Goal: Task Accomplishment & Management: Manage account settings

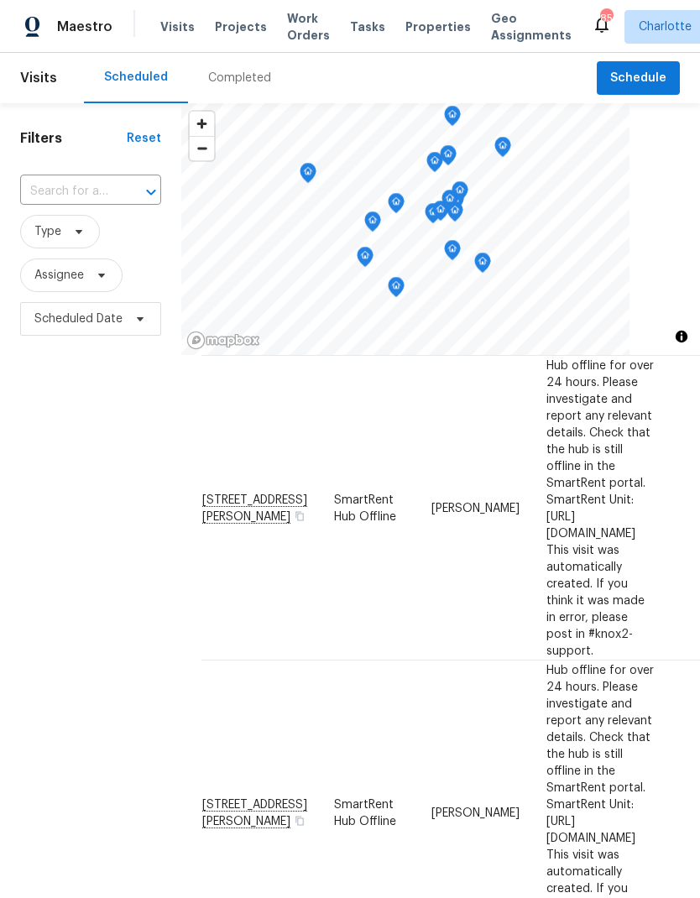
click at [304, 168] on icon "Map marker" at bounding box center [308, 170] width 8 height 4
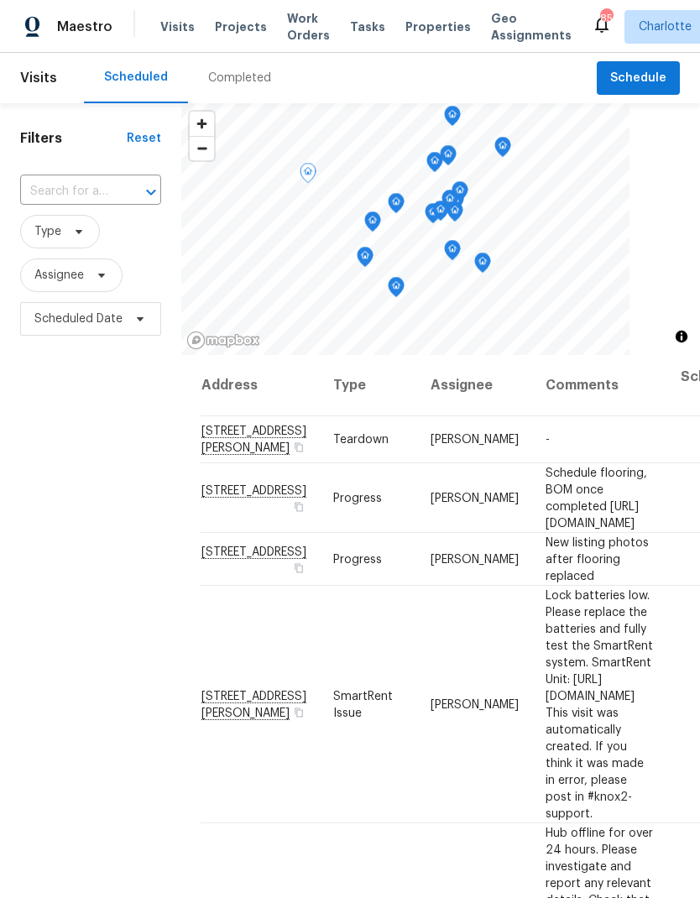
click at [216, 33] on span "Projects" at bounding box center [241, 26] width 52 height 17
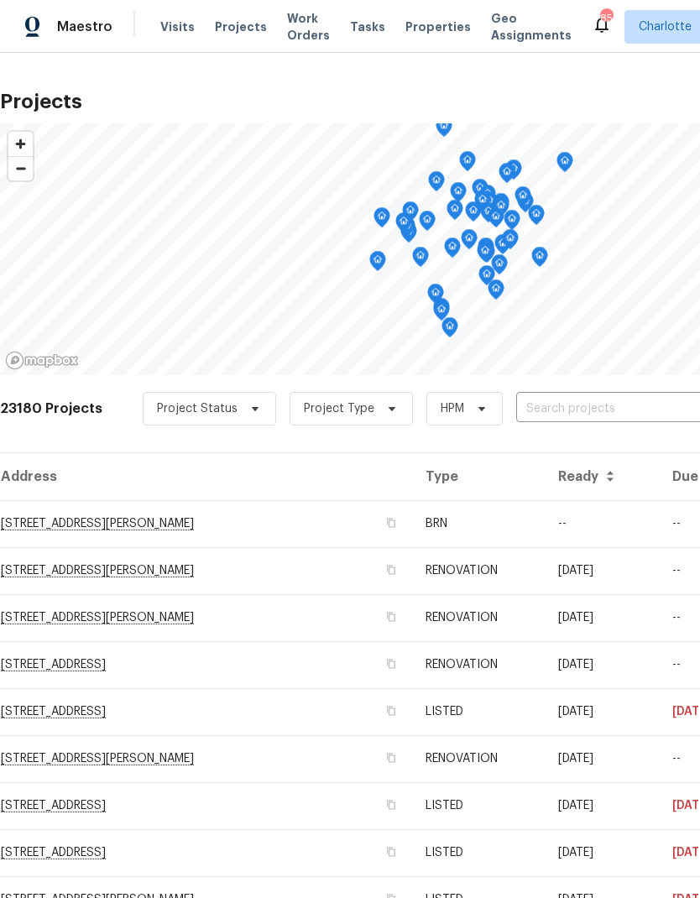
click at [597, 420] on input "text" at bounding box center [612, 409] width 192 height 26
type input "6204"
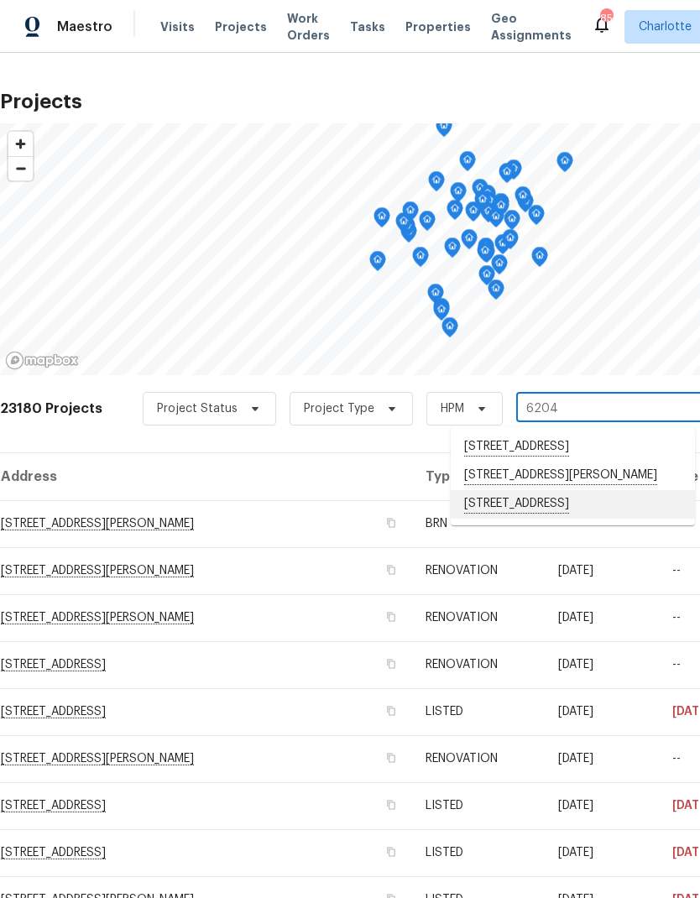
click at [561, 519] on li "6204 River Birch Dr, Gastonia, NC 28056" at bounding box center [573, 504] width 244 height 29
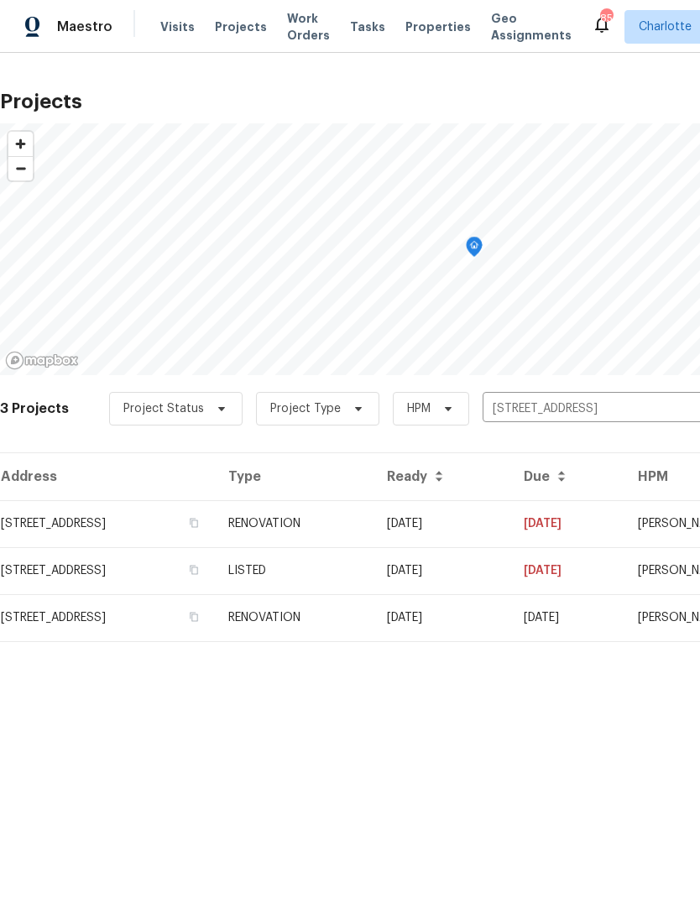
click at [510, 519] on td "07/22/25" at bounding box center [441, 523] width 137 height 47
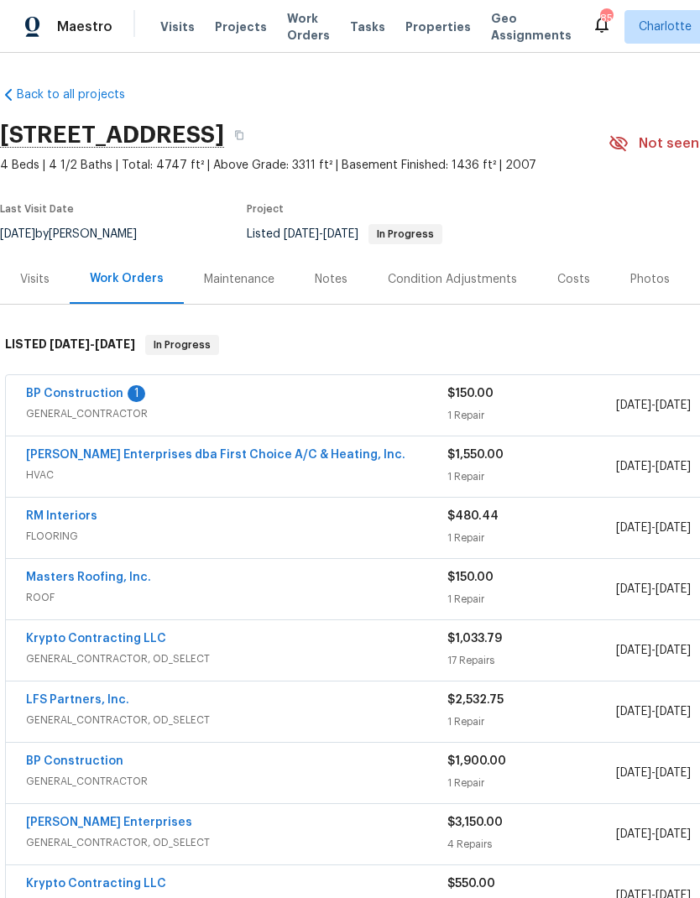
click at [48, 388] on link "BP Construction" at bounding box center [74, 394] width 97 height 12
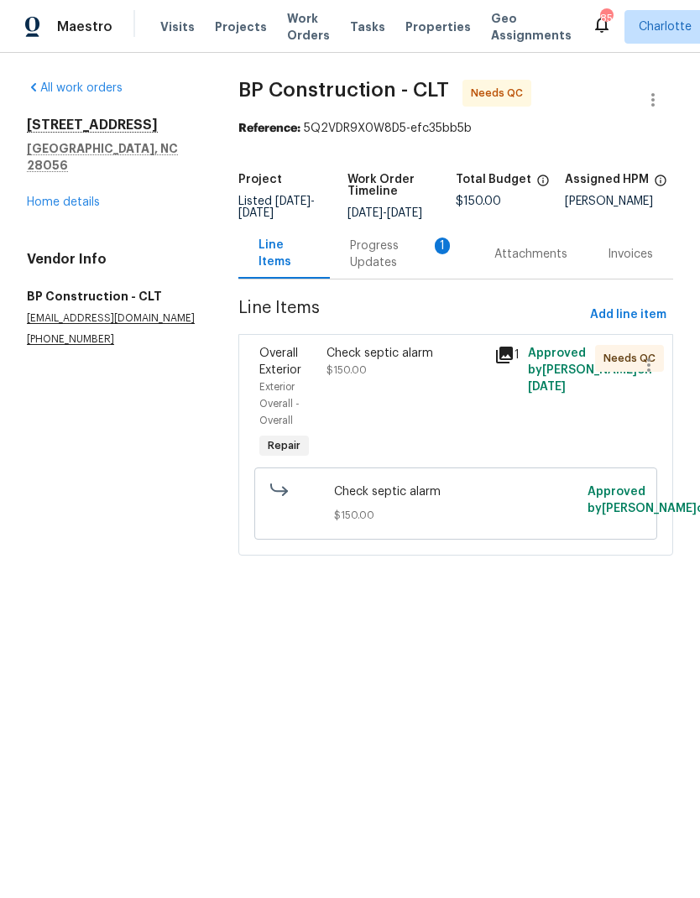
click at [357, 266] on div "Progress Updates 1" at bounding box center [402, 254] width 104 height 34
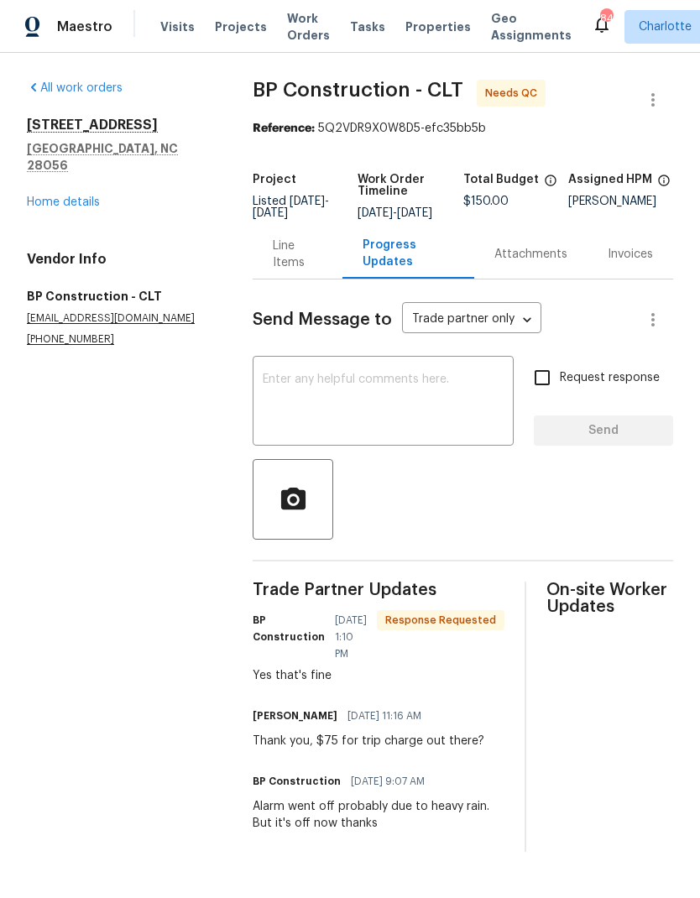
click at [285, 271] on div "Line Items" at bounding box center [297, 254] width 49 height 34
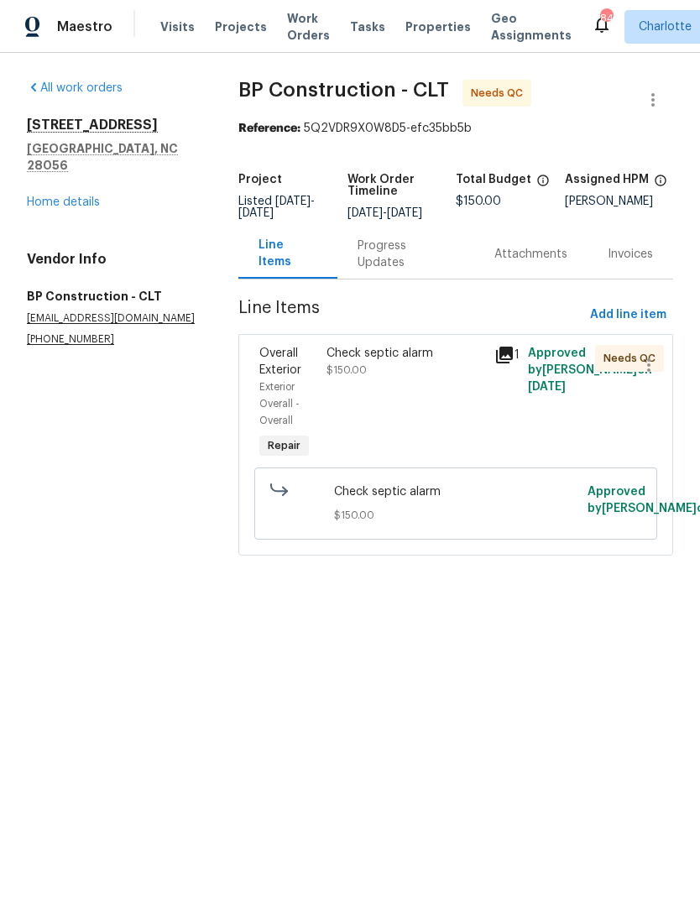
click at [329, 373] on div "Check septic alarm $150.00" at bounding box center [405, 362] width 158 height 34
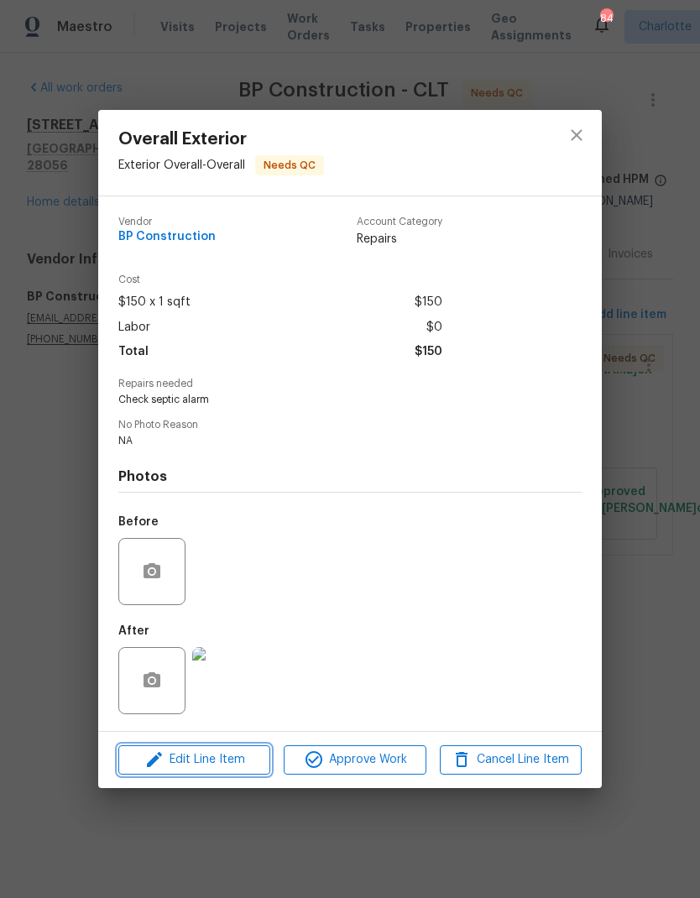
click at [245, 763] on span "Edit Line Item" at bounding box center [194, 759] width 142 height 21
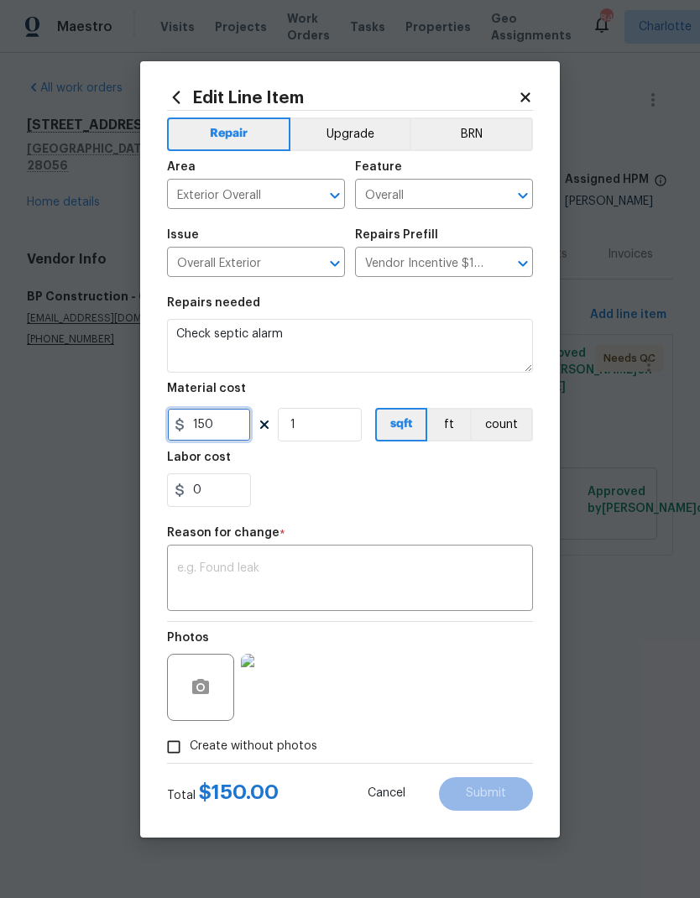
click at [221, 432] on input "150" at bounding box center [209, 425] width 84 height 34
type input "100"
click at [482, 571] on textarea at bounding box center [350, 579] width 346 height 35
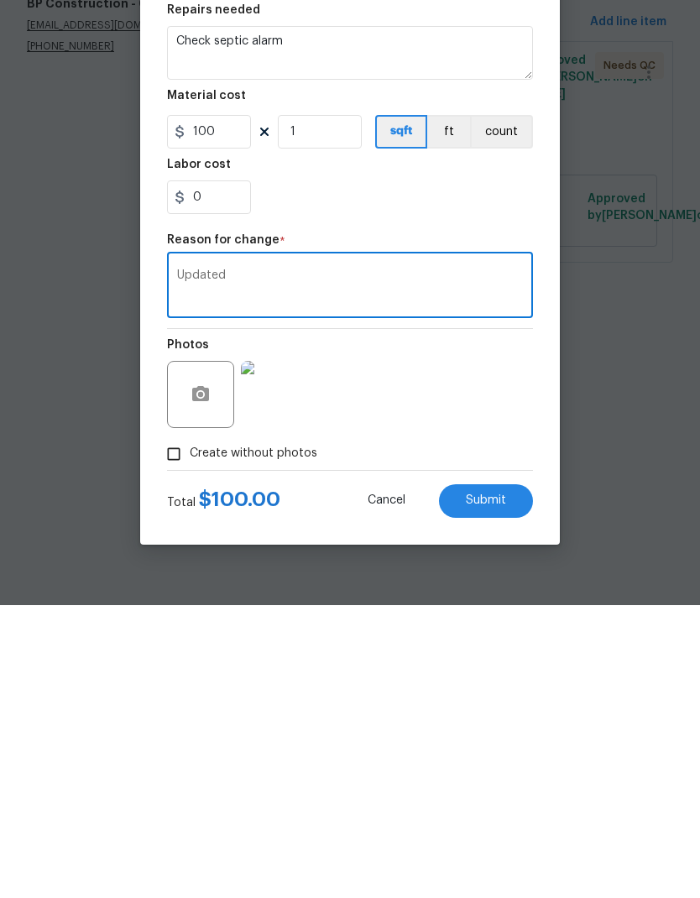
type textarea "Updated"
click at [496, 731] on div "Create without photos" at bounding box center [350, 747] width 366 height 32
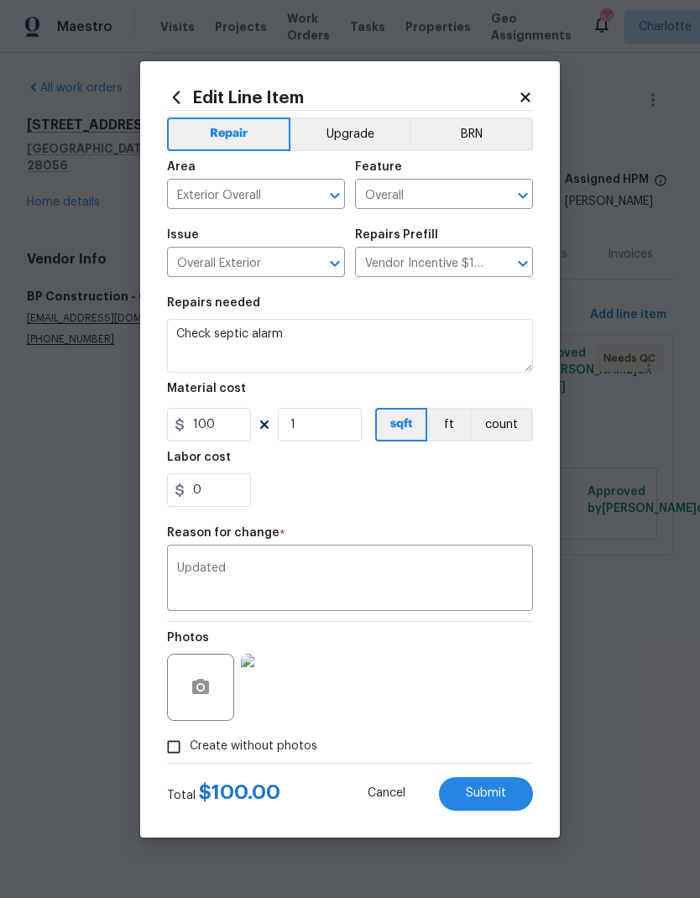
click at [490, 803] on button "Submit" at bounding box center [486, 794] width 94 height 34
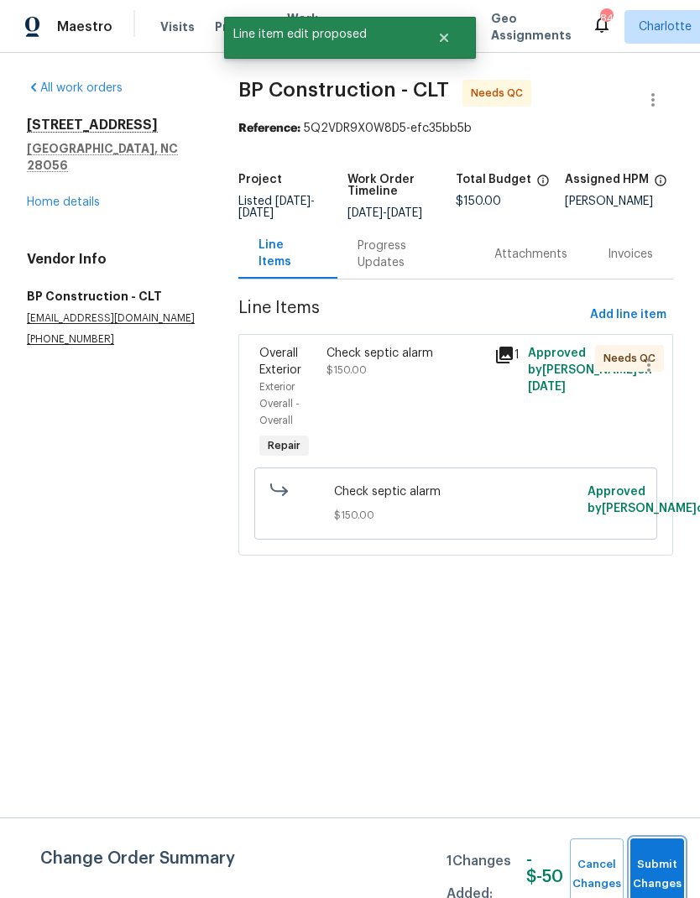
click at [660, 847] on button "Submit Changes" at bounding box center [657, 874] width 54 height 72
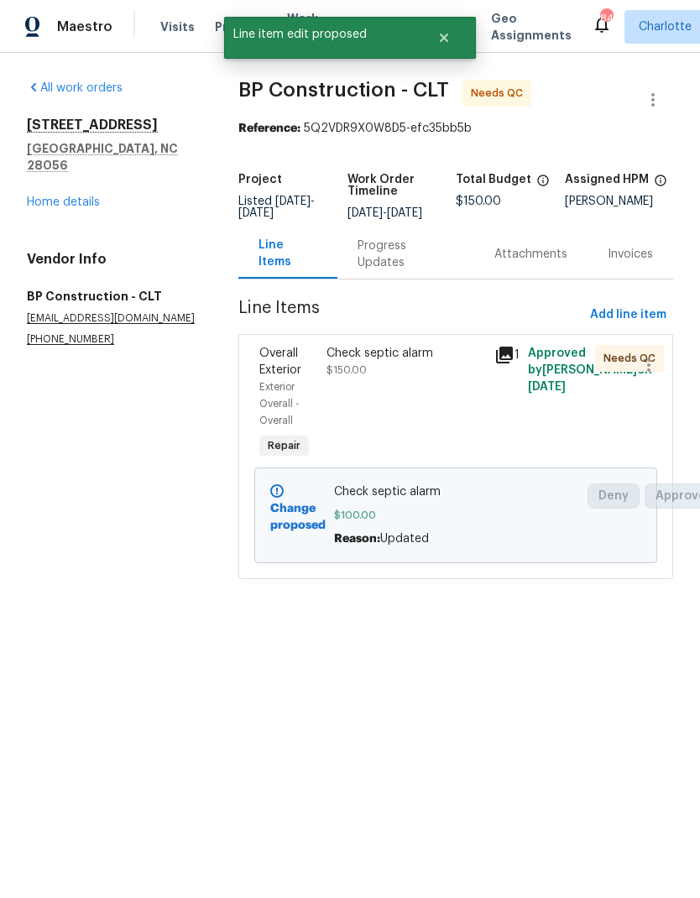
click at [44, 196] on link "Home details" at bounding box center [63, 202] width 73 height 12
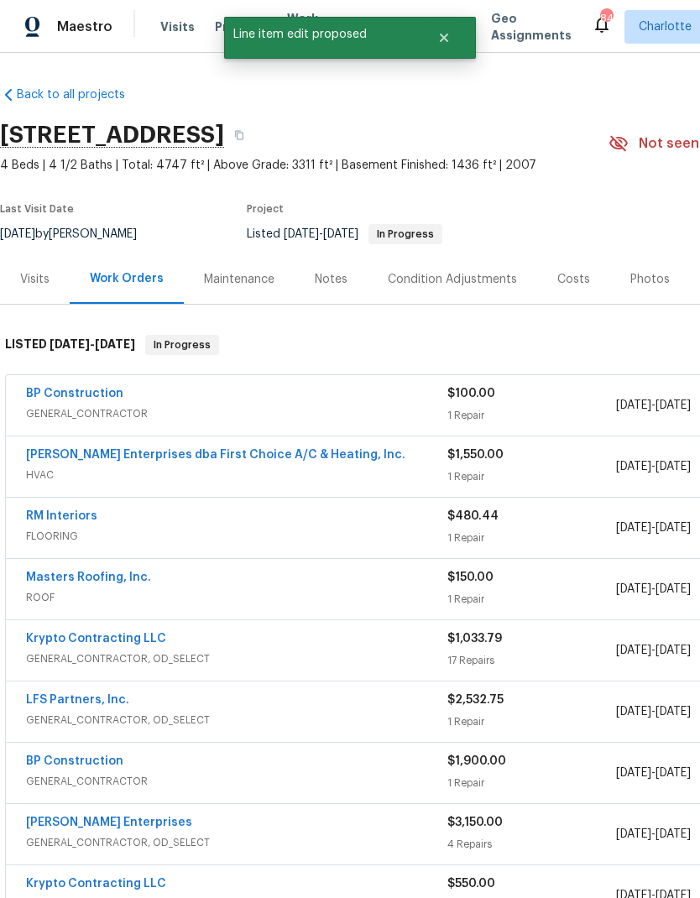
click at [39, 399] on link "BP Construction" at bounding box center [74, 394] width 97 height 12
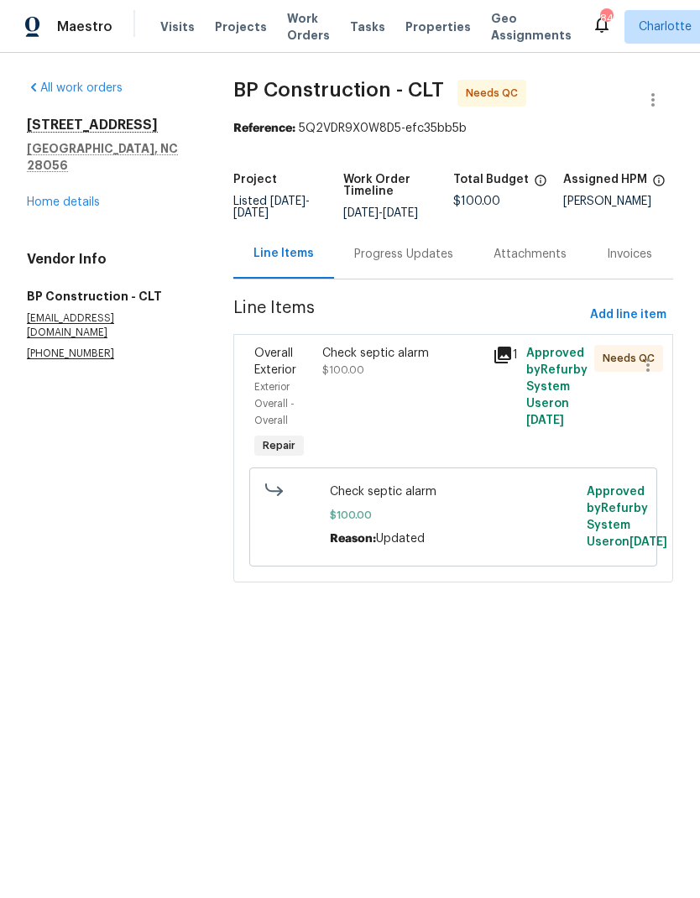
click at [409, 362] on div "Check septic alarm" at bounding box center [401, 353] width 159 height 17
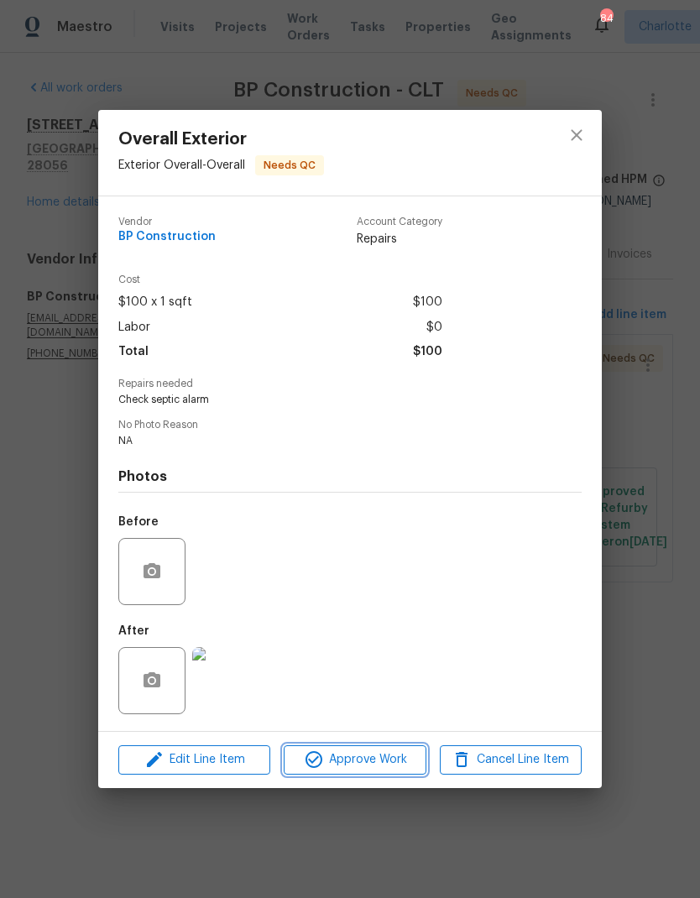
click at [369, 764] on span "Approve Work" at bounding box center [355, 759] width 132 height 21
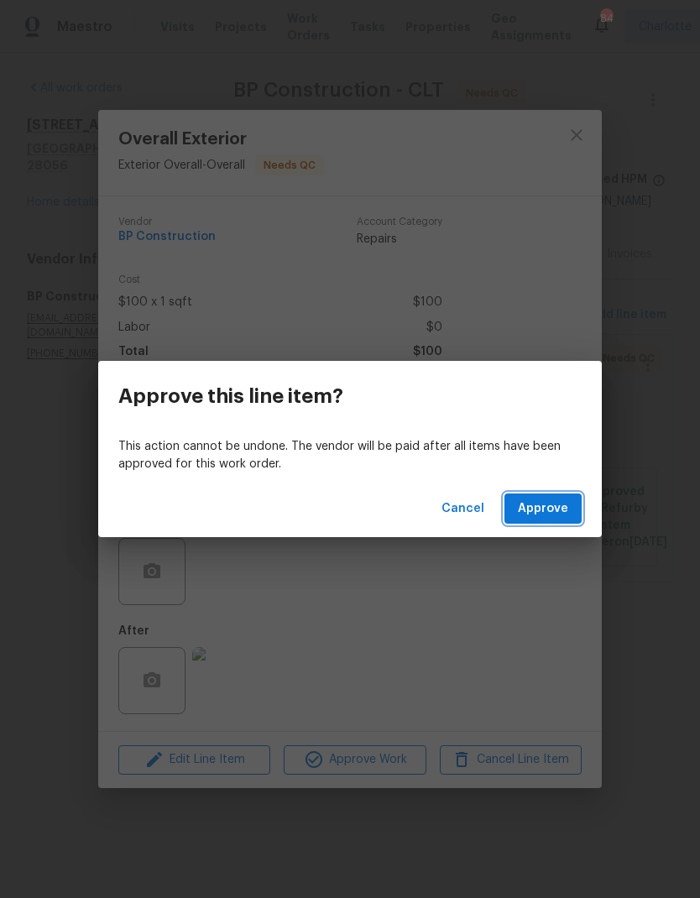
click at [550, 511] on span "Approve" at bounding box center [543, 508] width 50 height 21
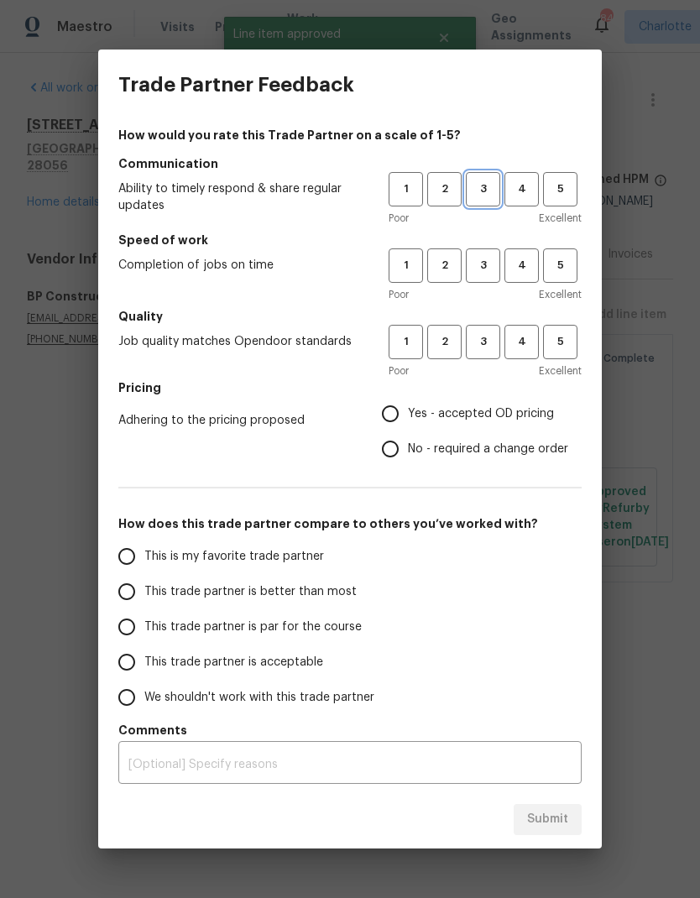
click at [496, 188] on span "3" at bounding box center [482, 189] width 31 height 19
click at [496, 269] on span "3" at bounding box center [482, 265] width 31 height 19
click at [483, 357] on button "3" at bounding box center [483, 342] width 34 height 34
click at [398, 423] on input "Yes - accepted OD pricing" at bounding box center [390, 413] width 35 height 35
radio input "true"
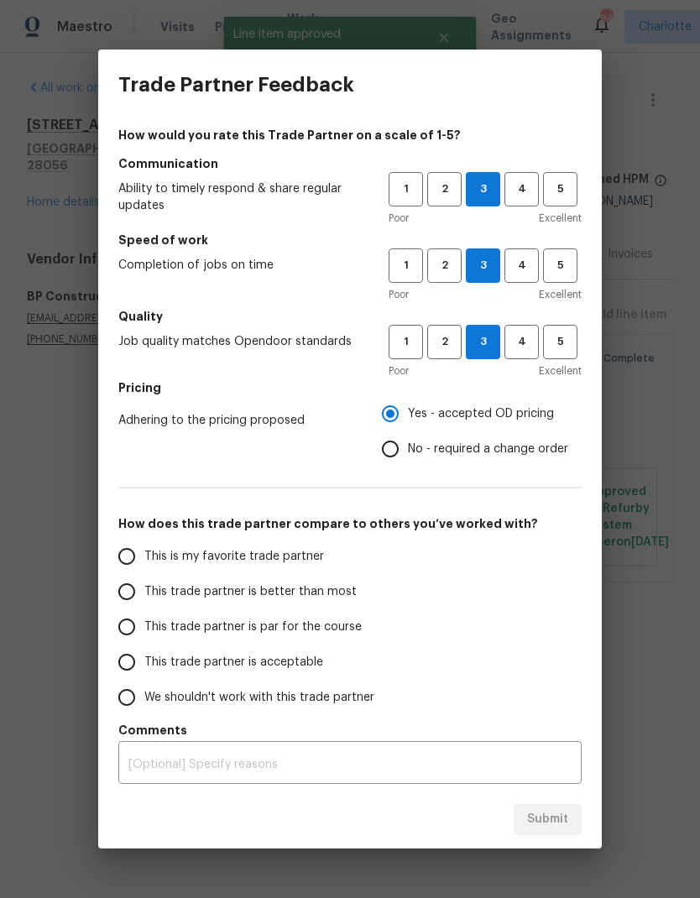
click at [123, 590] on input "This trade partner is better than most" at bounding box center [126, 591] width 35 height 35
click at [552, 819] on span "Submit" at bounding box center [547, 819] width 41 height 21
radio input "true"
radio input "false"
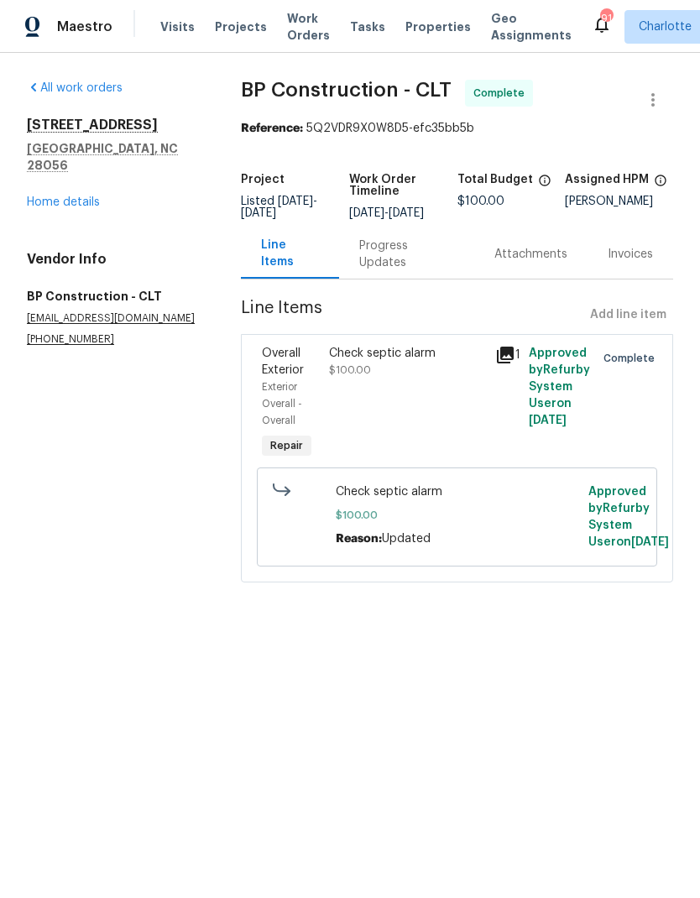
click at [37, 196] on link "Home details" at bounding box center [63, 202] width 73 height 12
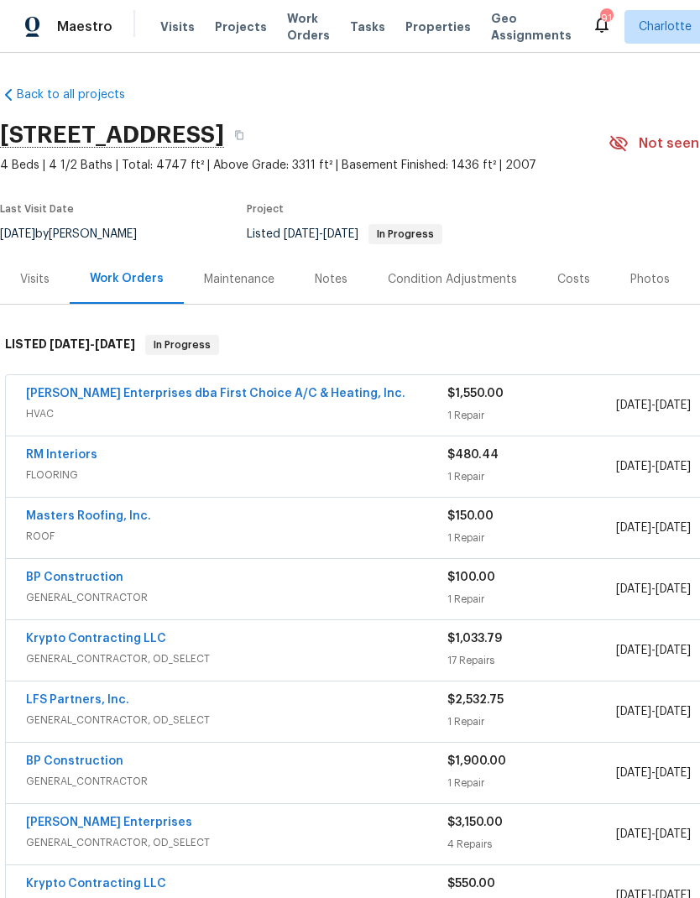
click at [216, 33] on span "Projects" at bounding box center [241, 26] width 52 height 17
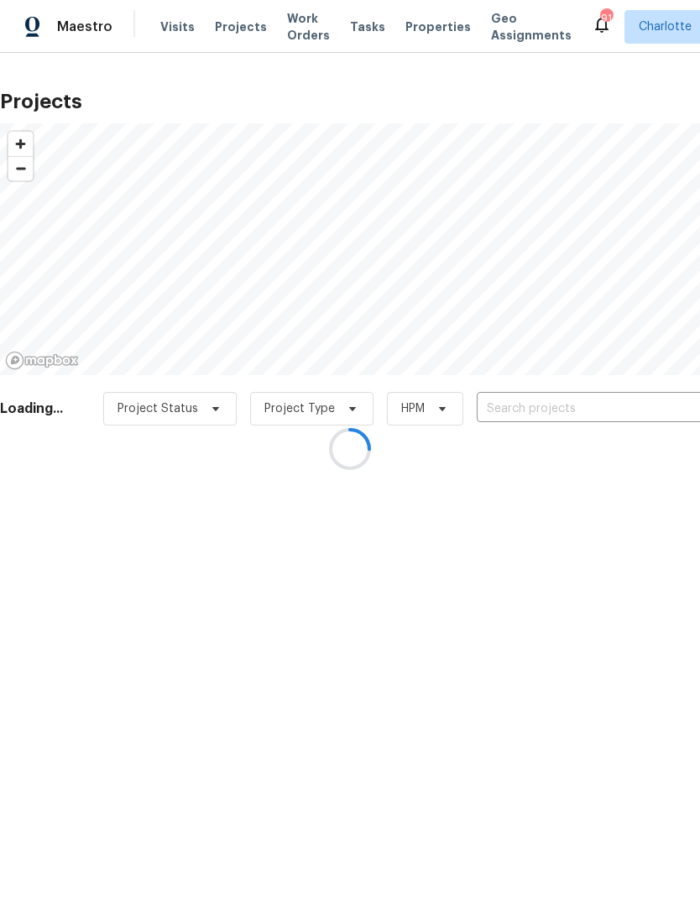
click at [628, 404] on div at bounding box center [350, 449] width 700 height 898
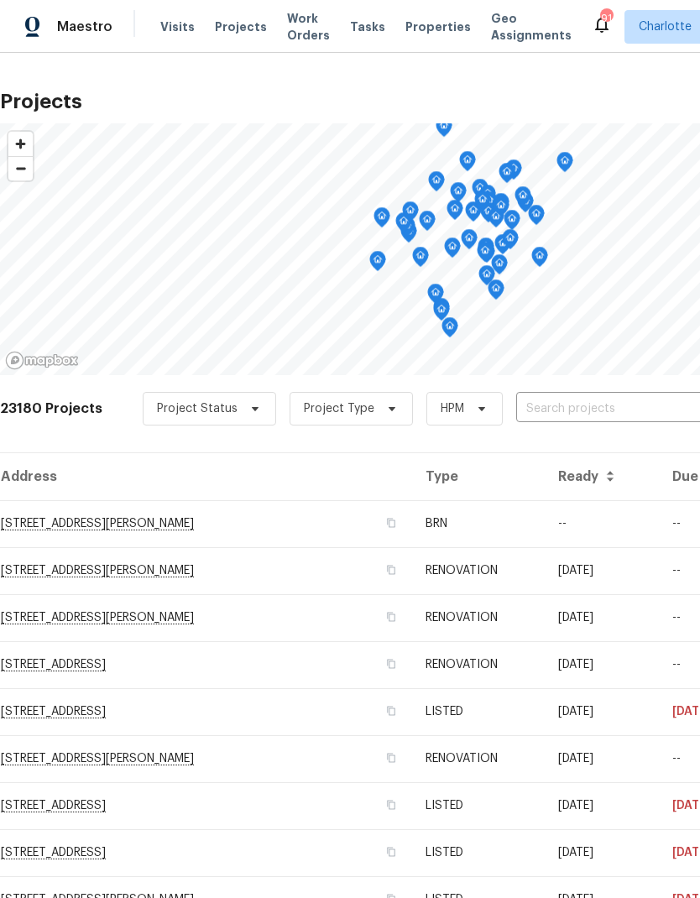
click at [608, 398] on input "text" at bounding box center [612, 409] width 192 height 26
type input "1006 wil"
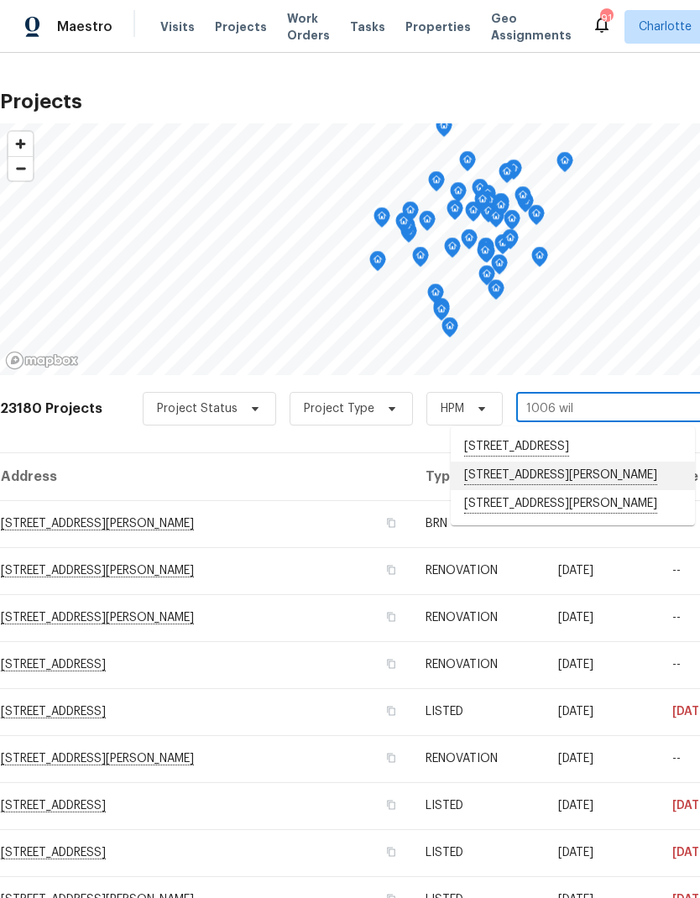
click at [598, 489] on li "[STREET_ADDRESS][PERSON_NAME]" at bounding box center [573, 476] width 244 height 29
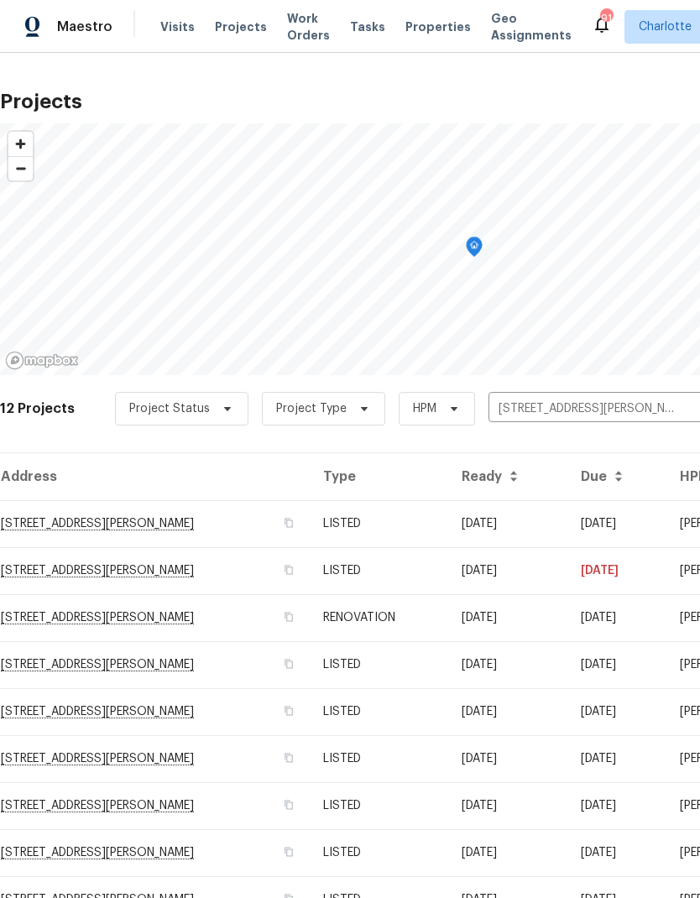
click at [567, 524] on td "07/23/25" at bounding box center [507, 523] width 119 height 47
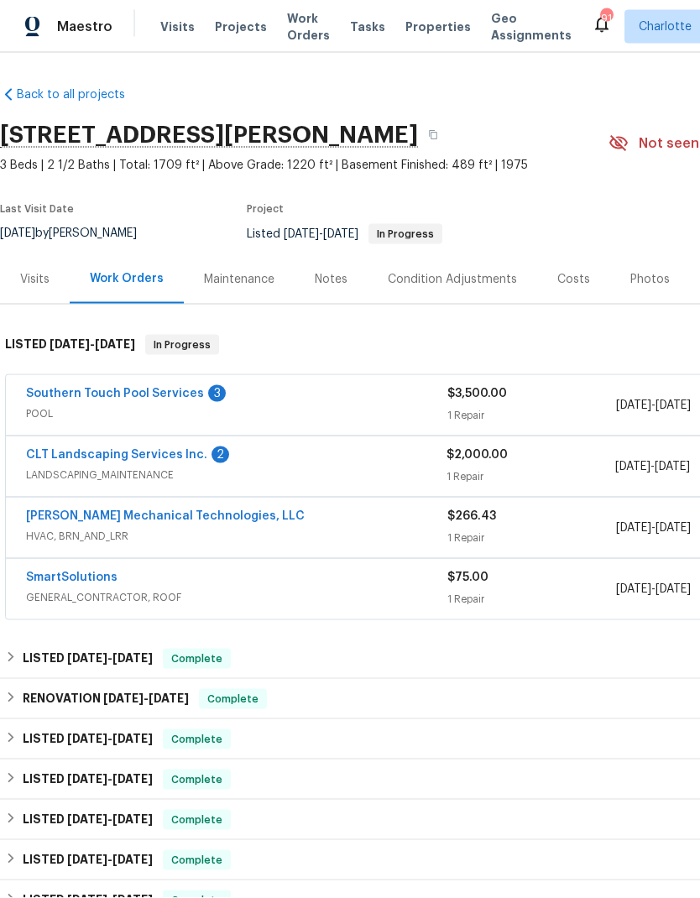
scroll to position [16, 0]
click at [44, 388] on link "Southern Touch Pool Services" at bounding box center [115, 394] width 178 height 12
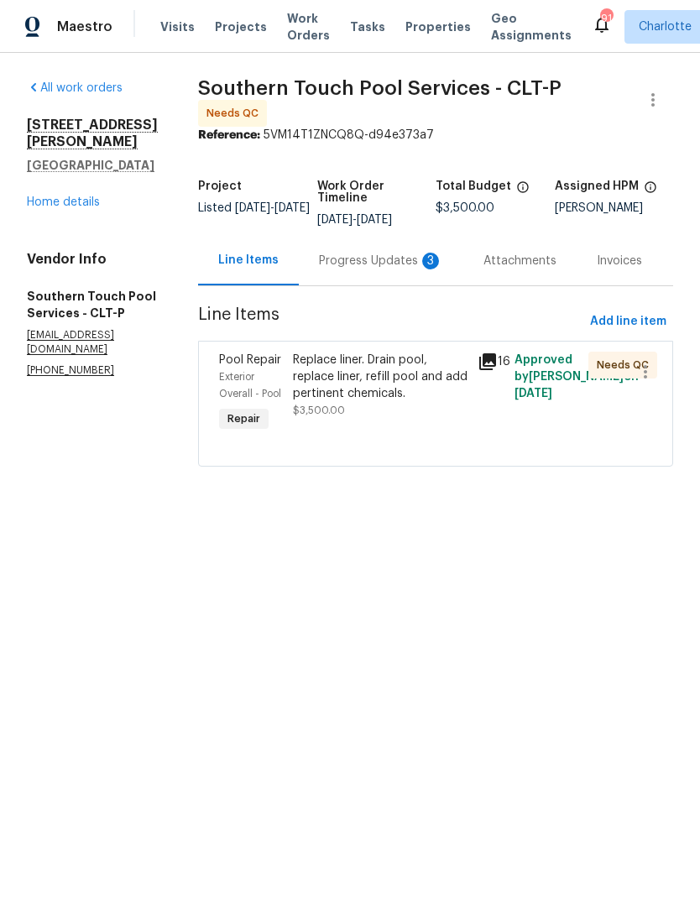
click at [337, 254] on div "Progress Updates 3" at bounding box center [381, 261] width 124 height 17
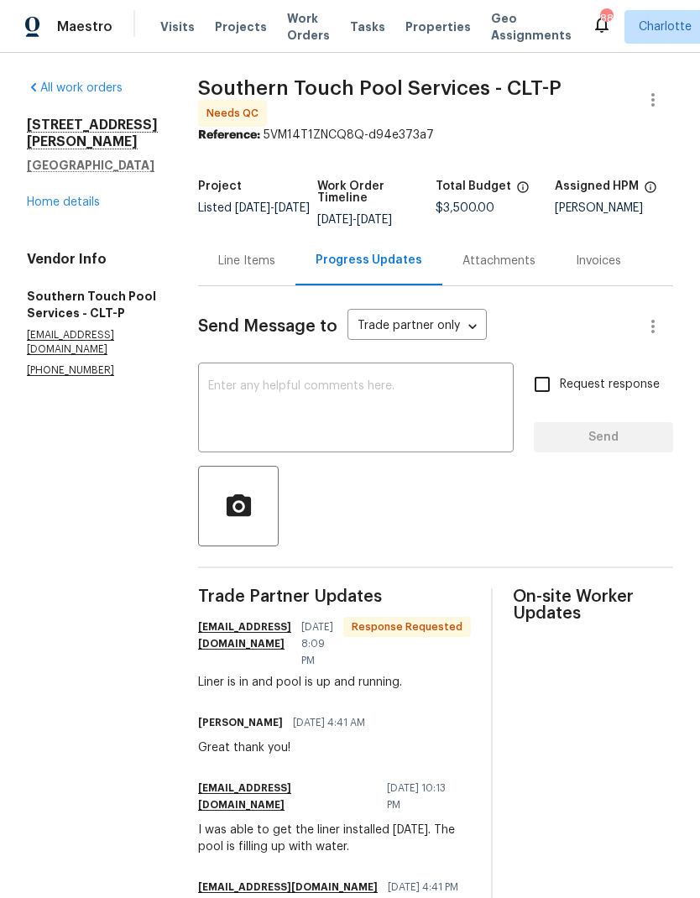
click at [483, 397] on textarea at bounding box center [355, 409] width 295 height 59
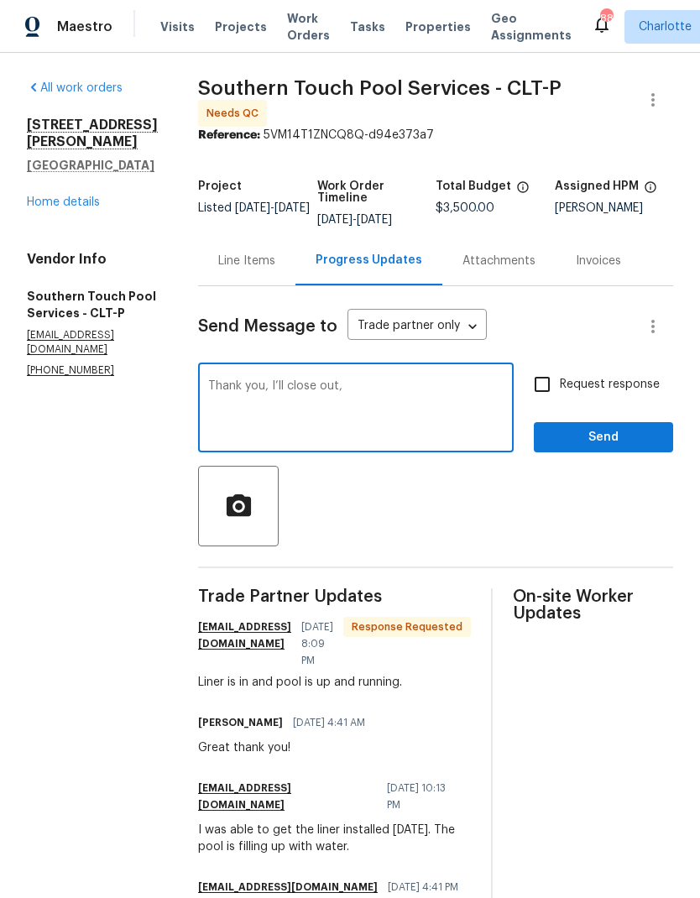
type textarea "Thank you, I’ll close out,"
click at [557, 385] on input "Request response" at bounding box center [541, 384] width 35 height 35
checkbox input "true"
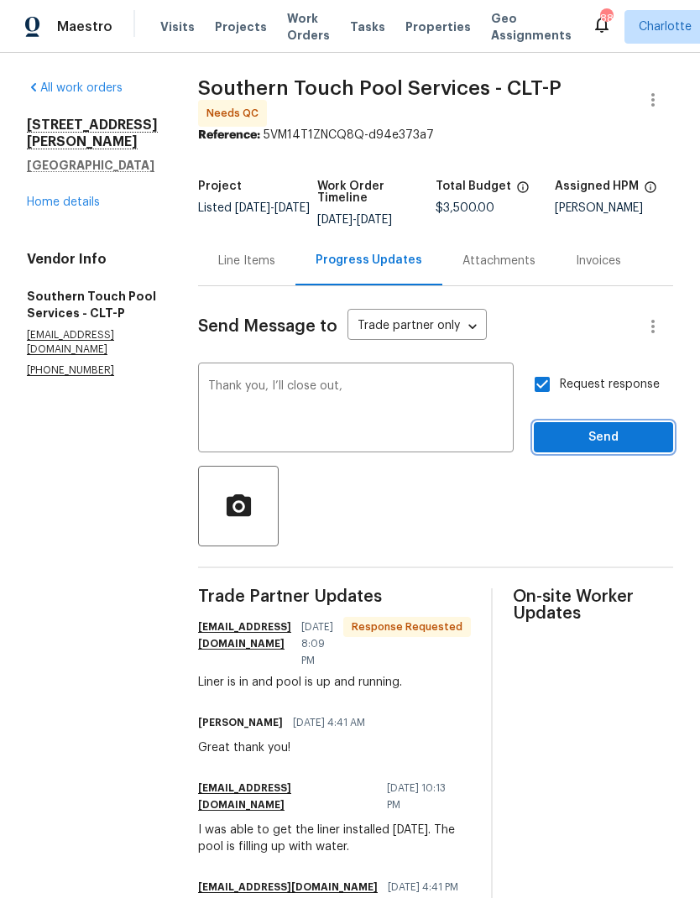
click at [618, 440] on span "Send" at bounding box center [603, 437] width 112 height 21
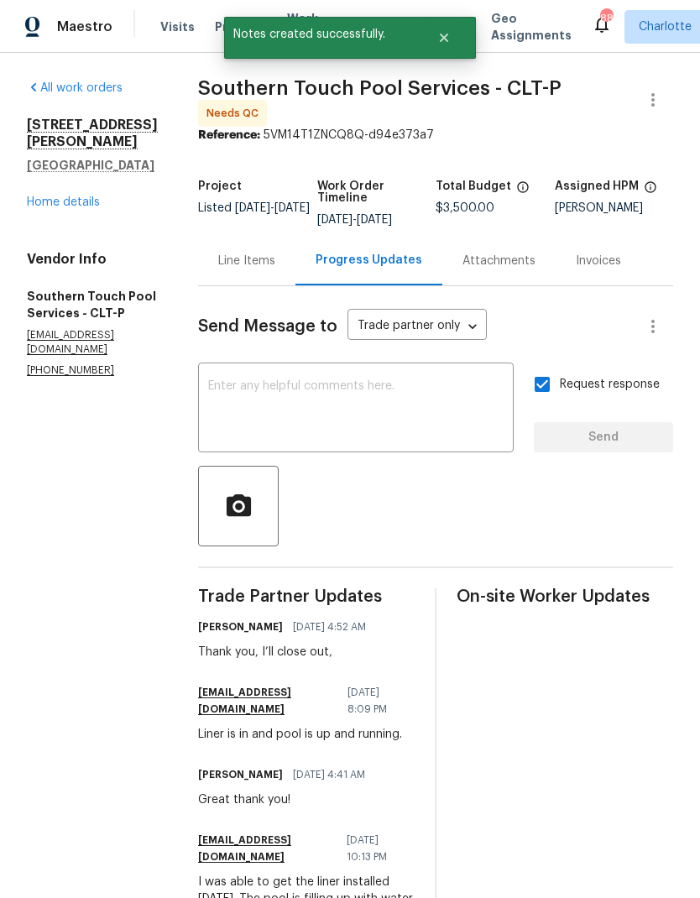
click at [45, 196] on link "Home details" at bounding box center [63, 202] width 73 height 12
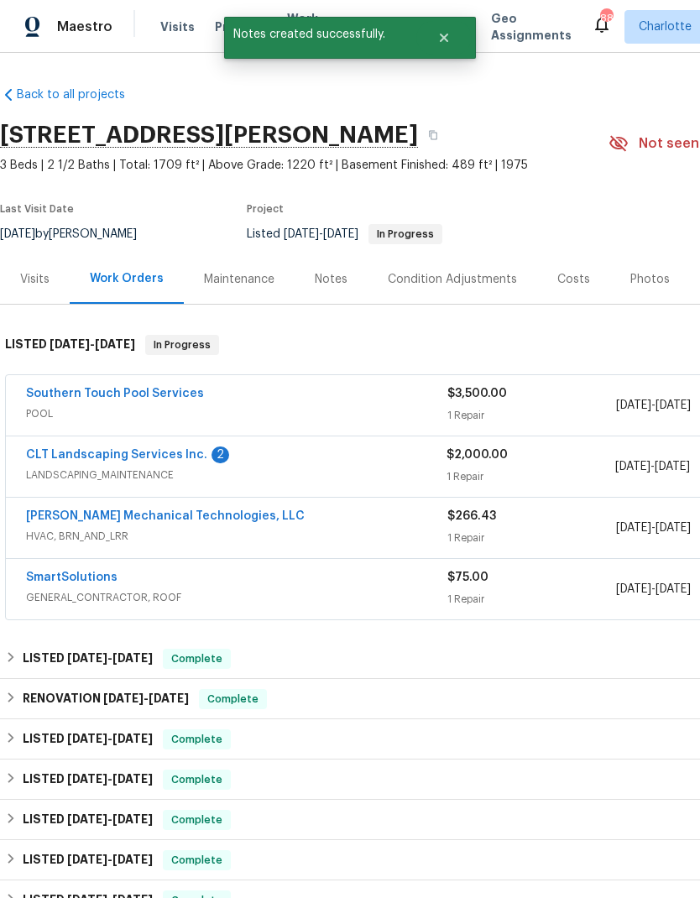
click at [44, 454] on link "CLT Landscaping Services Inc." at bounding box center [116, 455] width 181 height 12
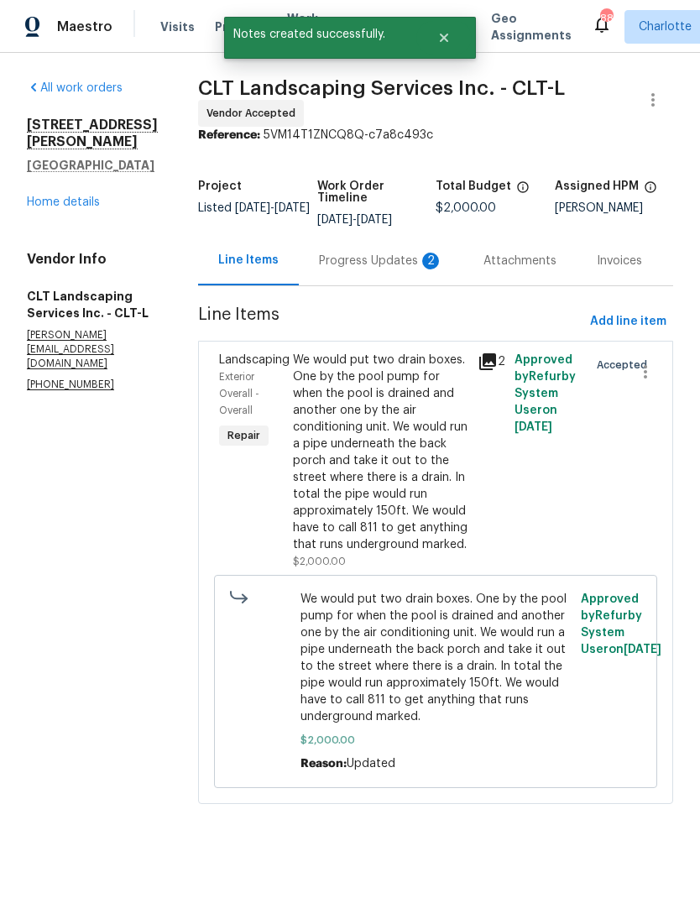
click at [390, 261] on div "Progress Updates 2" at bounding box center [381, 261] width 124 height 17
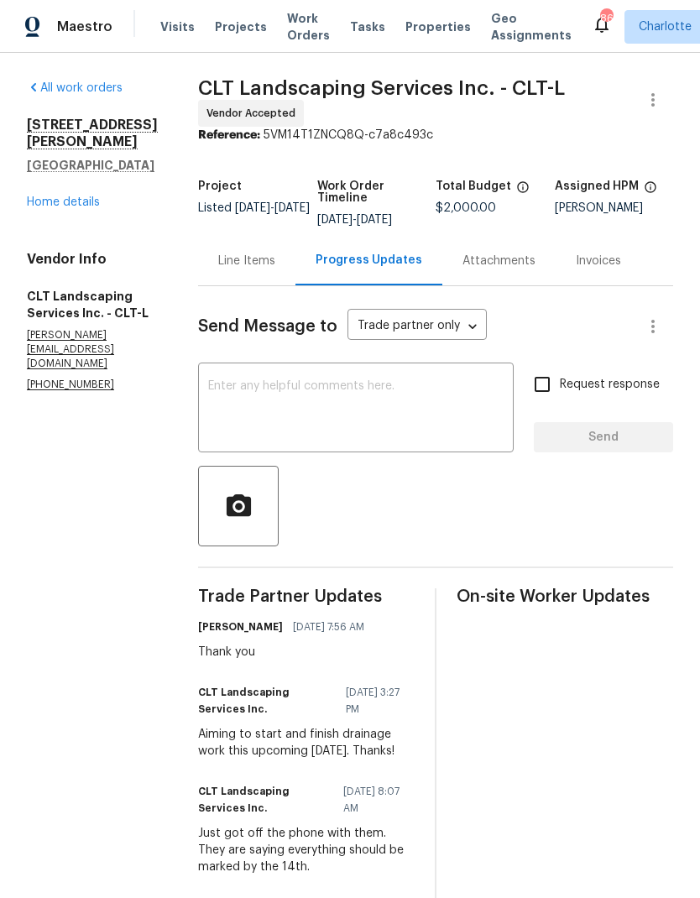
click at [36, 169] on div "1006 Wilson Blvd Dallas, NC 28034 Home details" at bounding box center [92, 164] width 131 height 94
click at [42, 196] on link "Home details" at bounding box center [63, 202] width 73 height 12
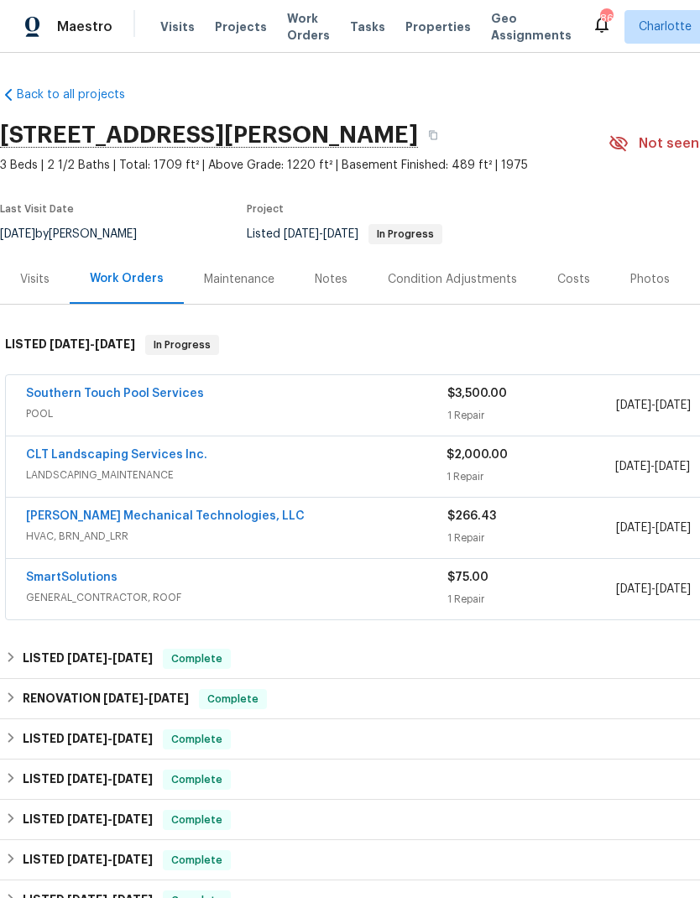
click at [43, 394] on link "Southern Touch Pool Services" at bounding box center [115, 394] width 178 height 12
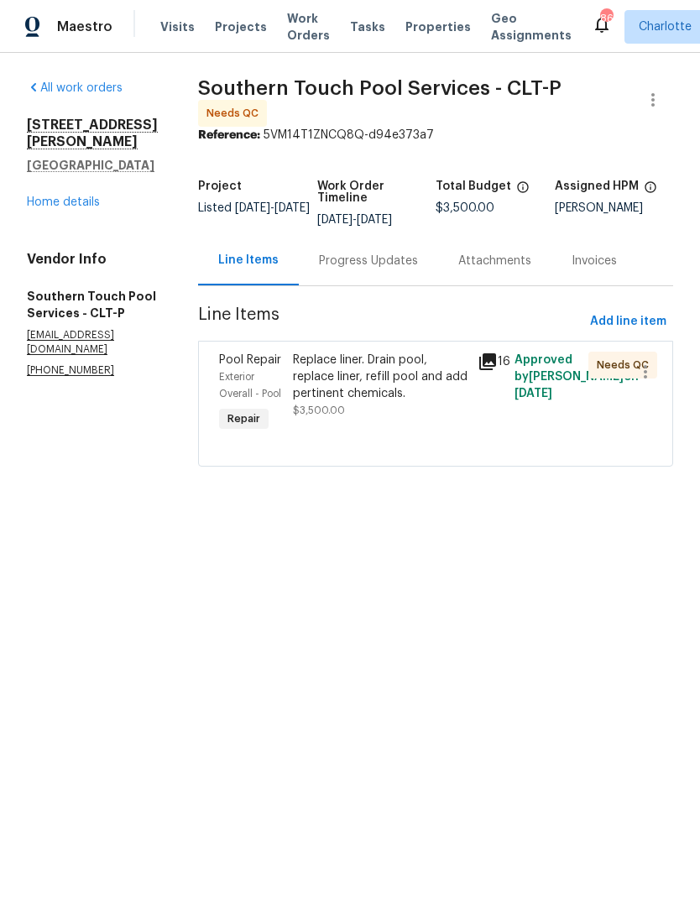
click at [495, 352] on icon at bounding box center [487, 362] width 20 height 20
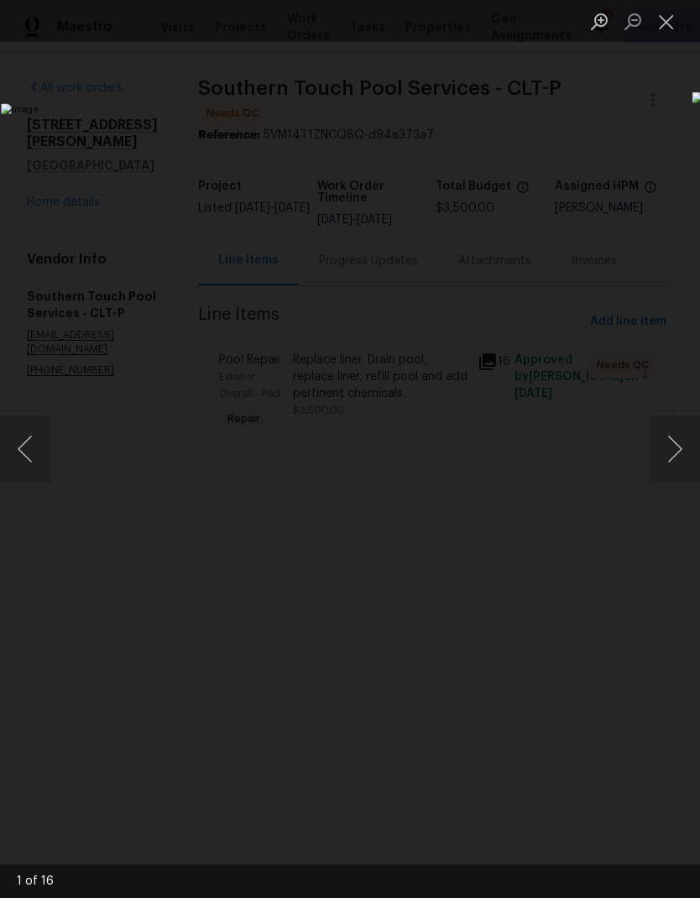
click at [670, 451] on button "Next image" at bounding box center [674, 448] width 50 height 67
click at [676, 446] on button "Next image" at bounding box center [674, 448] width 50 height 67
click at [679, 440] on button "Next image" at bounding box center [674, 448] width 50 height 67
click at [677, 448] on button "Next image" at bounding box center [674, 448] width 50 height 67
click at [681, 448] on button "Next image" at bounding box center [674, 448] width 50 height 67
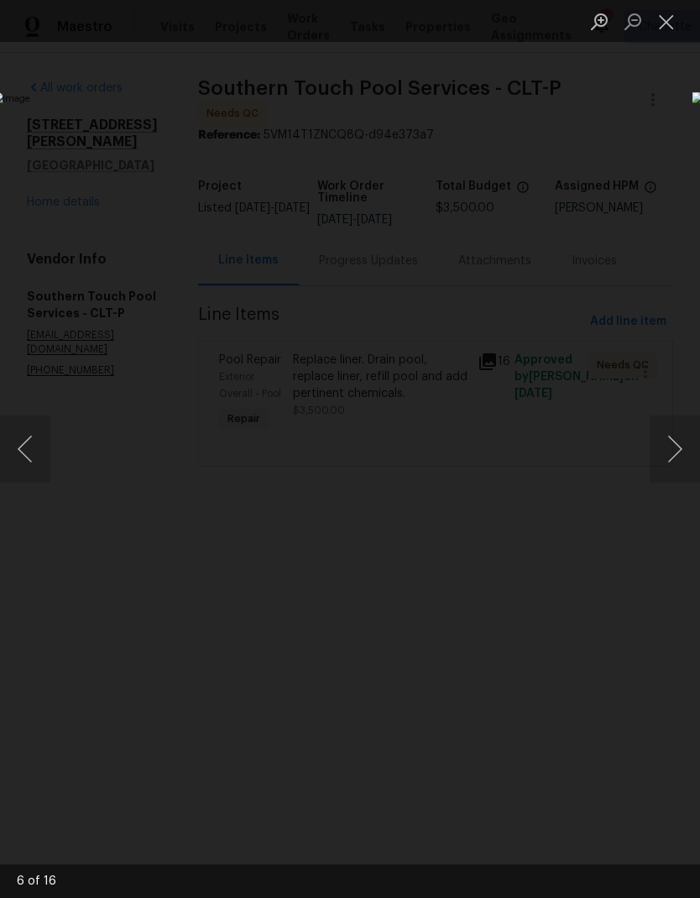
click at [681, 446] on button "Next image" at bounding box center [674, 448] width 50 height 67
click at [677, 451] on button "Next image" at bounding box center [674, 448] width 50 height 67
click at [680, 446] on button "Next image" at bounding box center [674, 448] width 50 height 67
click at [681, 444] on button "Next image" at bounding box center [674, 448] width 50 height 67
click at [683, 438] on button "Next image" at bounding box center [674, 448] width 50 height 67
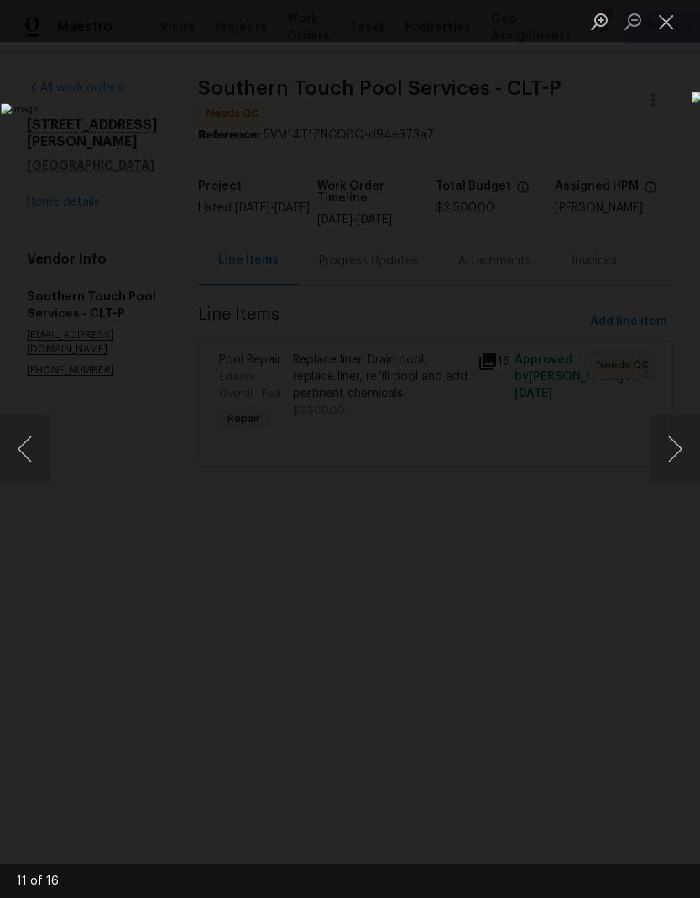
click at [680, 442] on button "Next image" at bounding box center [674, 448] width 50 height 67
click at [679, 446] on button "Next image" at bounding box center [674, 448] width 50 height 67
click at [680, 446] on button "Next image" at bounding box center [674, 448] width 50 height 67
click at [655, 25] on button "Close lightbox" at bounding box center [666, 21] width 34 height 29
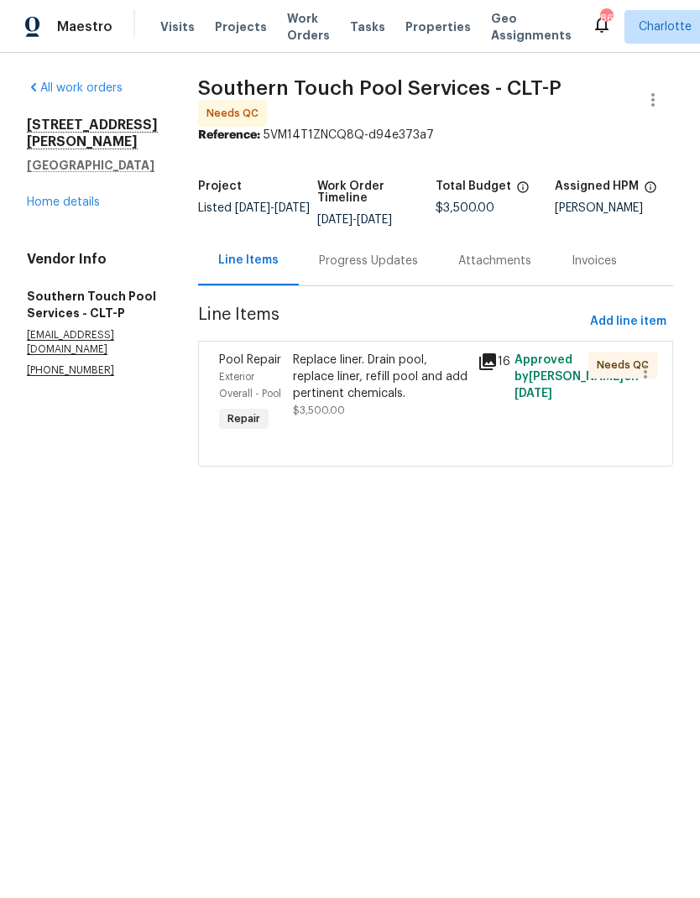
click at [378, 391] on div "Replace liner. Drain pool, replace liner, refill pool and add pertinent chemica…" at bounding box center [380, 377] width 175 height 50
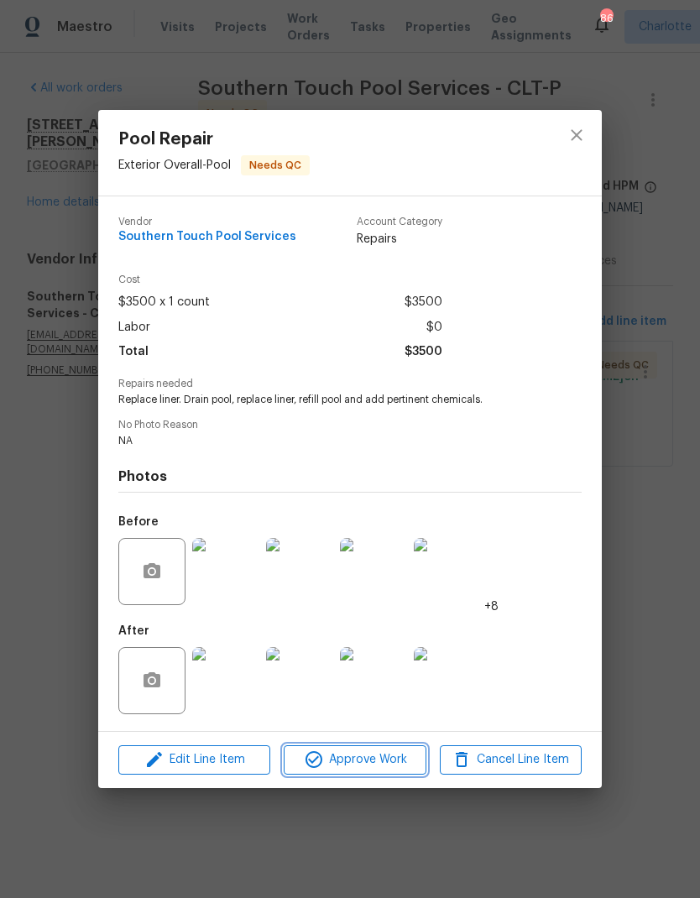
click at [361, 770] on span "Approve Work" at bounding box center [355, 759] width 132 height 21
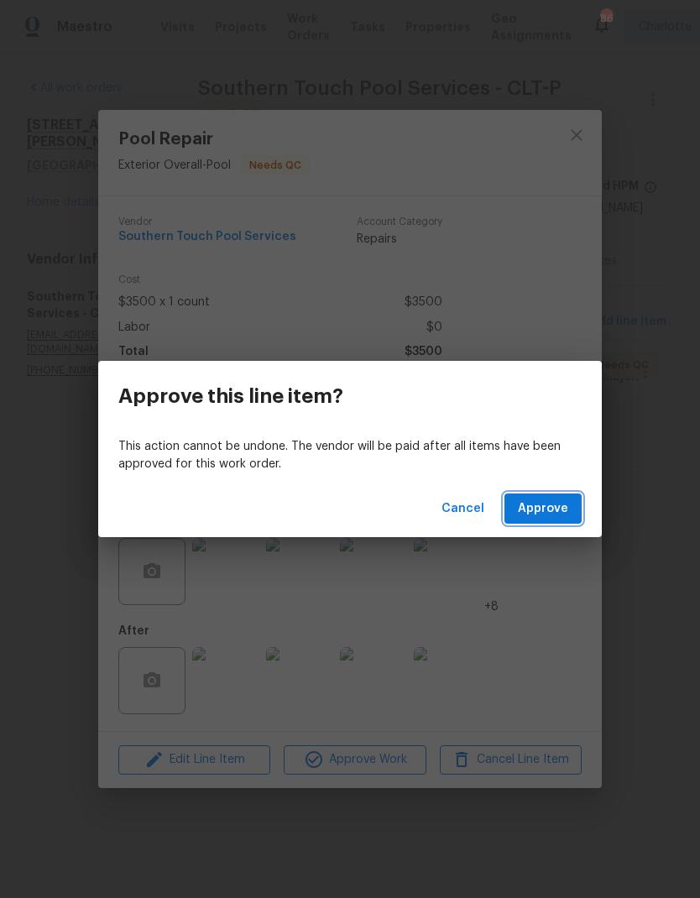
click at [566, 510] on span "Approve" at bounding box center [543, 508] width 50 height 21
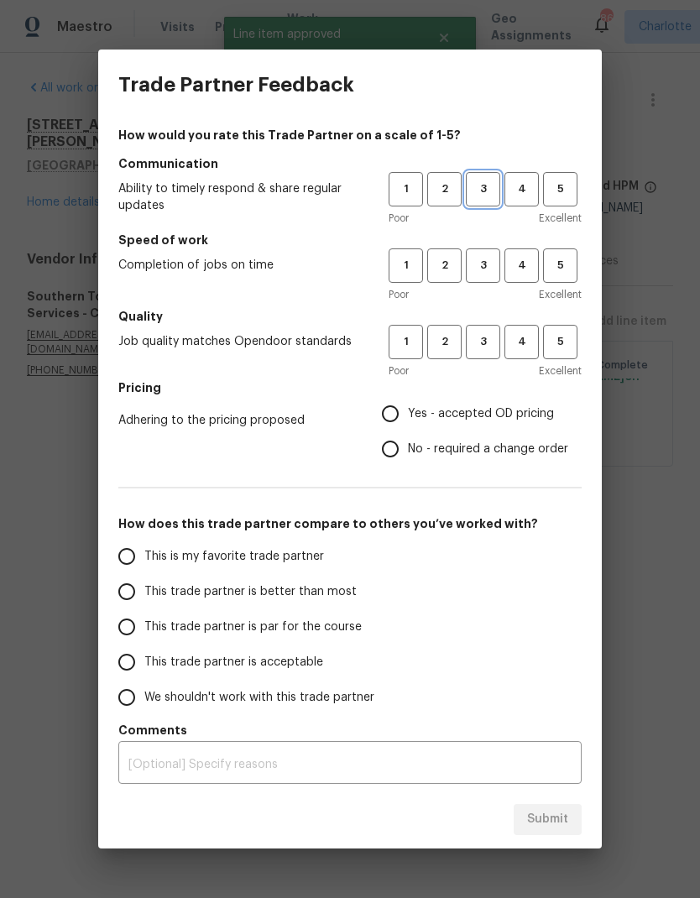
click at [497, 187] on span "3" at bounding box center [482, 189] width 31 height 19
click at [490, 266] on span "3" at bounding box center [482, 265] width 31 height 19
click at [496, 342] on span "3" at bounding box center [482, 341] width 31 height 19
click at [399, 418] on input "Yes - accepted OD pricing" at bounding box center [390, 413] width 35 height 35
radio input "true"
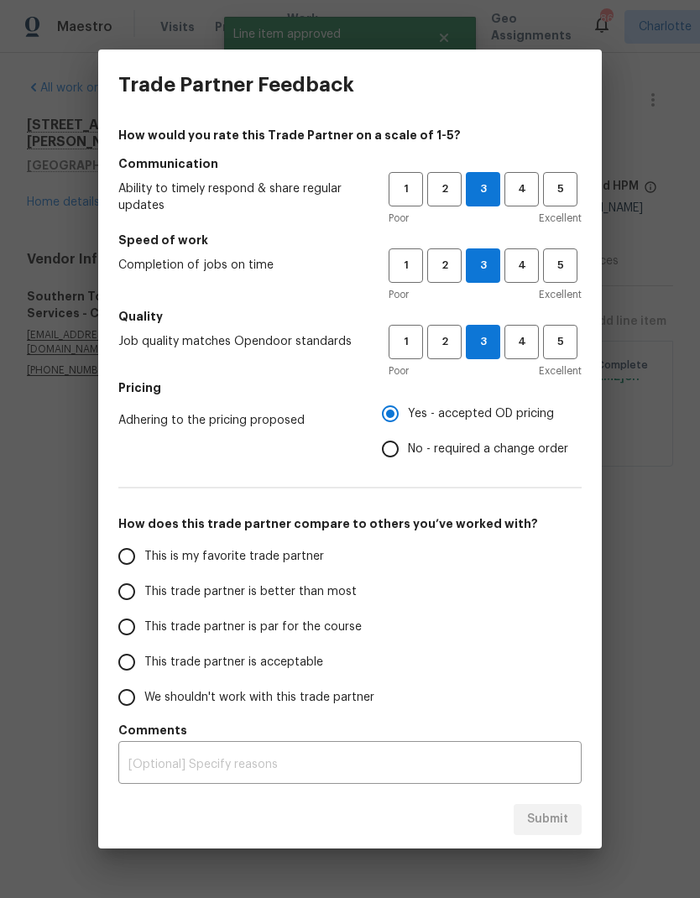
click at [300, 589] on span "This trade partner is better than most" at bounding box center [250, 592] width 212 height 18
click at [144, 589] on input "This trade partner is better than most" at bounding box center [126, 591] width 35 height 35
click at [556, 825] on span "Submit" at bounding box center [547, 819] width 41 height 21
radio input "true"
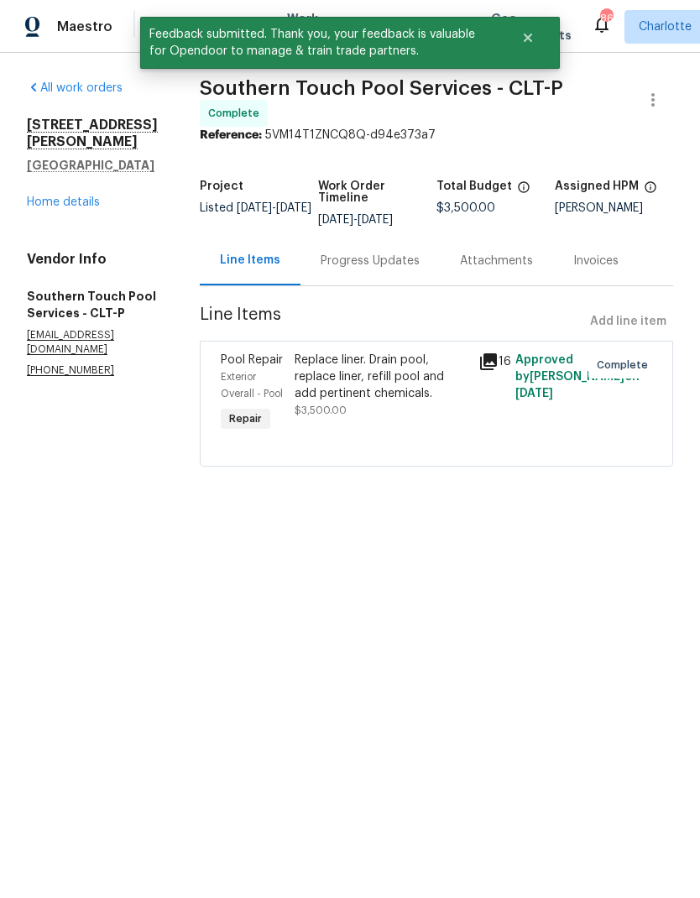
click at [96, 196] on link "Home details" at bounding box center [63, 202] width 73 height 12
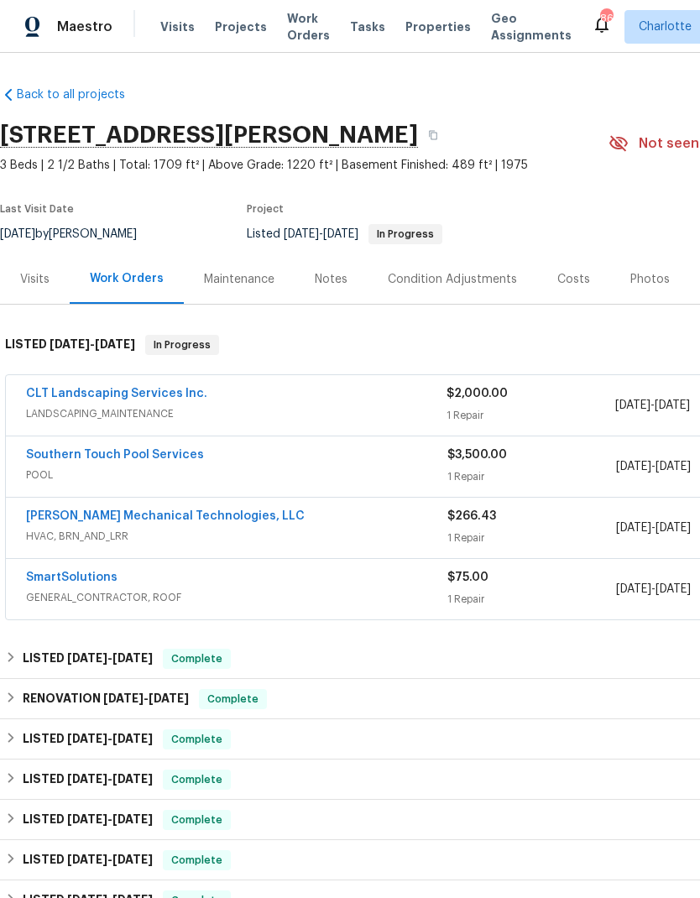
click at [232, 26] on span "Projects" at bounding box center [241, 26] width 52 height 17
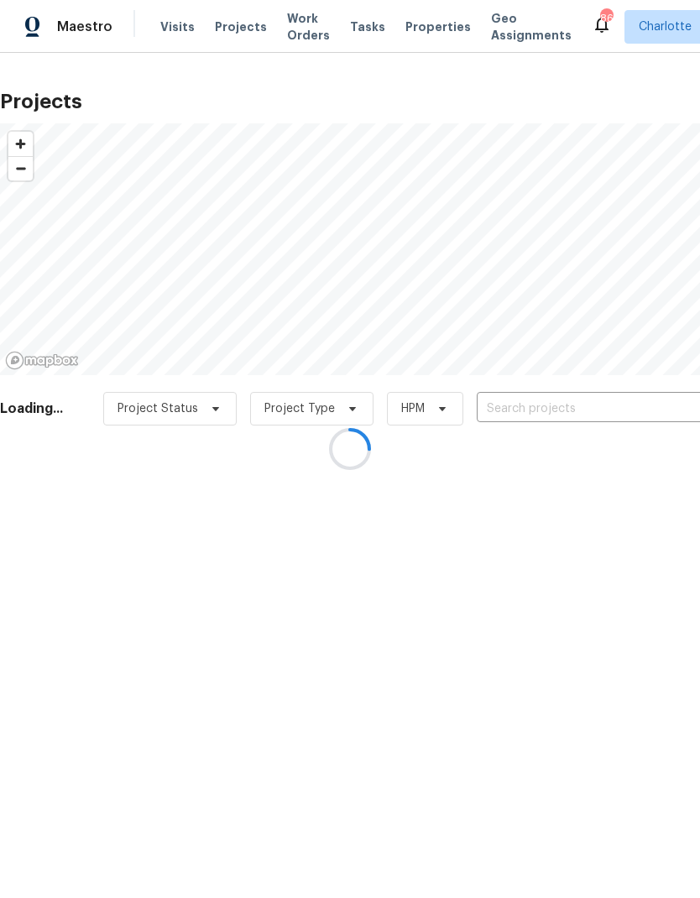
click at [576, 408] on div at bounding box center [350, 449] width 700 height 898
click at [470, 442] on div at bounding box center [350, 449] width 700 height 898
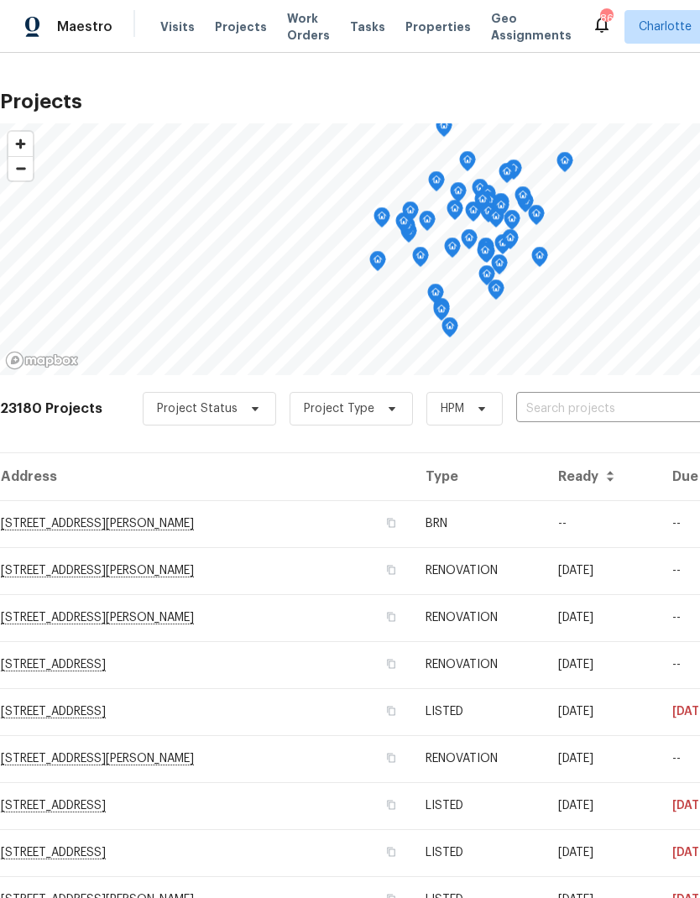
click at [606, 399] on input "text" at bounding box center [612, 409] width 192 height 26
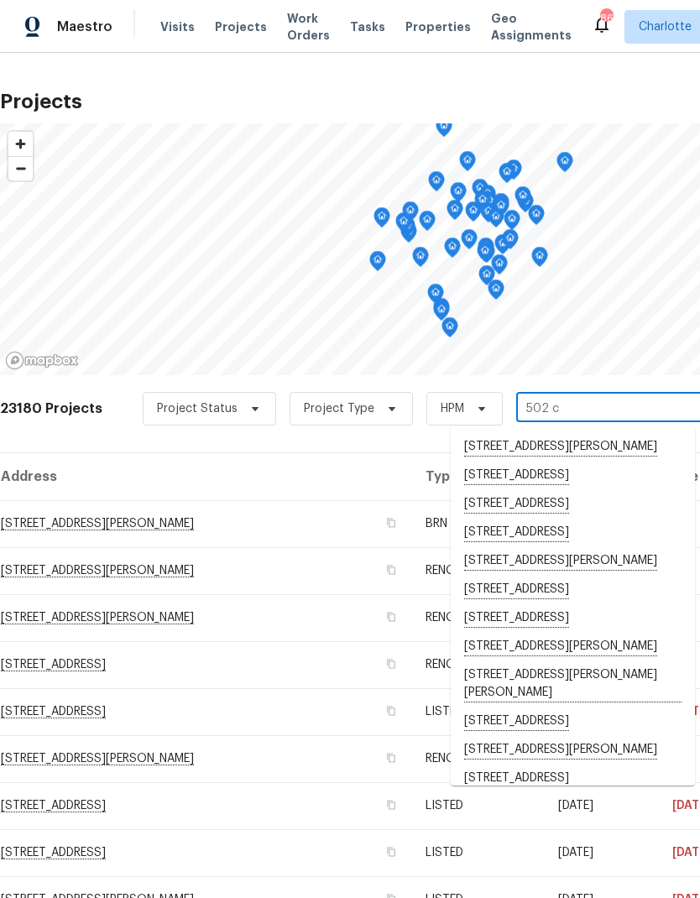
type input "502 ch"
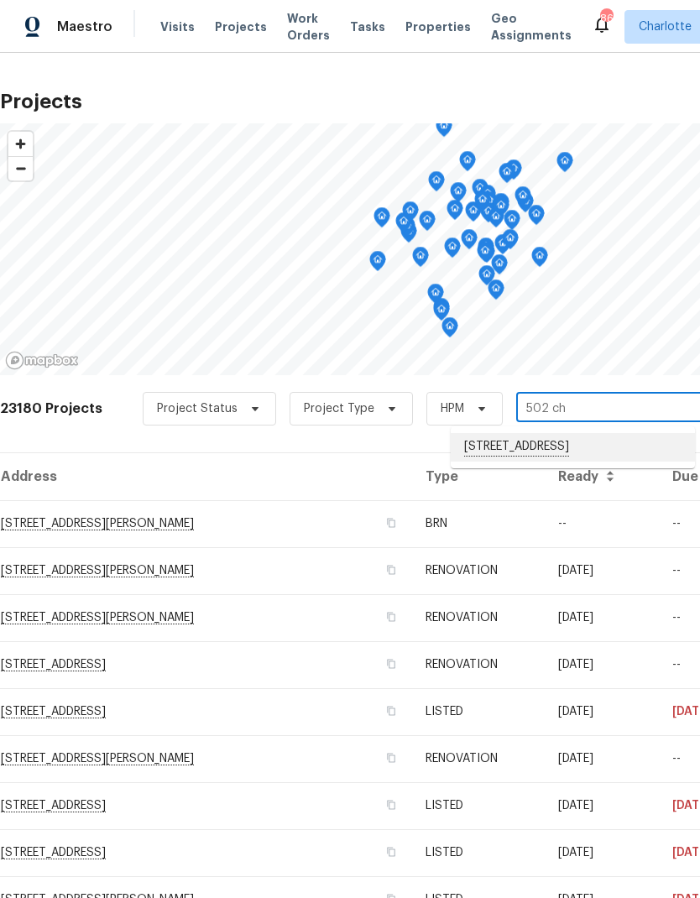
click at [609, 441] on li "[STREET_ADDRESS]" at bounding box center [573, 447] width 244 height 29
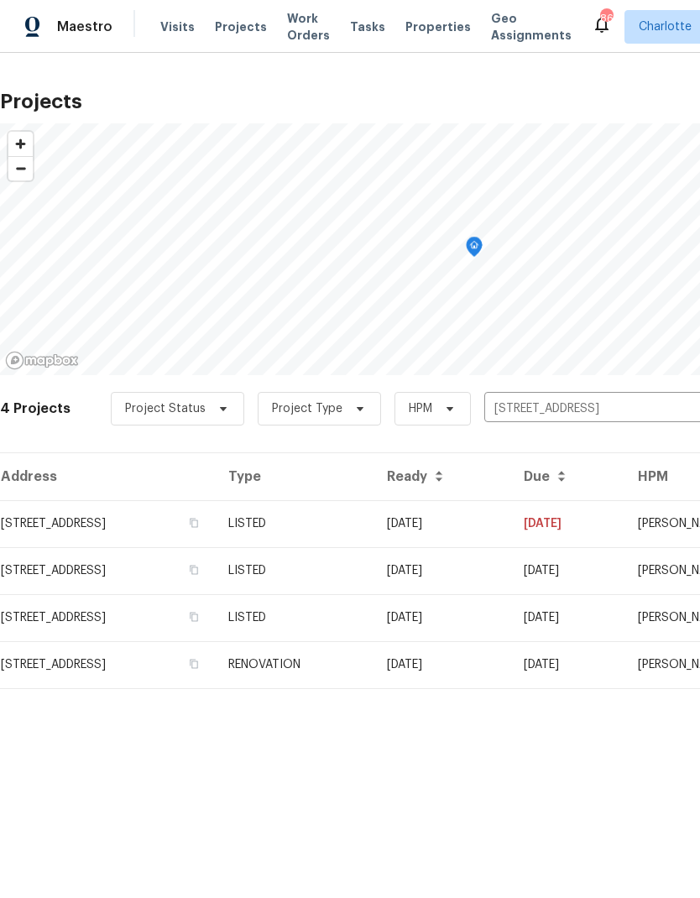
click at [510, 523] on td "[DATE]" at bounding box center [441, 523] width 137 height 47
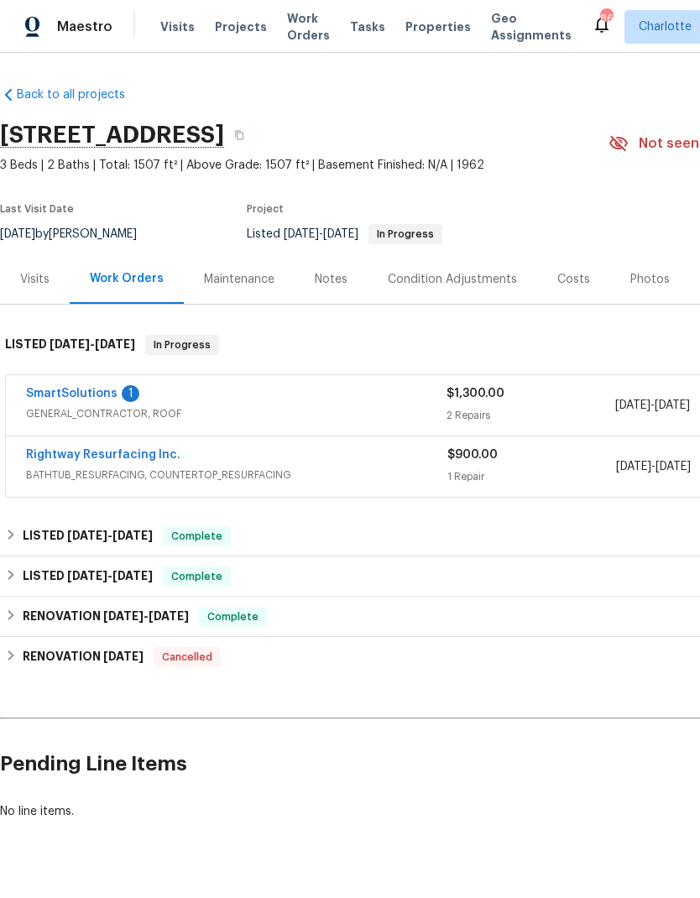
click at [53, 394] on link "SmartSolutions" at bounding box center [71, 394] width 91 height 12
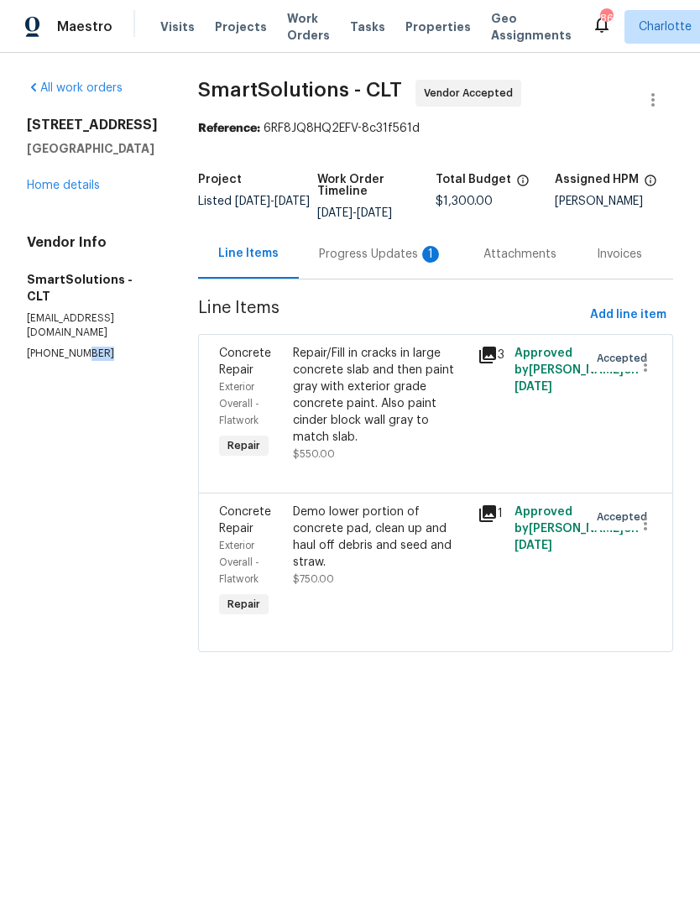
click at [406, 255] on div "Progress Updates 1" at bounding box center [381, 254] width 124 height 17
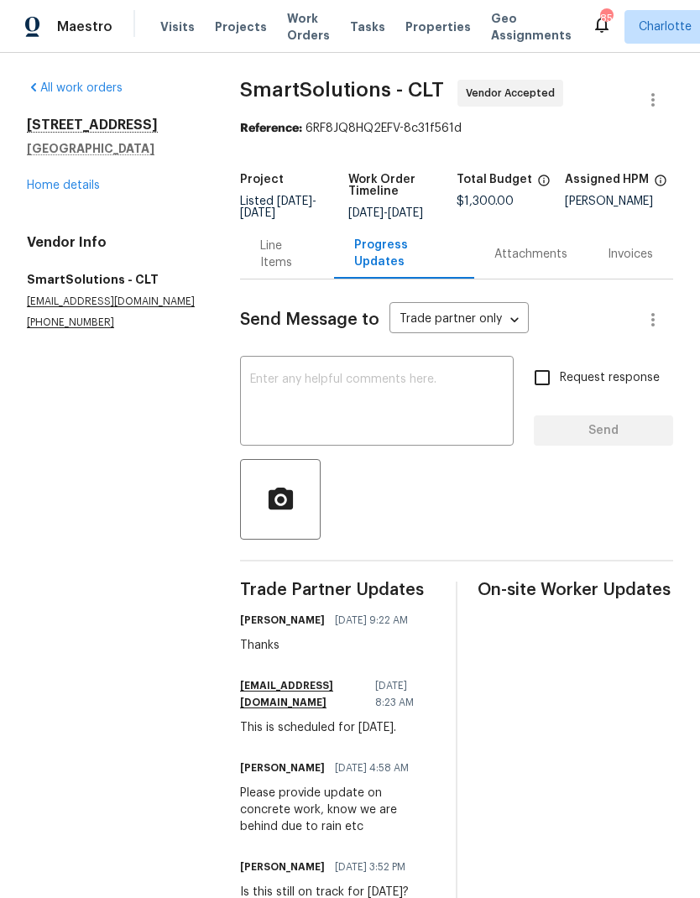
click at [38, 182] on link "Home details" at bounding box center [63, 186] width 73 height 12
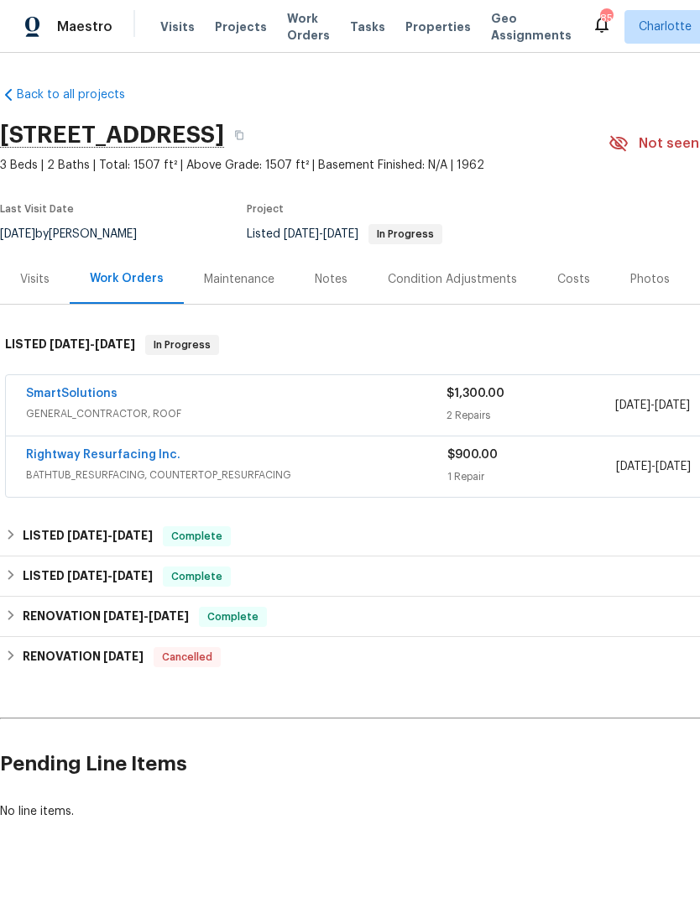
click at [215, 19] on span "Projects" at bounding box center [241, 26] width 52 height 17
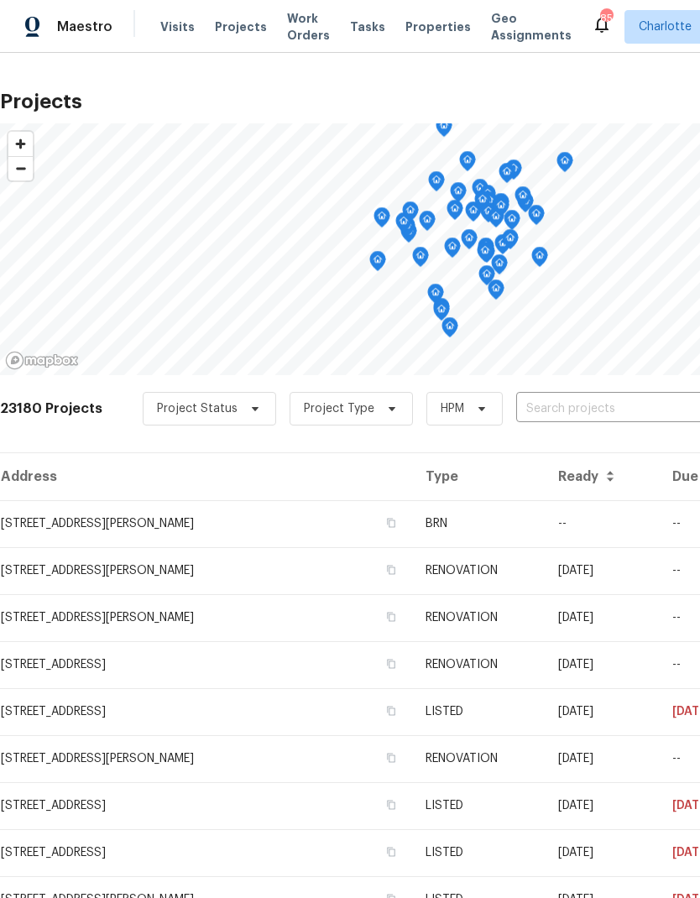
click at [592, 418] on input "text" at bounding box center [612, 409] width 192 height 26
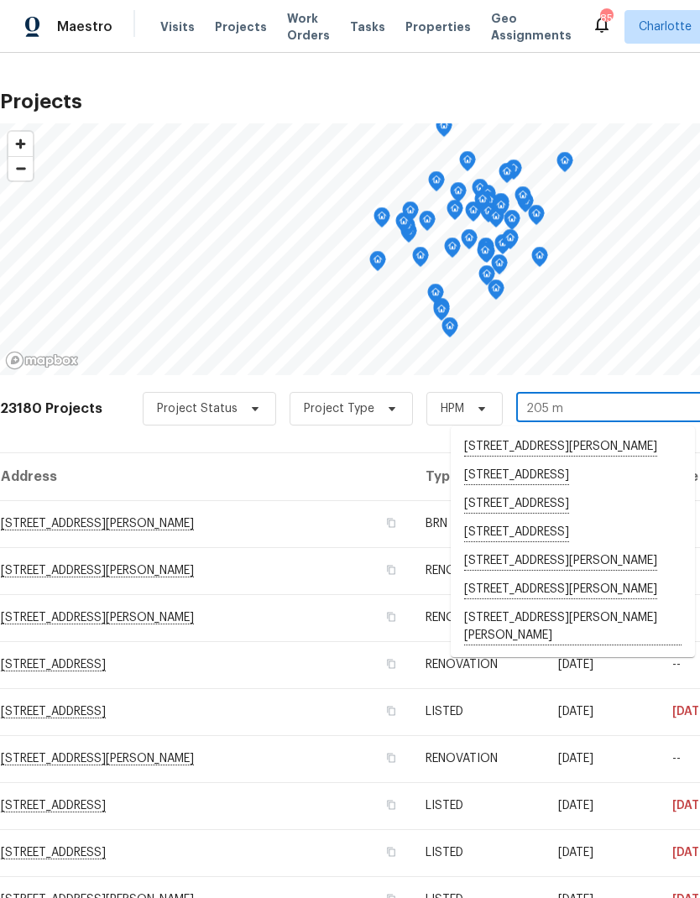
type input "205 ma"
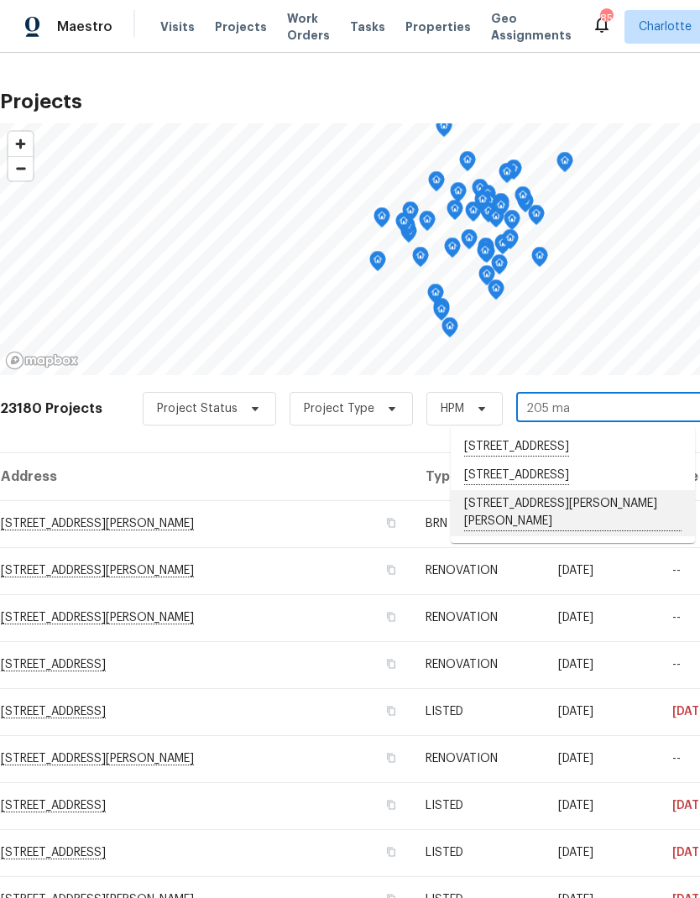
click at [561, 536] on li "205 Mauney St, Mount Holly, NC 28120" at bounding box center [573, 513] width 244 height 46
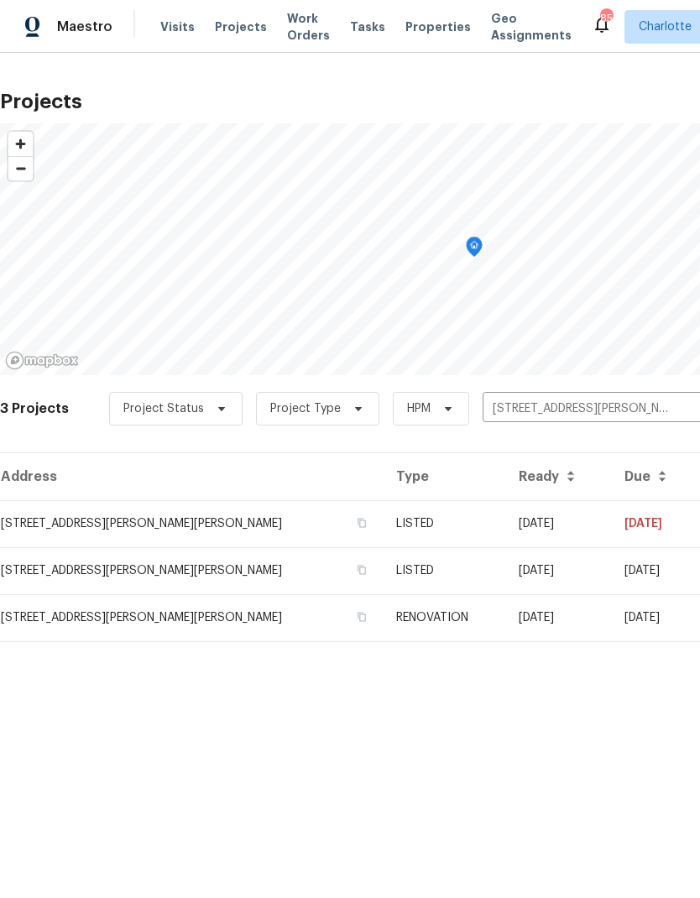
click at [531, 525] on td "08/01/25" at bounding box center [558, 523] width 106 height 47
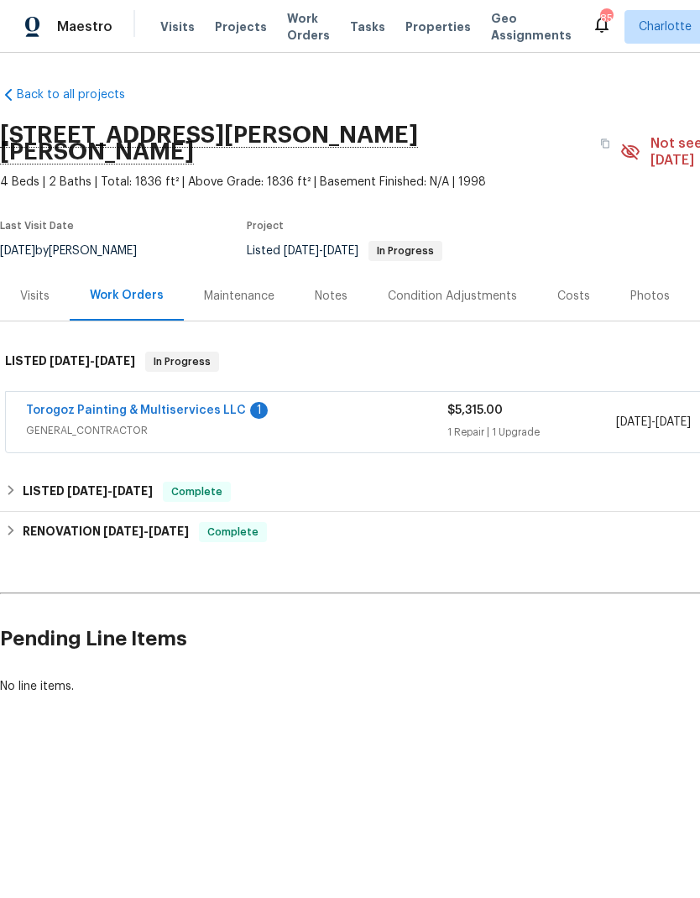
click at [72, 404] on link "Torogoz Painting & Multiservices LLC" at bounding box center [136, 410] width 220 height 12
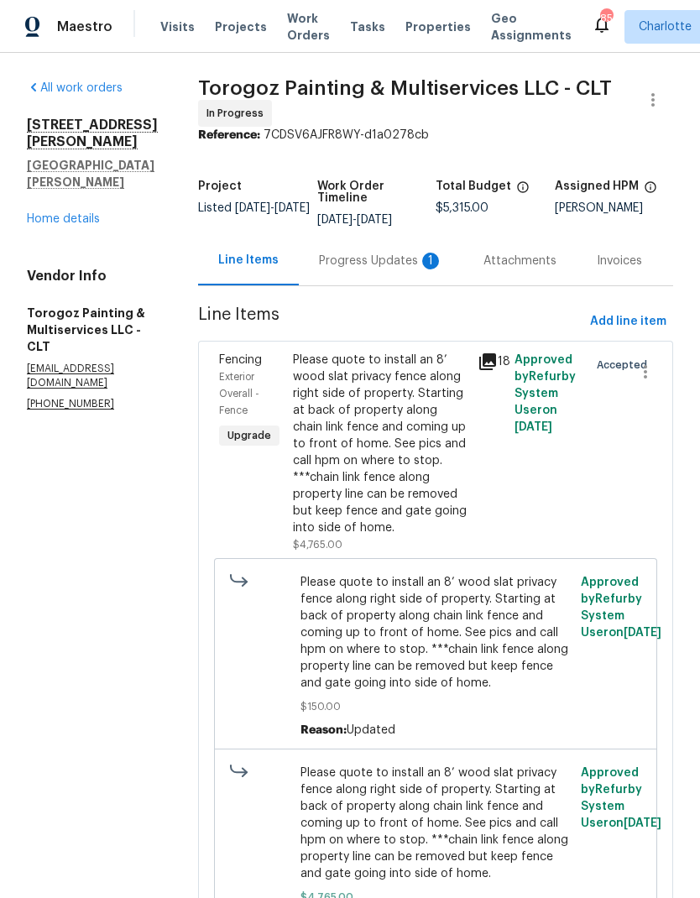
click at [369, 269] on div "Progress Updates 1" at bounding box center [381, 261] width 124 height 17
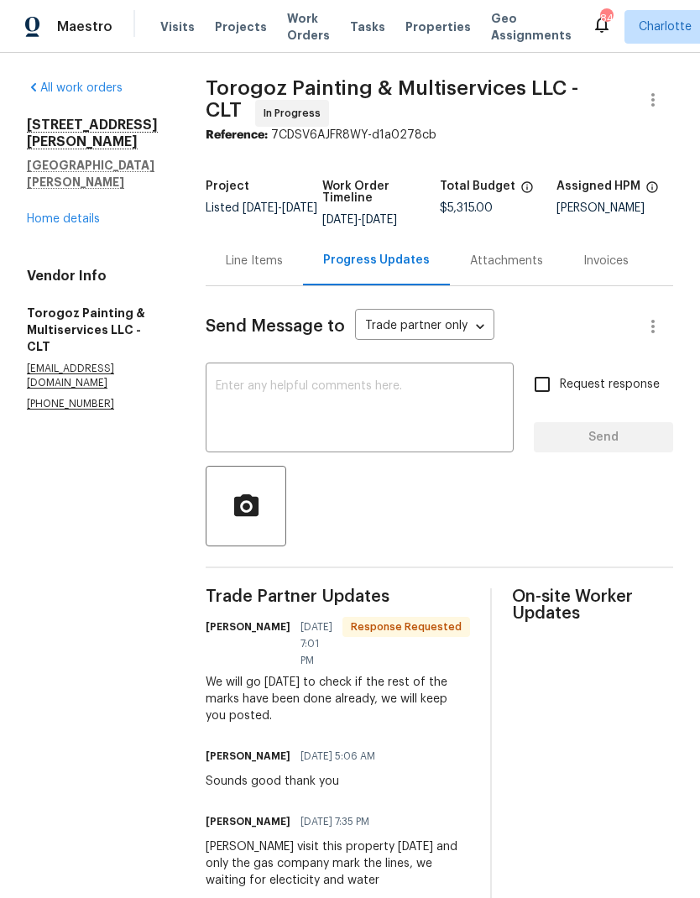
click at [266, 260] on div "Line Items" at bounding box center [254, 261] width 57 height 17
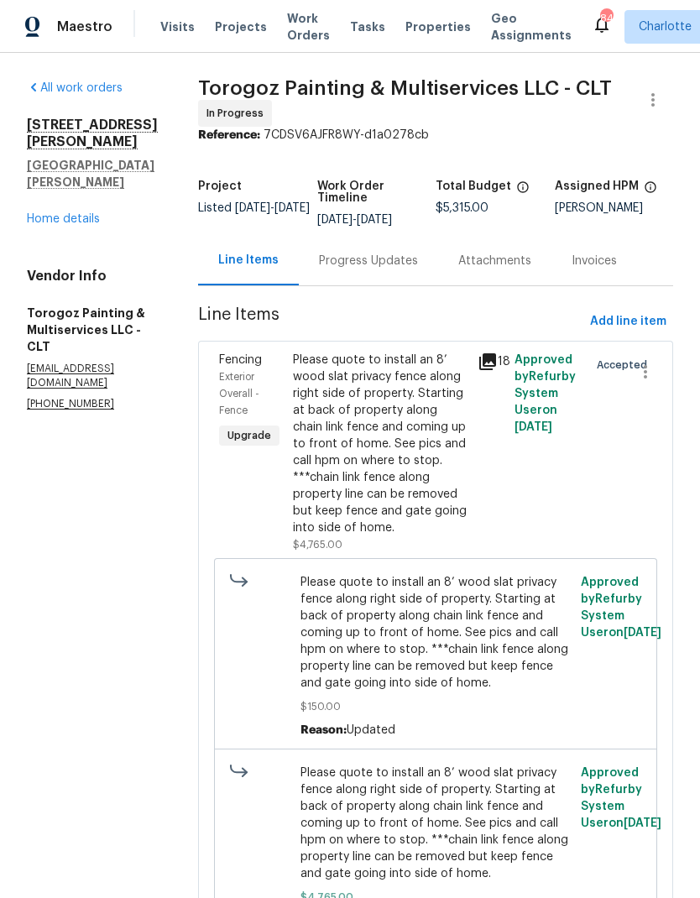
click at [44, 172] on div "205 Mauney St Mount Holly, NC 28120 Home details" at bounding box center [92, 172] width 131 height 111
click at [50, 213] on link "Home details" at bounding box center [63, 219] width 73 height 12
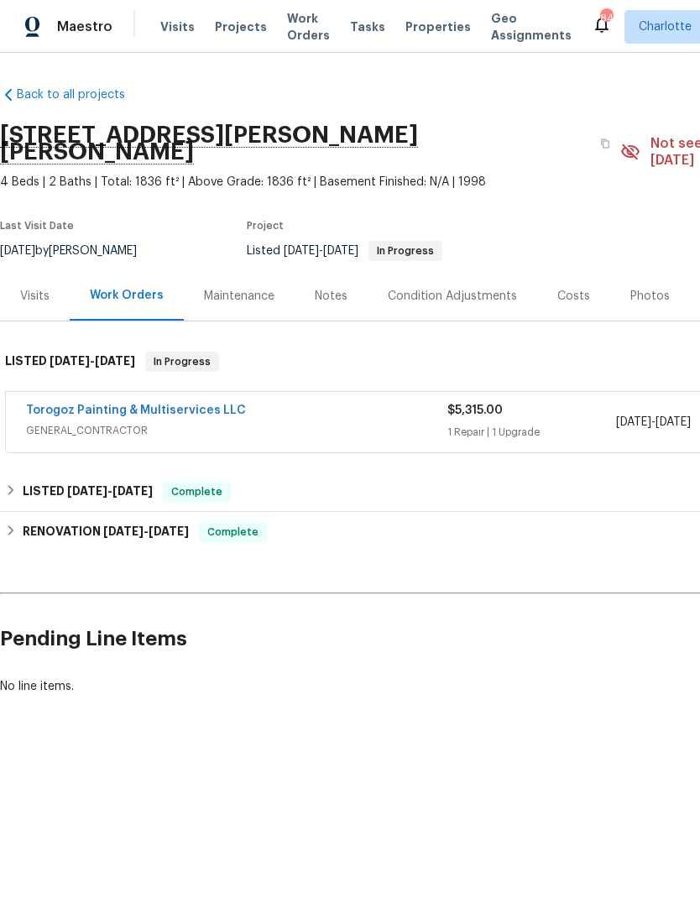
click at [287, 41] on span "Work Orders" at bounding box center [308, 27] width 43 height 34
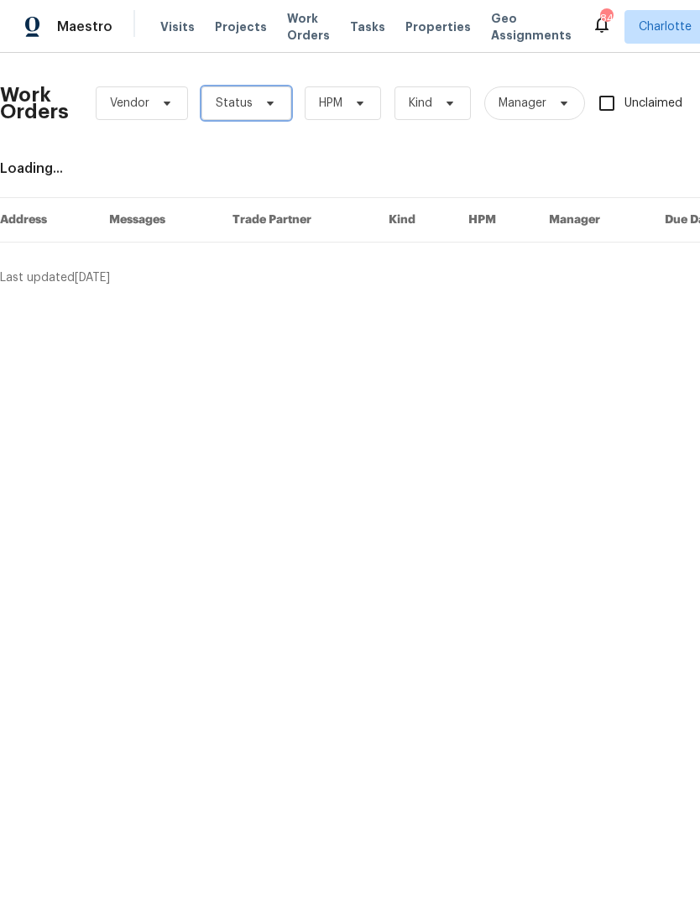
click at [267, 102] on icon at bounding box center [270, 104] width 7 height 4
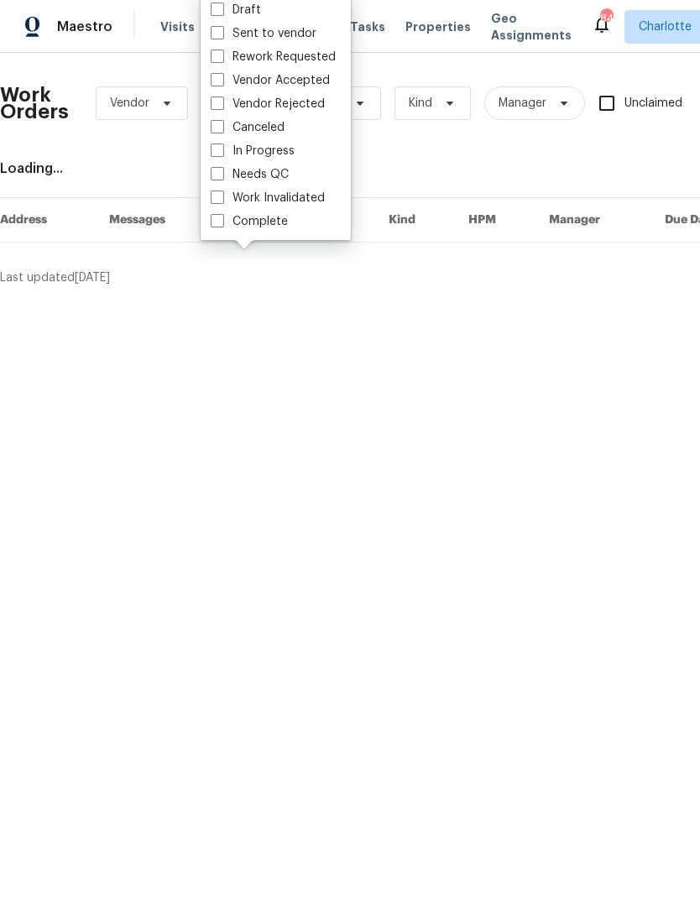
click at [274, 175] on label "Needs QC" at bounding box center [250, 174] width 78 height 17
click at [222, 175] on input "Needs QC" at bounding box center [216, 171] width 11 height 11
checkbox input "true"
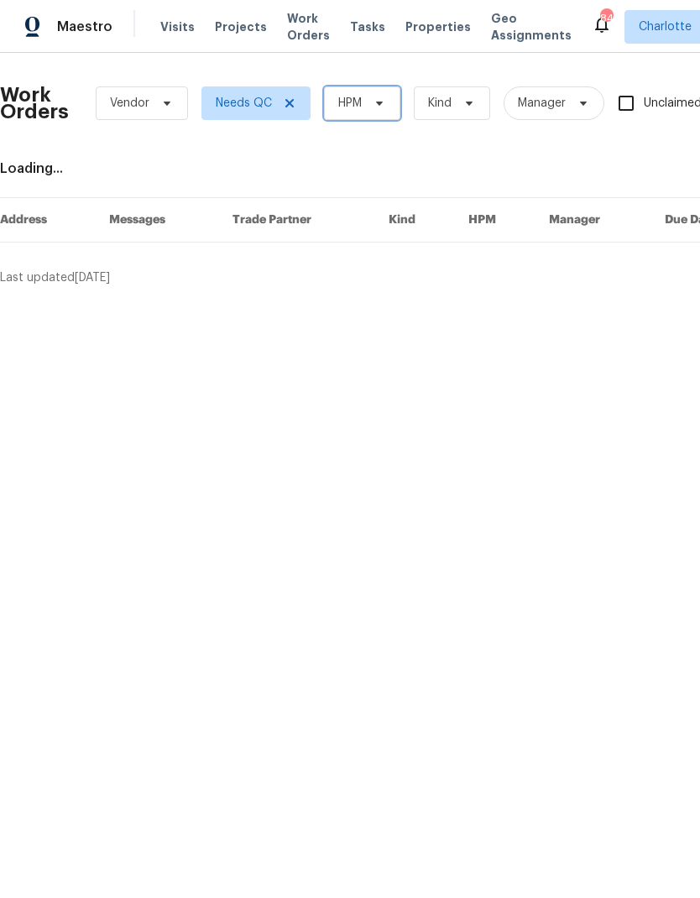
click at [379, 102] on icon at bounding box center [379, 104] width 7 height 4
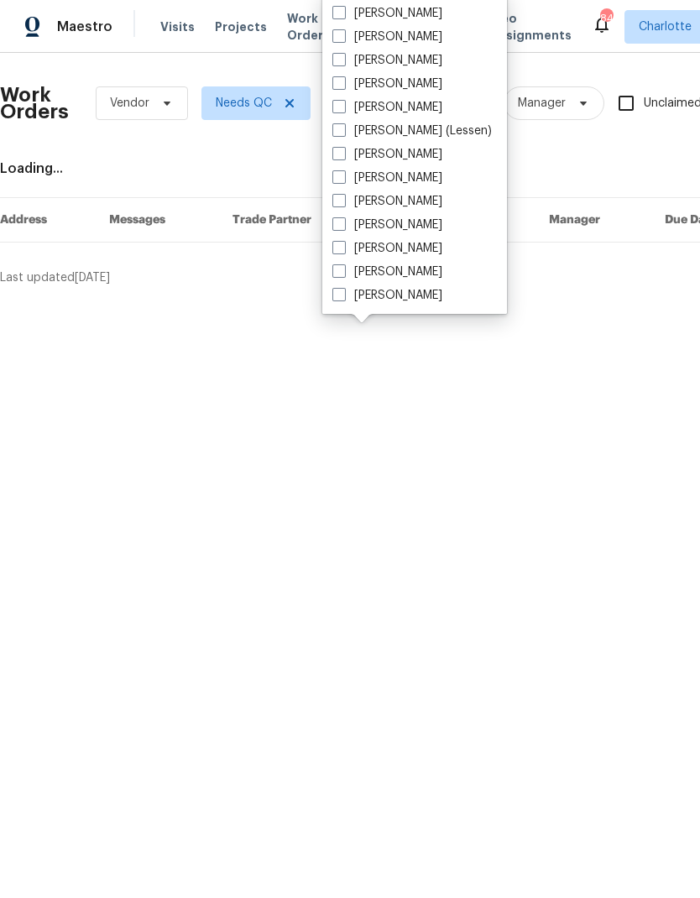
scroll to position [208, 0]
click at [385, 253] on label "[PERSON_NAME]" at bounding box center [387, 248] width 110 height 17
click at [343, 251] on input "[PERSON_NAME]" at bounding box center [337, 245] width 11 height 11
checkbox input "true"
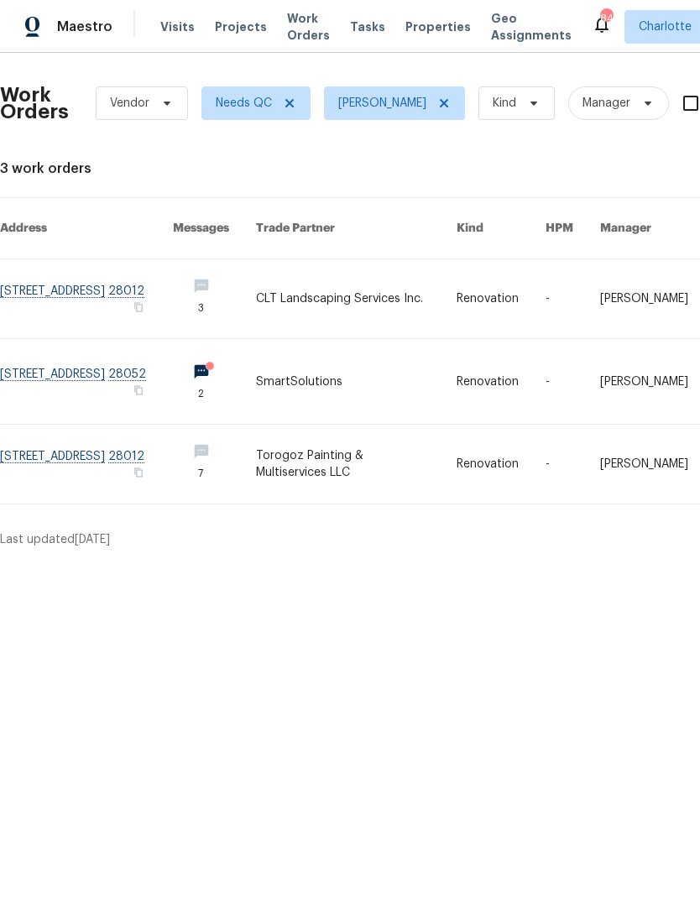
click at [34, 368] on link at bounding box center [86, 381] width 173 height 85
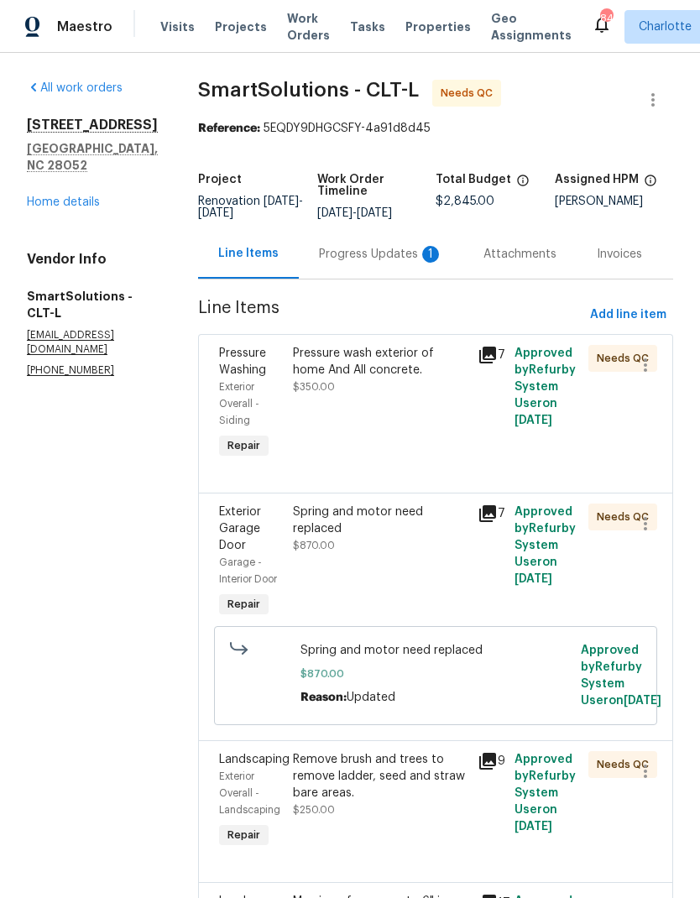
click at [343, 256] on div "Progress Updates 1" at bounding box center [381, 254] width 164 height 50
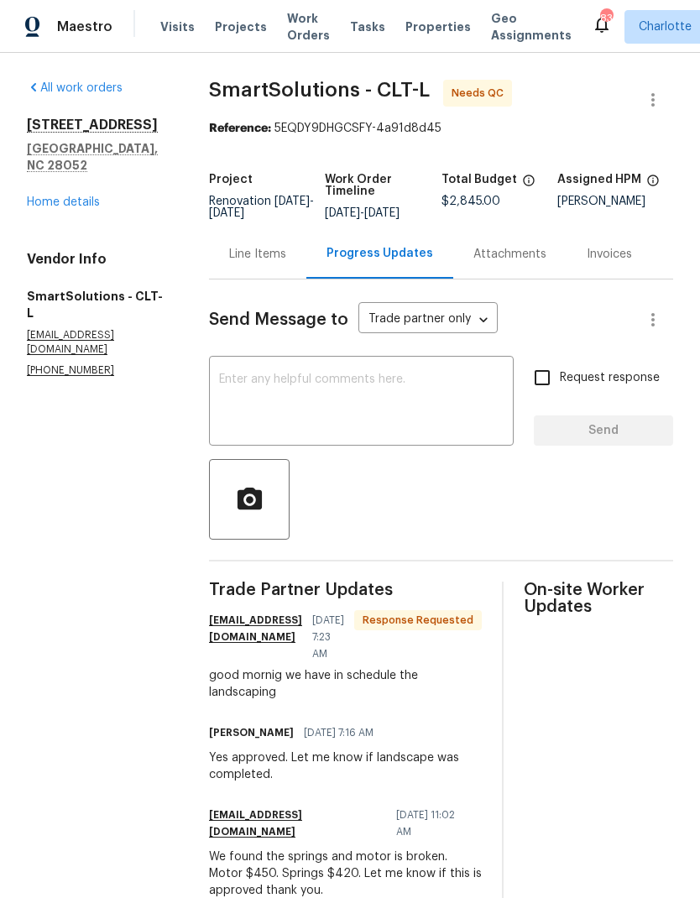
click at [255, 263] on div "Line Items" at bounding box center [257, 254] width 57 height 17
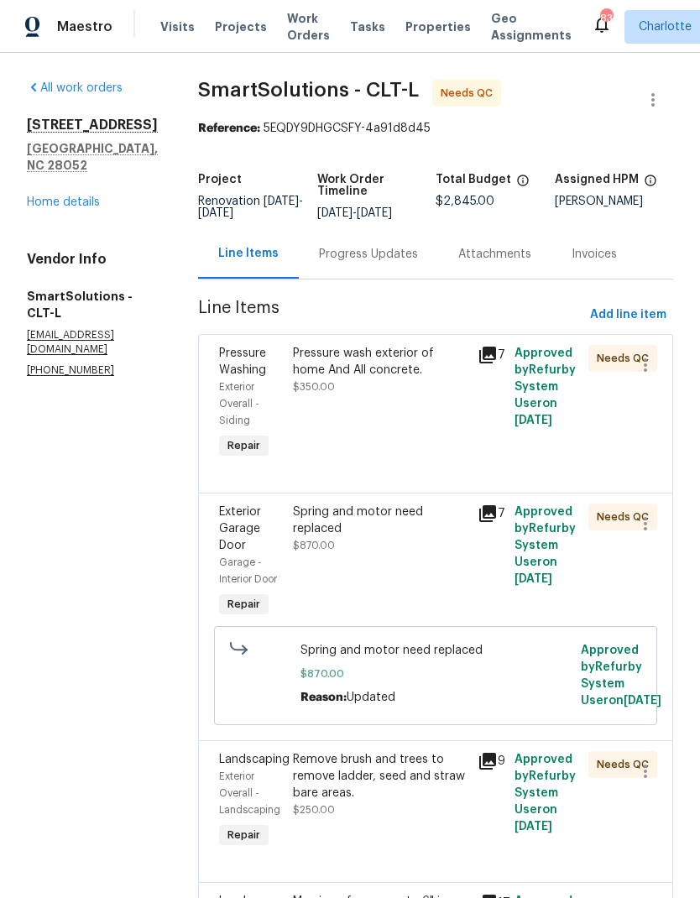
click at [319, 376] on div "Pressure wash exterior of home And All concrete." at bounding box center [380, 362] width 175 height 34
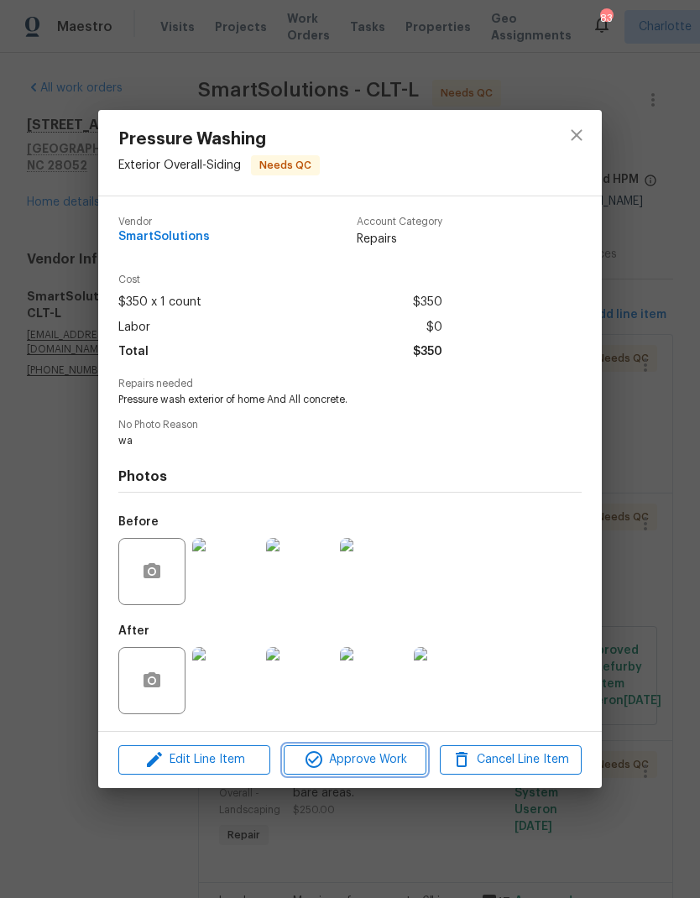
click at [391, 768] on span "Approve Work" at bounding box center [355, 759] width 132 height 21
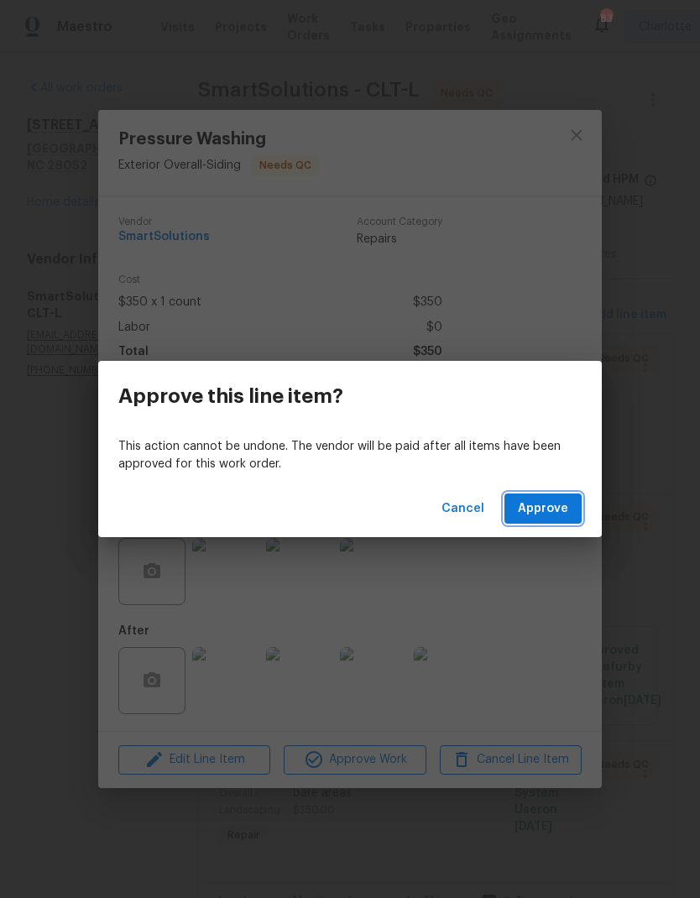
click at [555, 503] on span "Approve" at bounding box center [543, 508] width 50 height 21
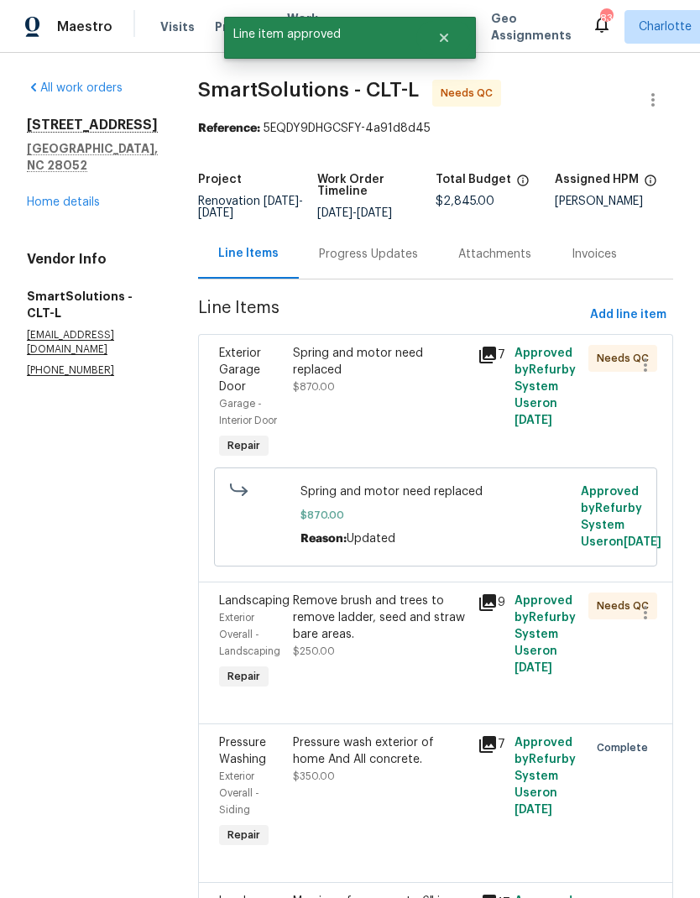
click at [418, 367] on div "Spring and motor need replaced" at bounding box center [380, 362] width 175 height 34
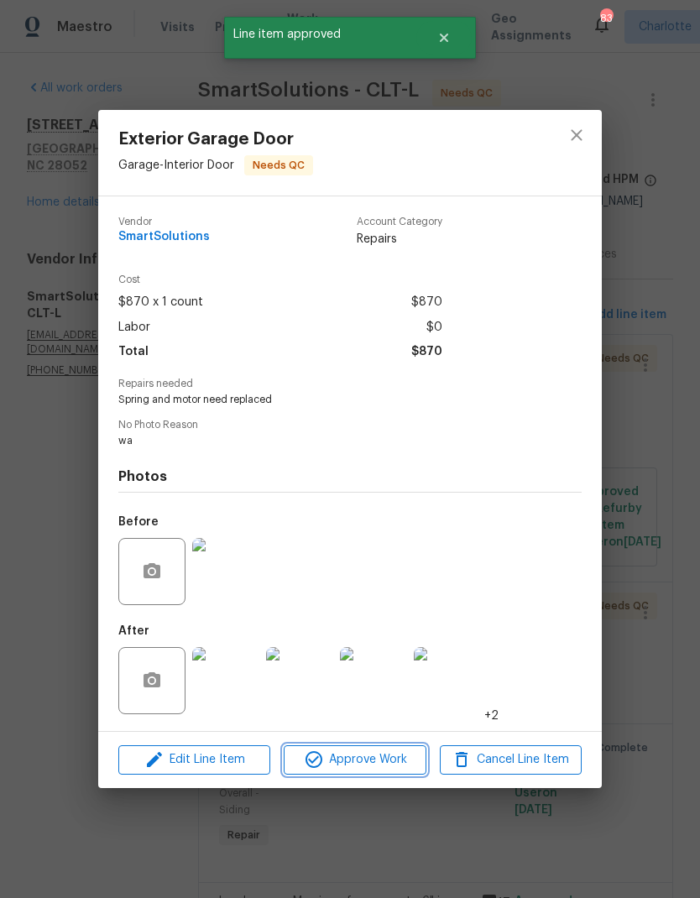
click at [383, 768] on span "Approve Work" at bounding box center [355, 759] width 132 height 21
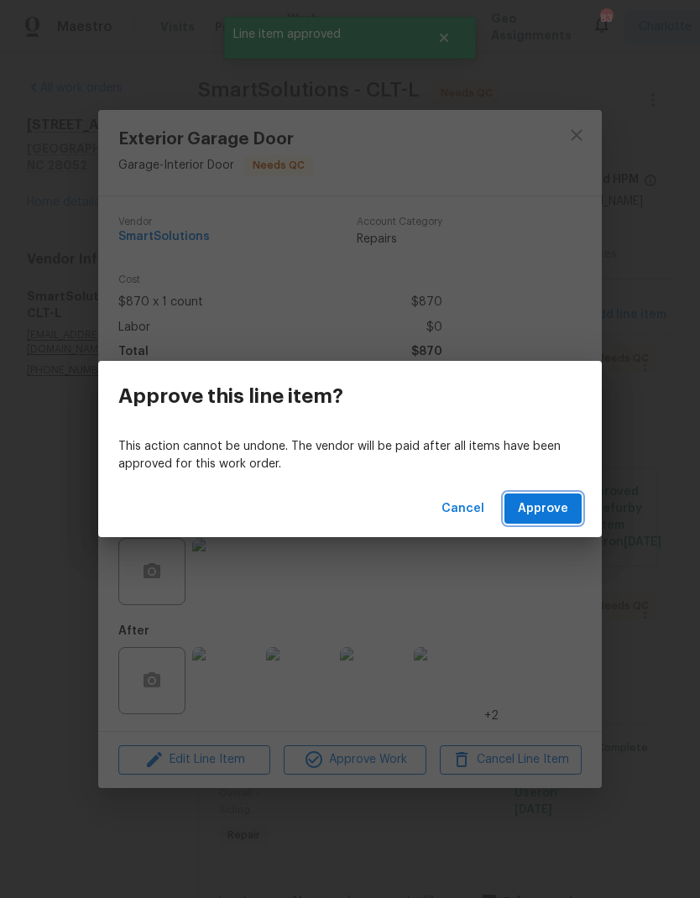
click at [554, 509] on span "Approve" at bounding box center [543, 508] width 50 height 21
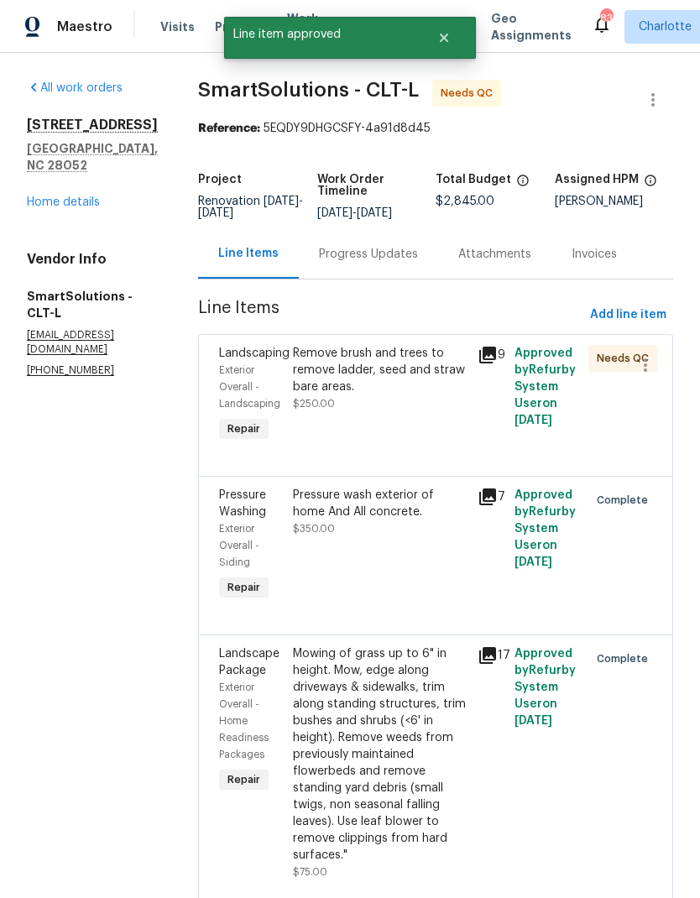
click at [488, 363] on icon at bounding box center [487, 355] width 17 height 17
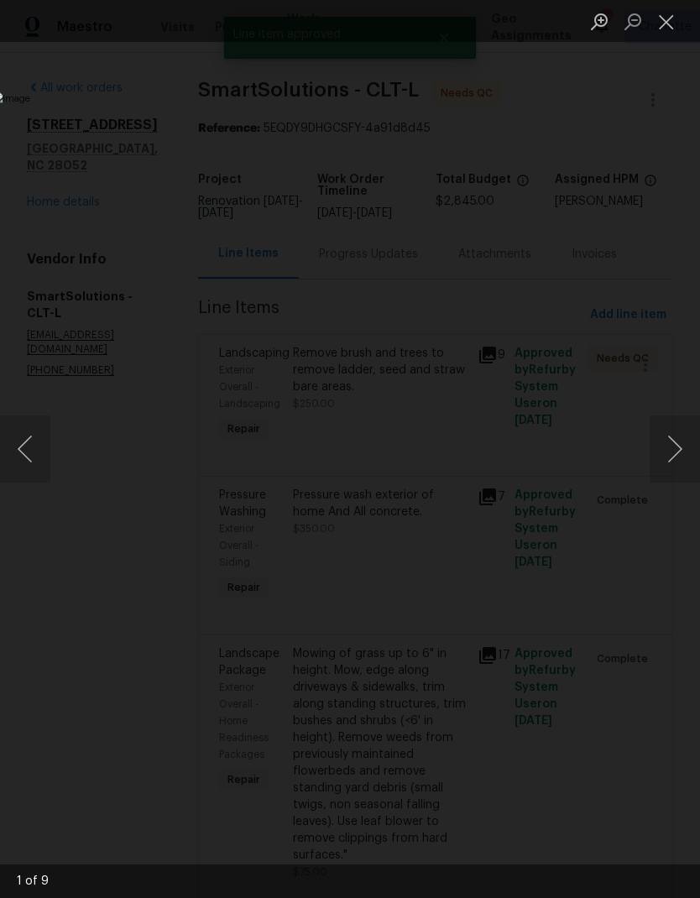
click at [681, 444] on button "Next image" at bounding box center [674, 448] width 50 height 67
click at [681, 461] on button "Next image" at bounding box center [674, 448] width 50 height 67
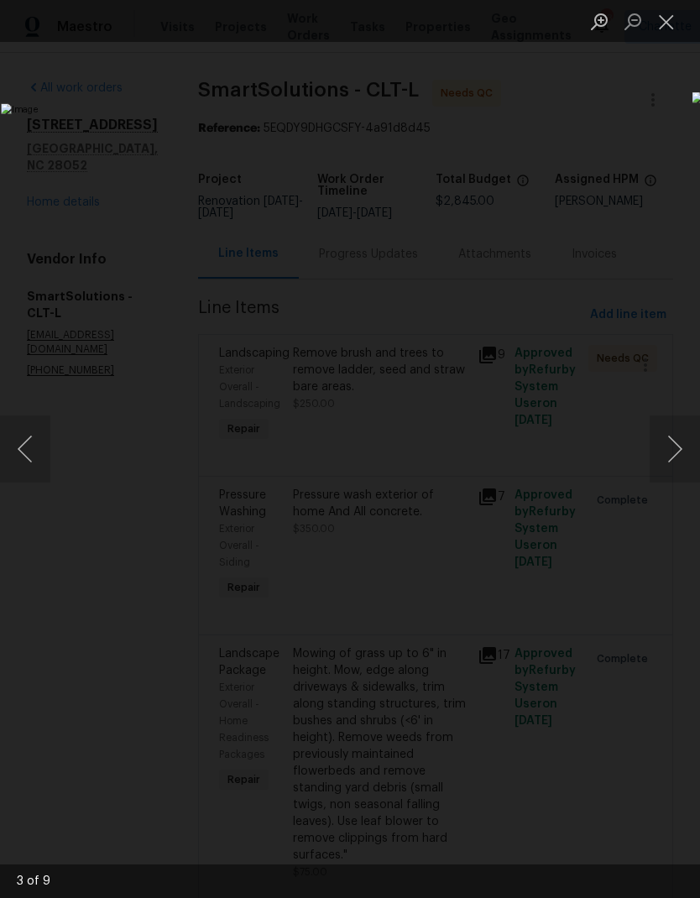
click at [677, 466] on button "Next image" at bounding box center [674, 448] width 50 height 67
click at [680, 465] on button "Next image" at bounding box center [674, 448] width 50 height 67
click at [681, 472] on button "Next image" at bounding box center [674, 448] width 50 height 67
click at [671, 29] on button "Close lightbox" at bounding box center [666, 21] width 34 height 29
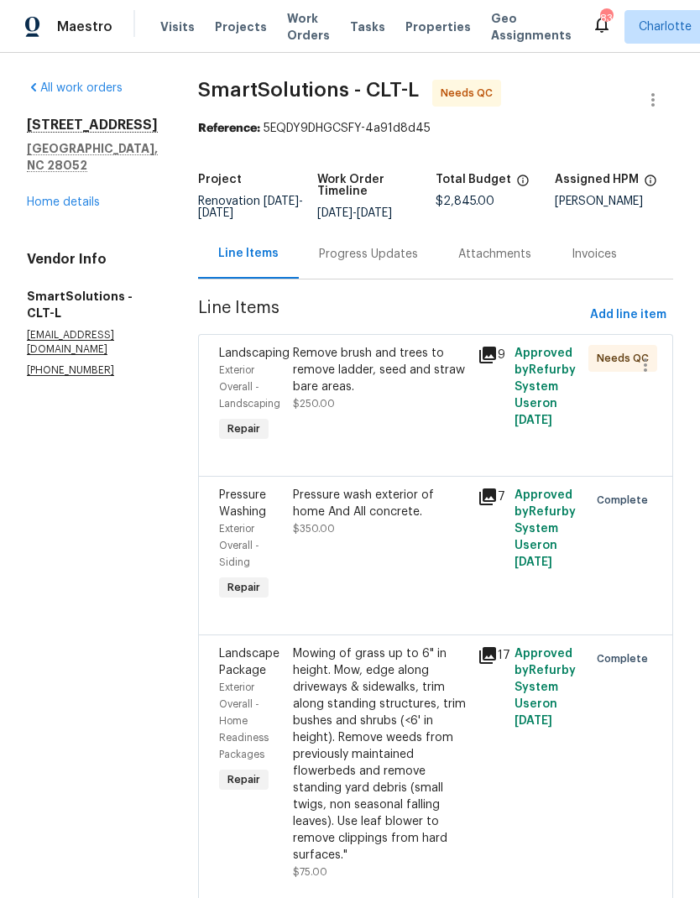
click at [435, 378] on div "Remove brush and trees to remove ladder, seed and straw bare areas." at bounding box center [380, 370] width 175 height 50
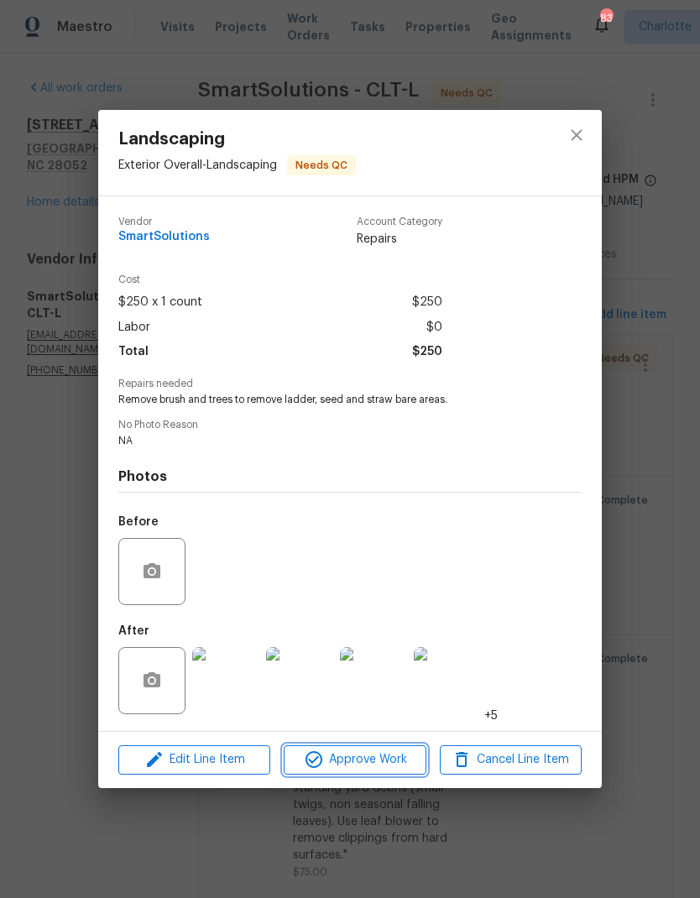
click at [382, 773] on button "Approve Work" at bounding box center [355, 759] width 142 height 29
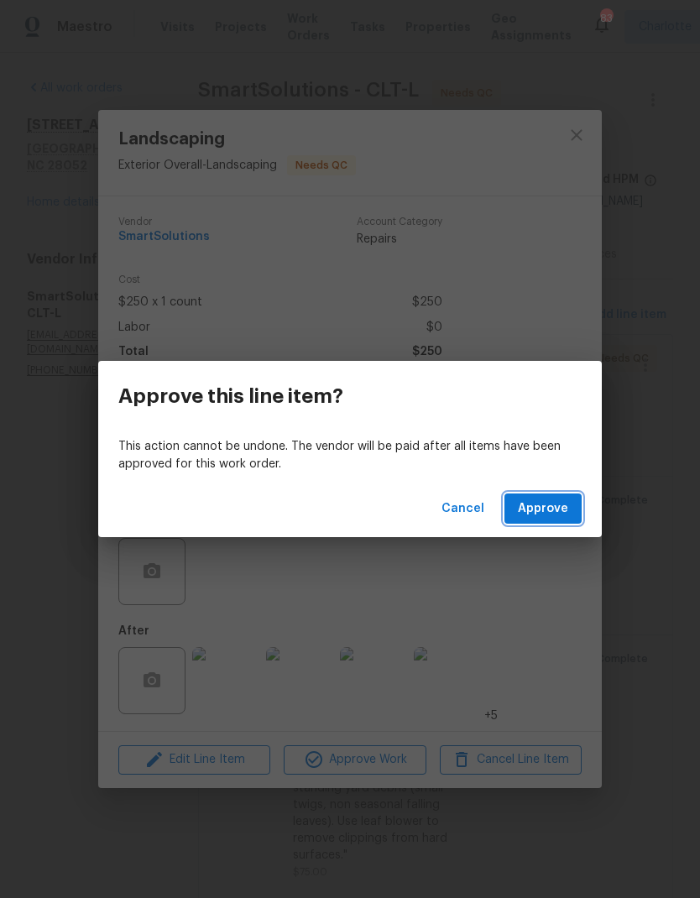
click at [550, 518] on span "Approve" at bounding box center [543, 508] width 50 height 21
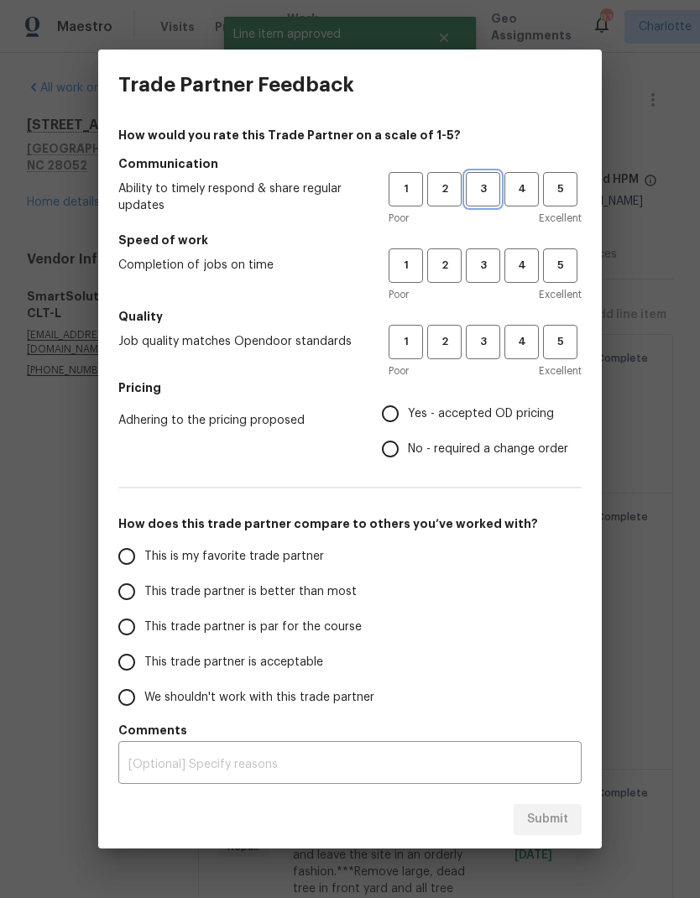
click at [491, 188] on span "3" at bounding box center [482, 189] width 31 height 19
click at [489, 265] on span "3" at bounding box center [482, 265] width 31 height 19
click at [489, 336] on span "3" at bounding box center [482, 341] width 31 height 19
click at [408, 414] on input "Yes - accepted OD pricing" at bounding box center [390, 413] width 35 height 35
radio input "true"
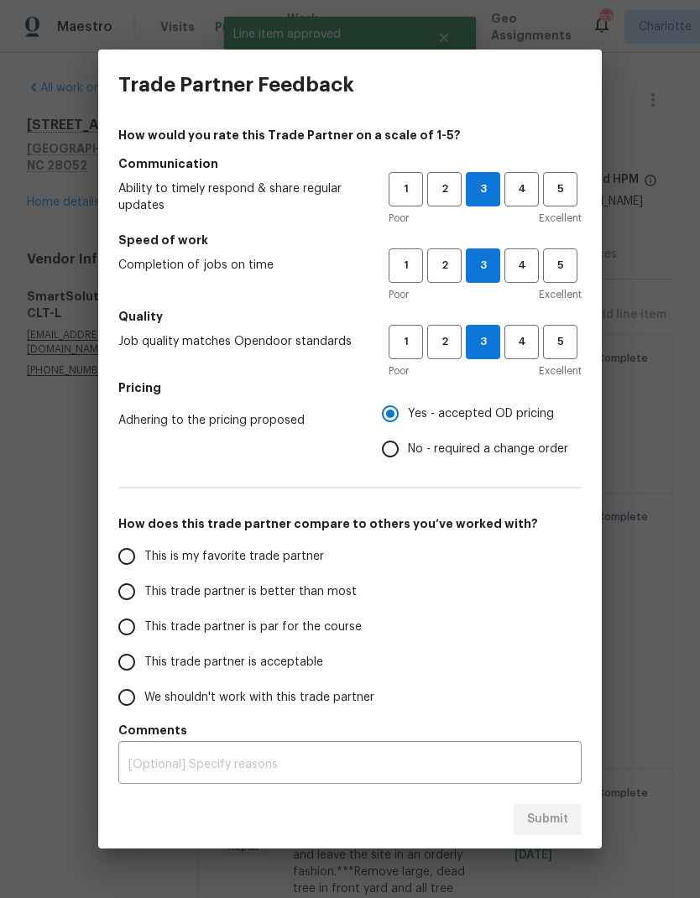
click at [323, 599] on span "This trade partner is better than most" at bounding box center [250, 592] width 212 height 18
click at [144, 599] on input "This trade partner is better than most" at bounding box center [126, 591] width 35 height 35
click at [554, 817] on span "Submit" at bounding box center [547, 819] width 41 height 21
radio input "true"
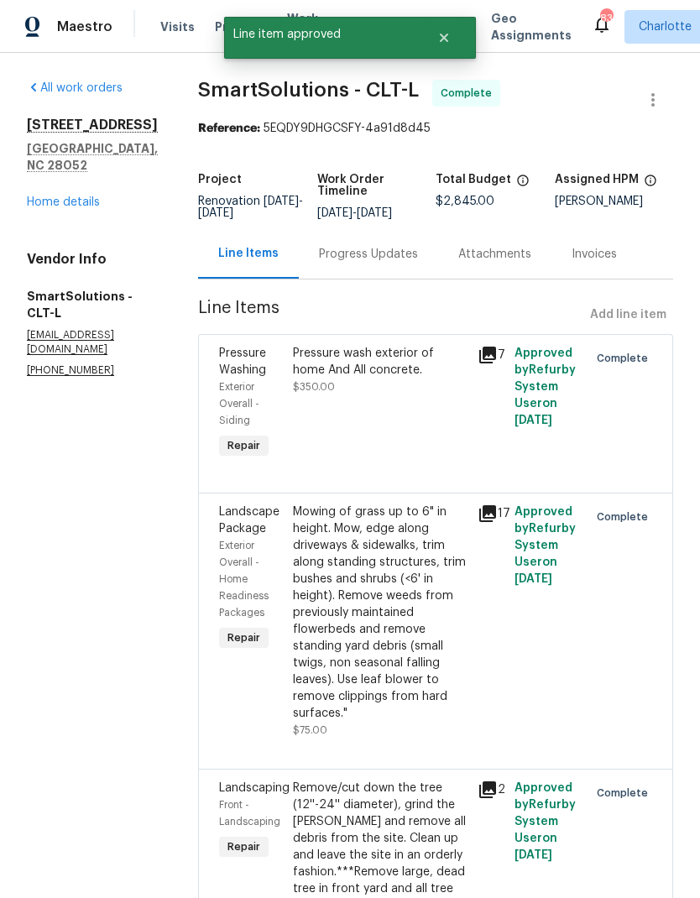
radio input "false"
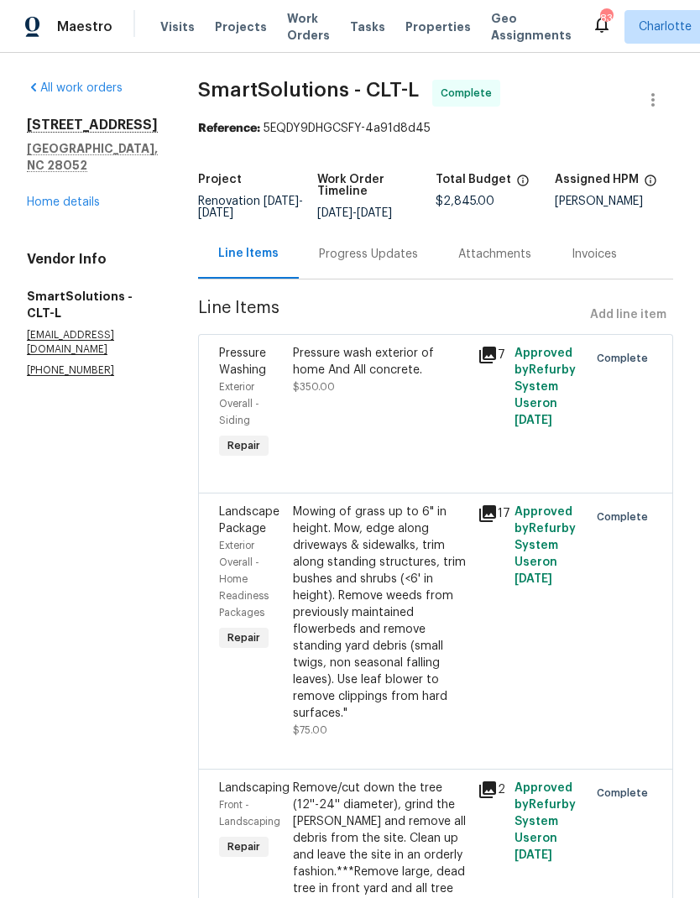
click at [35, 171] on div "[STREET_ADDRESS] Home details" at bounding box center [92, 164] width 131 height 94
click at [294, 38] on span "Work Orders" at bounding box center [308, 27] width 43 height 34
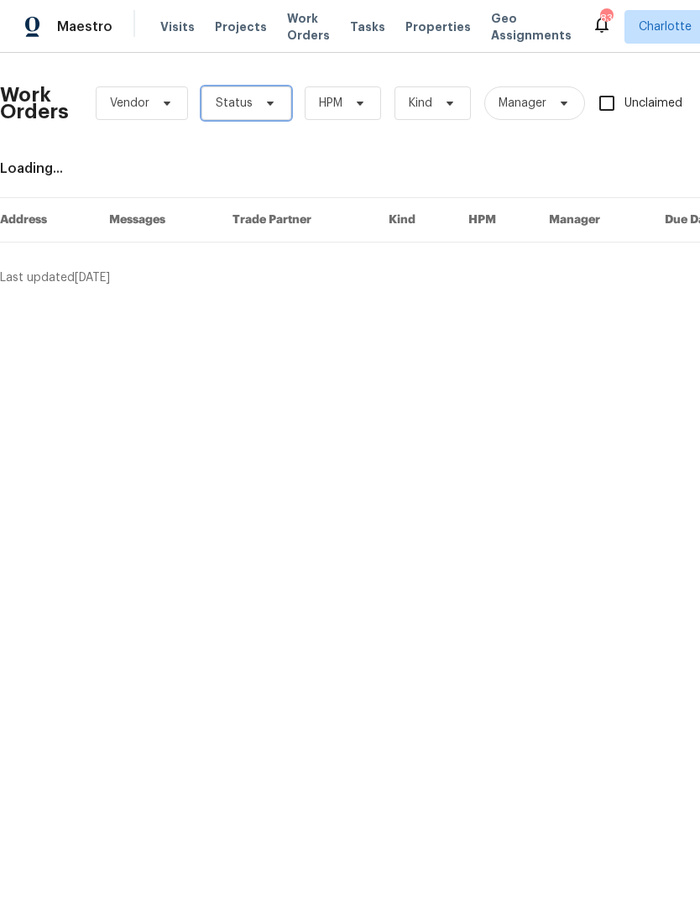
click at [274, 109] on span "Status" at bounding box center [246, 103] width 90 height 34
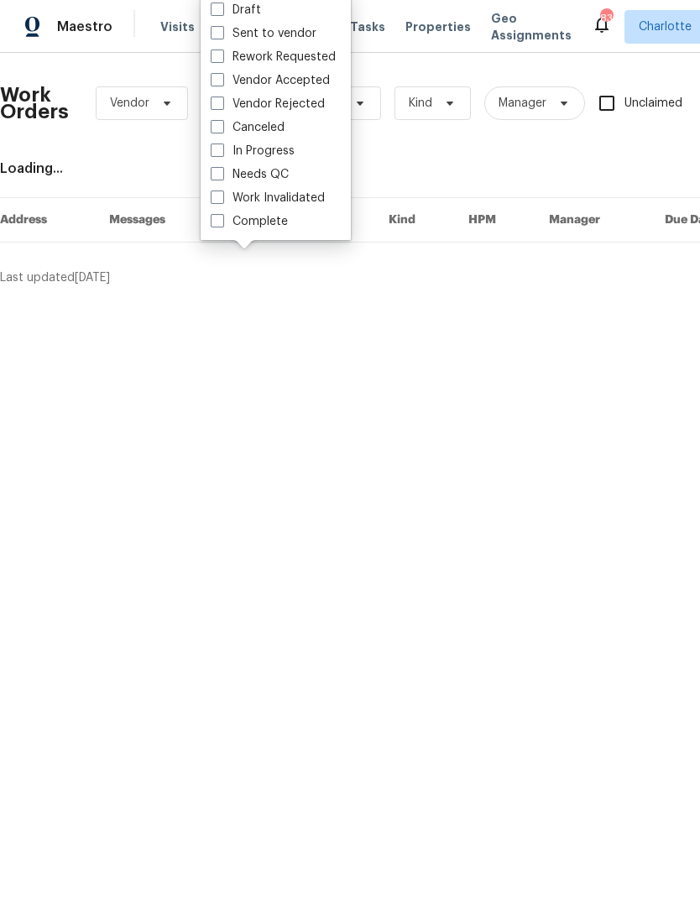
click at [278, 180] on label "Needs QC" at bounding box center [250, 174] width 78 height 17
click at [222, 177] on input "Needs QC" at bounding box center [216, 171] width 11 height 11
checkbox input "true"
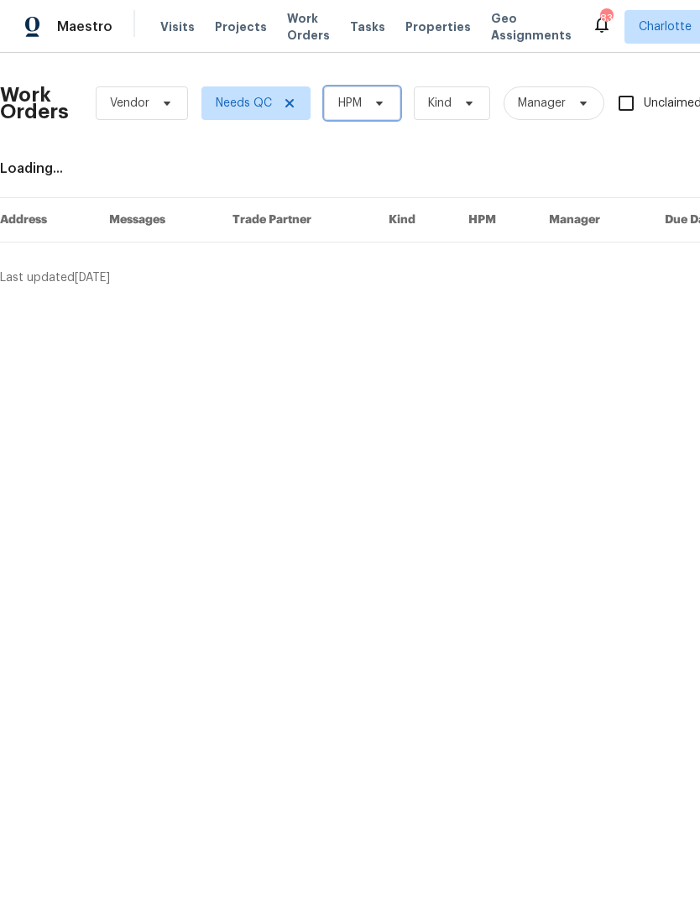
click at [387, 109] on span "HPM" at bounding box center [362, 103] width 76 height 34
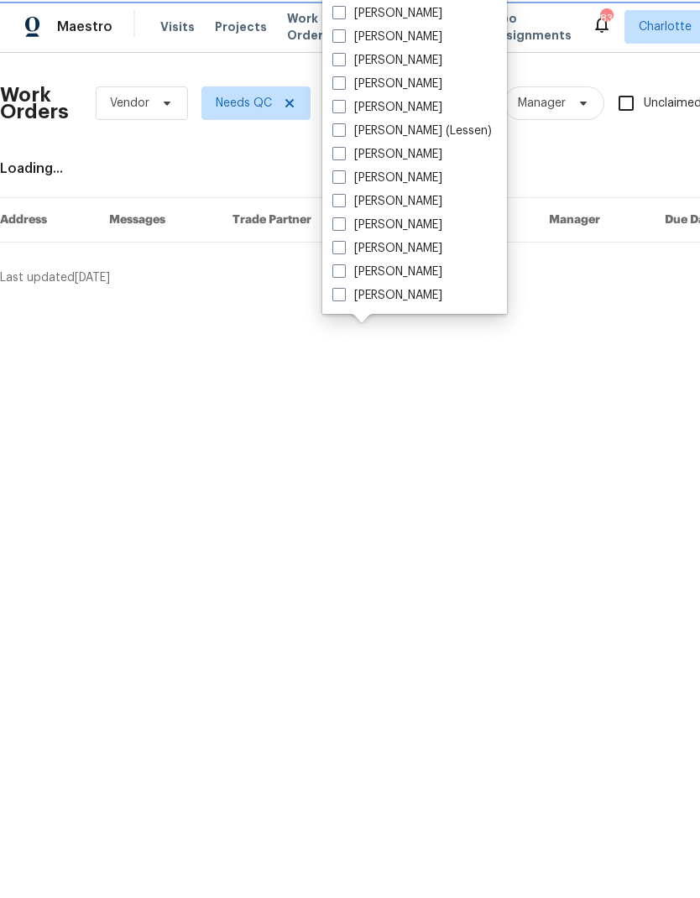
scroll to position [208, 0]
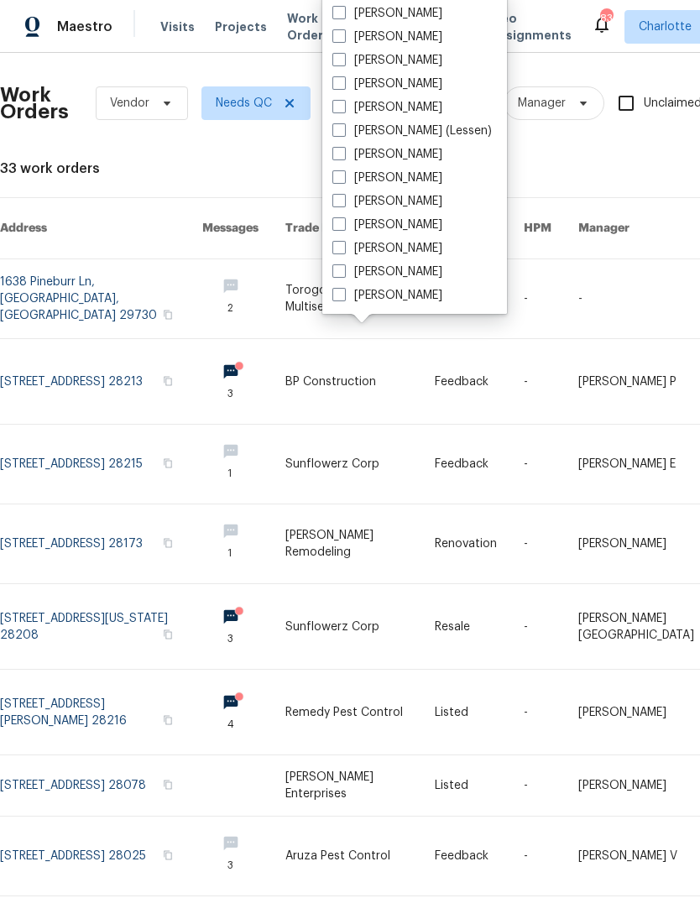
click at [394, 251] on label "[PERSON_NAME]" at bounding box center [387, 248] width 110 height 17
click at [343, 251] on input "[PERSON_NAME]" at bounding box center [337, 245] width 11 height 11
checkbox input "true"
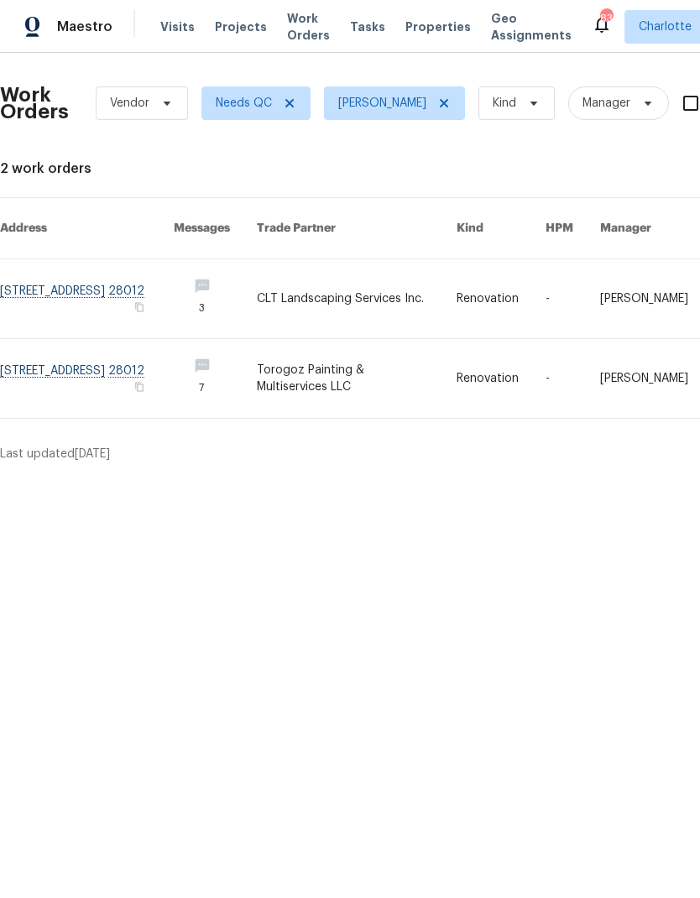
click at [394, 291] on link at bounding box center [357, 298] width 200 height 79
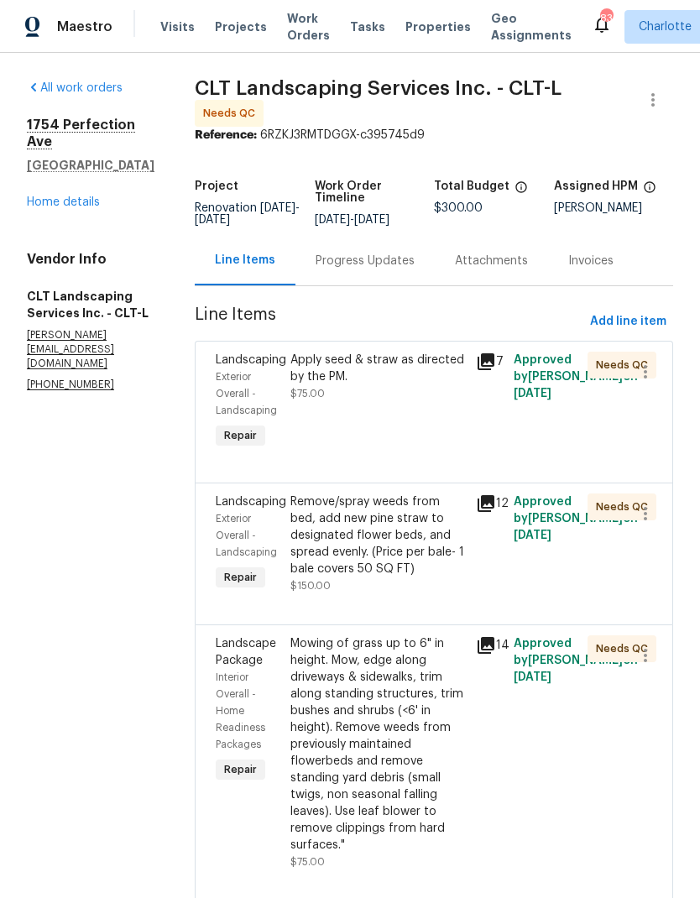
click at [425, 383] on div "Apply seed & straw as directed by the PM." at bounding box center [378, 369] width 176 height 34
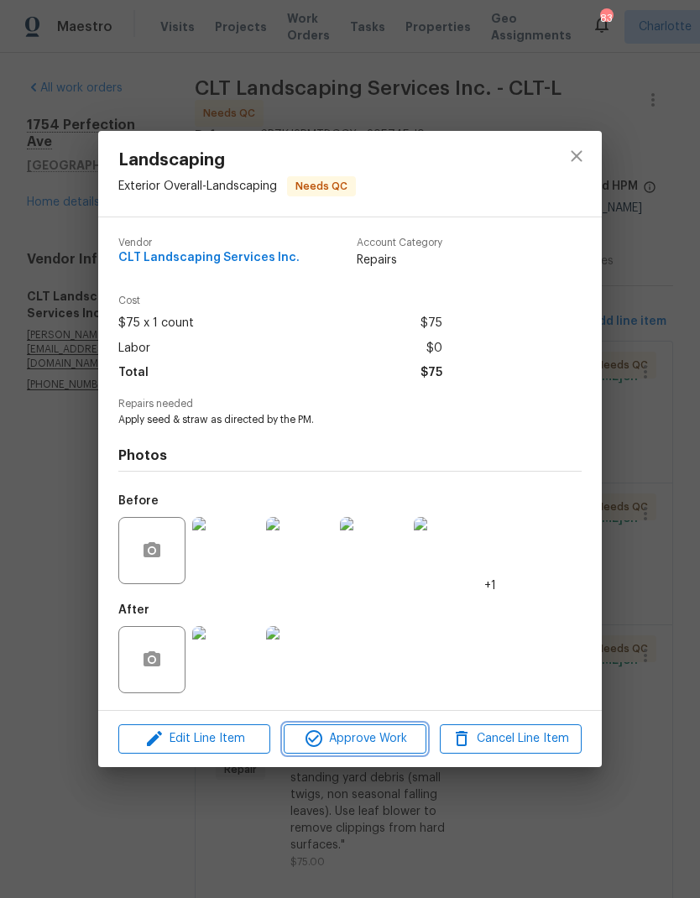
click at [366, 743] on span "Approve Work" at bounding box center [355, 738] width 132 height 21
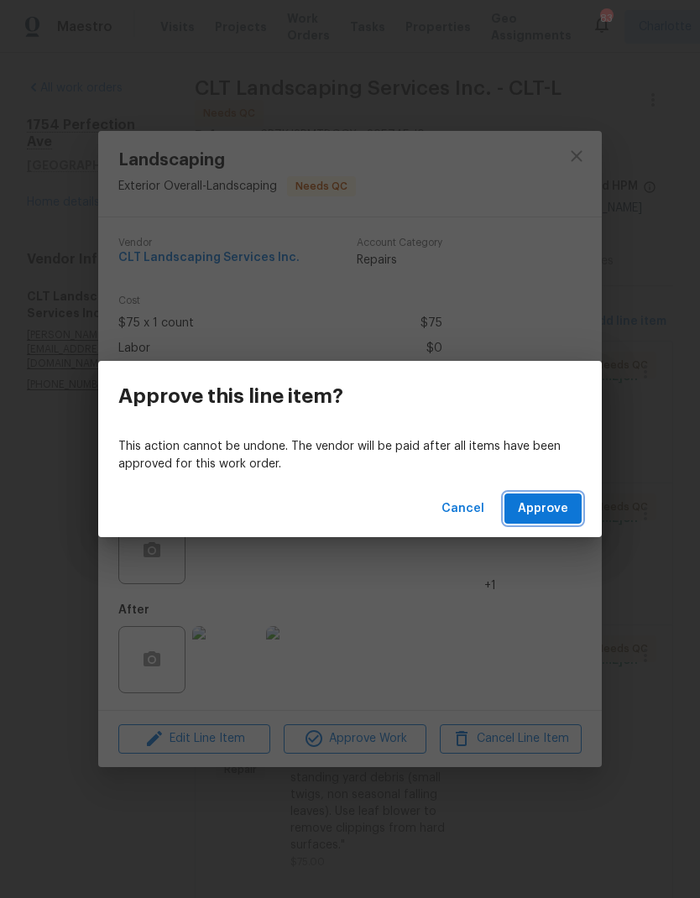
click at [551, 508] on span "Approve" at bounding box center [543, 508] width 50 height 21
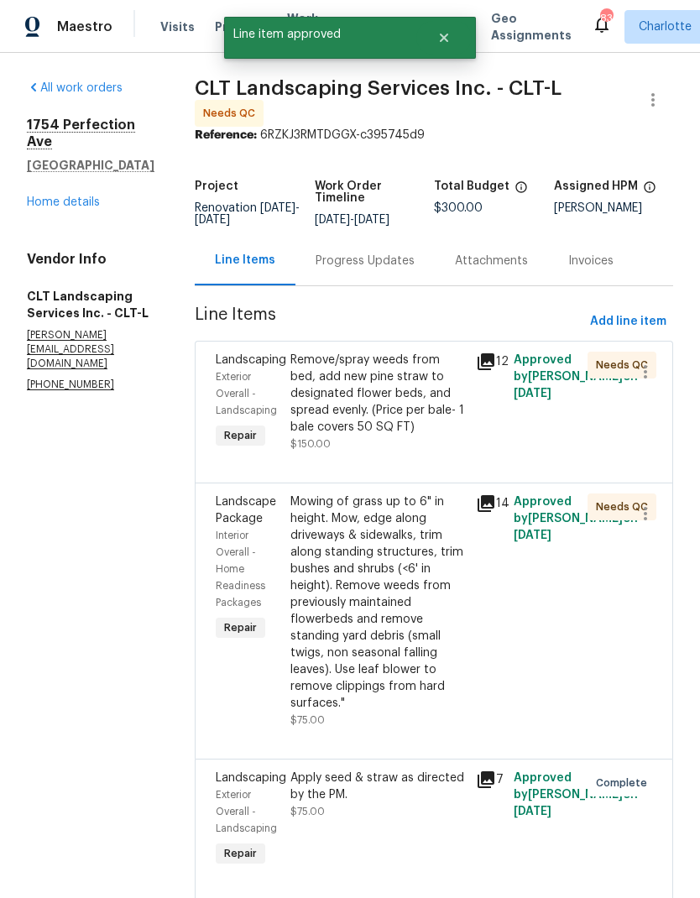
click at [420, 408] on div "Remove/spray weeds from bed, add new pine straw to designated flower beds, and …" at bounding box center [378, 394] width 176 height 84
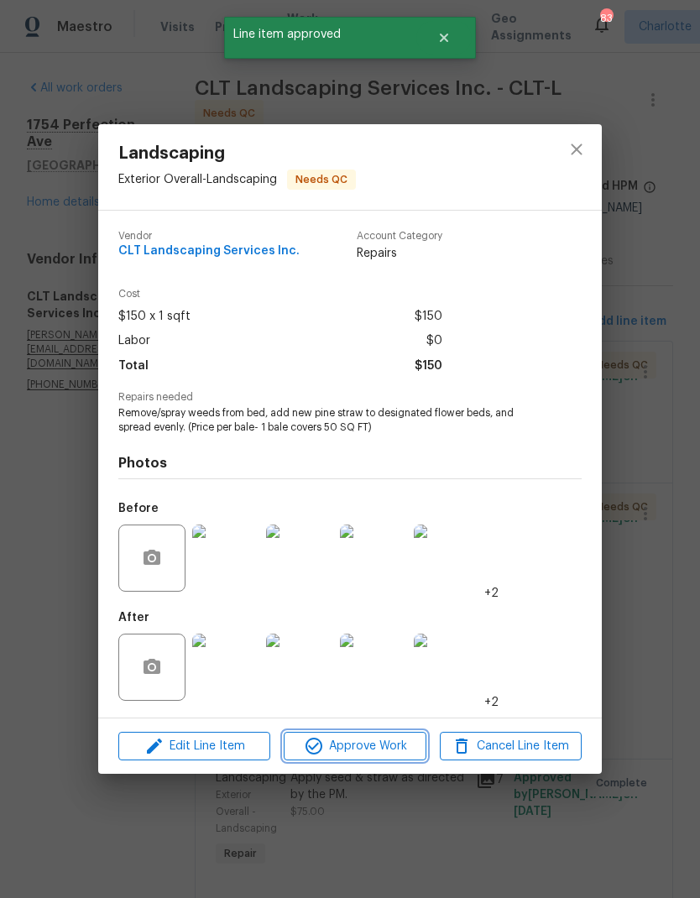
click at [373, 748] on span "Approve Work" at bounding box center [355, 746] width 132 height 21
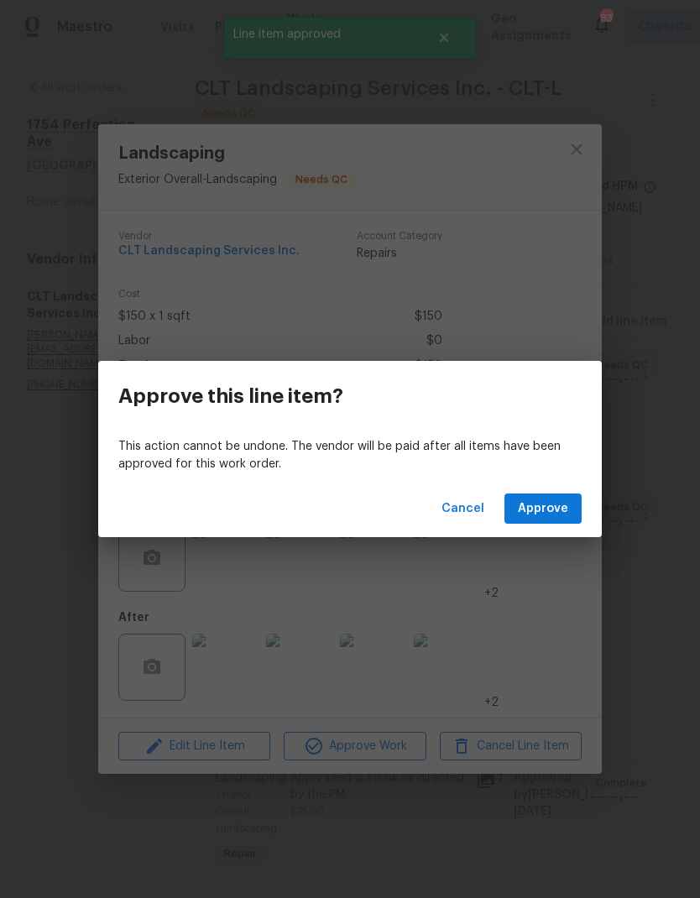
click at [560, 508] on span "Approve" at bounding box center [543, 508] width 50 height 21
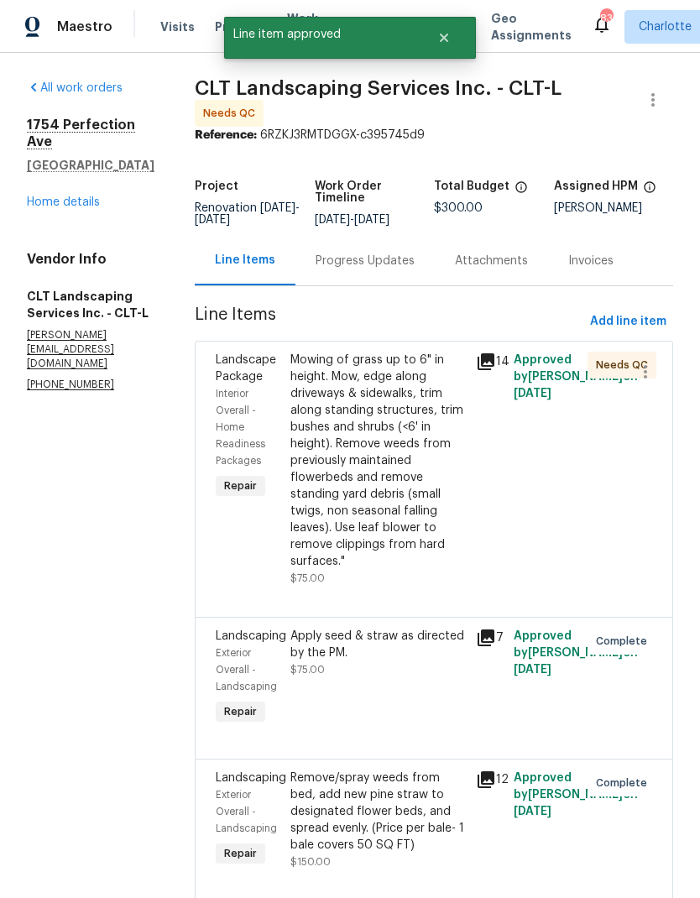
click at [406, 496] on div "Mowing of grass up to 6" in height. Mow, edge along driveways & sidewalks, trim…" at bounding box center [378, 461] width 176 height 218
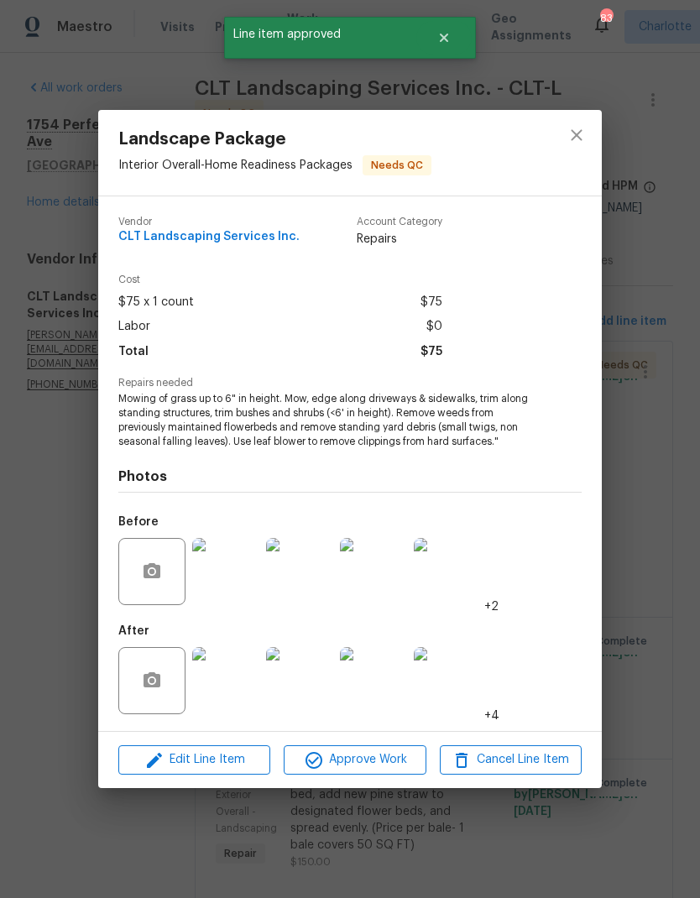
click at [390, 767] on span "Approve Work" at bounding box center [355, 759] width 132 height 21
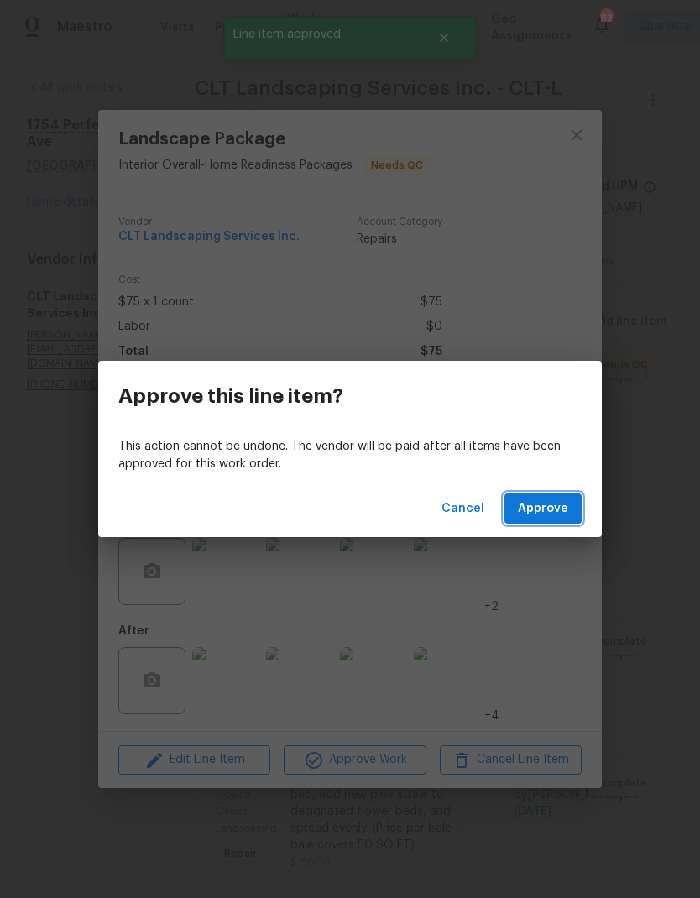
click at [562, 503] on span "Approve" at bounding box center [543, 508] width 50 height 21
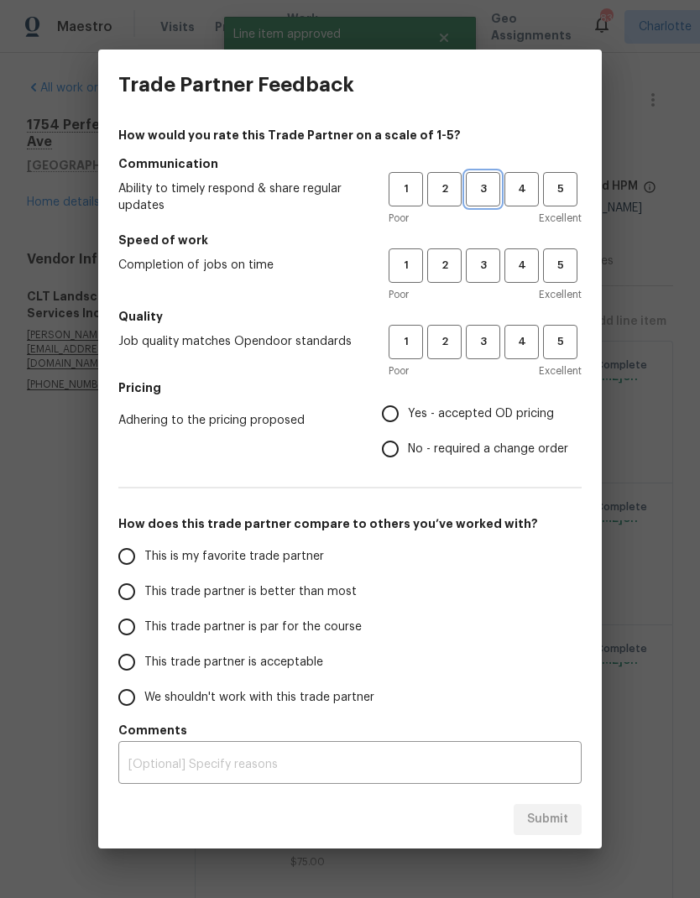
click at [488, 194] on span "3" at bounding box center [482, 189] width 31 height 19
click at [484, 274] on span "3" at bounding box center [482, 265] width 31 height 19
click at [488, 336] on span "3" at bounding box center [482, 341] width 31 height 19
click at [407, 414] on input "Yes - accepted OD pricing" at bounding box center [390, 413] width 35 height 35
radio input "true"
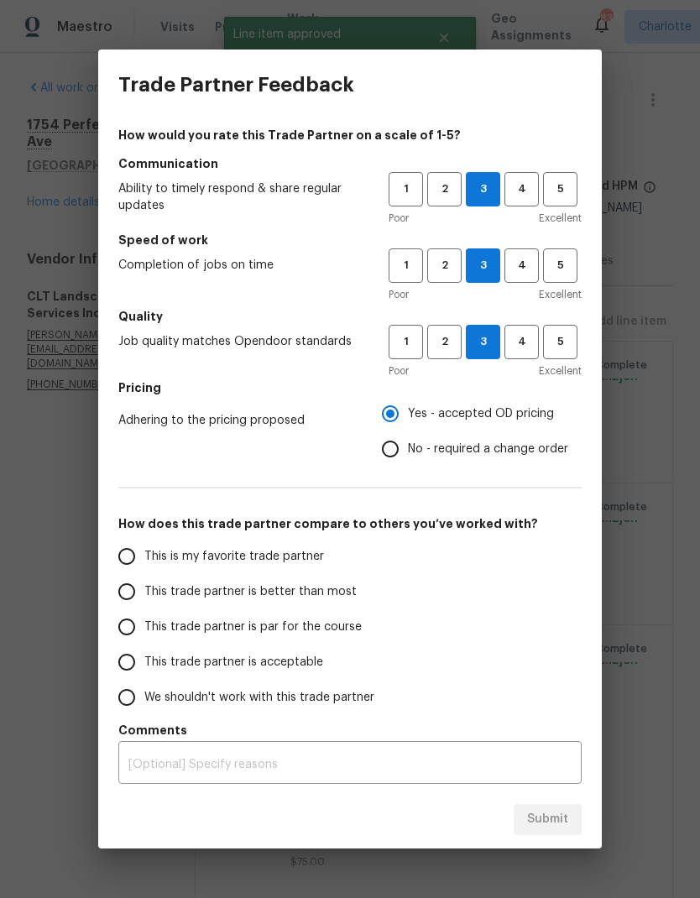
click at [311, 586] on span "This trade partner is better than most" at bounding box center [250, 592] width 212 height 18
click at [144, 586] on input "This trade partner is better than most" at bounding box center [126, 591] width 35 height 35
click at [540, 815] on span "Submit" at bounding box center [547, 819] width 41 height 21
radio input "true"
radio input "false"
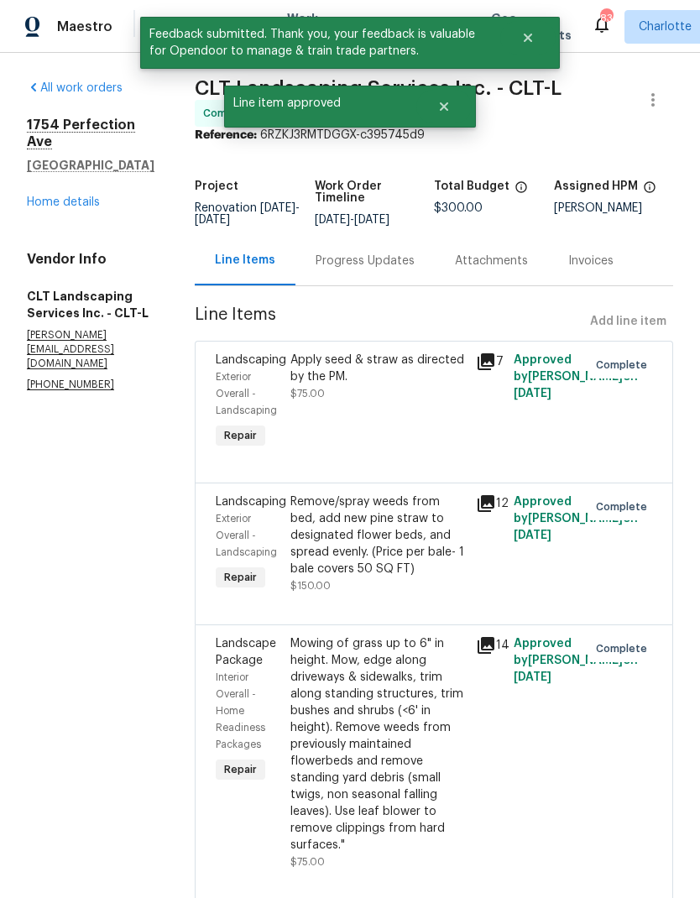
click at [51, 196] on link "Home details" at bounding box center [63, 202] width 73 height 12
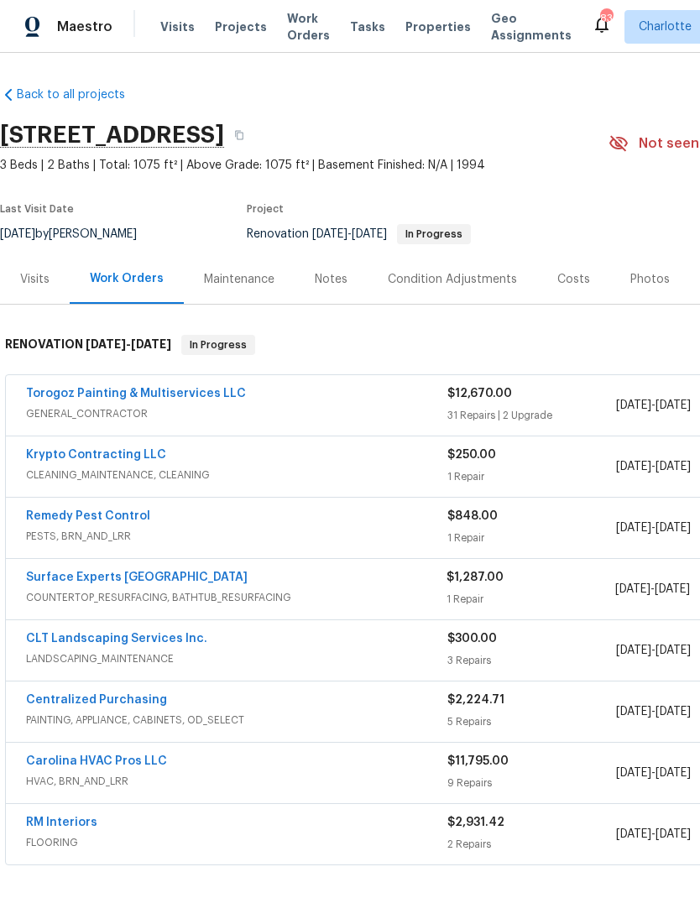
click at [72, 388] on link "Torogoz Painting & Multiservices LLC" at bounding box center [136, 394] width 220 height 12
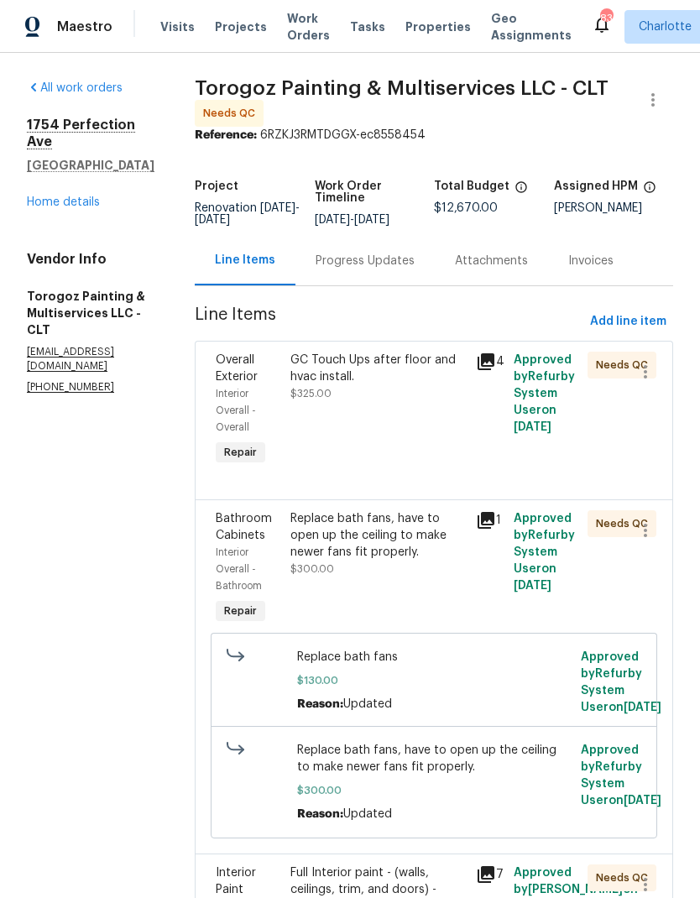
click at [423, 385] on div "GC Touch Ups after floor and hvac install." at bounding box center [378, 369] width 176 height 34
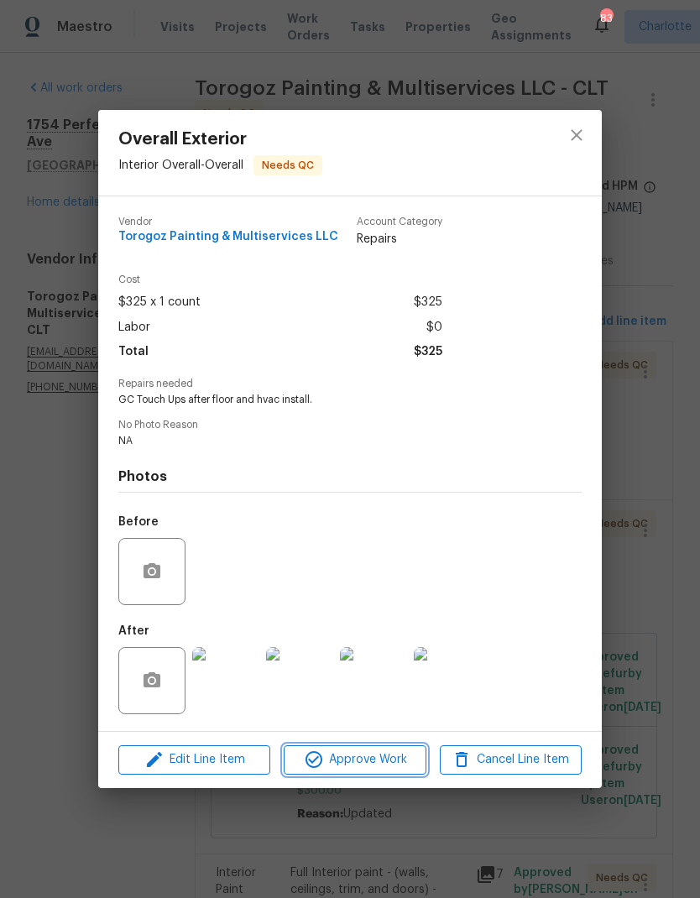
click at [383, 766] on span "Approve Work" at bounding box center [355, 759] width 132 height 21
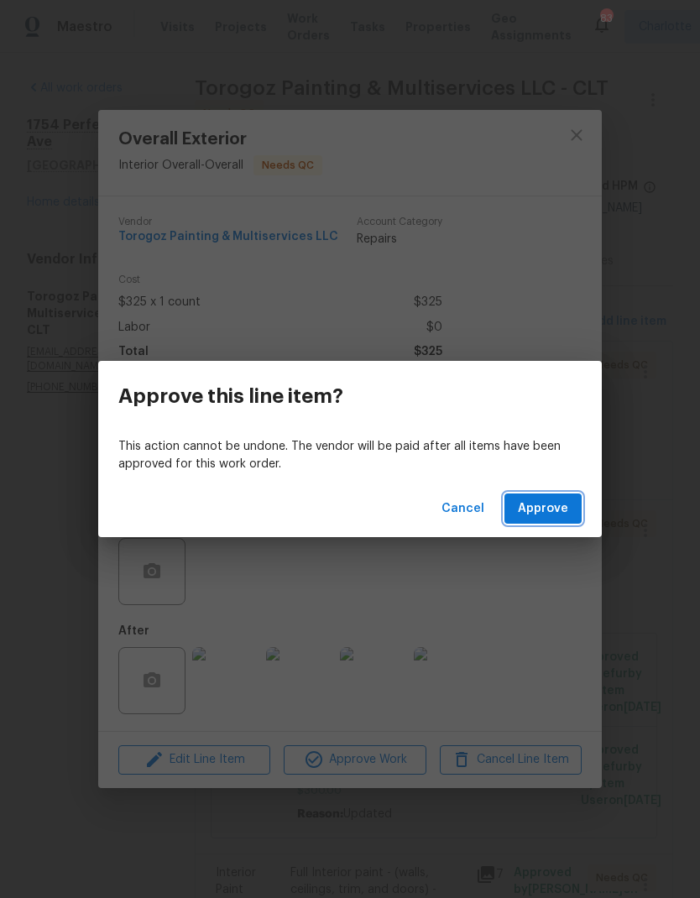
click at [553, 513] on span "Approve" at bounding box center [543, 508] width 50 height 21
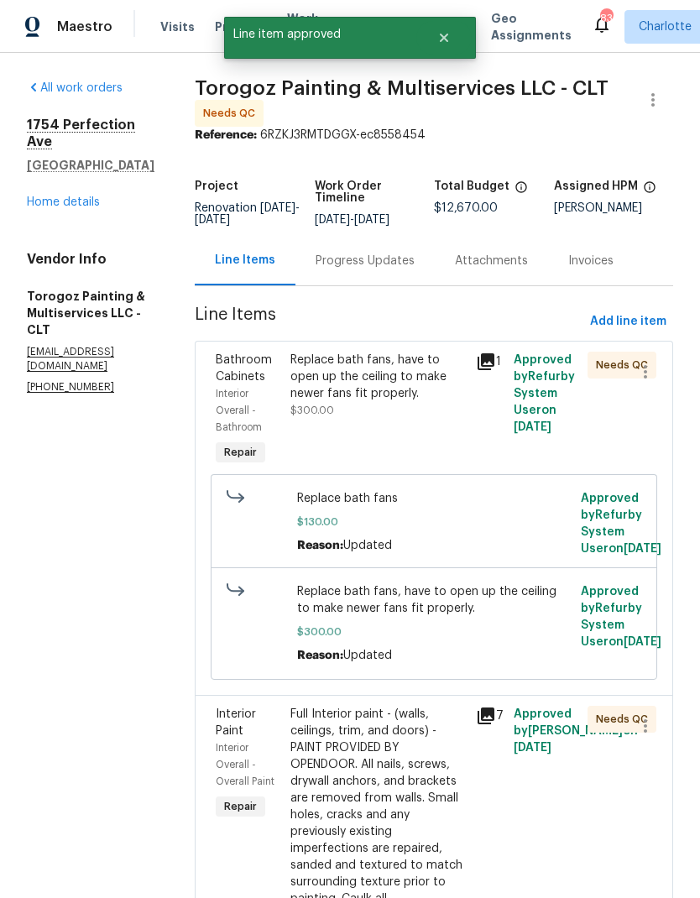
click at [462, 384] on div "Replace bath fans, have to open up the ceiling to make newer fans fit properly." at bounding box center [378, 377] width 176 height 50
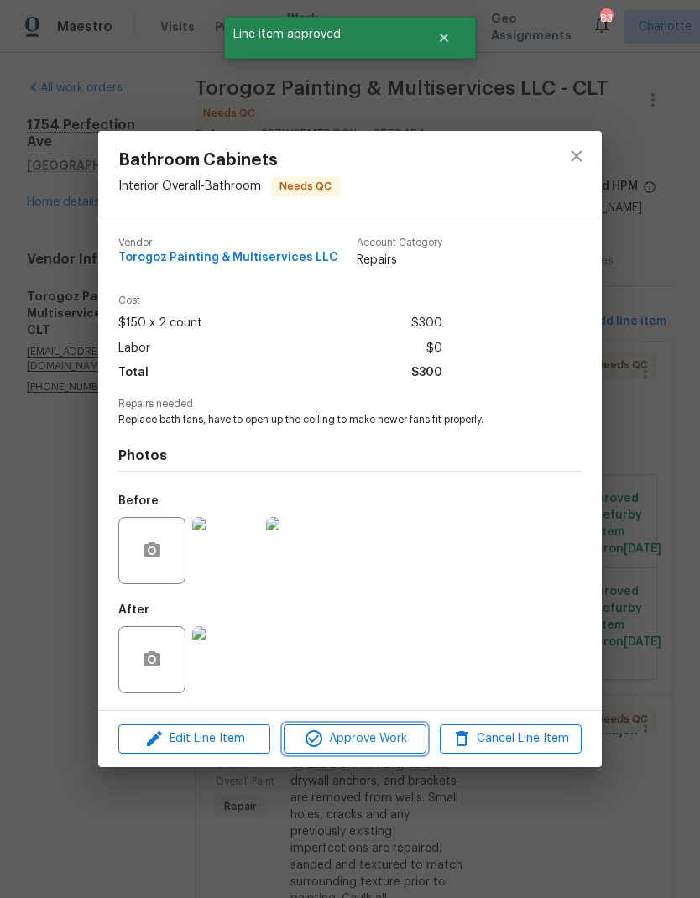
click at [392, 743] on span "Approve Work" at bounding box center [355, 738] width 132 height 21
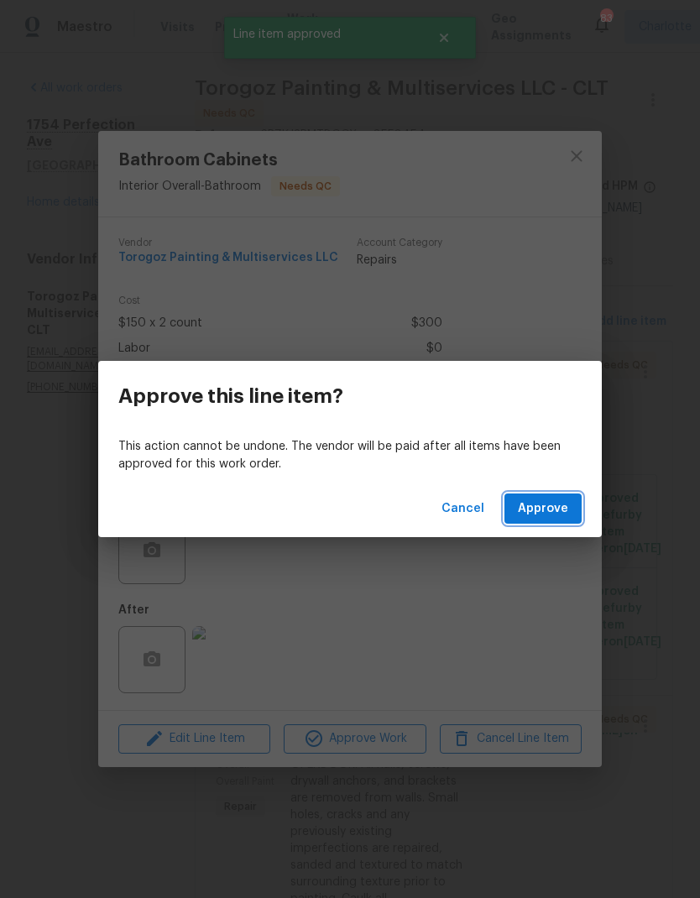
click at [552, 505] on span "Approve" at bounding box center [543, 508] width 50 height 21
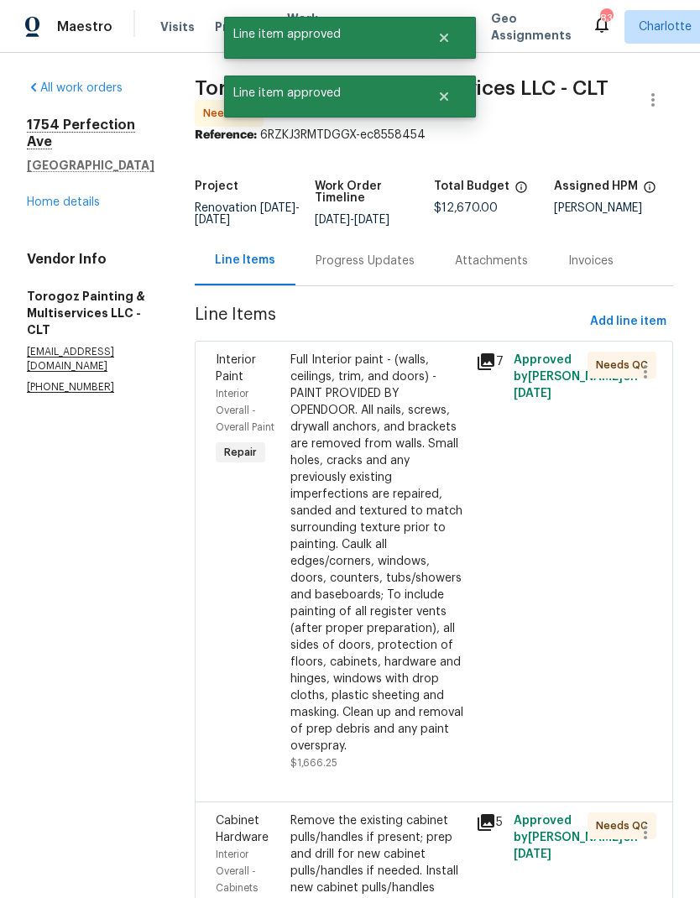
click at [430, 415] on div "Full Interior paint - (walls, ceilings, trim, and doors) - PAINT PROVIDED BY OP…" at bounding box center [378, 553] width 176 height 403
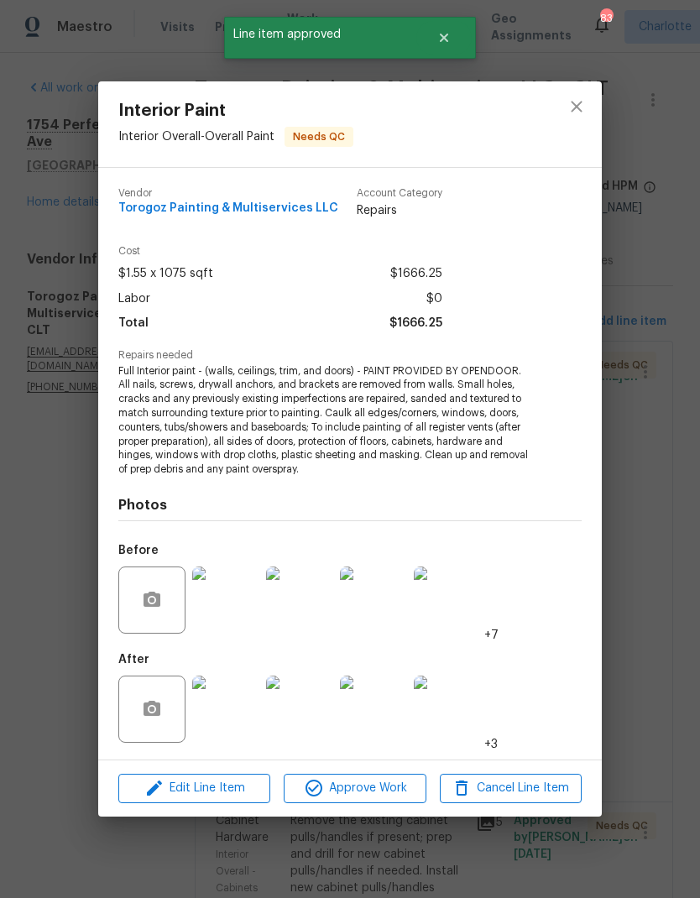
click at [381, 791] on span "Approve Work" at bounding box center [355, 788] width 132 height 21
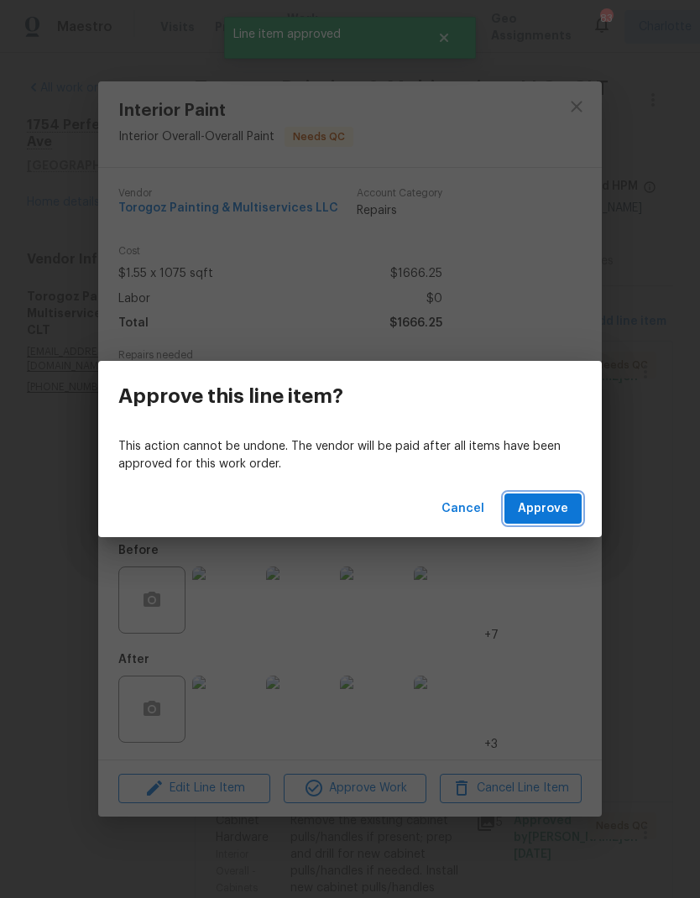
click at [559, 508] on span "Approve" at bounding box center [543, 508] width 50 height 21
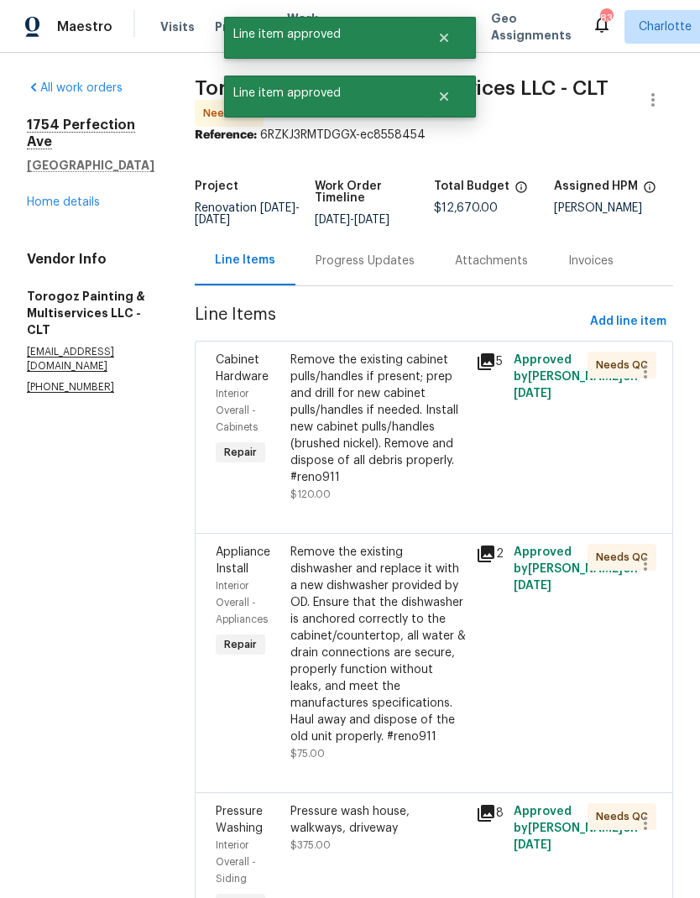
click at [423, 448] on div "Remove the existing cabinet pulls/handles if present; prep and drill for new ca…" at bounding box center [378, 419] width 176 height 134
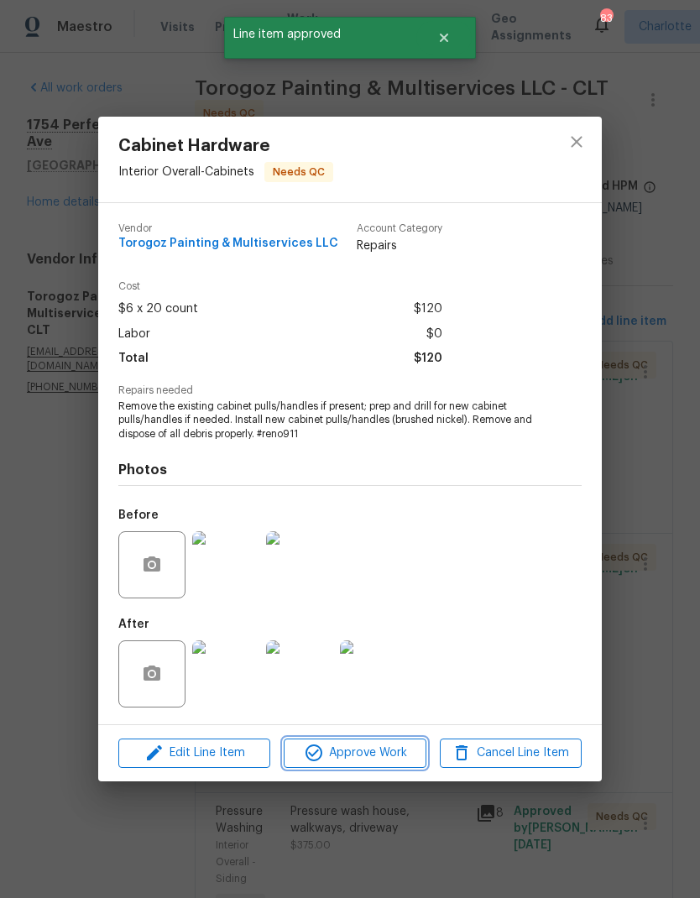
click at [383, 758] on span "Approve Work" at bounding box center [355, 753] width 132 height 21
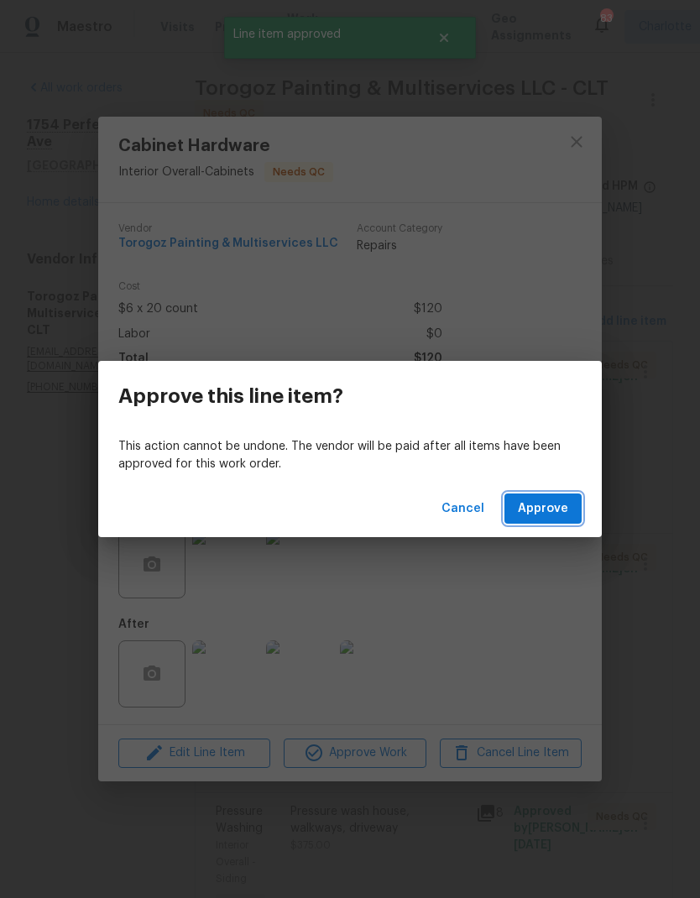
click at [555, 508] on span "Approve" at bounding box center [543, 508] width 50 height 21
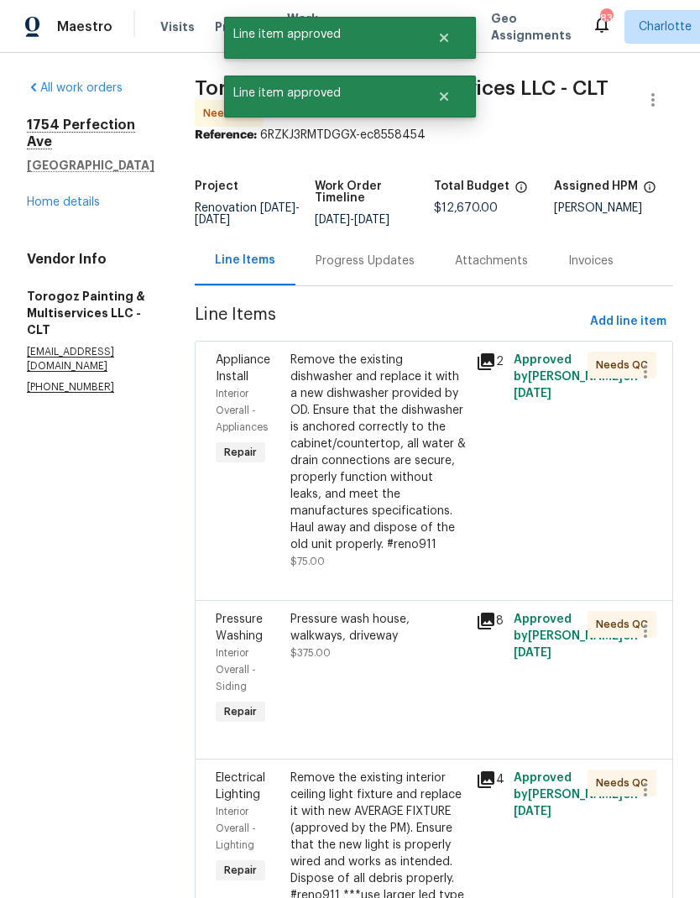
click at [410, 483] on div "Remove the existing dishwasher and replace it with a new dishwasher provided by…" at bounding box center [378, 452] width 176 height 201
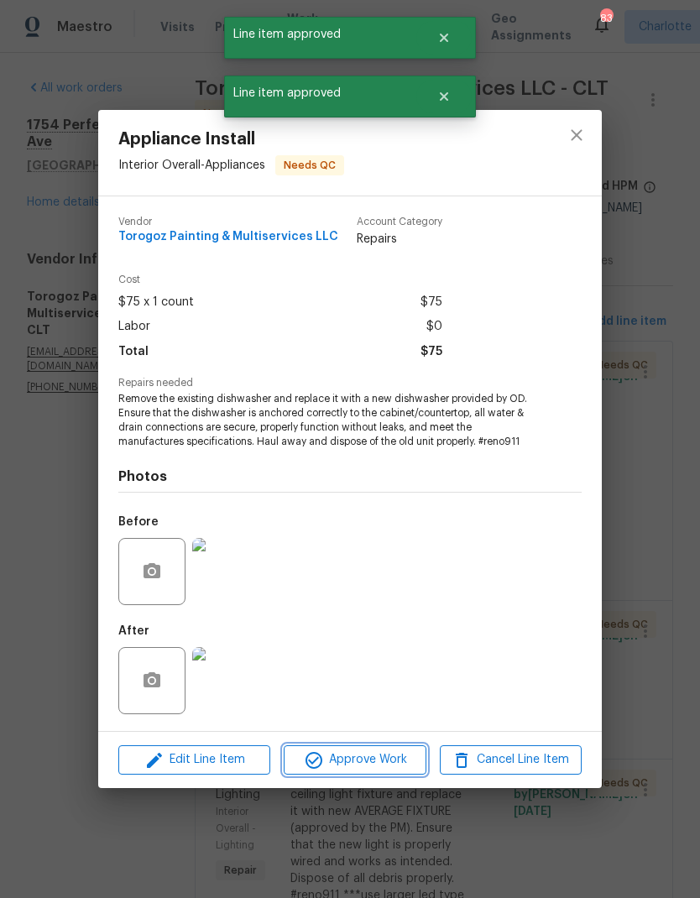
click at [366, 764] on span "Approve Work" at bounding box center [355, 759] width 132 height 21
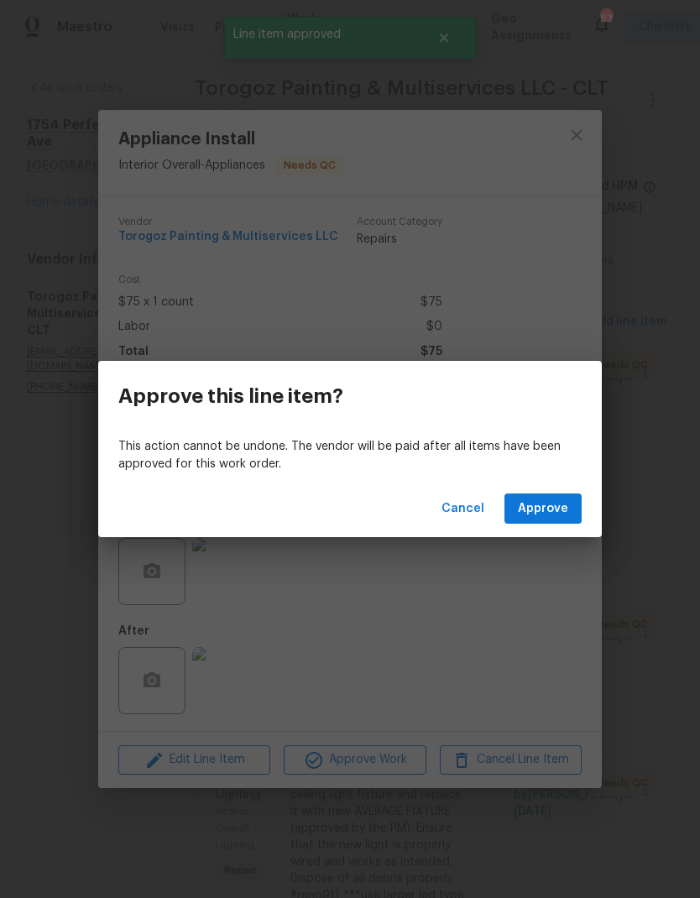
click at [548, 509] on span "Approve" at bounding box center [543, 508] width 50 height 21
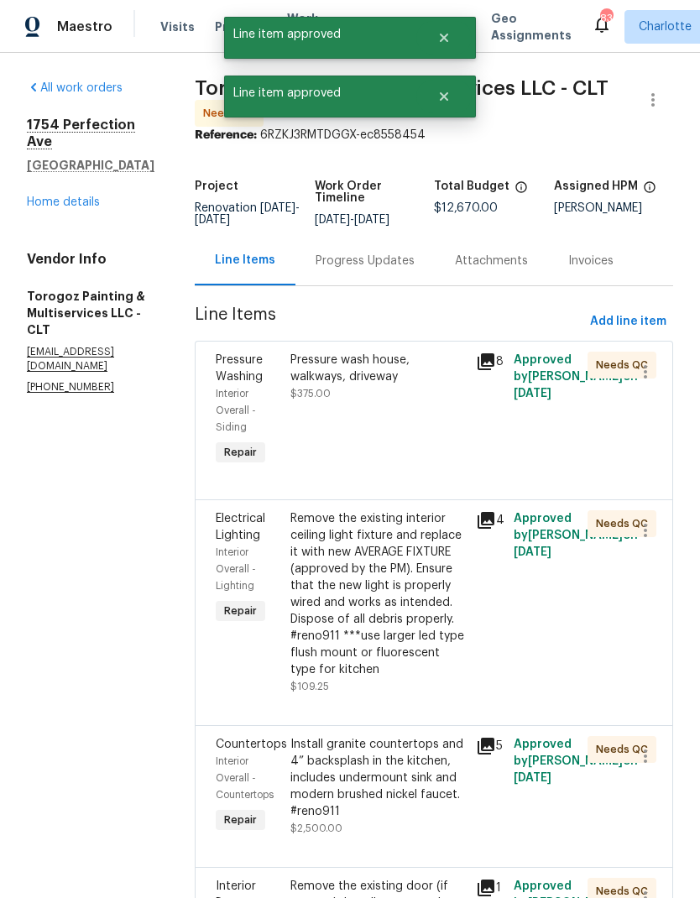
click at [393, 385] on div "Pressure wash house, walkways, driveway" at bounding box center [378, 369] width 176 height 34
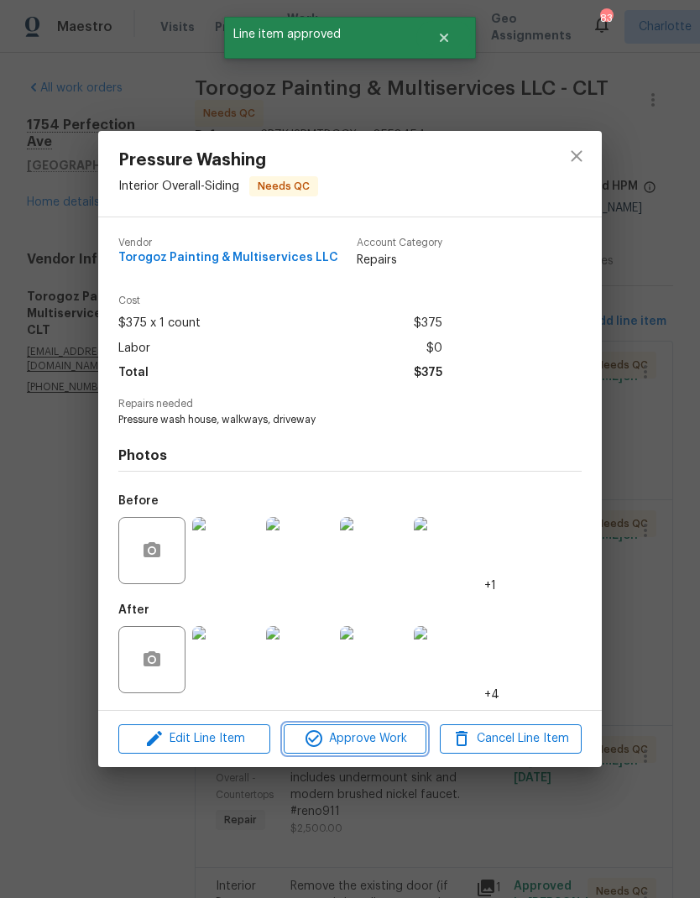
click at [385, 740] on span "Approve Work" at bounding box center [355, 738] width 132 height 21
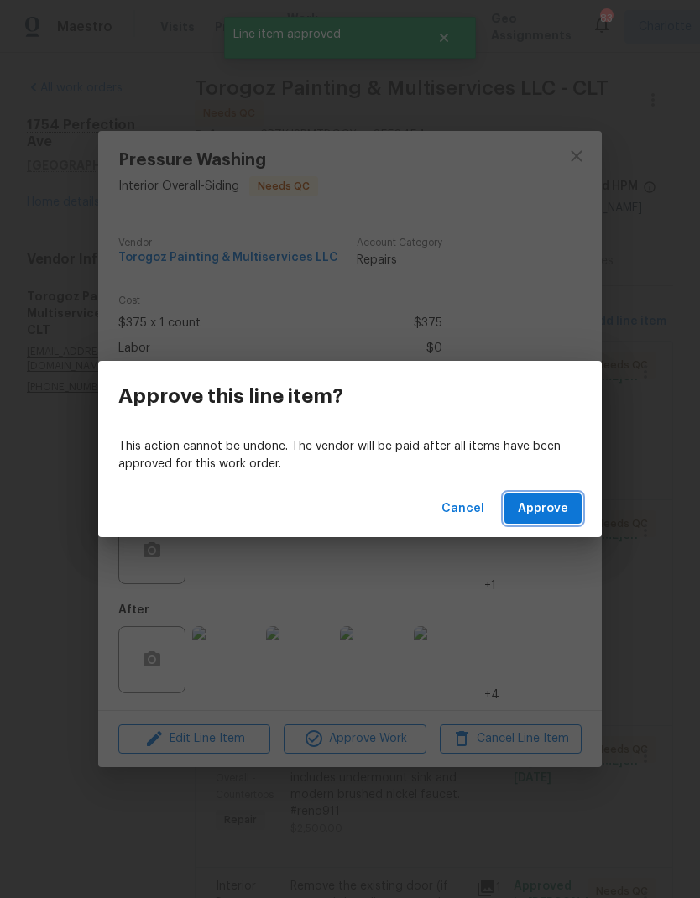
click at [543, 508] on span "Approve" at bounding box center [543, 508] width 50 height 21
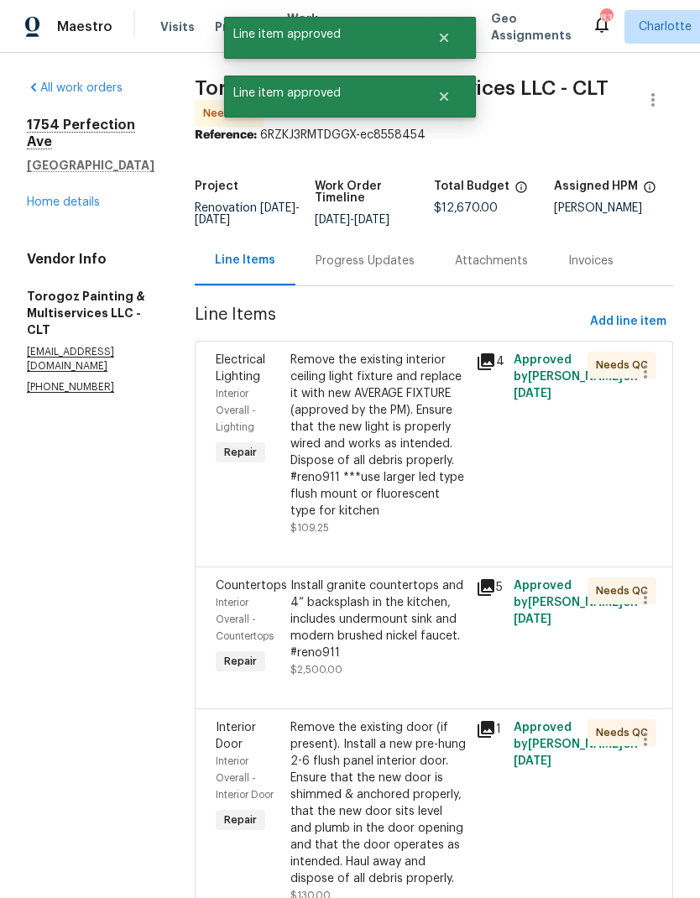
click at [409, 462] on div "Remove the existing interior ceiling light fixture and replace it with new AVER…" at bounding box center [378, 436] width 176 height 168
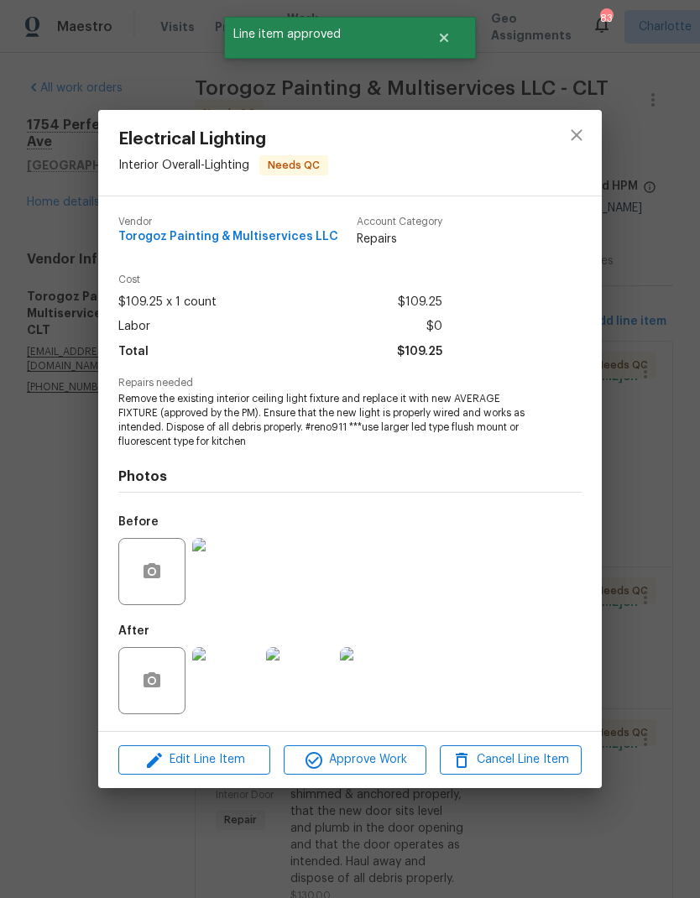
click at [389, 765] on span "Approve Work" at bounding box center [355, 759] width 132 height 21
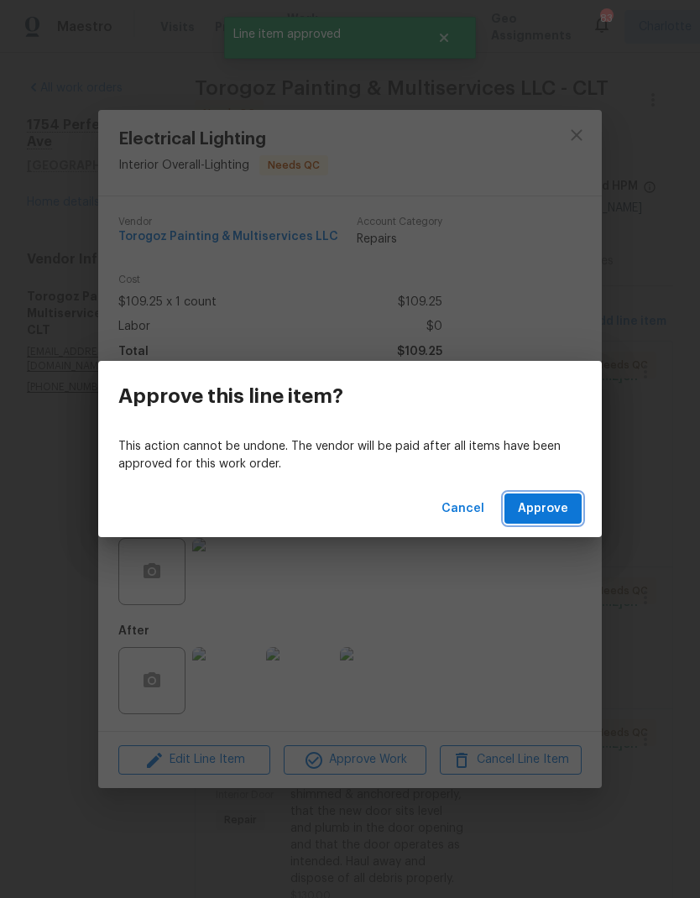
click at [550, 514] on span "Approve" at bounding box center [543, 508] width 50 height 21
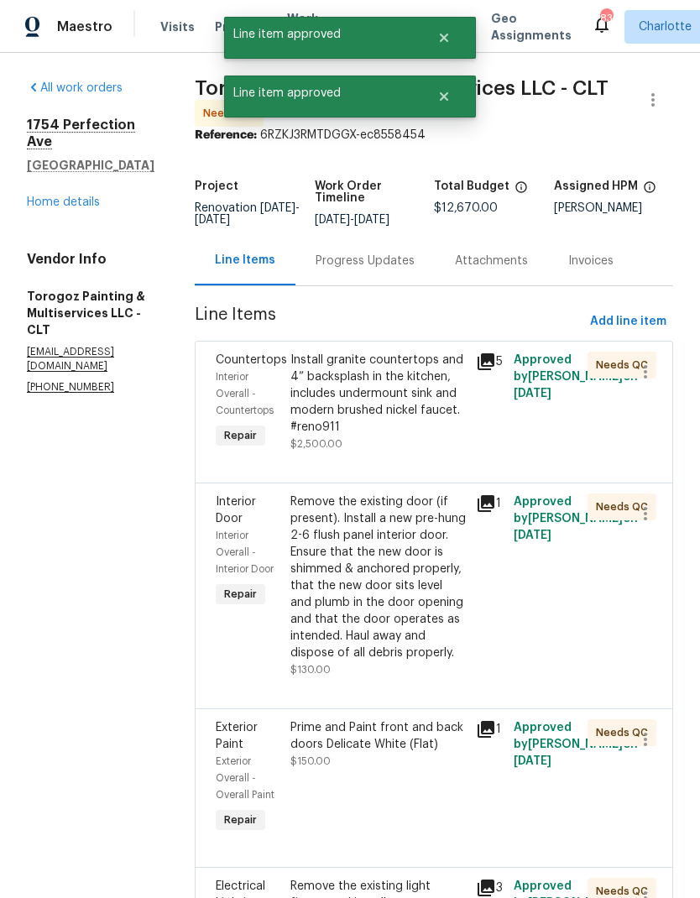
click at [404, 425] on div "Install granite countertops and 4” backsplash in the kitchen, includes undermou…" at bounding box center [378, 394] width 176 height 84
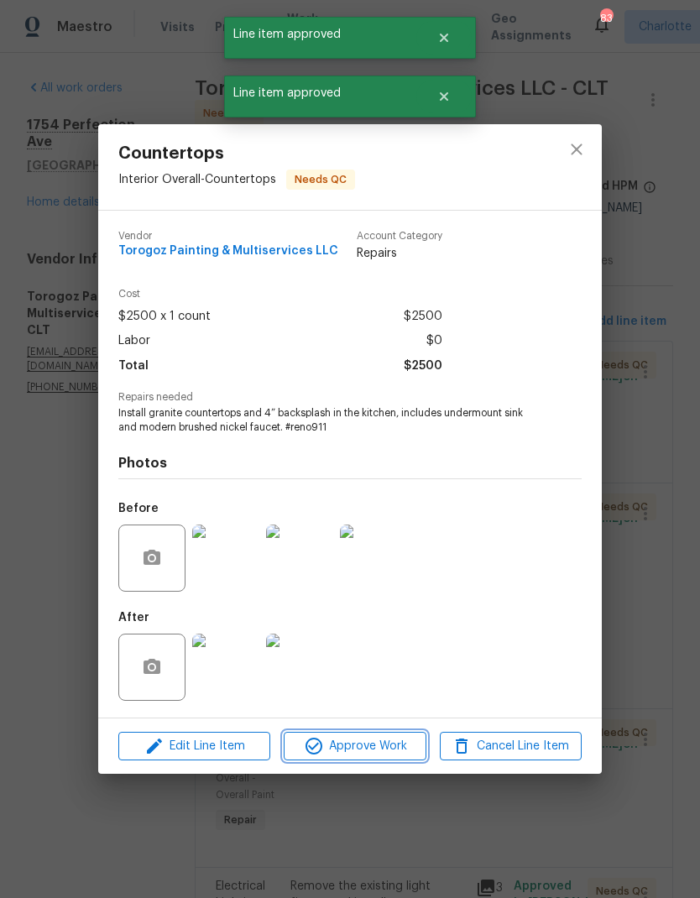
click at [393, 743] on span "Approve Work" at bounding box center [355, 746] width 132 height 21
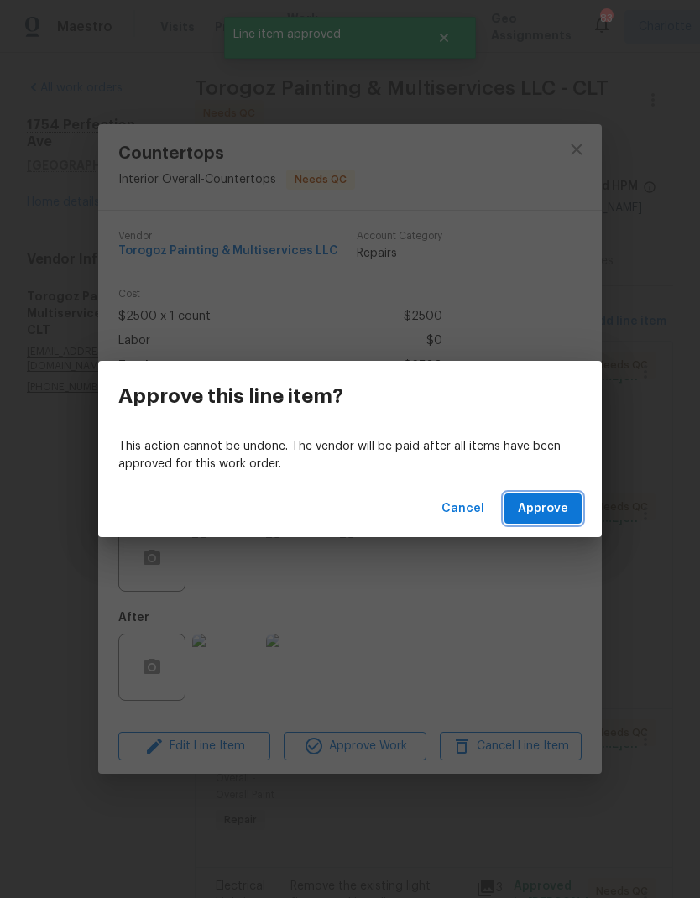
click at [549, 510] on span "Approve" at bounding box center [543, 508] width 50 height 21
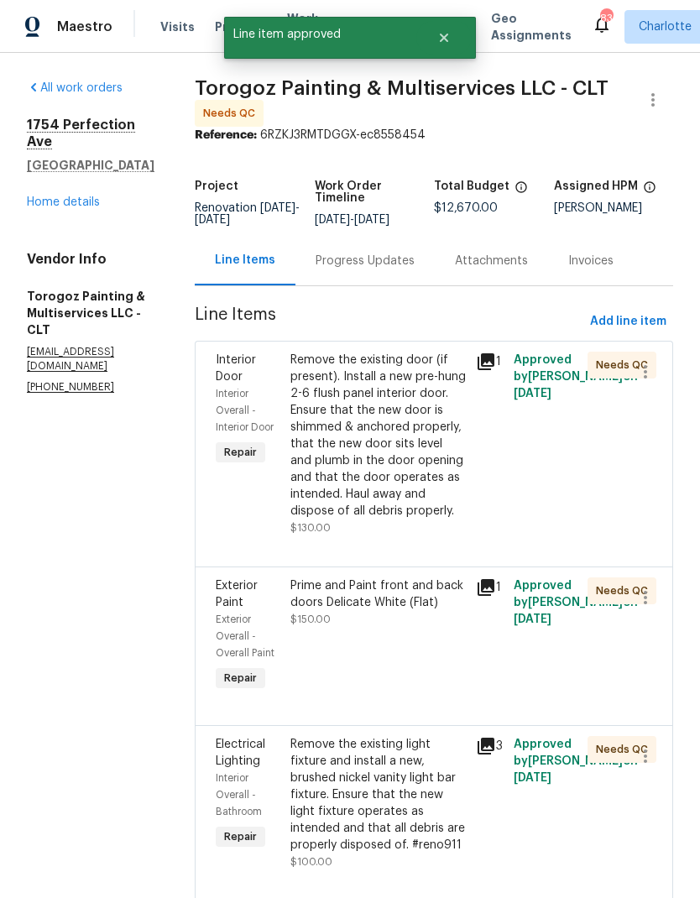
click at [421, 480] on div "Remove the existing door (if present). Install a new pre-hung 2-6 flush panel i…" at bounding box center [378, 436] width 176 height 168
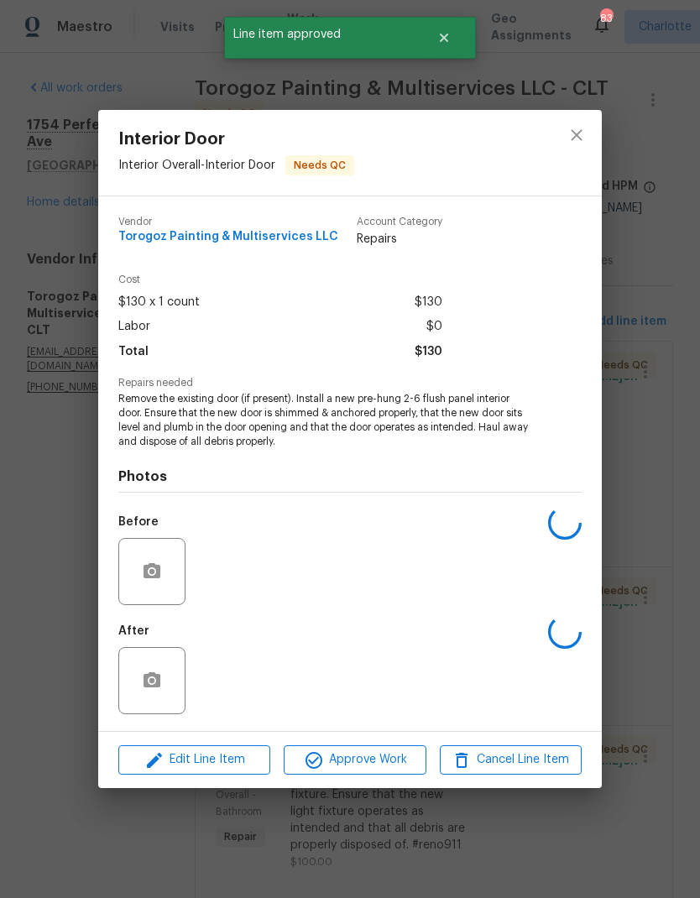
click at [383, 760] on span "Approve Work" at bounding box center [355, 759] width 132 height 21
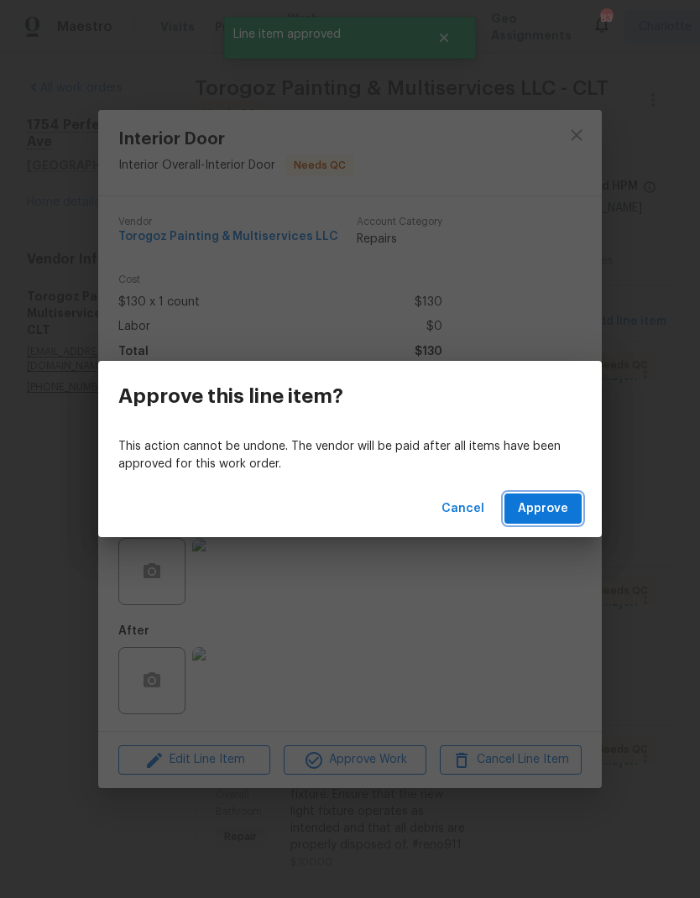
click at [551, 519] on button "Approve" at bounding box center [542, 508] width 77 height 31
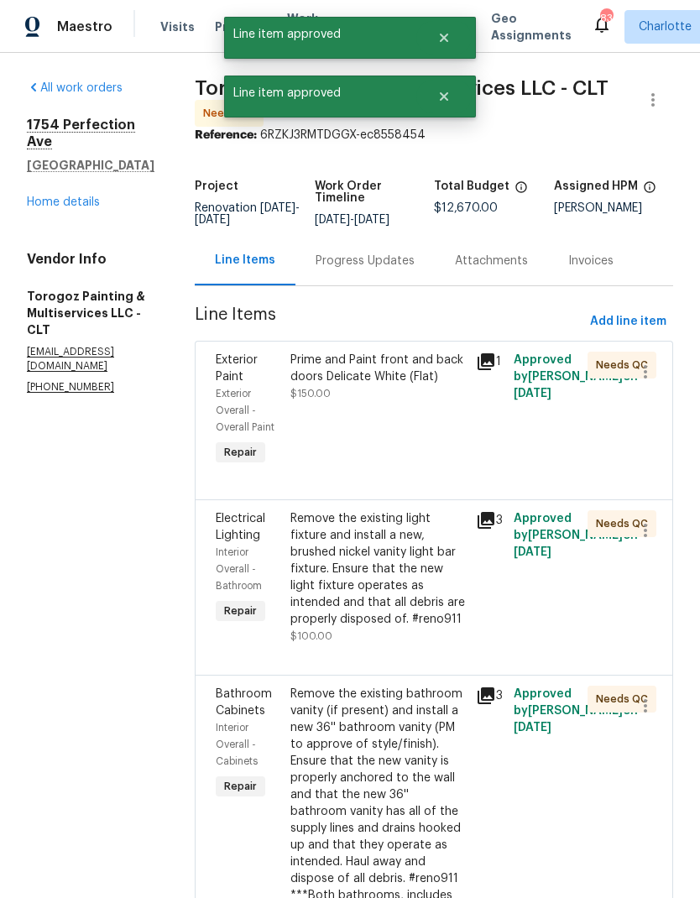
click at [431, 381] on div "Prime and Paint front and back doors Delicate White (Flat)" at bounding box center [378, 369] width 176 height 34
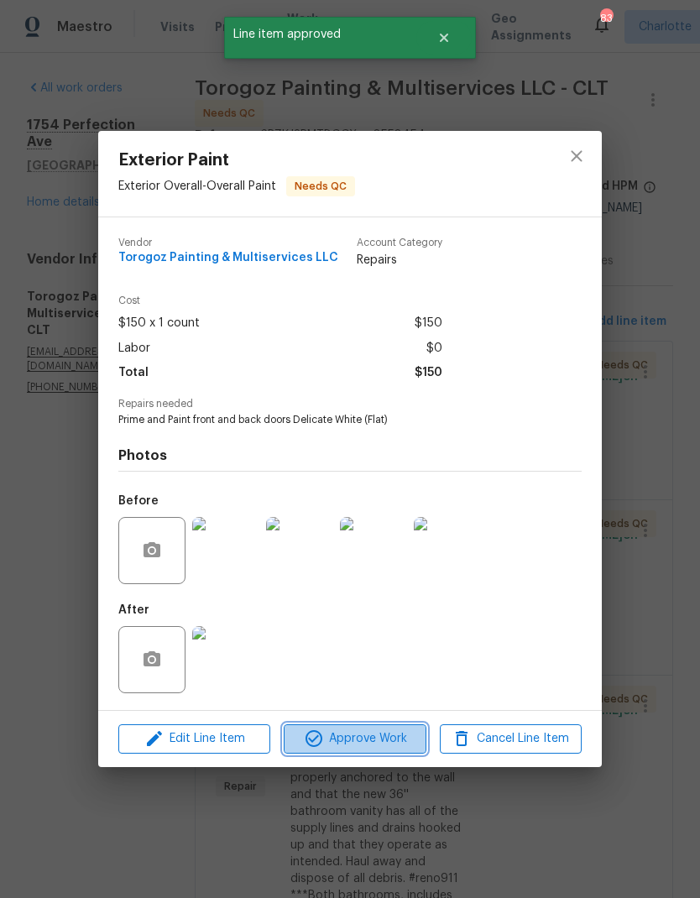
click at [382, 739] on span "Approve Work" at bounding box center [355, 738] width 132 height 21
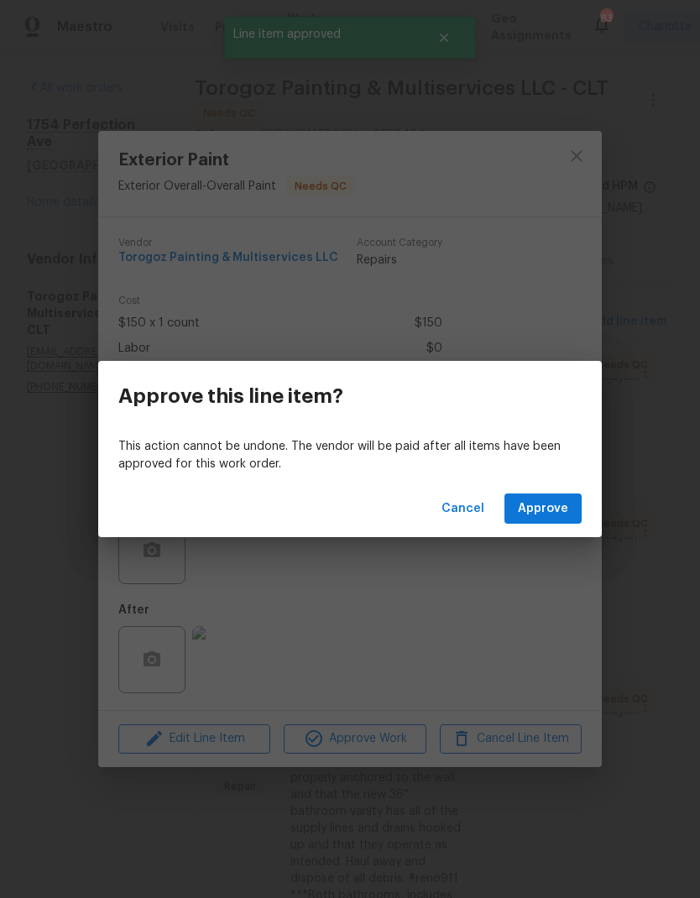
click at [538, 511] on span "Approve" at bounding box center [543, 508] width 50 height 21
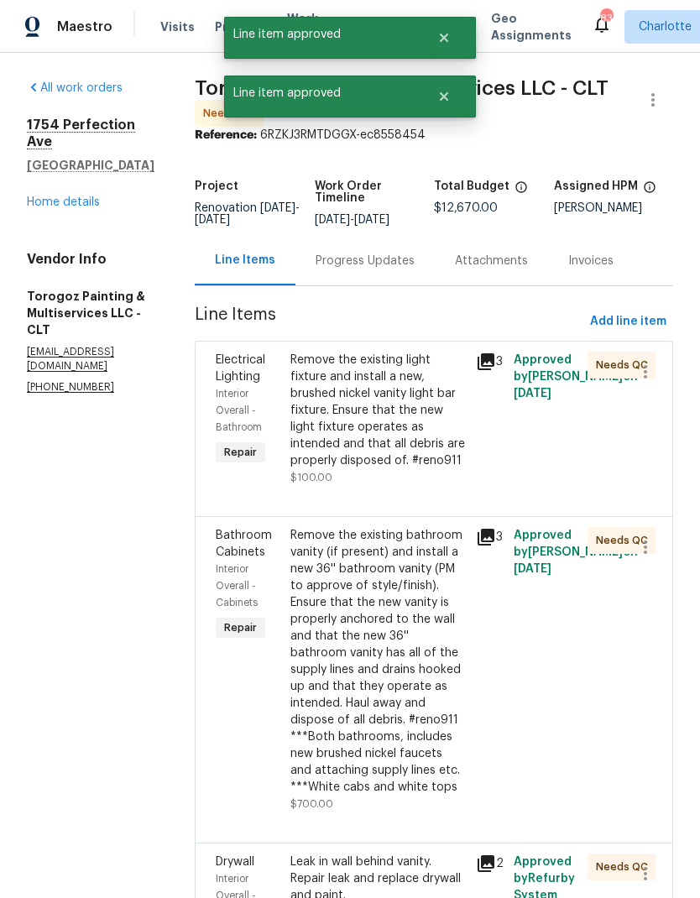
click at [422, 444] on div "Remove the existing light fixture and install a new, brushed nickel vanity ligh…" at bounding box center [378, 410] width 176 height 117
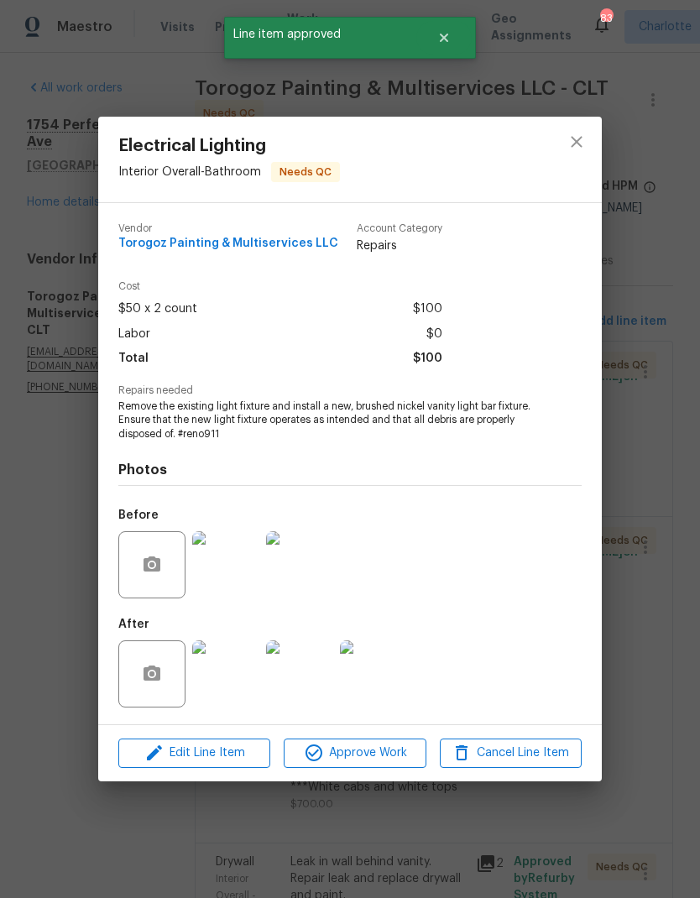
click at [388, 755] on span "Approve Work" at bounding box center [355, 753] width 132 height 21
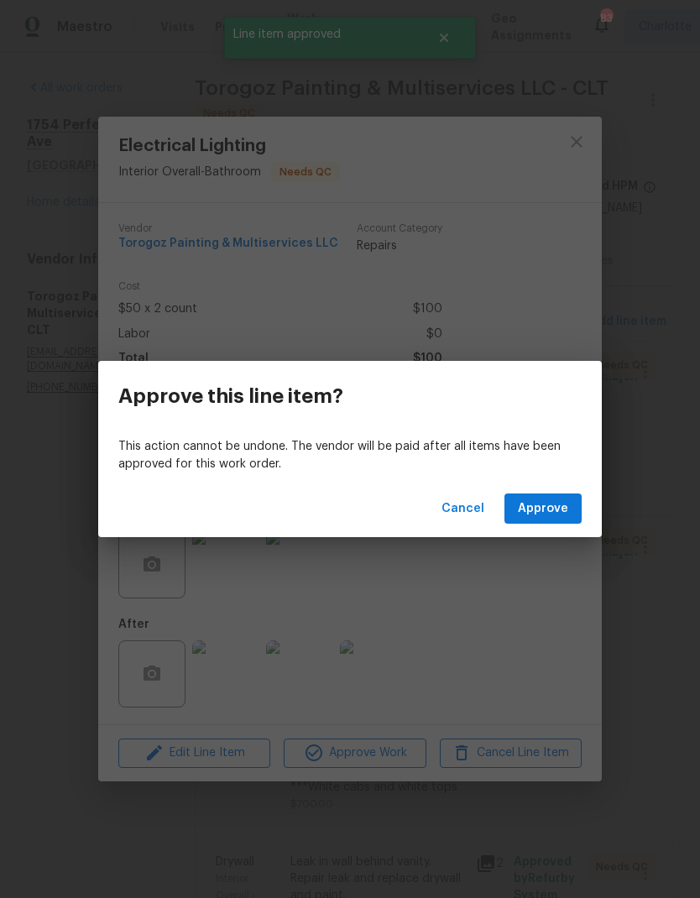
click at [546, 512] on span "Approve" at bounding box center [543, 508] width 50 height 21
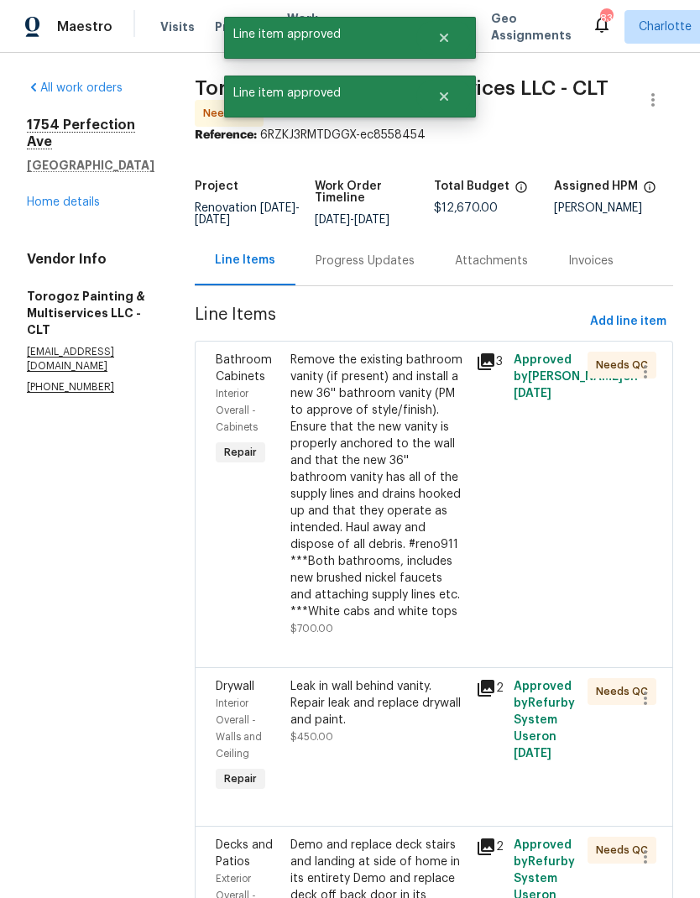
click at [412, 583] on div "Remove the existing bathroom vanity (if present) and install a new 36'' bathroo…" at bounding box center [378, 486] width 176 height 269
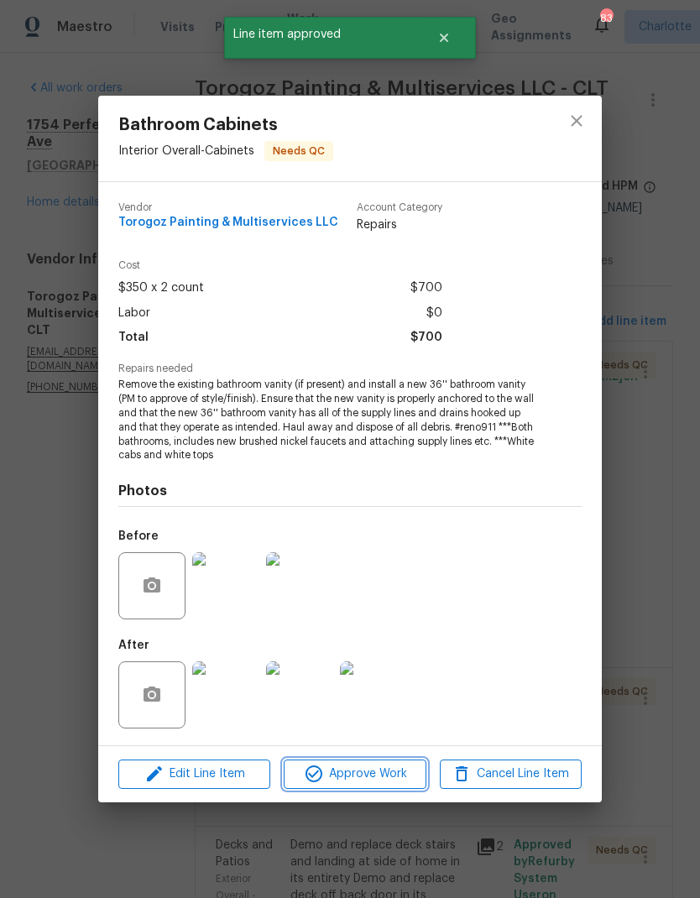
click at [383, 775] on span "Approve Work" at bounding box center [355, 774] width 132 height 21
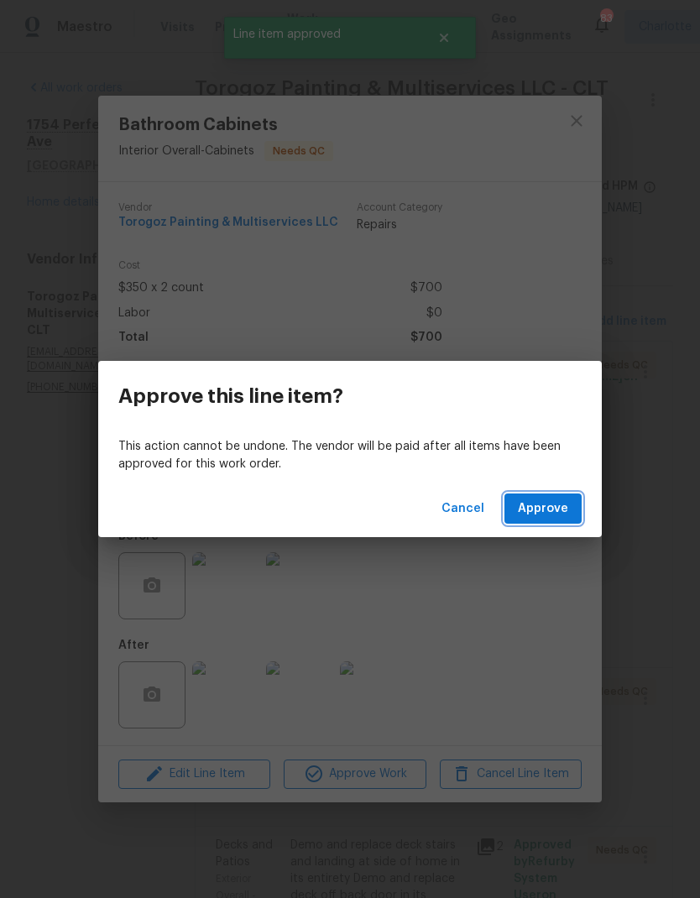
click at [550, 508] on span "Approve" at bounding box center [543, 508] width 50 height 21
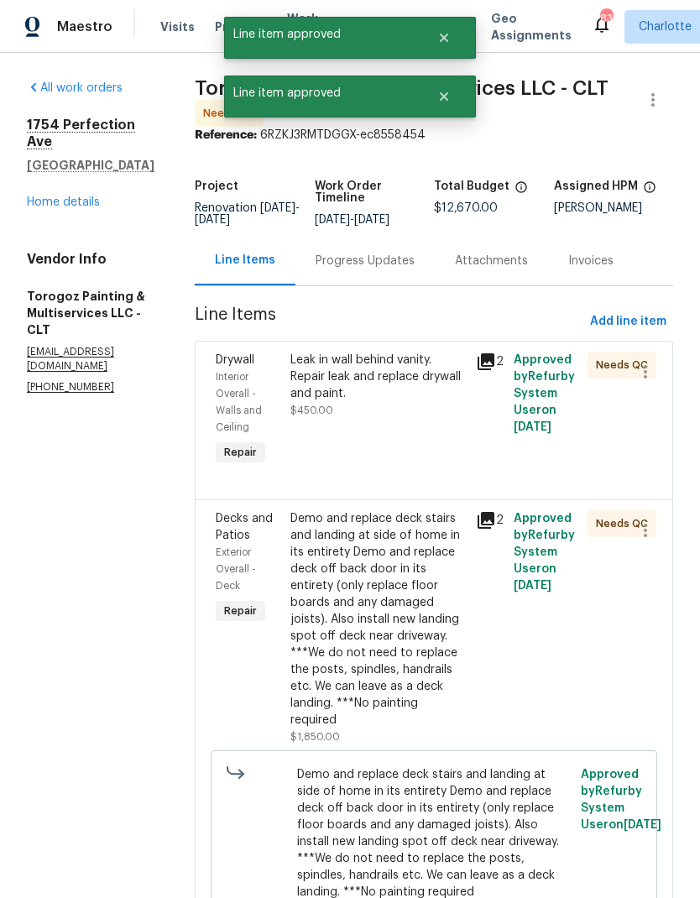
click at [418, 402] on div "Leak in wall behind vanity. Repair leak and replace drywall and paint." at bounding box center [378, 377] width 176 height 50
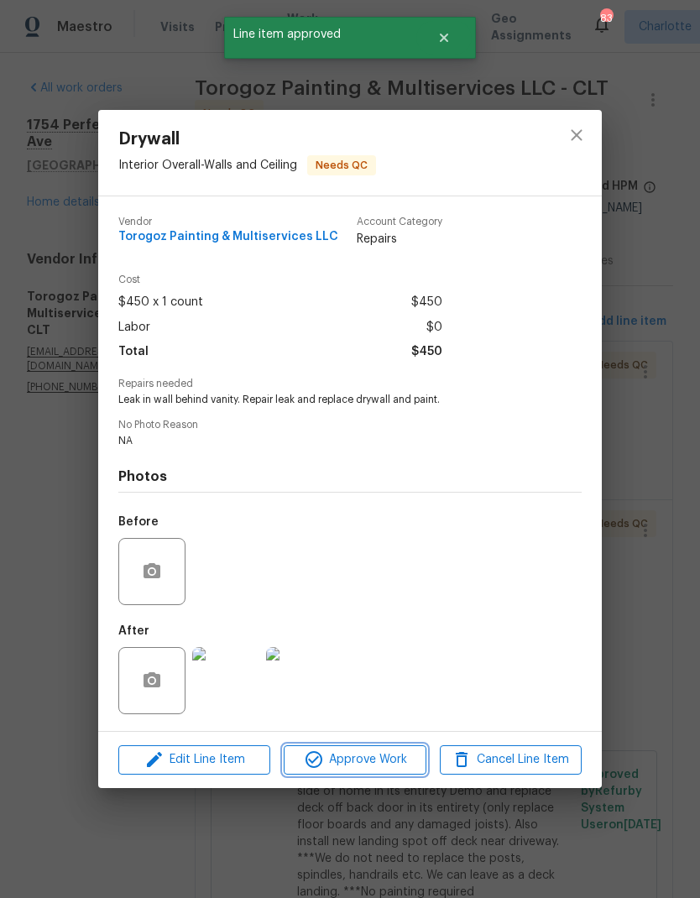
click at [383, 766] on span "Approve Work" at bounding box center [355, 759] width 132 height 21
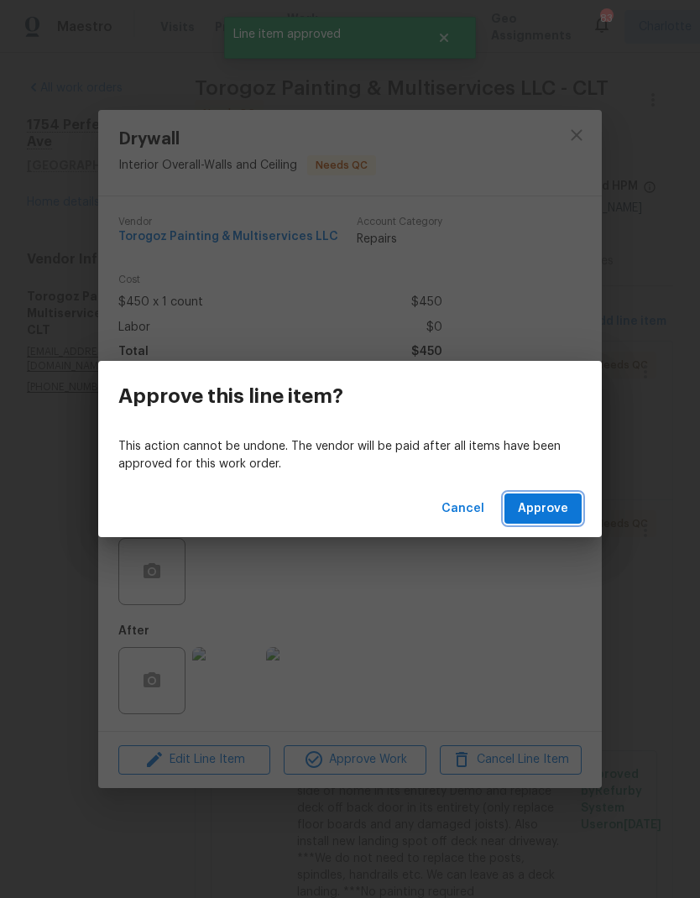
click at [547, 515] on span "Approve" at bounding box center [543, 508] width 50 height 21
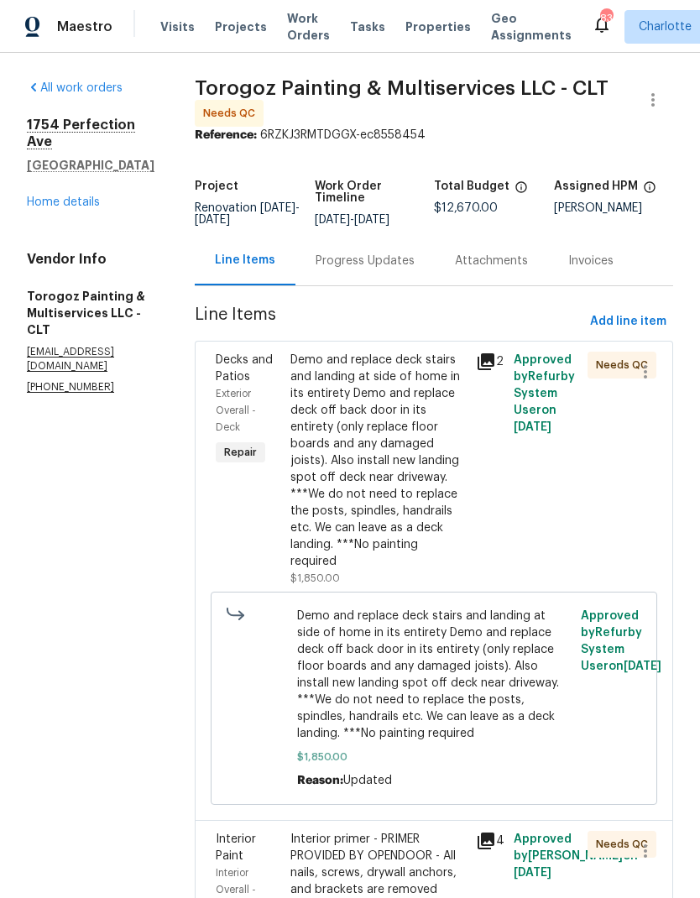
click at [387, 503] on div "Demo and replace deck stairs and landing at side of home in its entirety Demo a…" at bounding box center [378, 461] width 176 height 218
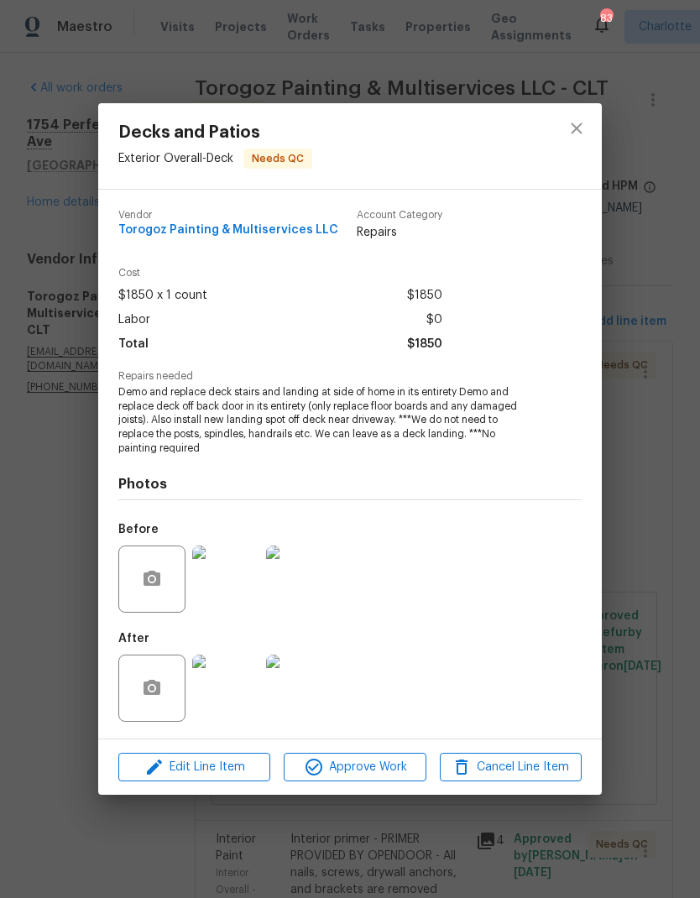
click at [343, 765] on span "Approve Work" at bounding box center [355, 767] width 132 height 21
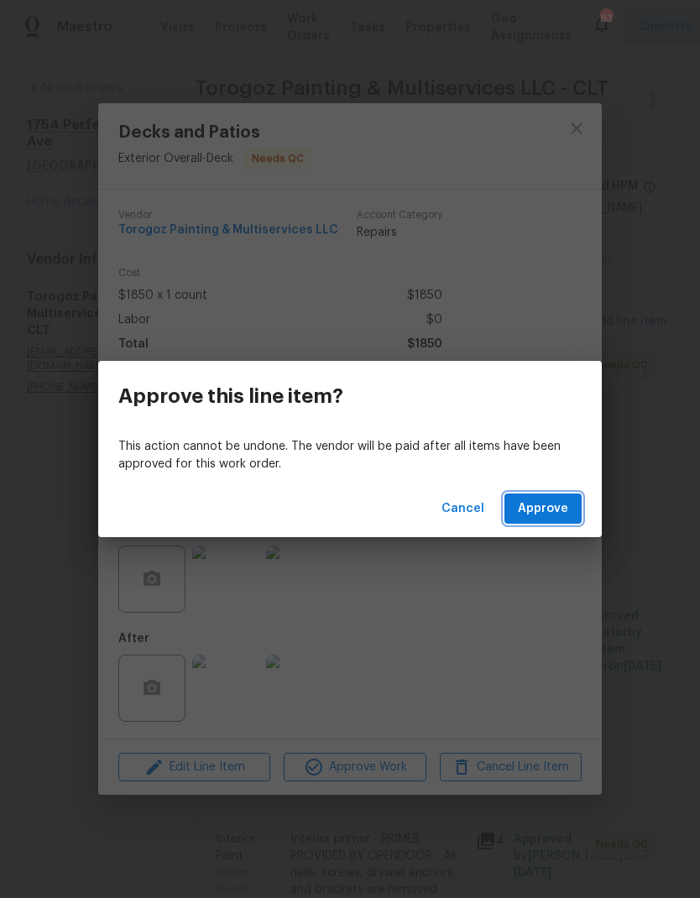
click at [524, 501] on span "Approve" at bounding box center [543, 508] width 50 height 21
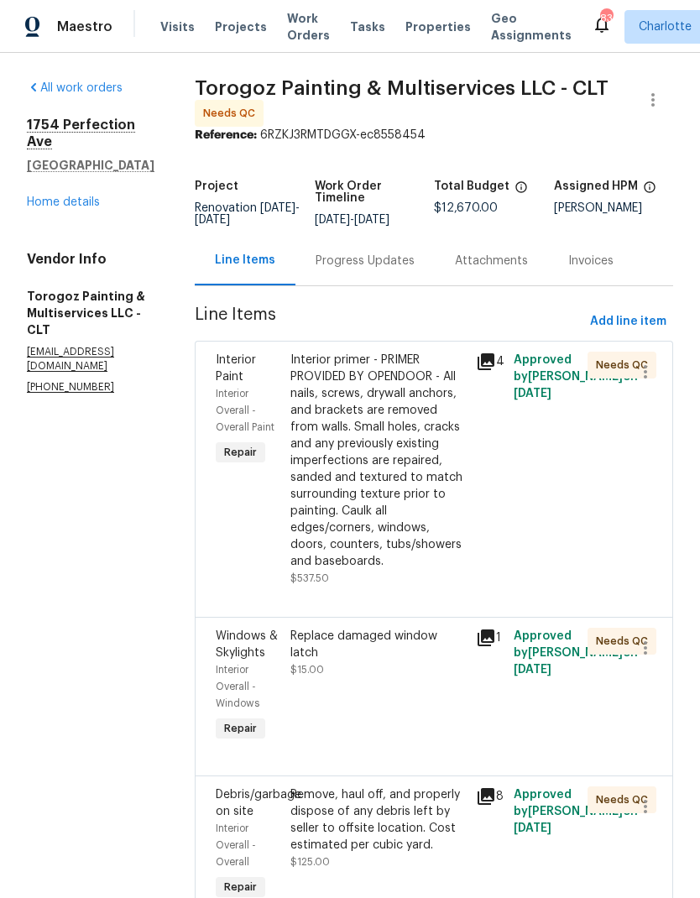
click at [359, 488] on div "Interior primer - PRIMER PROVIDED BY OPENDOOR - All nails, screws, drywall anch…" at bounding box center [378, 461] width 176 height 218
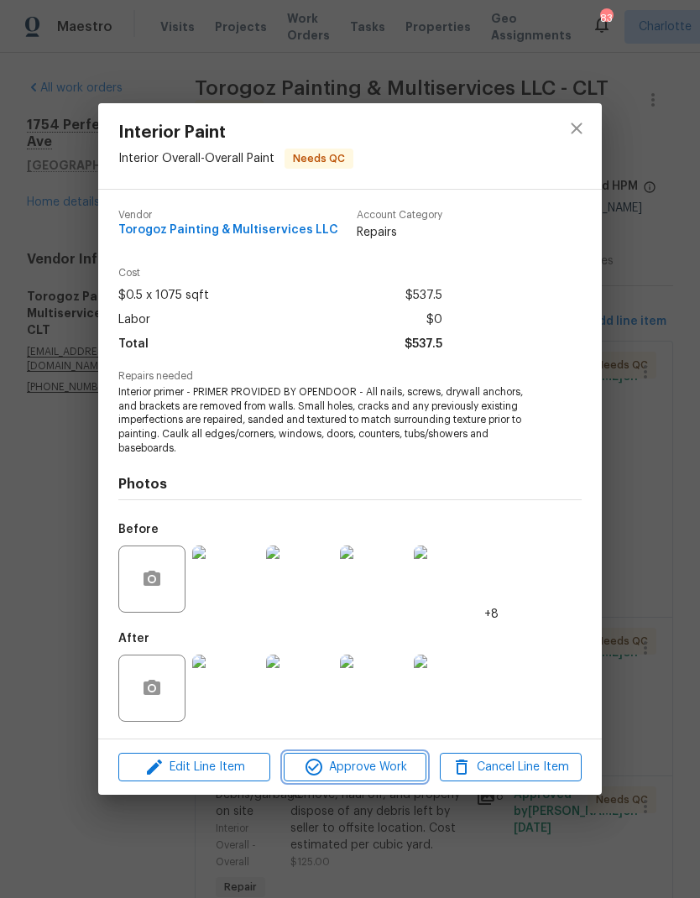
click at [343, 769] on span "Approve Work" at bounding box center [355, 767] width 132 height 21
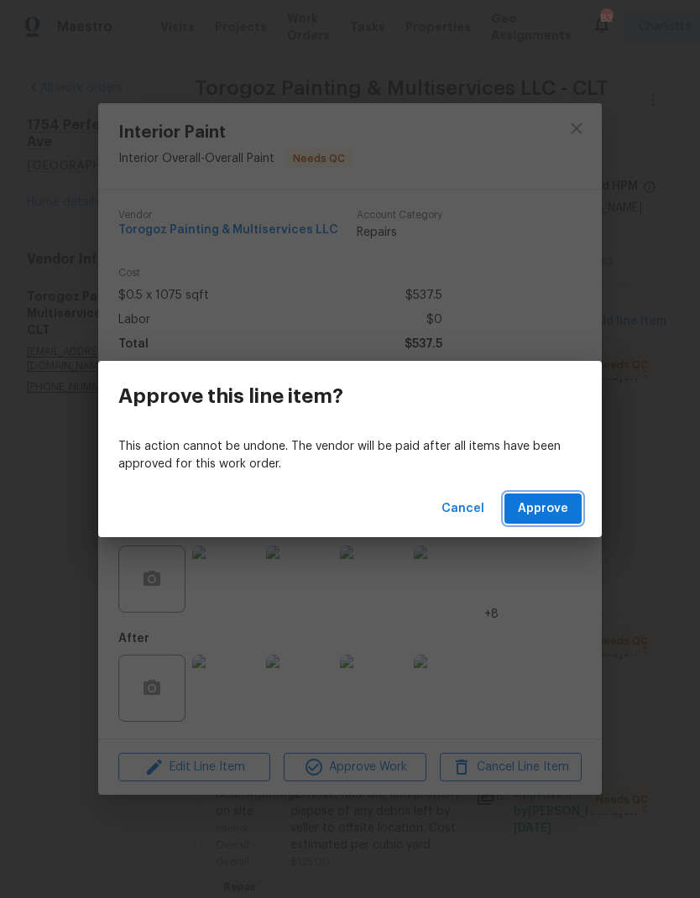
click at [521, 503] on span "Approve" at bounding box center [543, 508] width 50 height 21
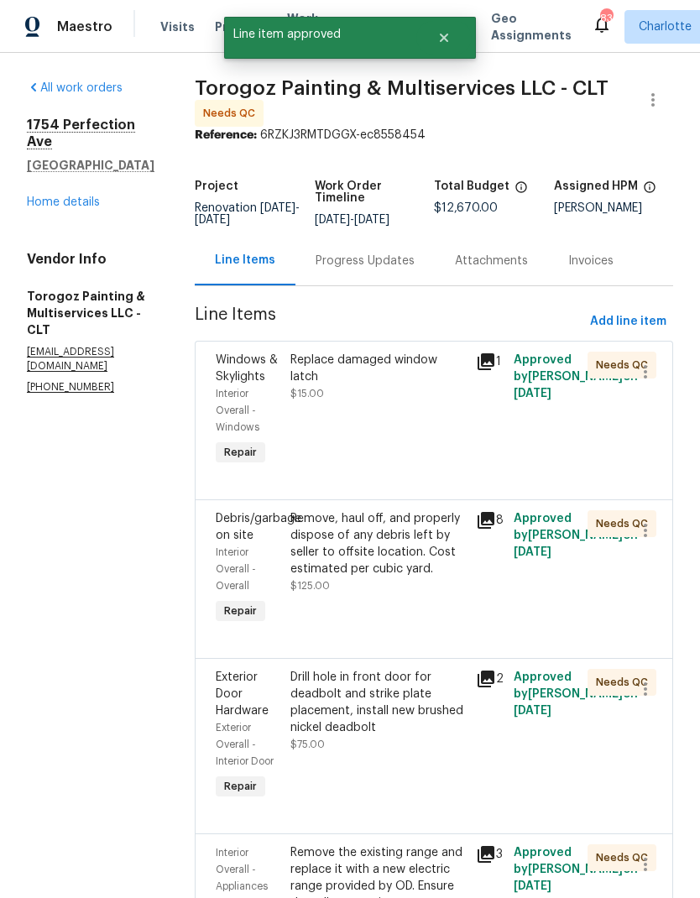
click at [344, 373] on div "Replace damaged window latch" at bounding box center [378, 369] width 176 height 34
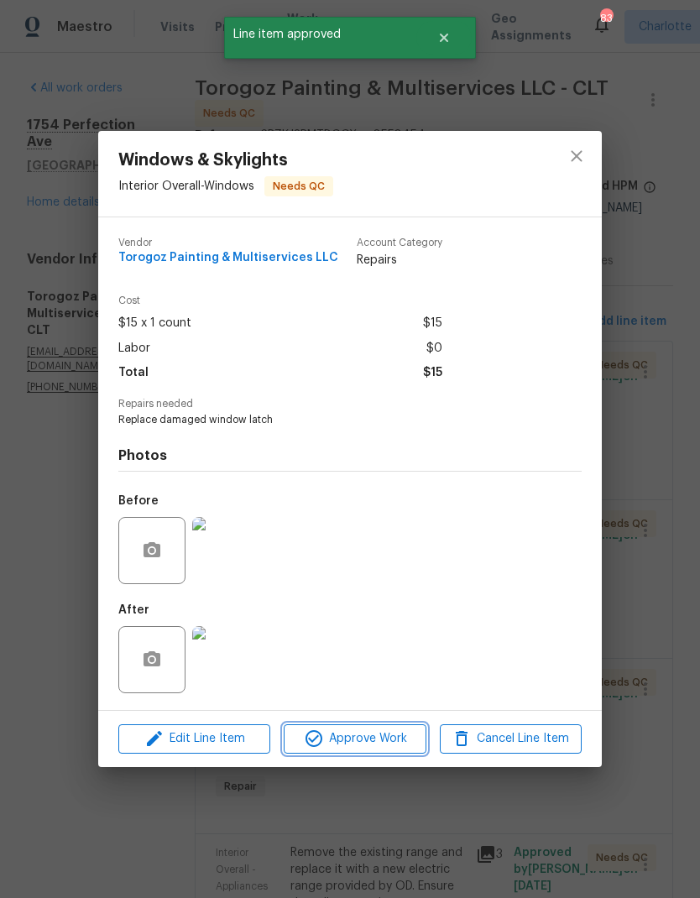
click at [347, 747] on span "Approve Work" at bounding box center [355, 738] width 132 height 21
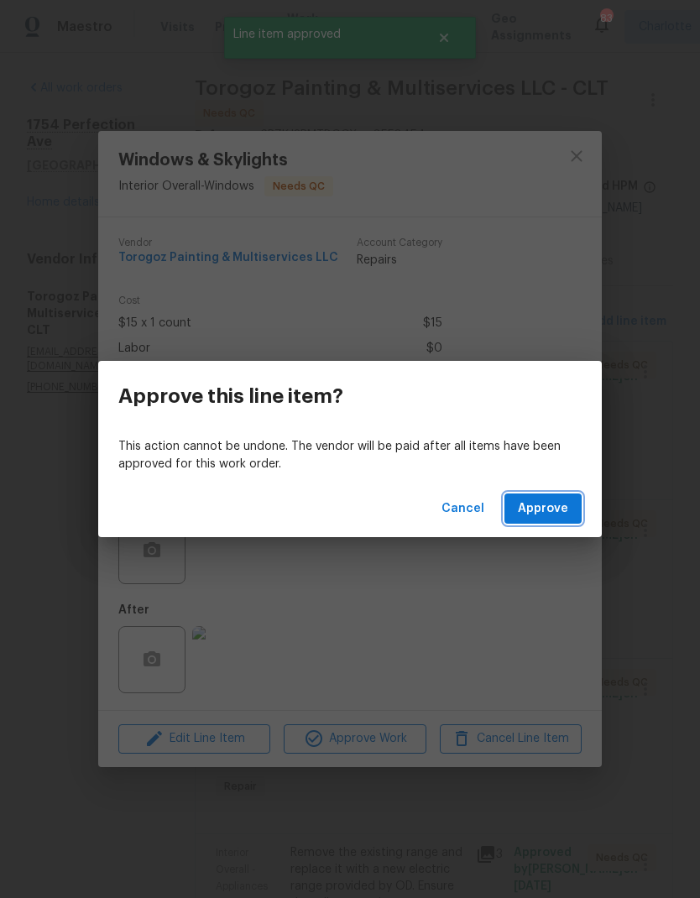
click at [533, 501] on span "Approve" at bounding box center [543, 508] width 50 height 21
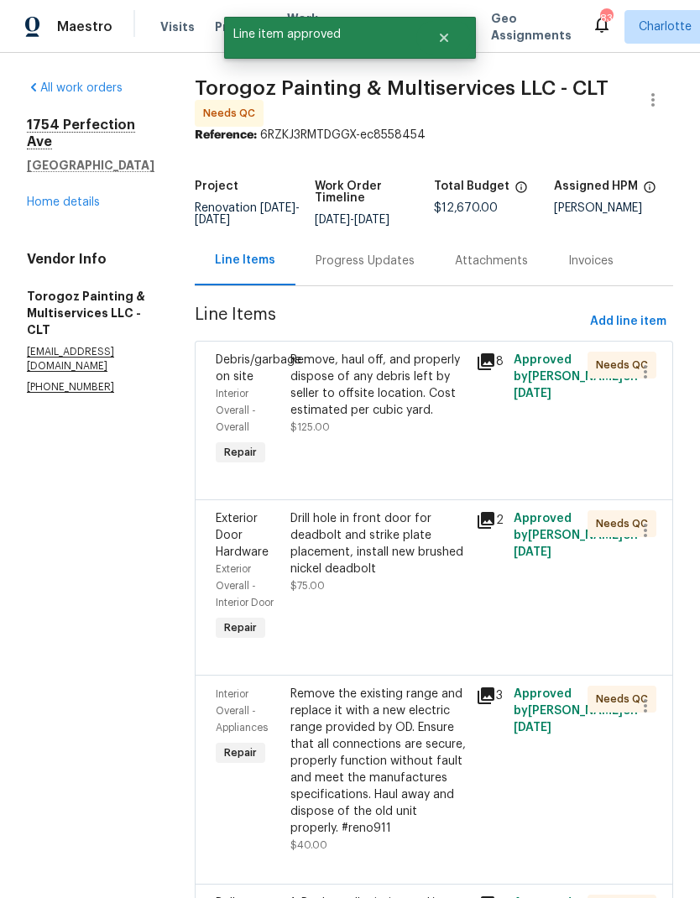
click at [352, 410] on div "Remove, haul off, and properly dispose of any debris left by seller to offsite …" at bounding box center [378, 385] width 176 height 67
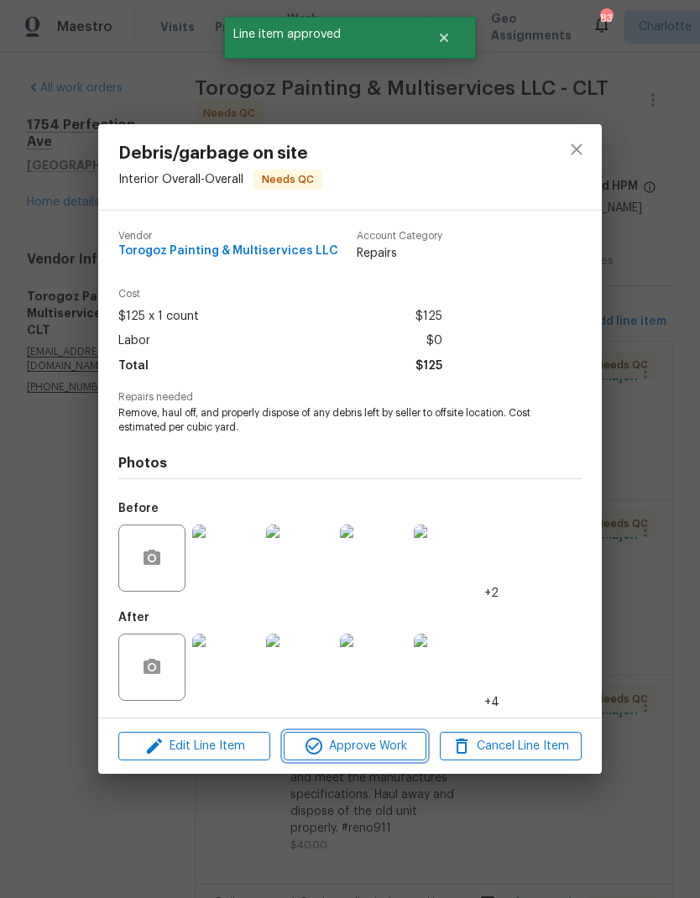
click at [340, 746] on span "Approve Work" at bounding box center [355, 746] width 132 height 21
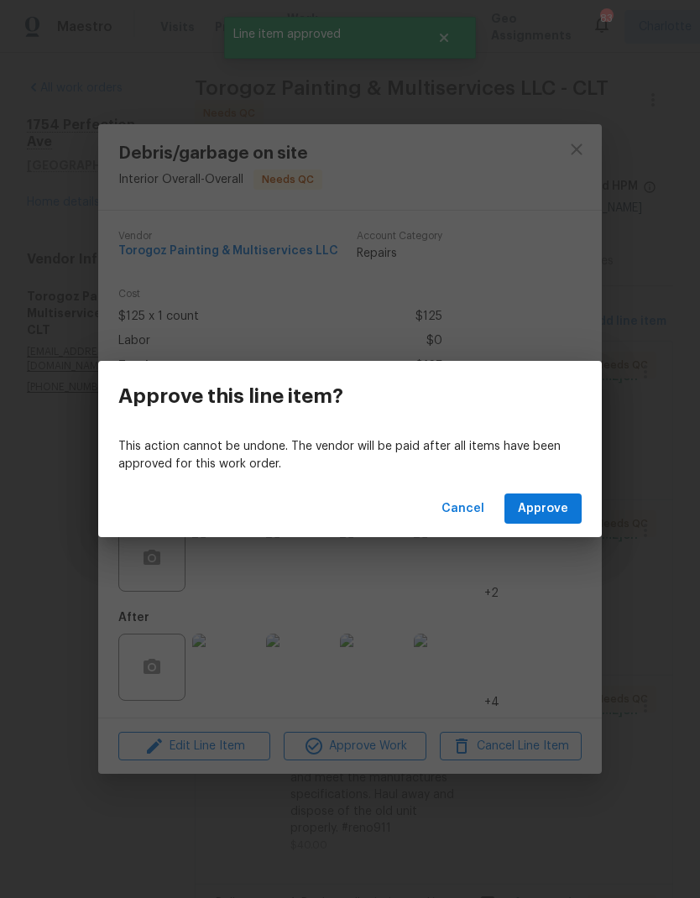
click at [518, 501] on button "Approve" at bounding box center [542, 508] width 77 height 31
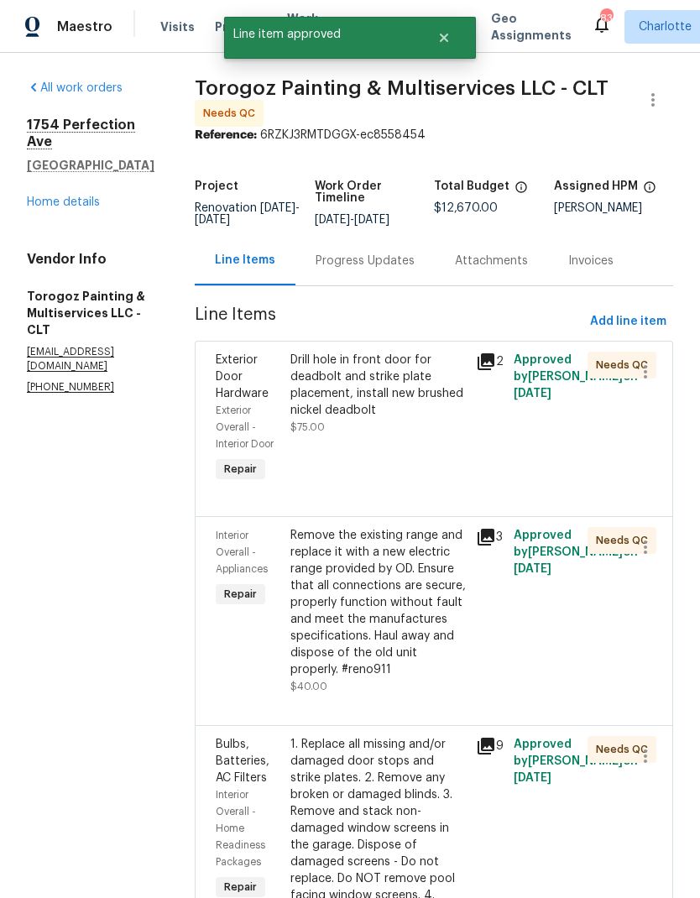
click at [358, 419] on div "Drill hole in front door for deadbolt and strike plate placement, install new b…" at bounding box center [378, 385] width 176 height 67
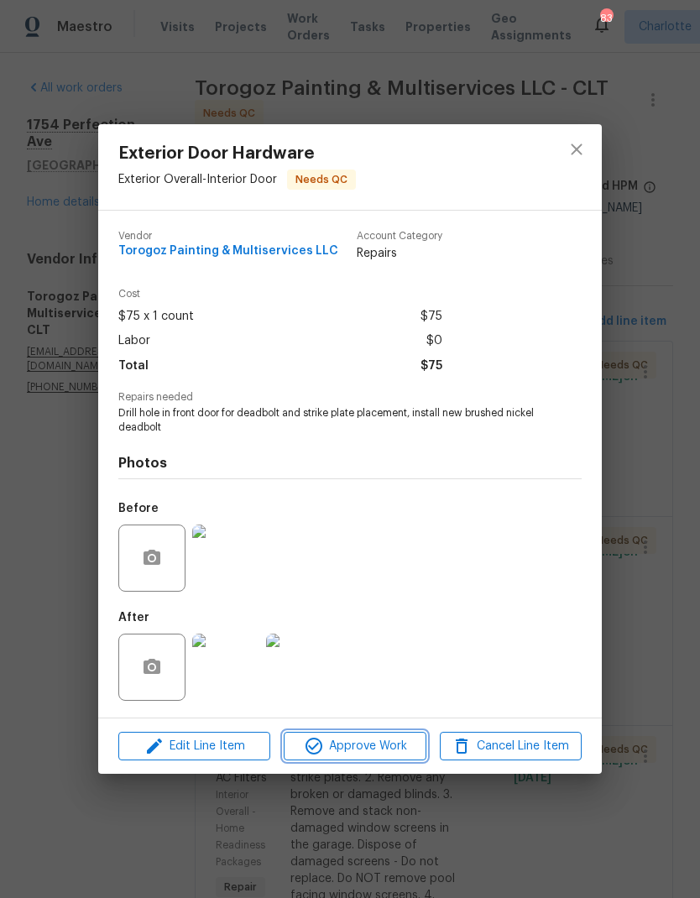
click at [359, 737] on button "Approve Work" at bounding box center [355, 746] width 142 height 29
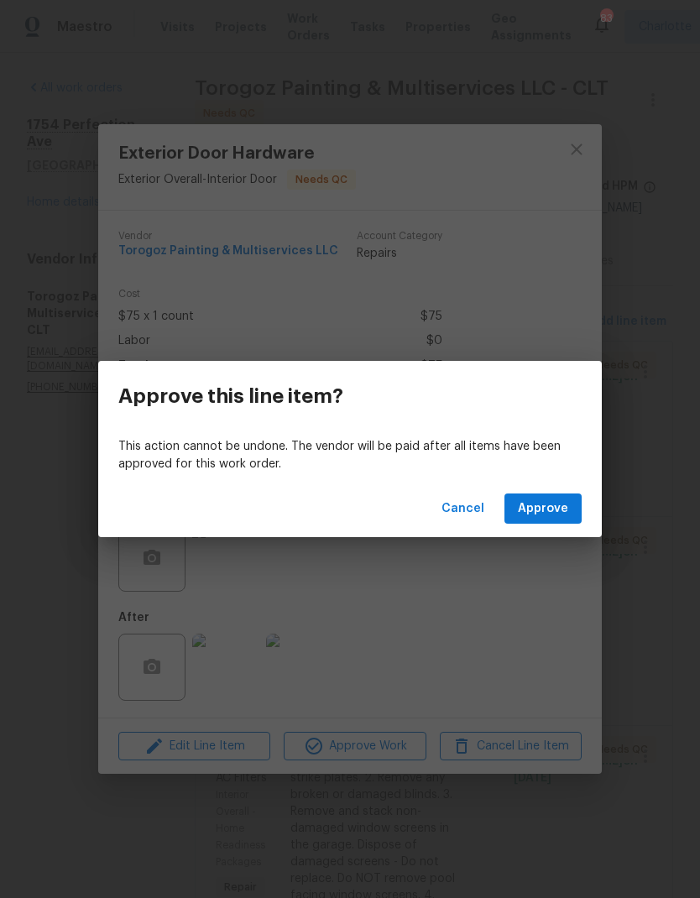
click at [524, 505] on span "Approve" at bounding box center [543, 508] width 50 height 21
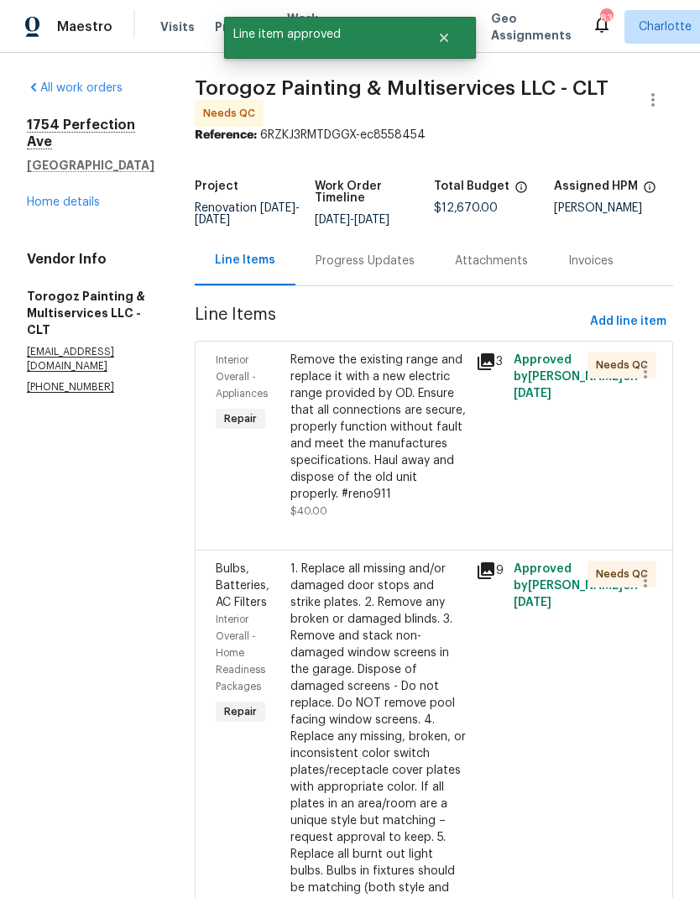
click at [347, 454] on div "Remove the existing range and replace it with a new electric range provided by …" at bounding box center [378, 427] width 176 height 151
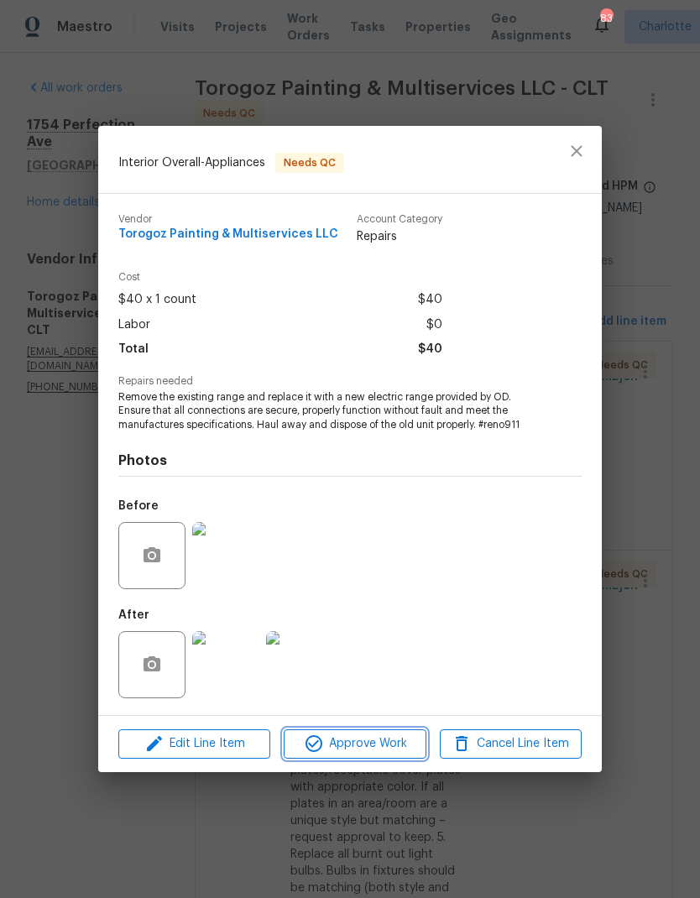
click at [337, 744] on span "Approve Work" at bounding box center [355, 743] width 132 height 21
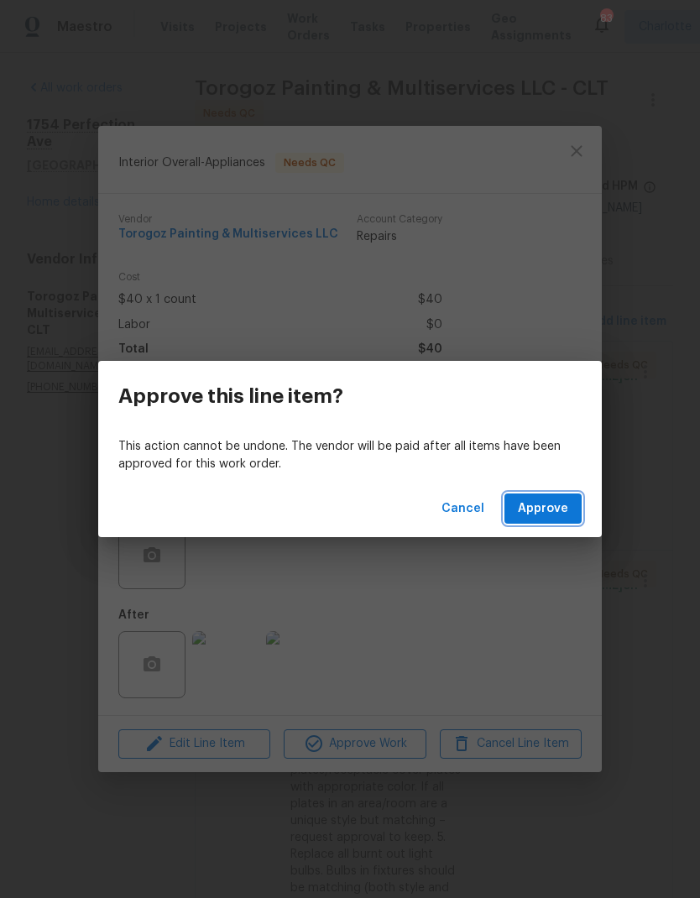
click at [525, 505] on span "Approve" at bounding box center [543, 508] width 50 height 21
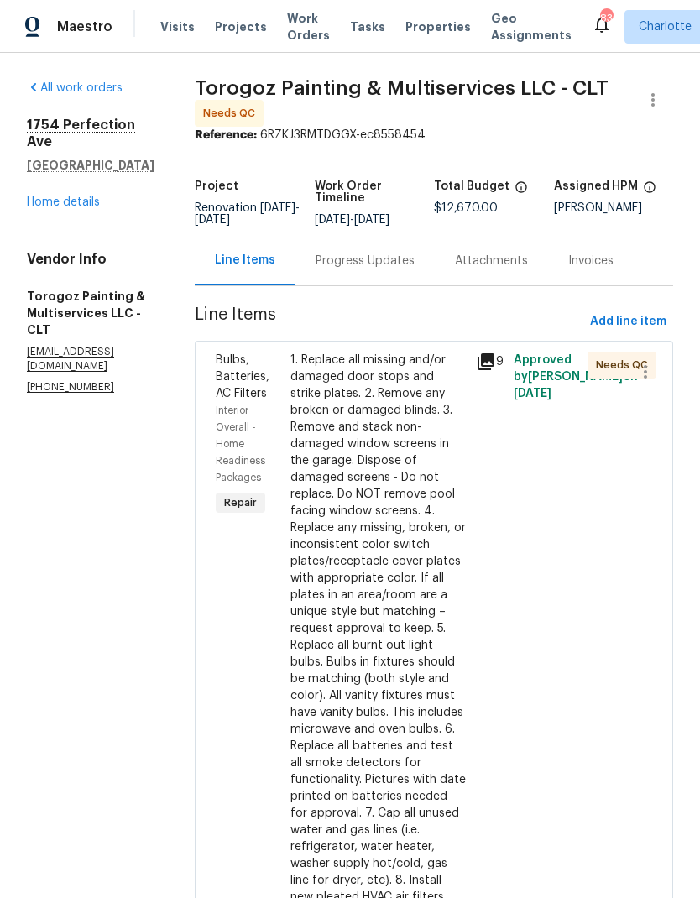
click at [385, 570] on div "1. Replace all missing and/or damaged door stops and strike plates. 2. Remove a…" at bounding box center [378, 629] width 176 height 554
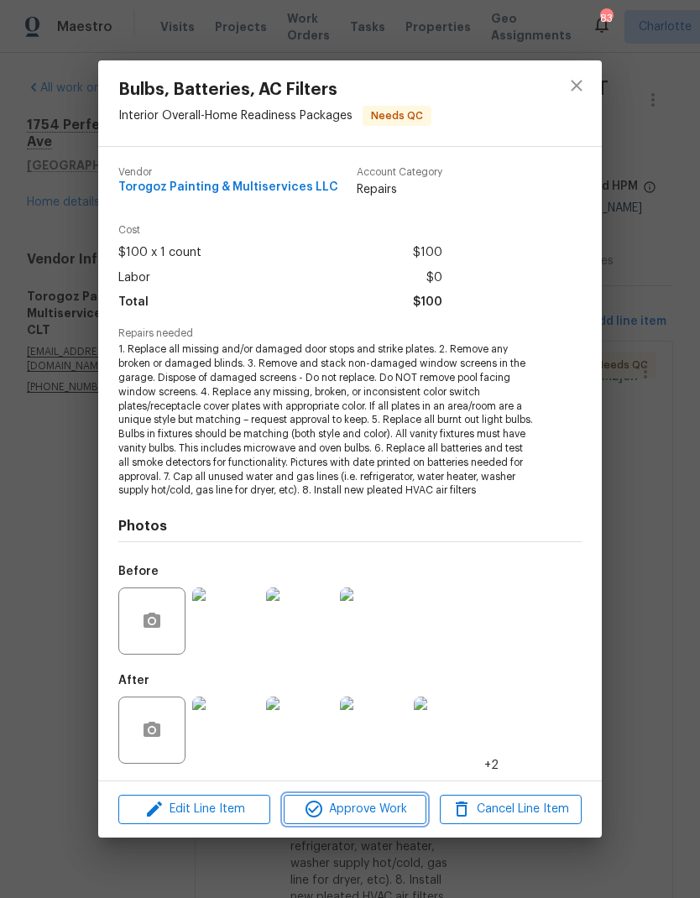
click at [354, 816] on span "Approve Work" at bounding box center [355, 809] width 132 height 21
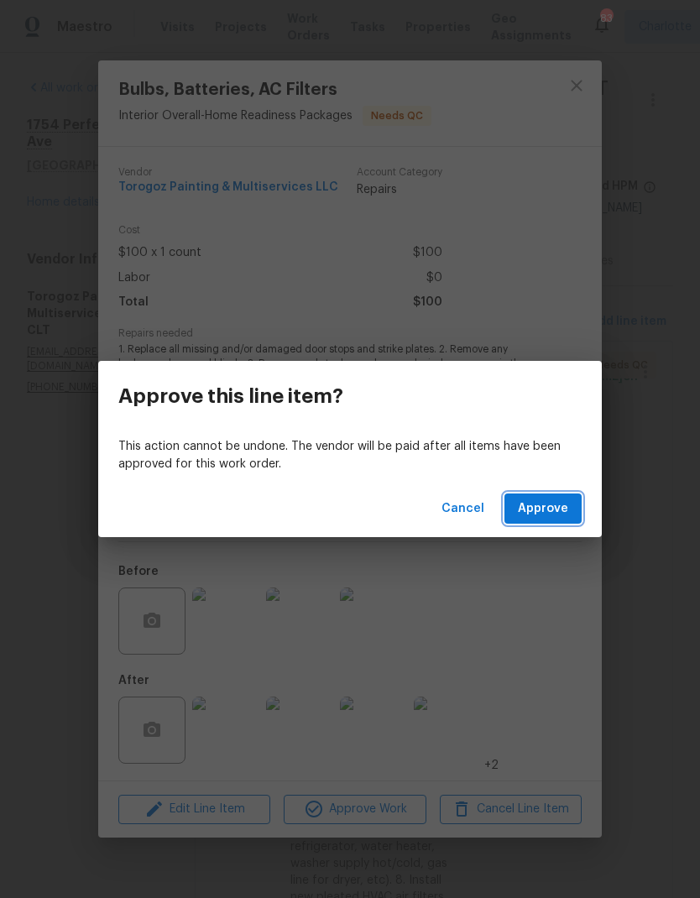
click at [535, 507] on span "Approve" at bounding box center [543, 508] width 50 height 21
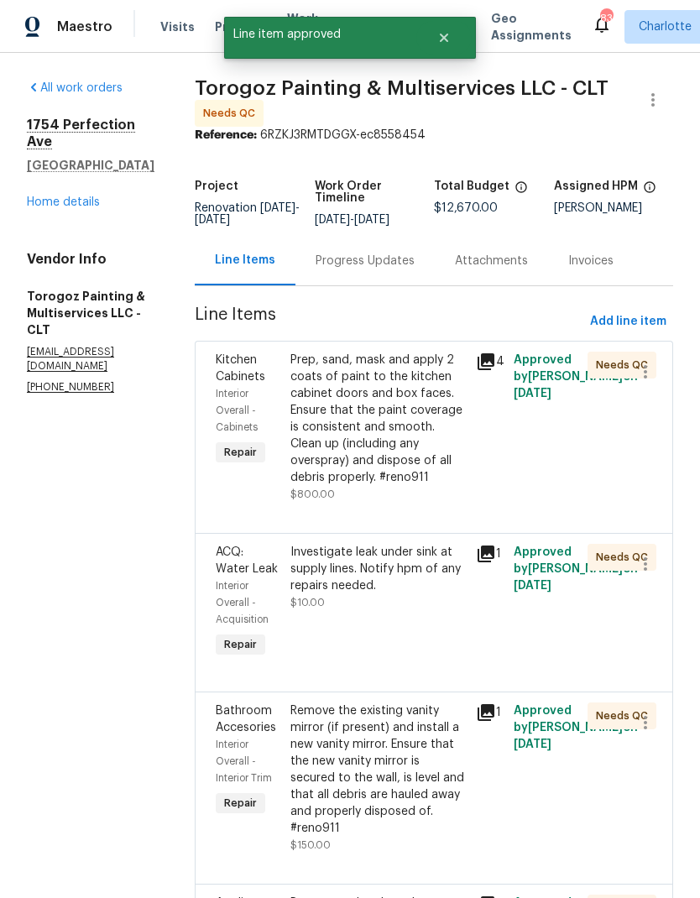
click at [359, 451] on div "Prep, sand, mask and apply 2 coats of paint to the kitchen cabinet doors and bo…" at bounding box center [378, 419] width 176 height 134
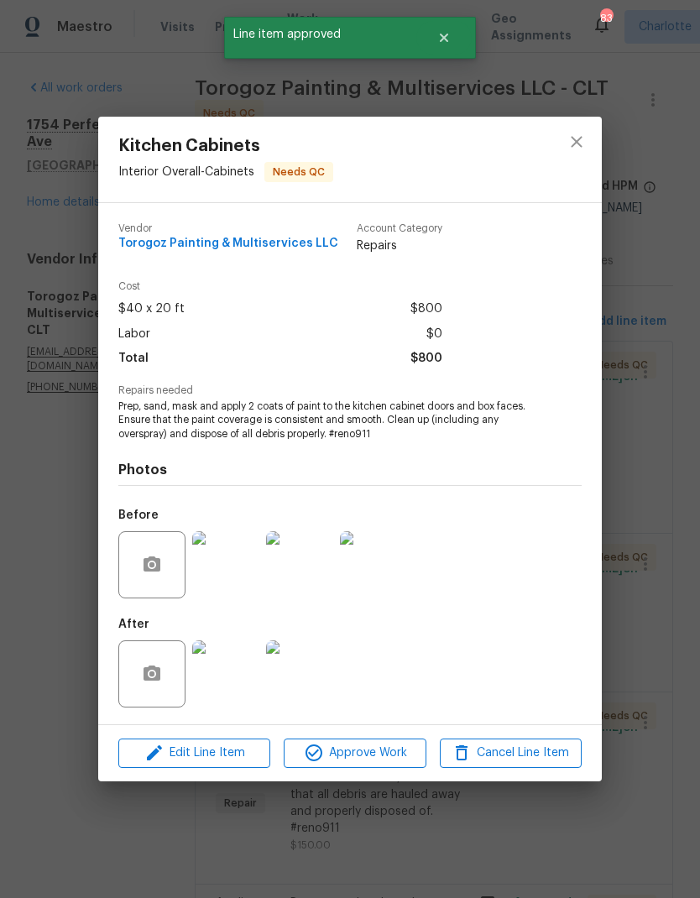
click at [336, 754] on span "Approve Work" at bounding box center [355, 753] width 132 height 21
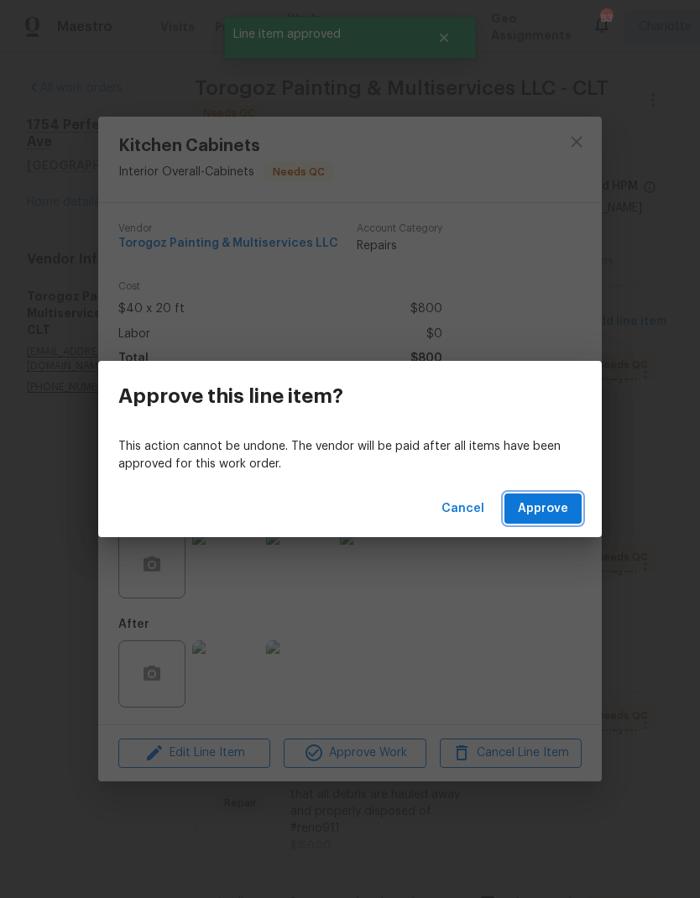
click at [527, 503] on span "Approve" at bounding box center [543, 508] width 50 height 21
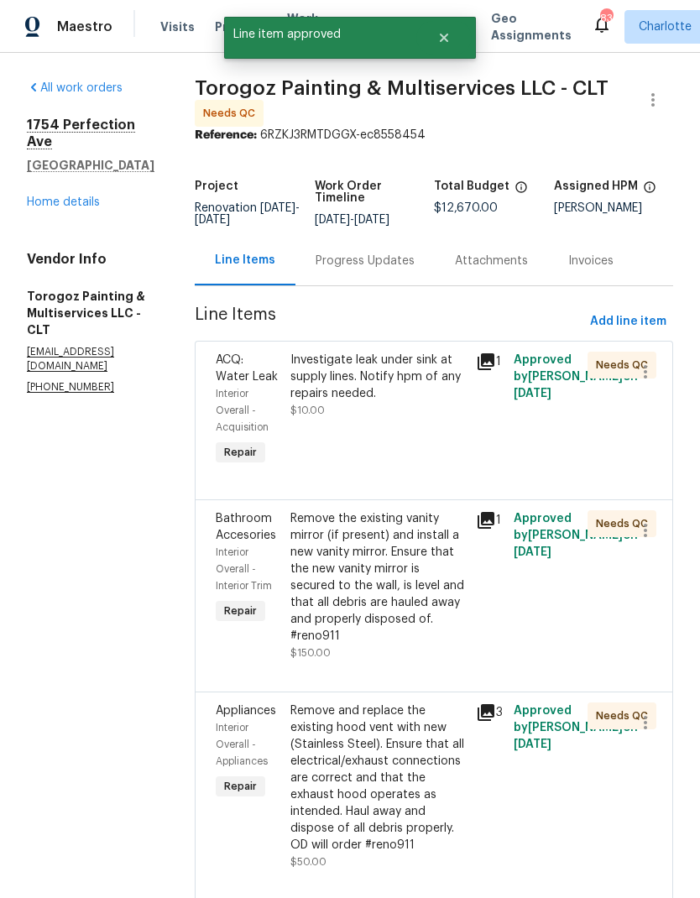
click at [350, 390] on div "Investigate leak under sink at supply lines. Notify hpm of any repairs needed." at bounding box center [378, 377] width 176 height 50
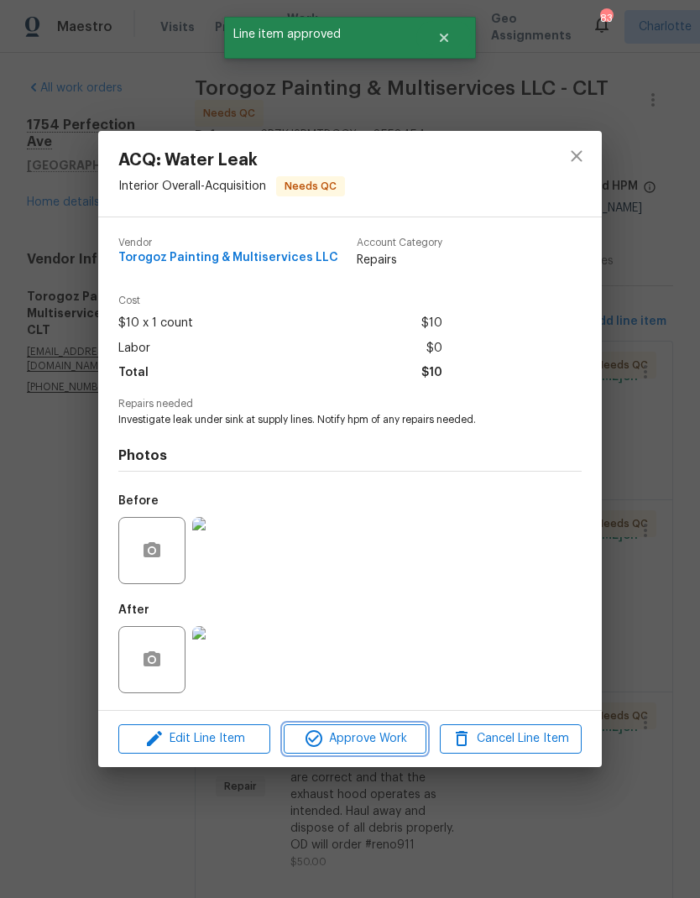
click at [341, 739] on span "Approve Work" at bounding box center [355, 738] width 132 height 21
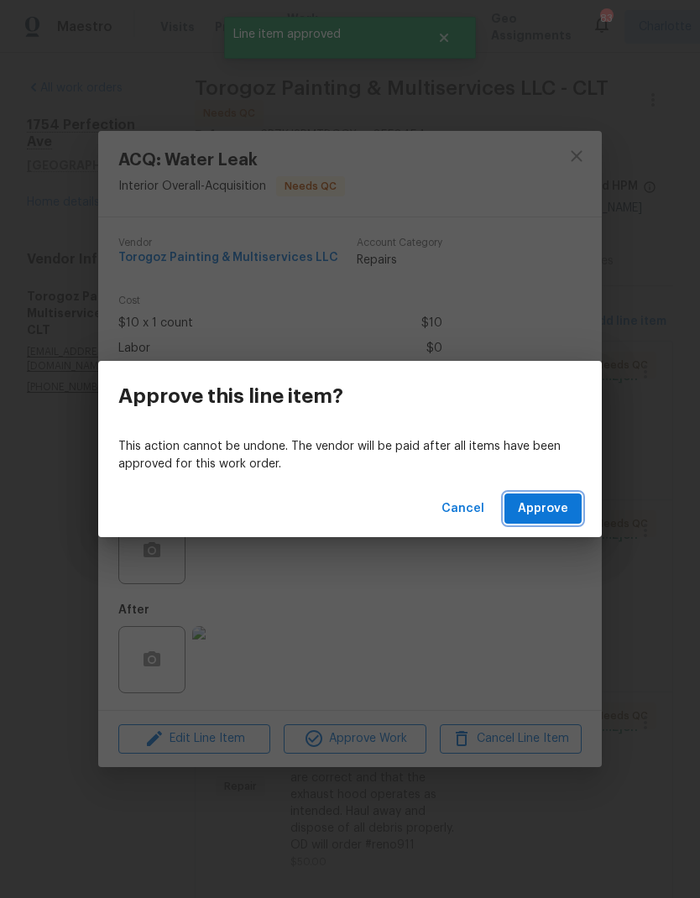
click at [532, 502] on span "Approve" at bounding box center [543, 508] width 50 height 21
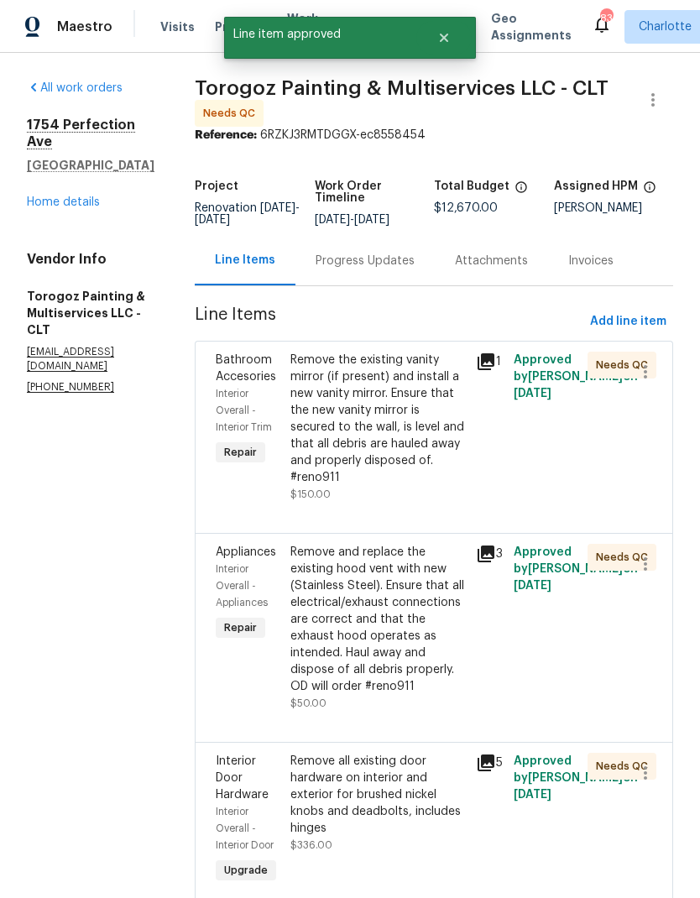
click at [349, 415] on div "Remove the existing vanity mirror (if present) and install a new vanity mirror.…" at bounding box center [378, 419] width 176 height 134
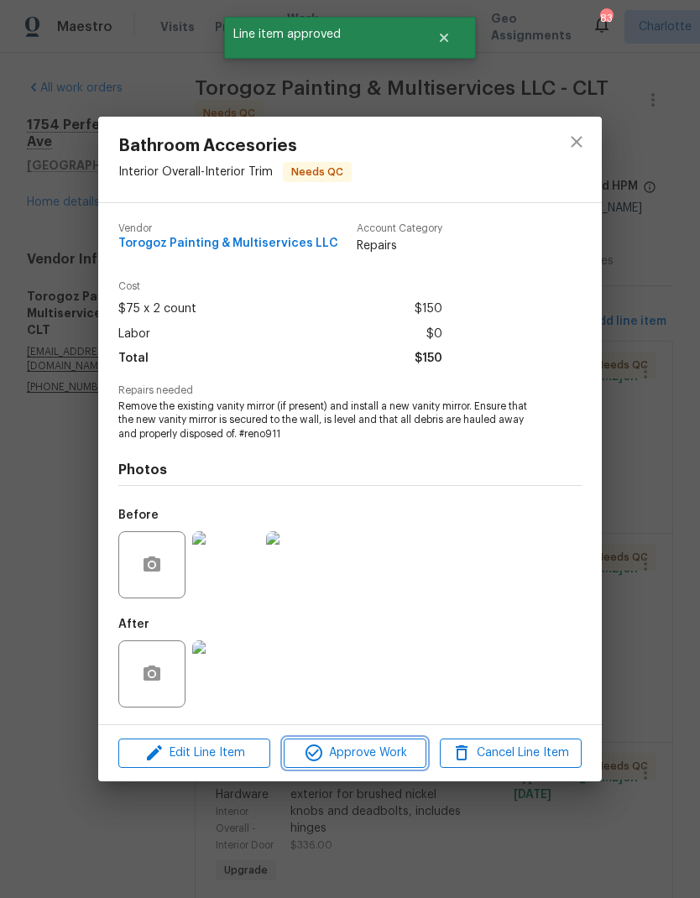
click at [342, 751] on span "Approve Work" at bounding box center [355, 753] width 132 height 21
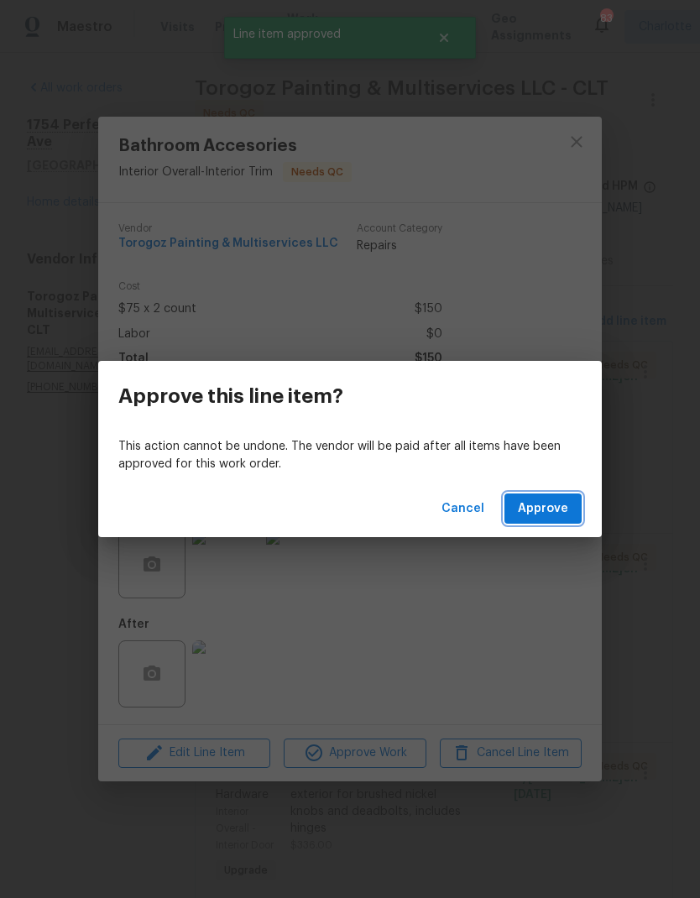
click at [521, 508] on span "Approve" at bounding box center [543, 508] width 50 height 21
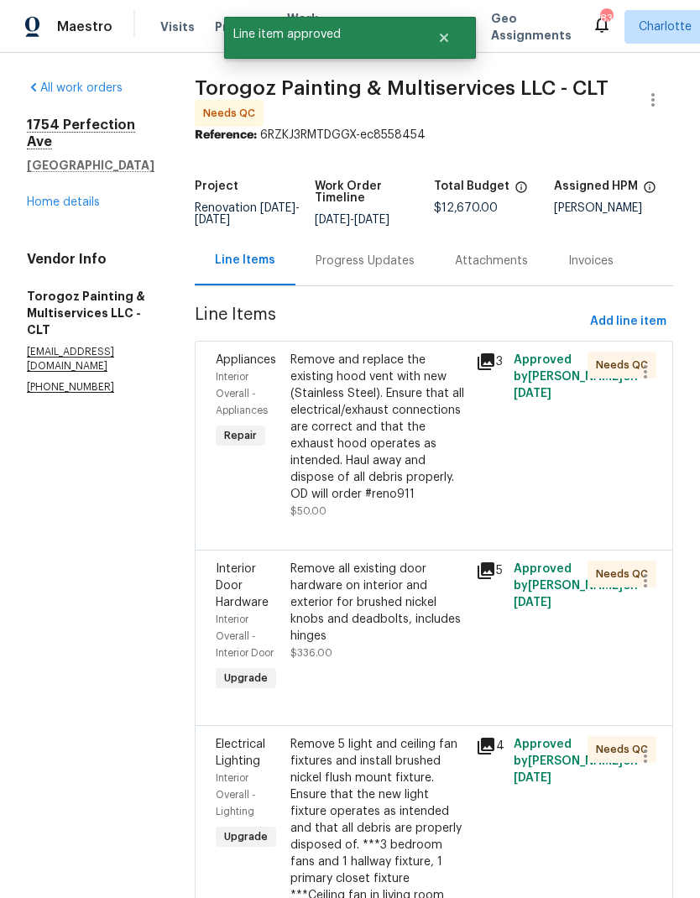
click at [362, 472] on div "Remove and replace the existing hood vent with new (Stainless Steel). Ensure th…" at bounding box center [378, 427] width 176 height 151
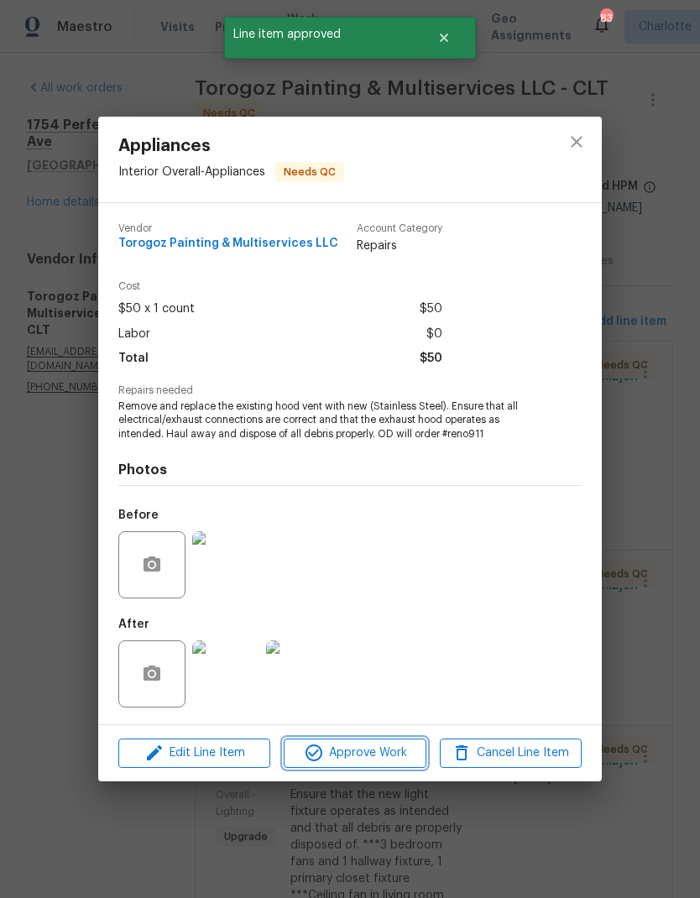
click at [341, 757] on span "Approve Work" at bounding box center [355, 753] width 132 height 21
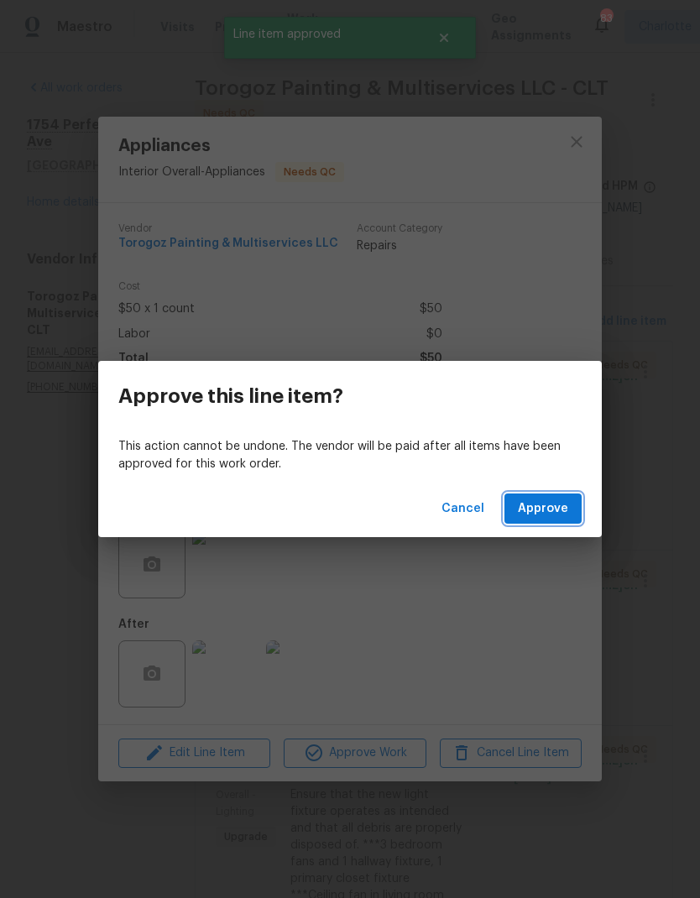
click at [522, 508] on span "Approve" at bounding box center [543, 508] width 50 height 21
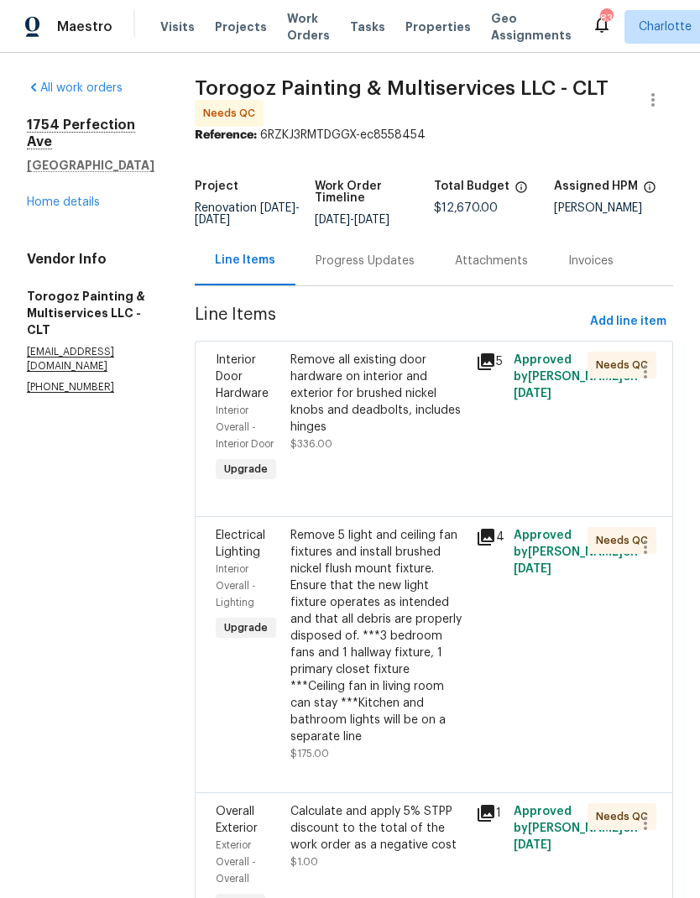
click at [364, 426] on div "Remove all existing door hardware on interior and exterior for brushed nickel k…" at bounding box center [378, 394] width 176 height 84
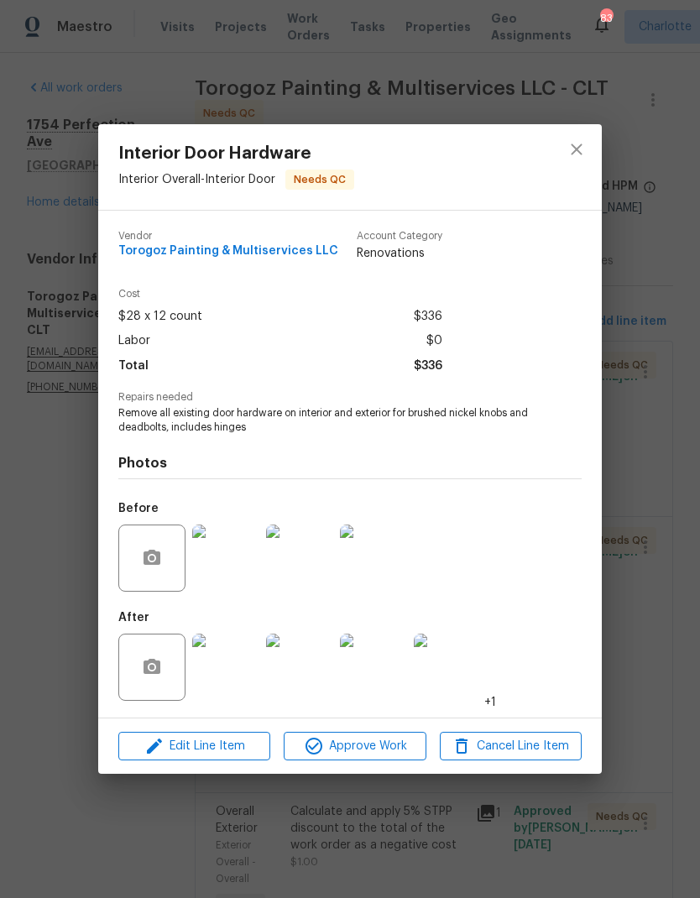
click at [351, 748] on span "Approve Work" at bounding box center [355, 746] width 132 height 21
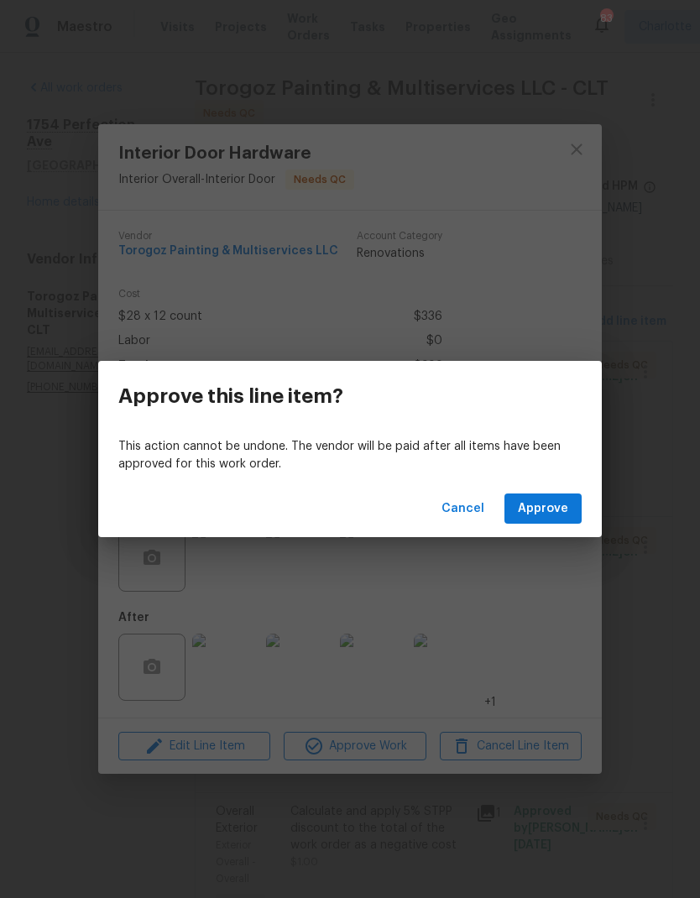
click at [525, 507] on span "Approve" at bounding box center [543, 508] width 50 height 21
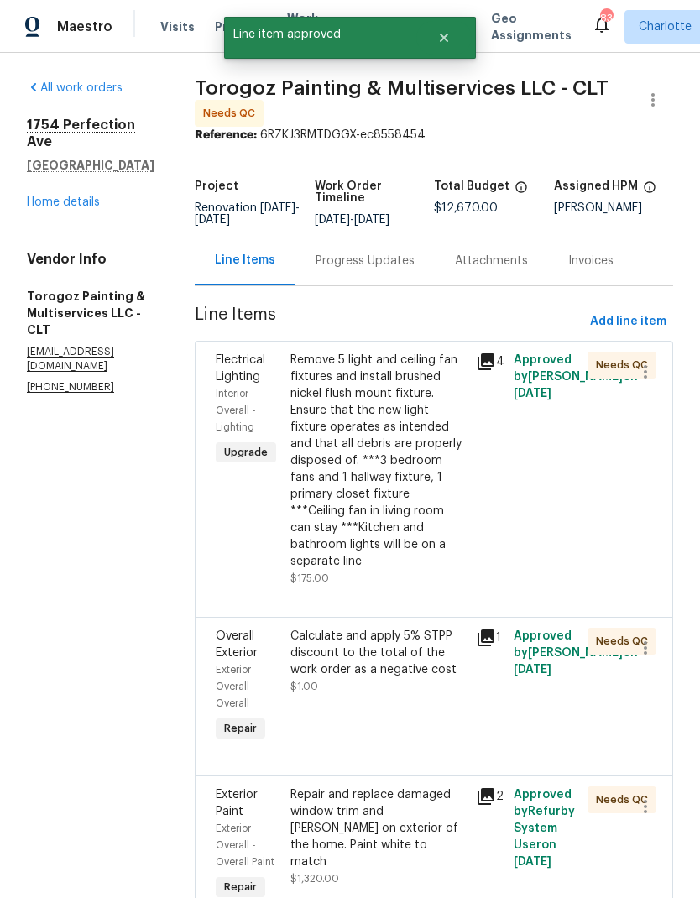
click at [389, 486] on div "Remove 5 light and ceiling fan fixtures and install brushed nickel flush mount …" at bounding box center [378, 461] width 176 height 218
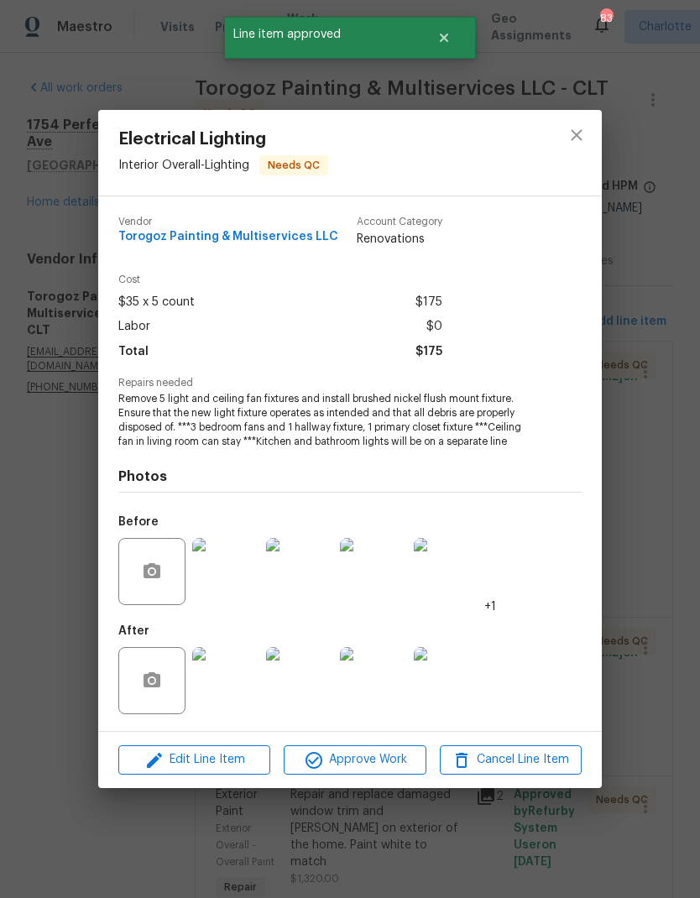
click at [365, 754] on span "Approve Work" at bounding box center [355, 759] width 132 height 21
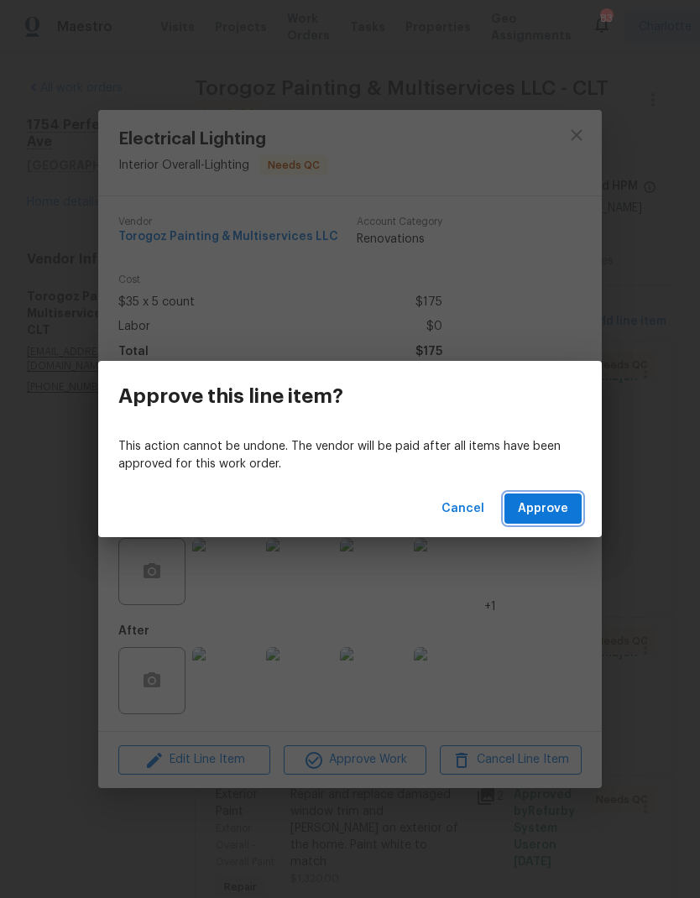
click at [522, 503] on span "Approve" at bounding box center [543, 508] width 50 height 21
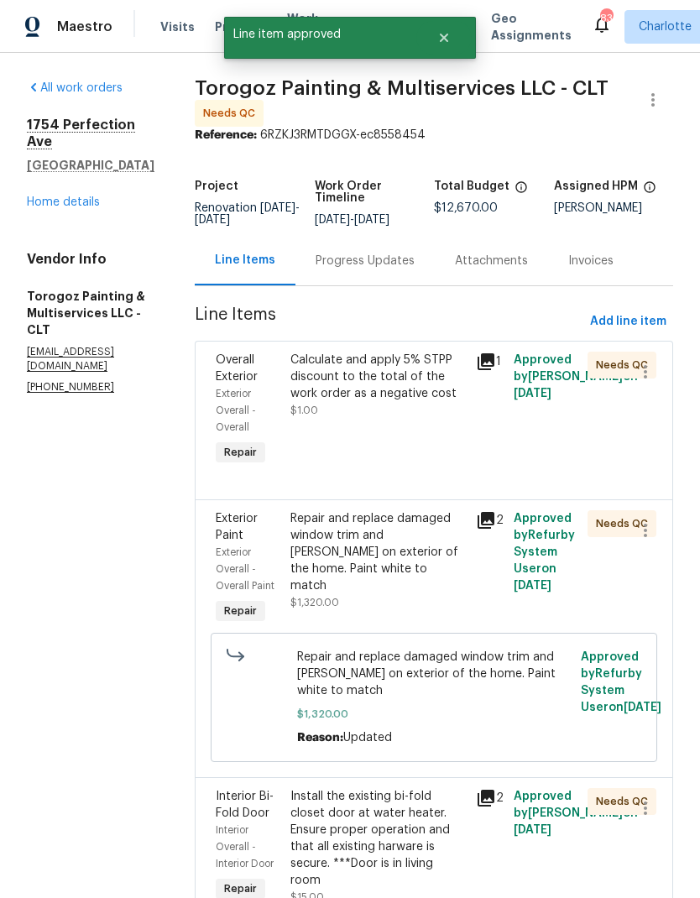
click at [390, 539] on div "Repair and replace damaged window trim and sills on exterior of the home. Paint…" at bounding box center [378, 552] width 176 height 84
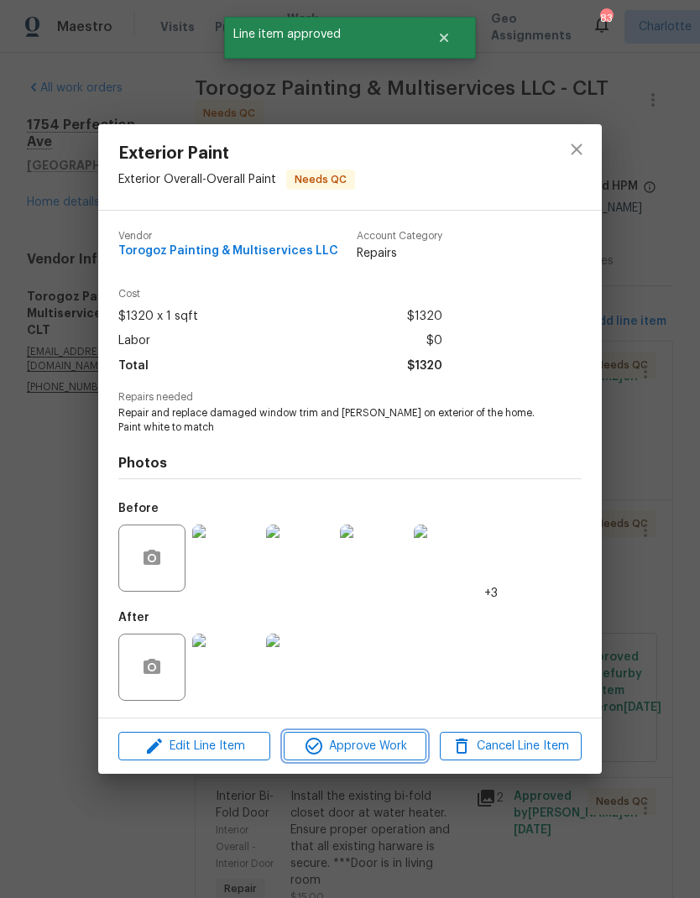
click at [368, 738] on span "Approve Work" at bounding box center [355, 746] width 132 height 21
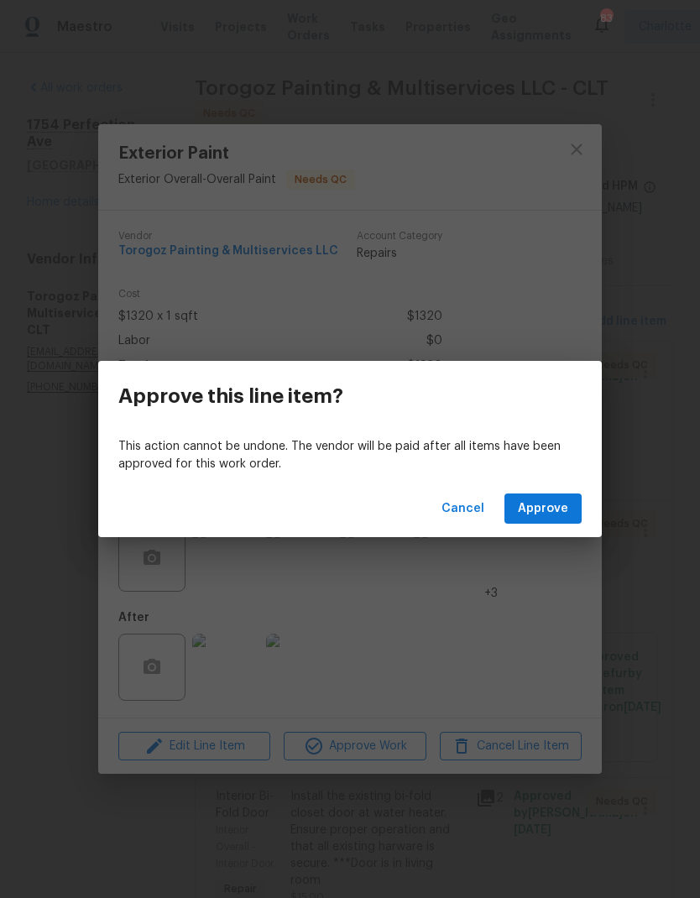
click at [555, 509] on span "Approve" at bounding box center [543, 508] width 50 height 21
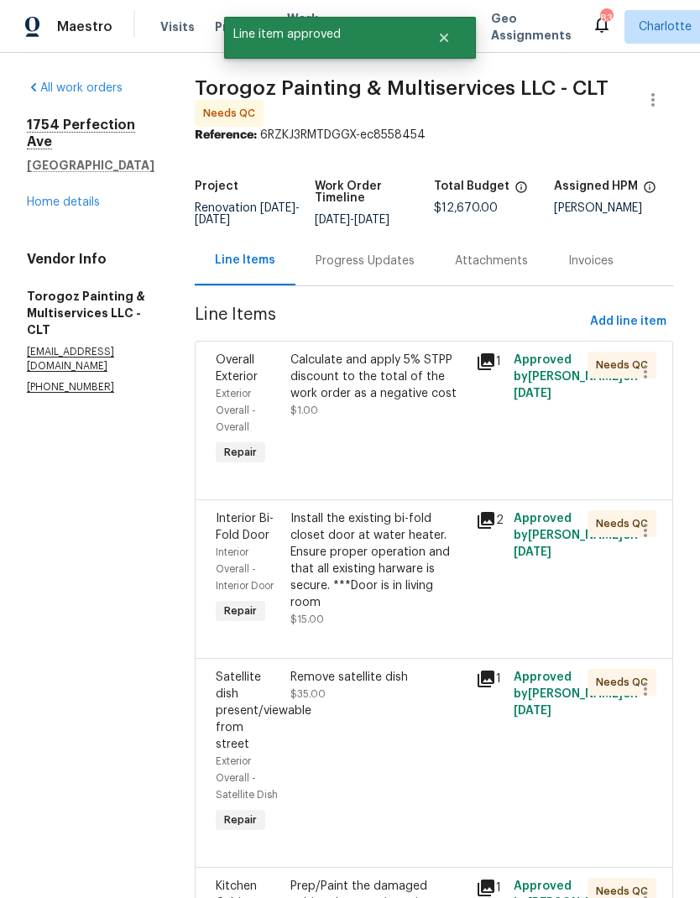
click at [433, 579] on div "Install the existing bi-fold closet door at water heater. Ensure proper operati…" at bounding box center [378, 560] width 176 height 101
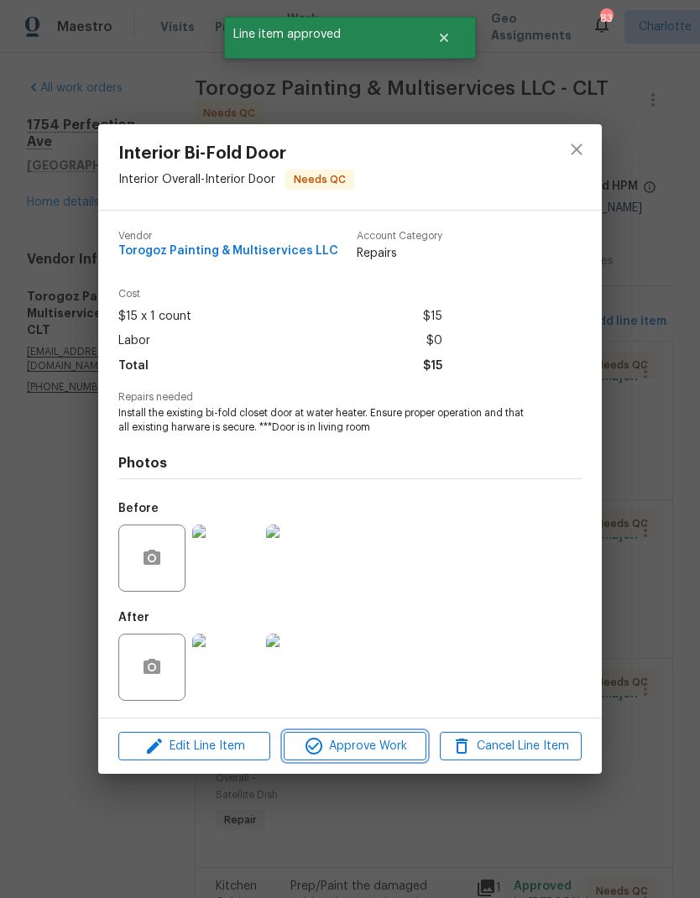
click at [385, 753] on span "Approve Work" at bounding box center [355, 746] width 132 height 21
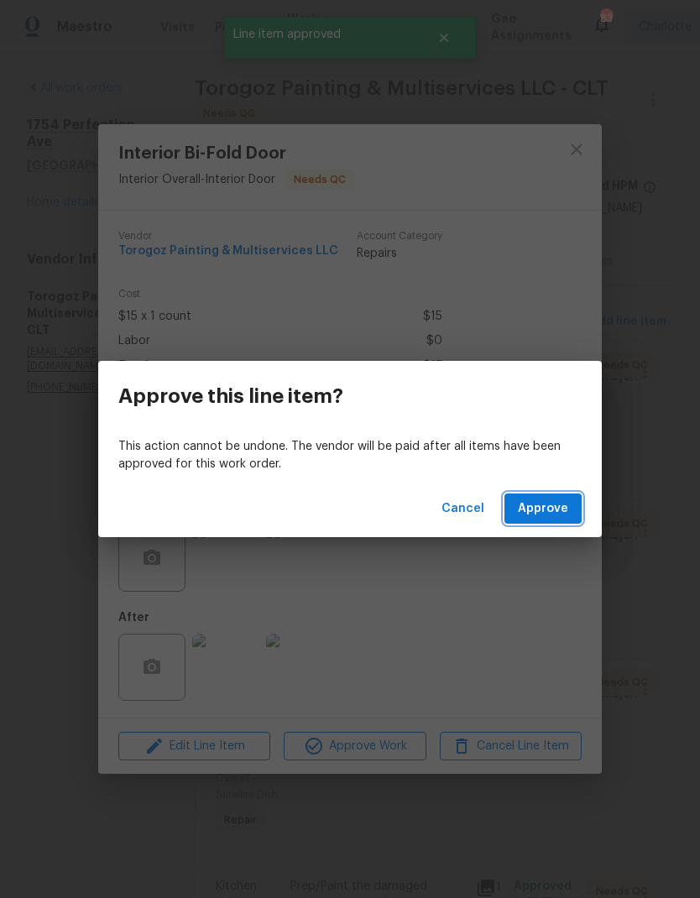
click at [553, 506] on span "Approve" at bounding box center [543, 508] width 50 height 21
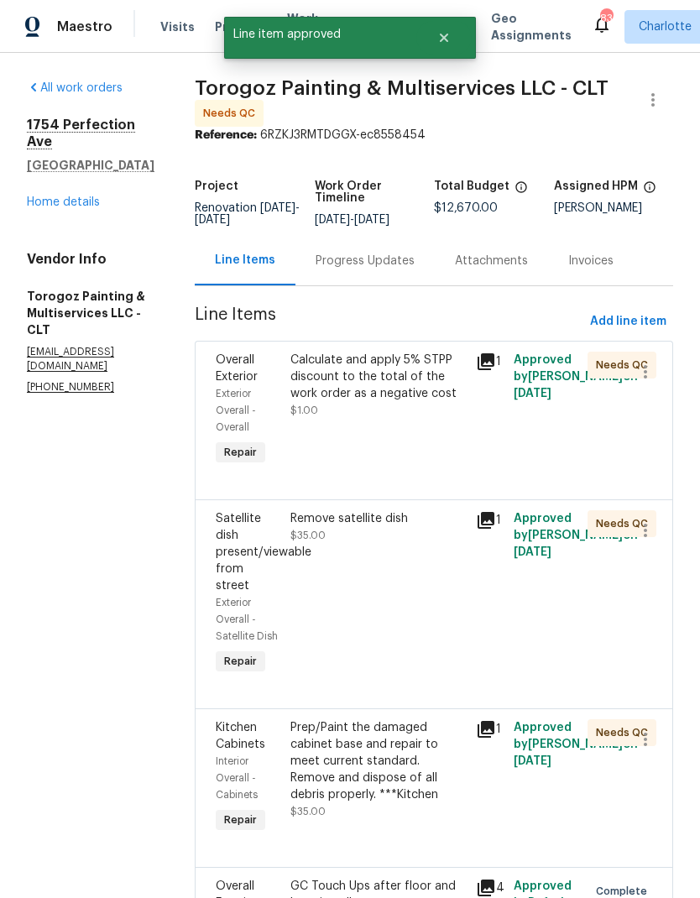
click at [418, 527] on div "Remove satellite dish" at bounding box center [378, 518] width 176 height 17
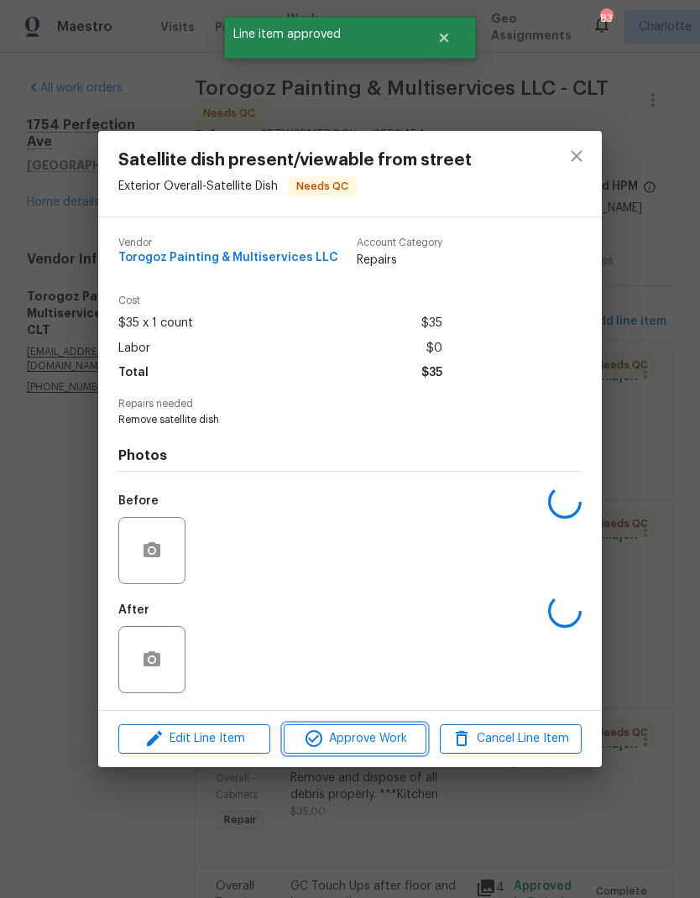
click at [398, 748] on span "Approve Work" at bounding box center [355, 738] width 132 height 21
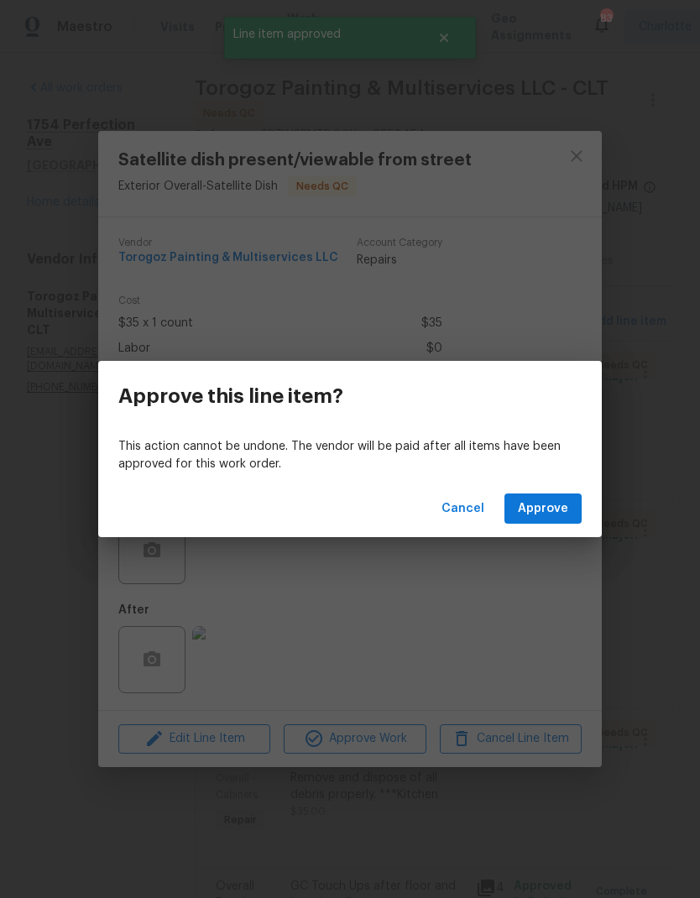
click at [562, 496] on button "Approve" at bounding box center [542, 508] width 77 height 31
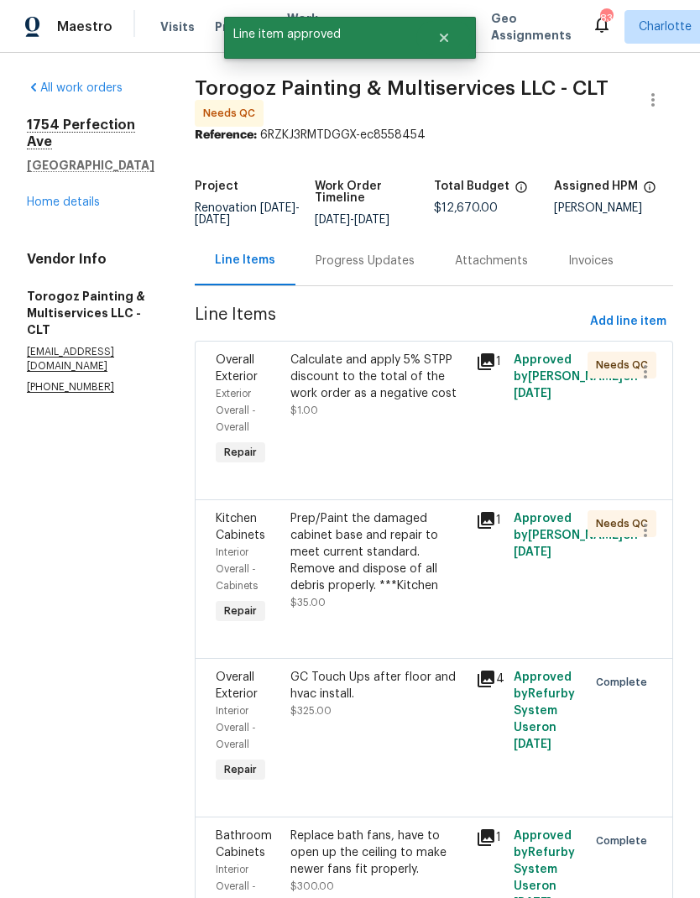
click at [434, 566] on div "Prep/Paint the damaged cabinet base and repair to meet current standard. Remove…" at bounding box center [378, 552] width 176 height 84
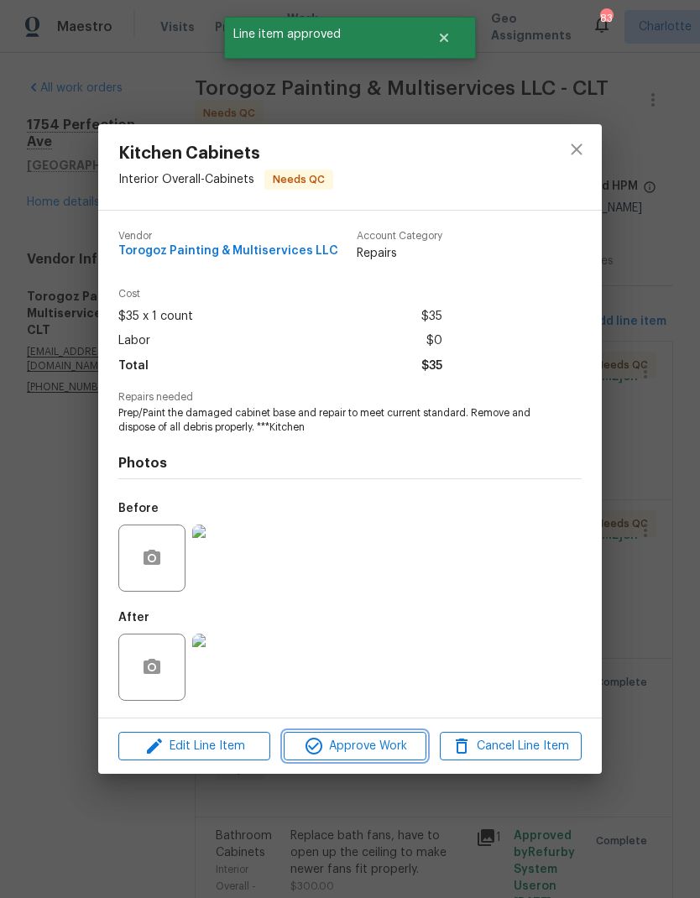
click at [386, 748] on span "Approve Work" at bounding box center [355, 746] width 132 height 21
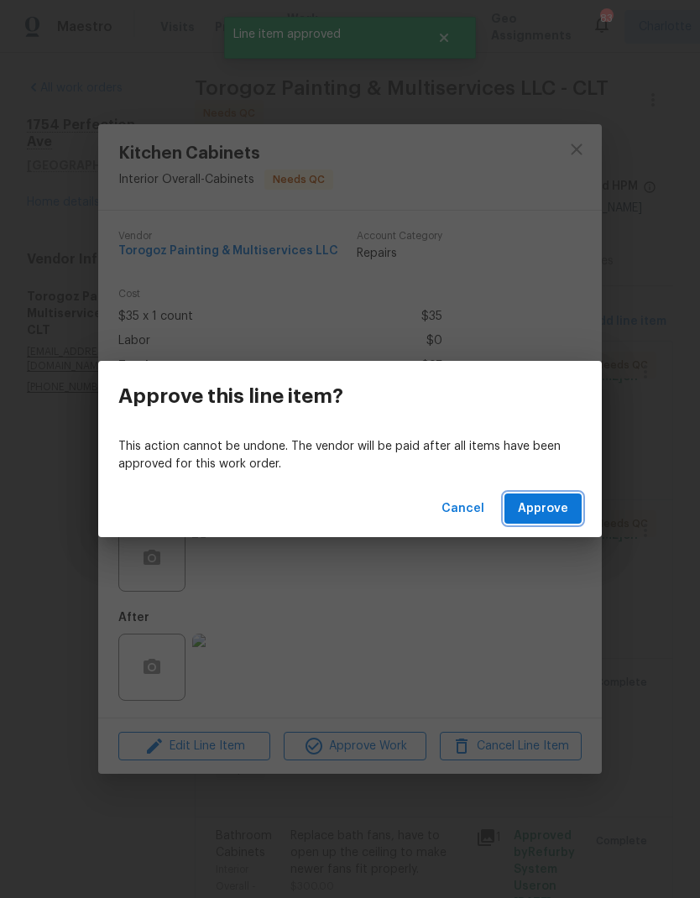
click at [556, 497] on button "Approve" at bounding box center [542, 508] width 77 height 31
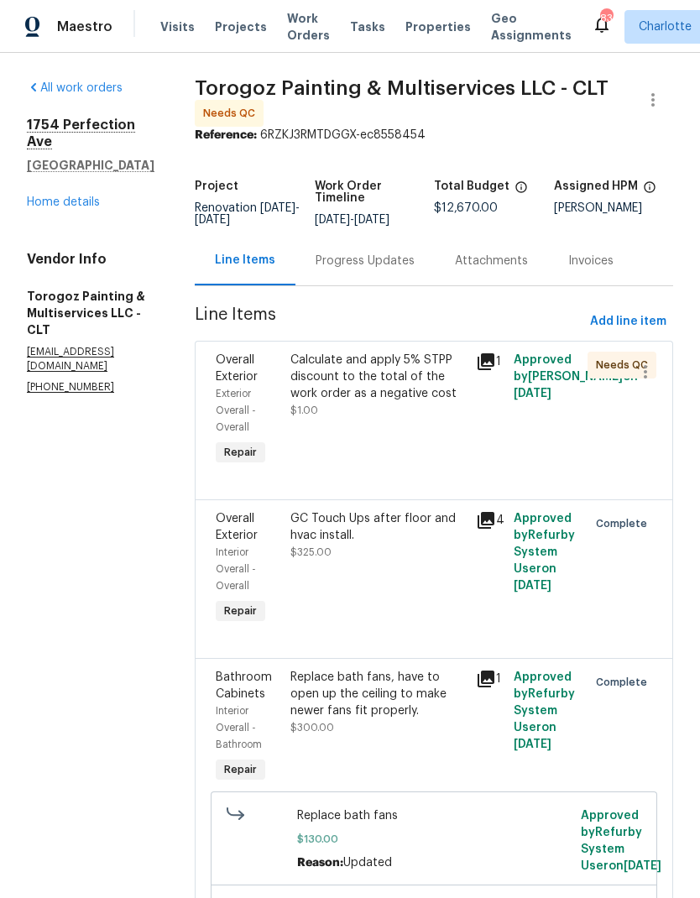
click at [34, 196] on link "Home details" at bounding box center [63, 202] width 73 height 12
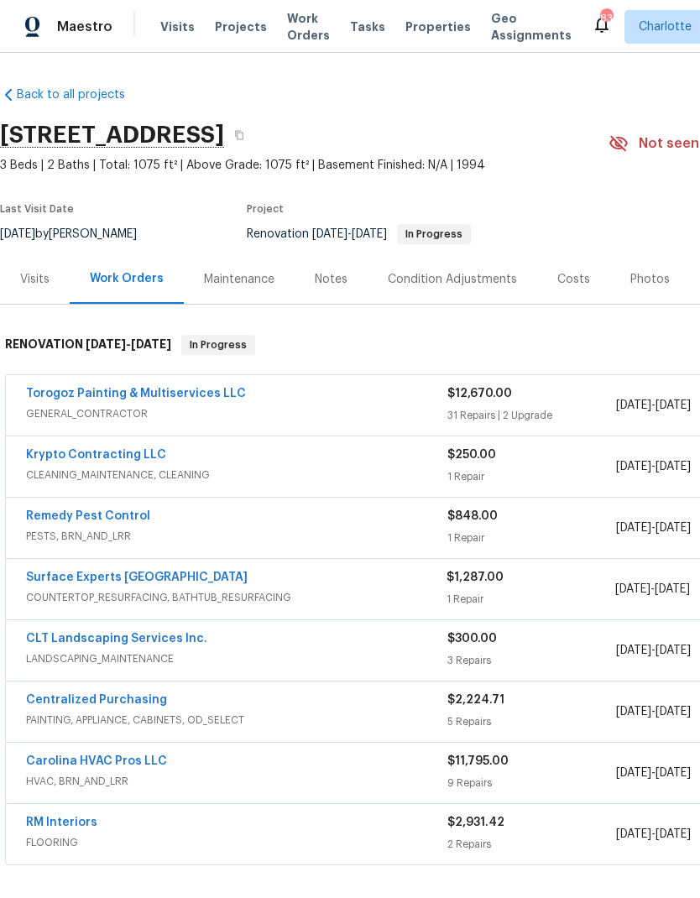
click at [57, 388] on link "Torogoz Painting & Multiservices LLC" at bounding box center [136, 394] width 220 height 12
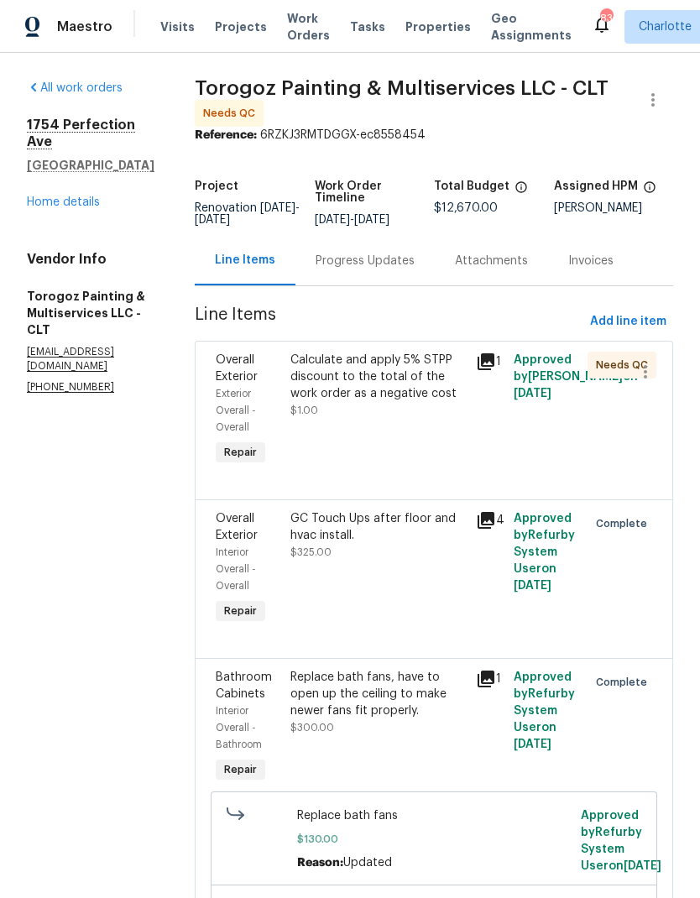
click at [450, 379] on div "Calculate and apply 5% STPP discount to the total of the work order as a negati…" at bounding box center [378, 377] width 176 height 50
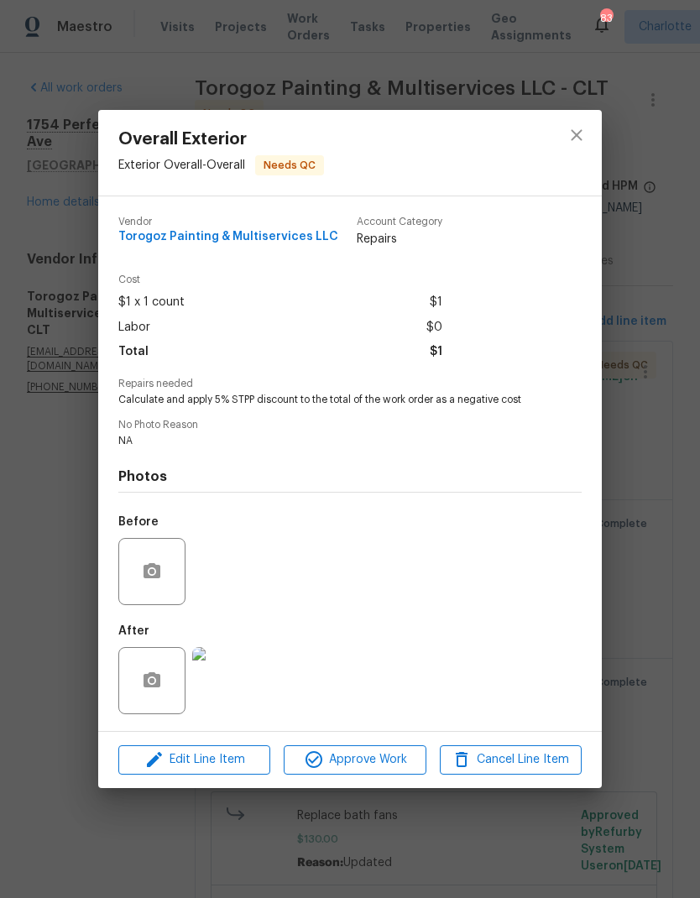
click at [237, 764] on span "Edit Line Item" at bounding box center [194, 759] width 142 height 21
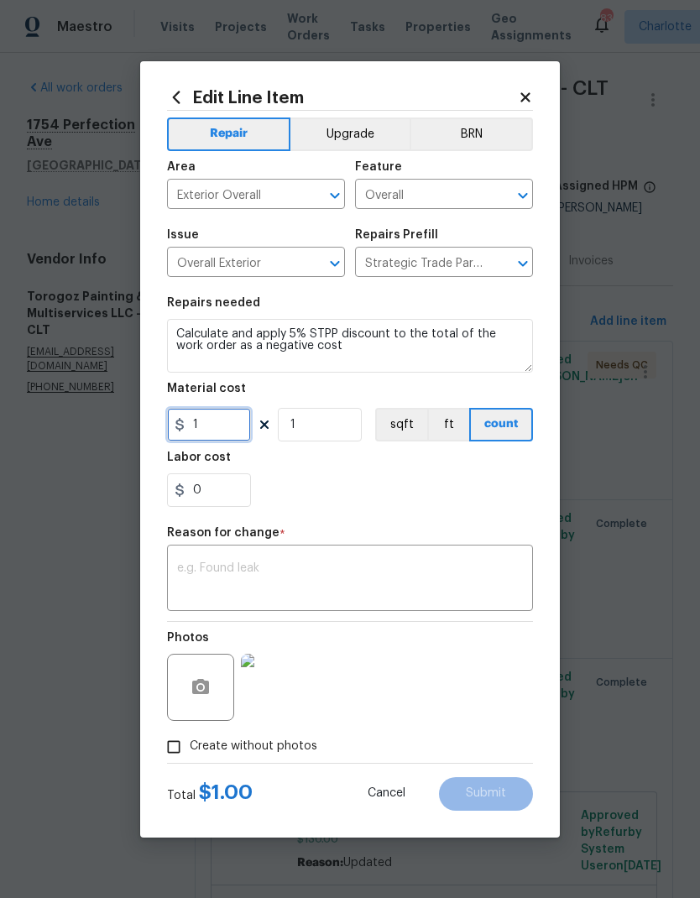
click at [229, 430] on input "1" at bounding box center [209, 425] width 84 height 34
click at [196, 425] on input "633" at bounding box center [209, 425] width 84 height 34
type input "-633"
click at [462, 557] on div "x ​" at bounding box center [350, 580] width 366 height 62
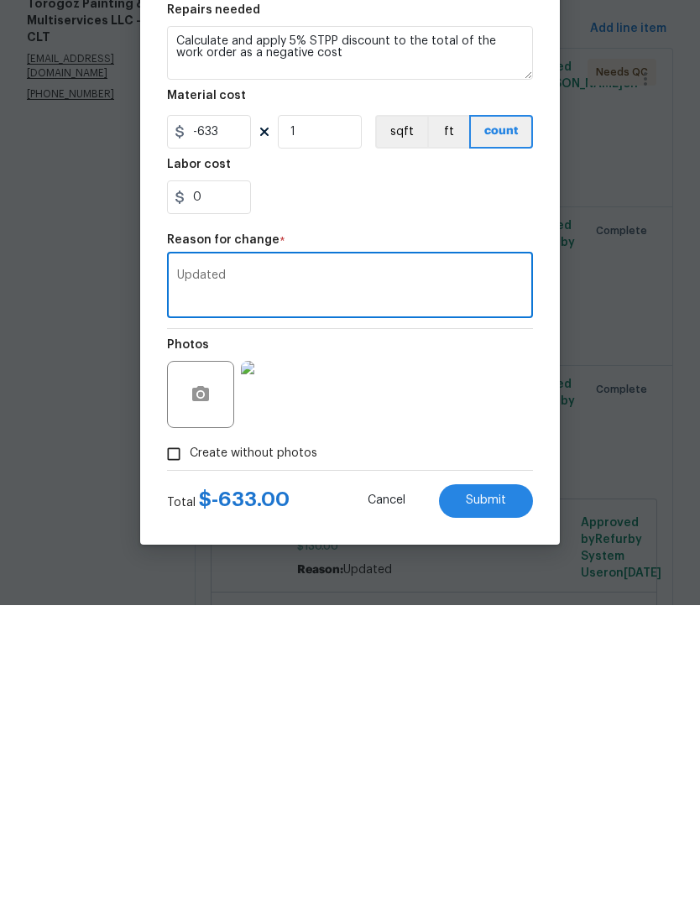
type textarea "Updated"
click at [526, 622] on div "Photos" at bounding box center [350, 676] width 366 height 109
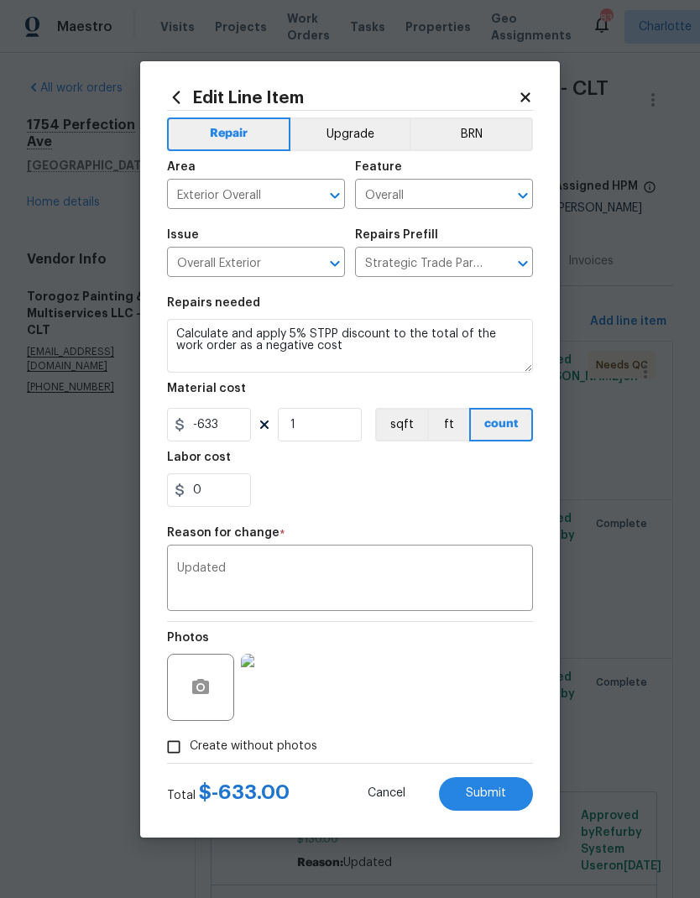
click at [503, 790] on span "Submit" at bounding box center [486, 793] width 40 height 13
type input "1"
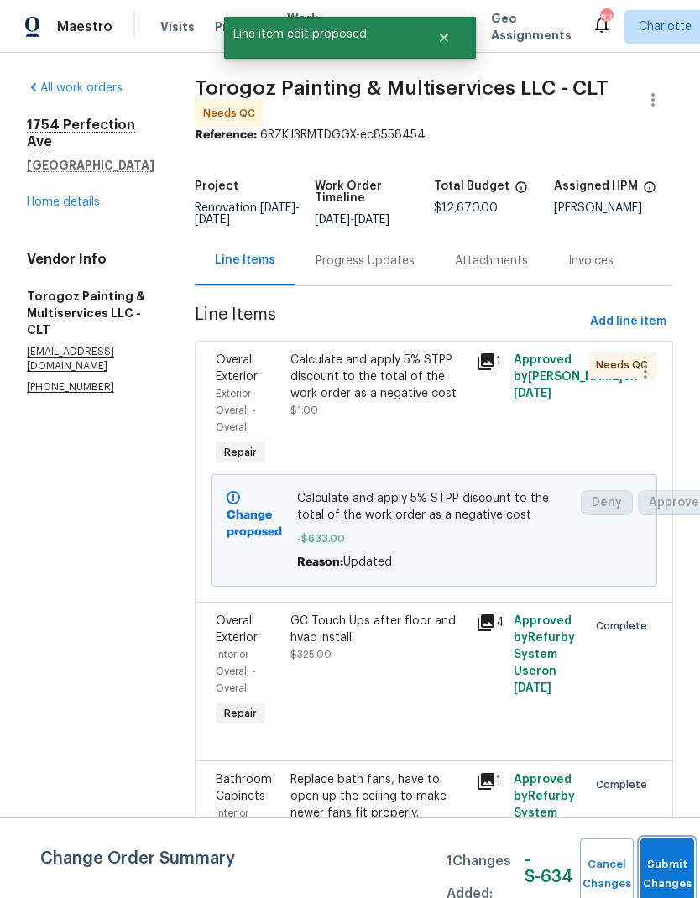
click at [665, 867] on button "Submit Changes" at bounding box center [667, 874] width 54 height 72
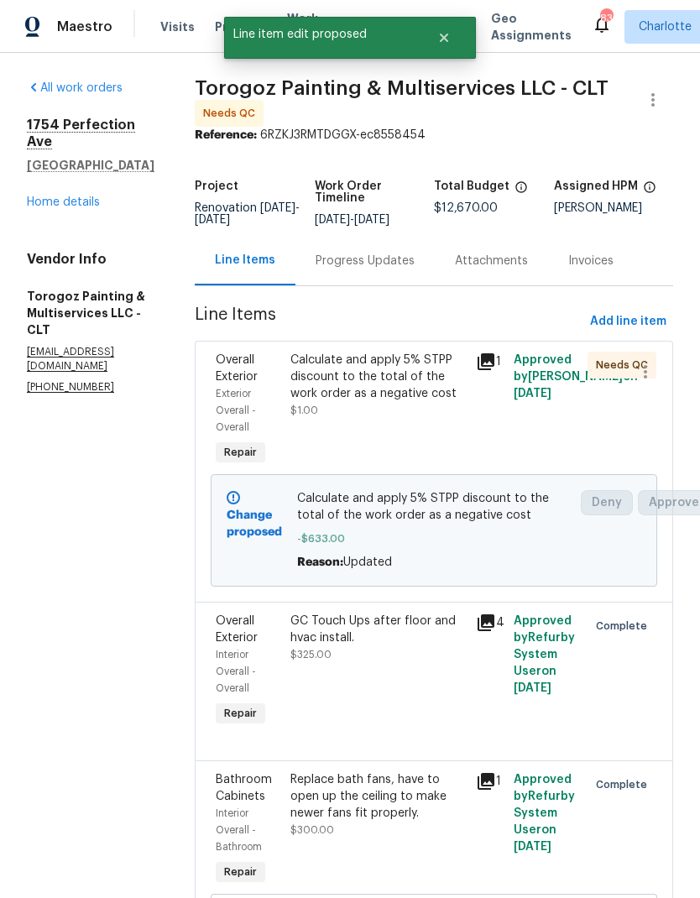
click at [448, 352] on div "Calculate and apply 5% STPP discount to the total of the work order as a negati…" at bounding box center [378, 377] width 176 height 50
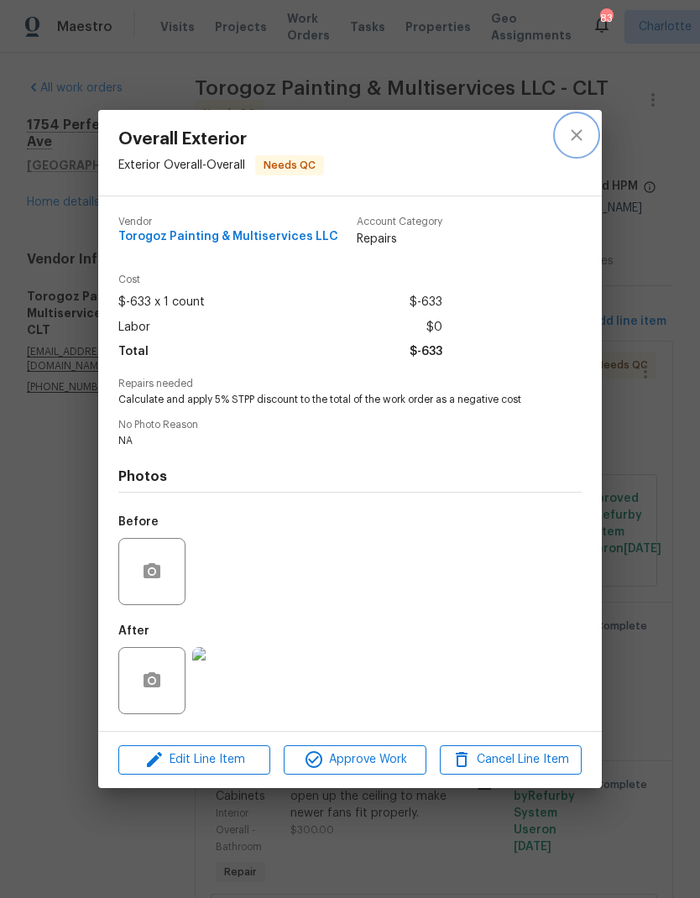
click at [578, 138] on icon "close" at bounding box center [576, 135] width 20 height 20
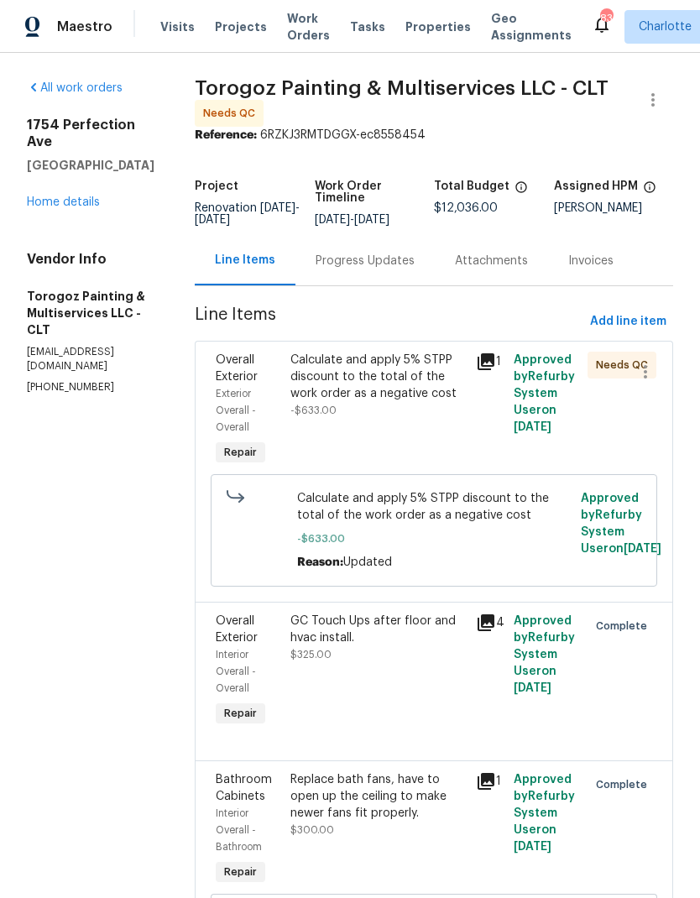
click at [453, 394] on div "Calculate and apply 5% STPP discount to the total of the work order as a negati…" at bounding box center [378, 377] width 176 height 50
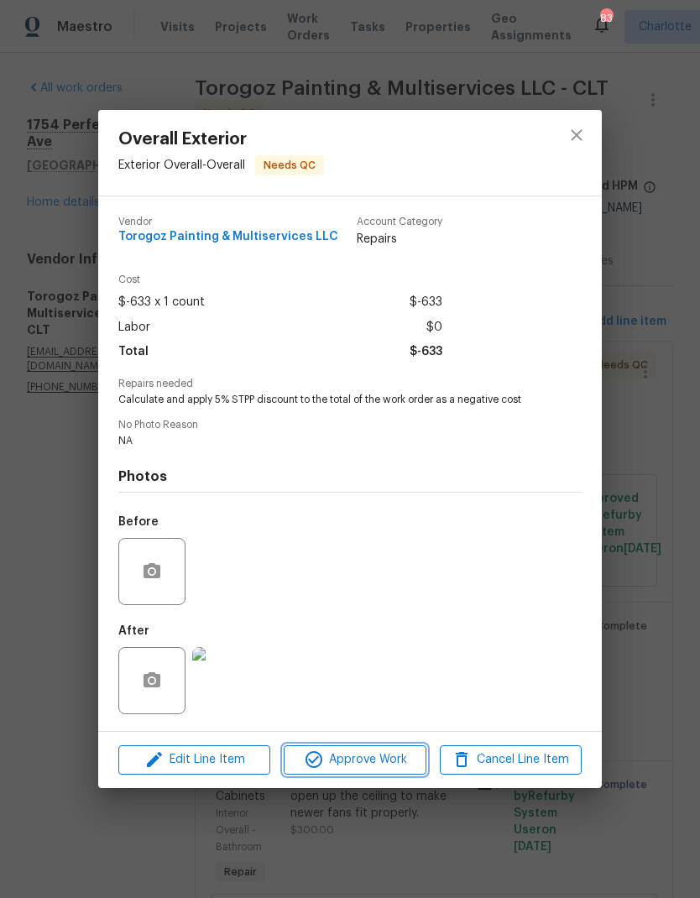
click at [379, 773] on button "Approve Work" at bounding box center [355, 759] width 142 height 29
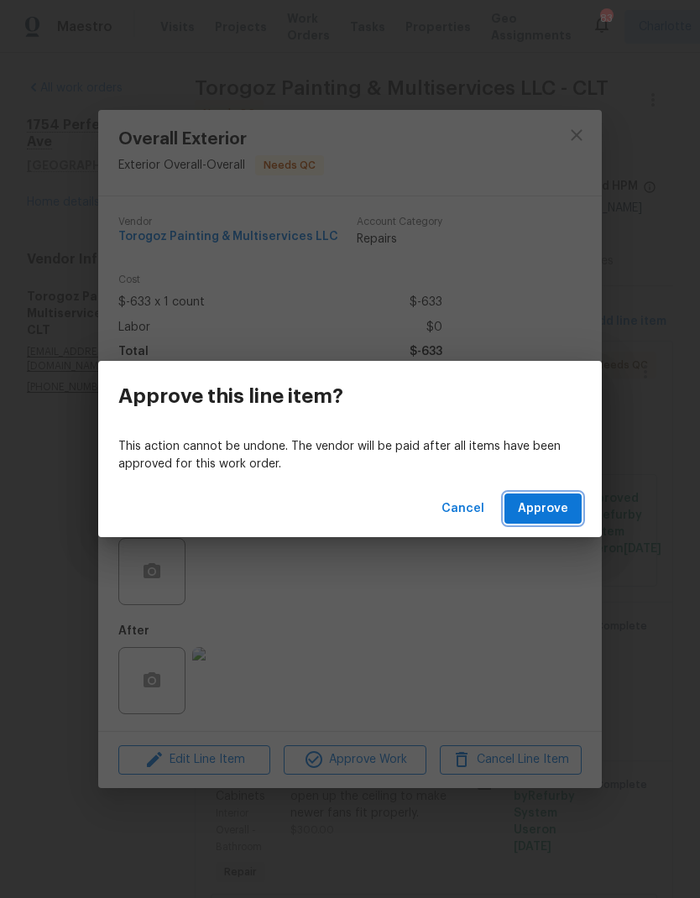
click at [553, 514] on span "Approve" at bounding box center [543, 508] width 50 height 21
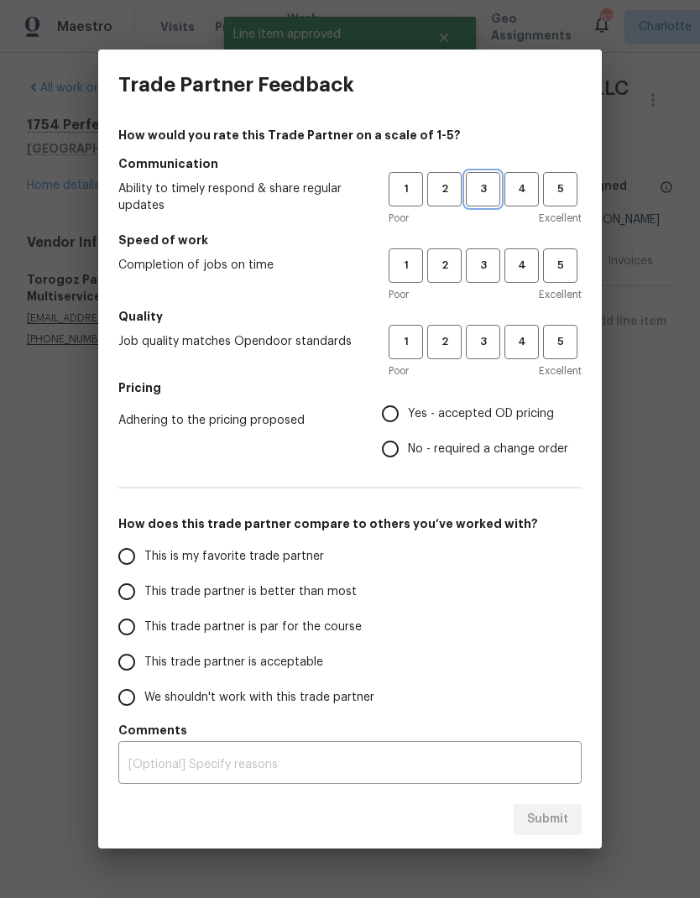
click at [494, 192] on span "3" at bounding box center [482, 189] width 31 height 19
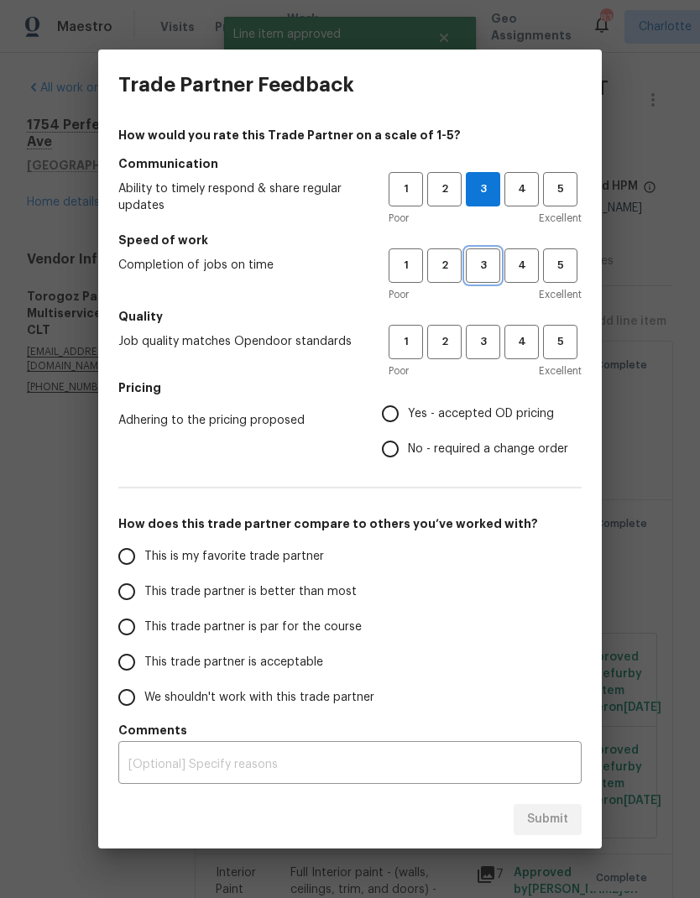
click at [477, 277] on button "3" at bounding box center [483, 265] width 34 height 34
click at [480, 352] on button "3" at bounding box center [483, 342] width 34 height 34
click at [409, 404] on label "Yes - accepted OD pricing" at bounding box center [471, 413] width 196 height 35
click at [408, 404] on input "Yes - accepted OD pricing" at bounding box center [390, 413] width 35 height 35
radio input "true"
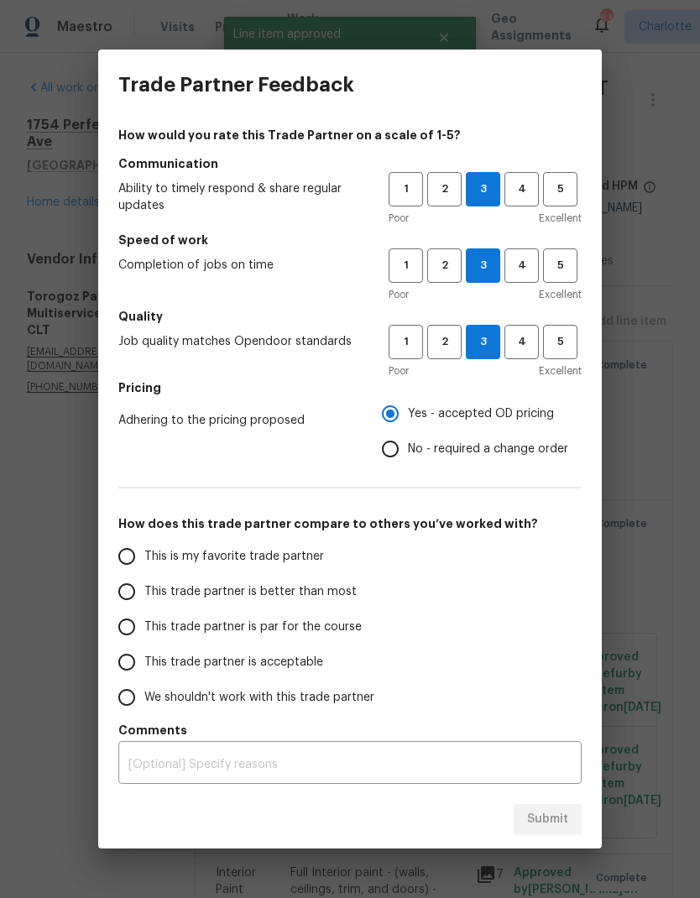
click at [117, 585] on input "This trade partner is better than most" at bounding box center [126, 591] width 35 height 35
click at [549, 829] on span "Submit" at bounding box center [547, 819] width 41 height 21
radio input "true"
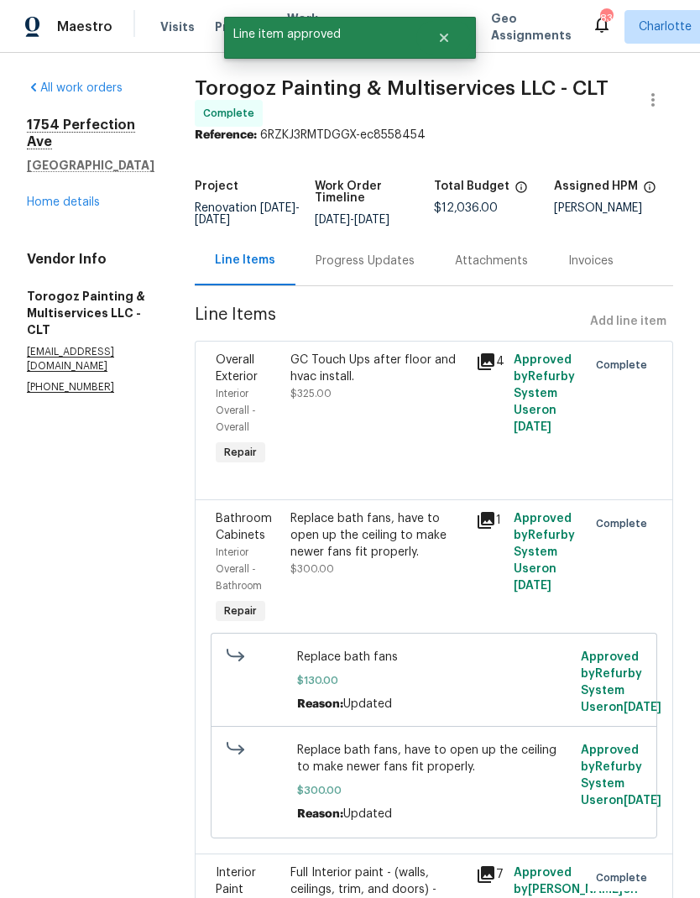
radio input "false"
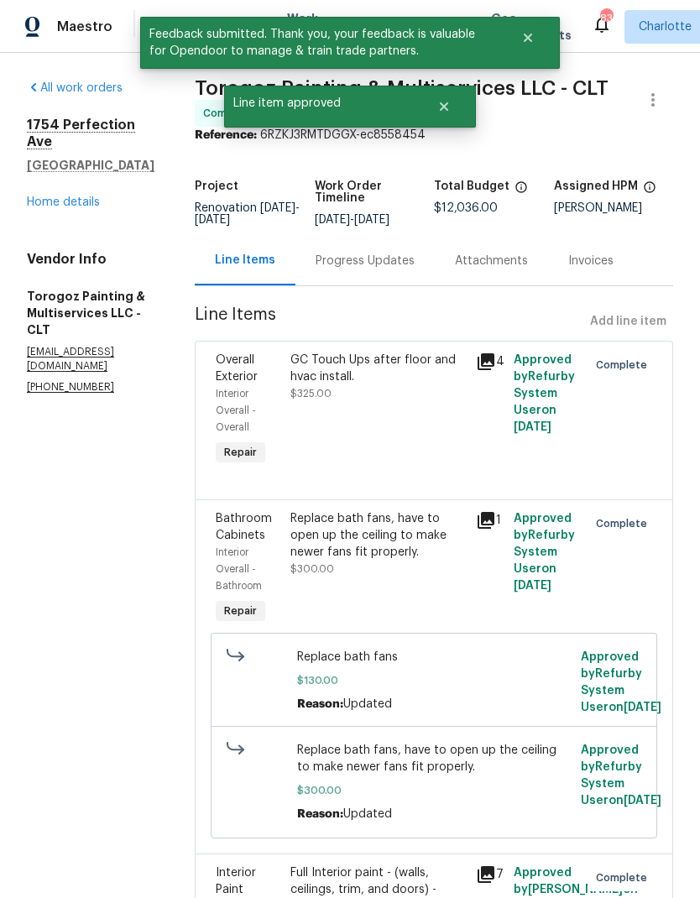
click at [41, 196] on link "Home details" at bounding box center [63, 202] width 73 height 12
